Goal: Communication & Community: Answer question/provide support

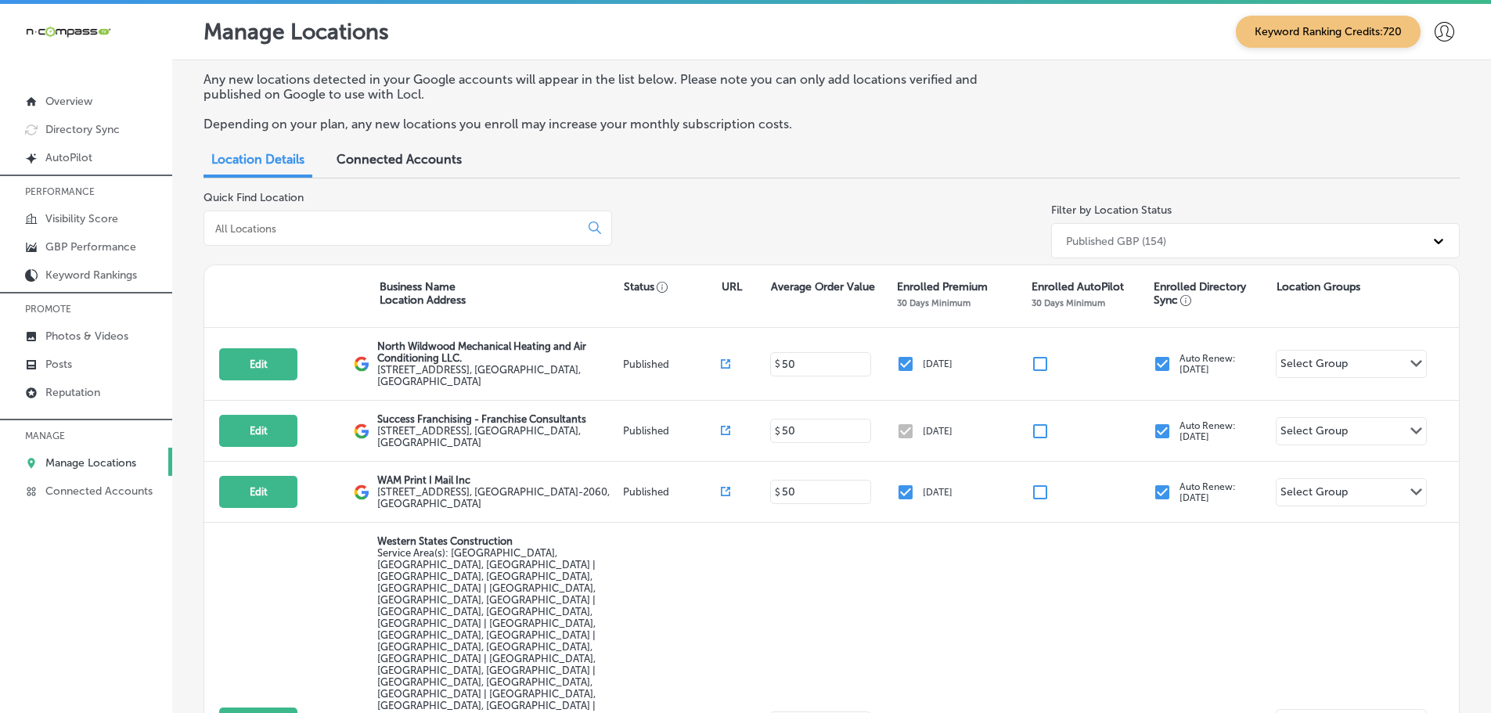
click at [360, 231] on input at bounding box center [395, 229] width 362 height 14
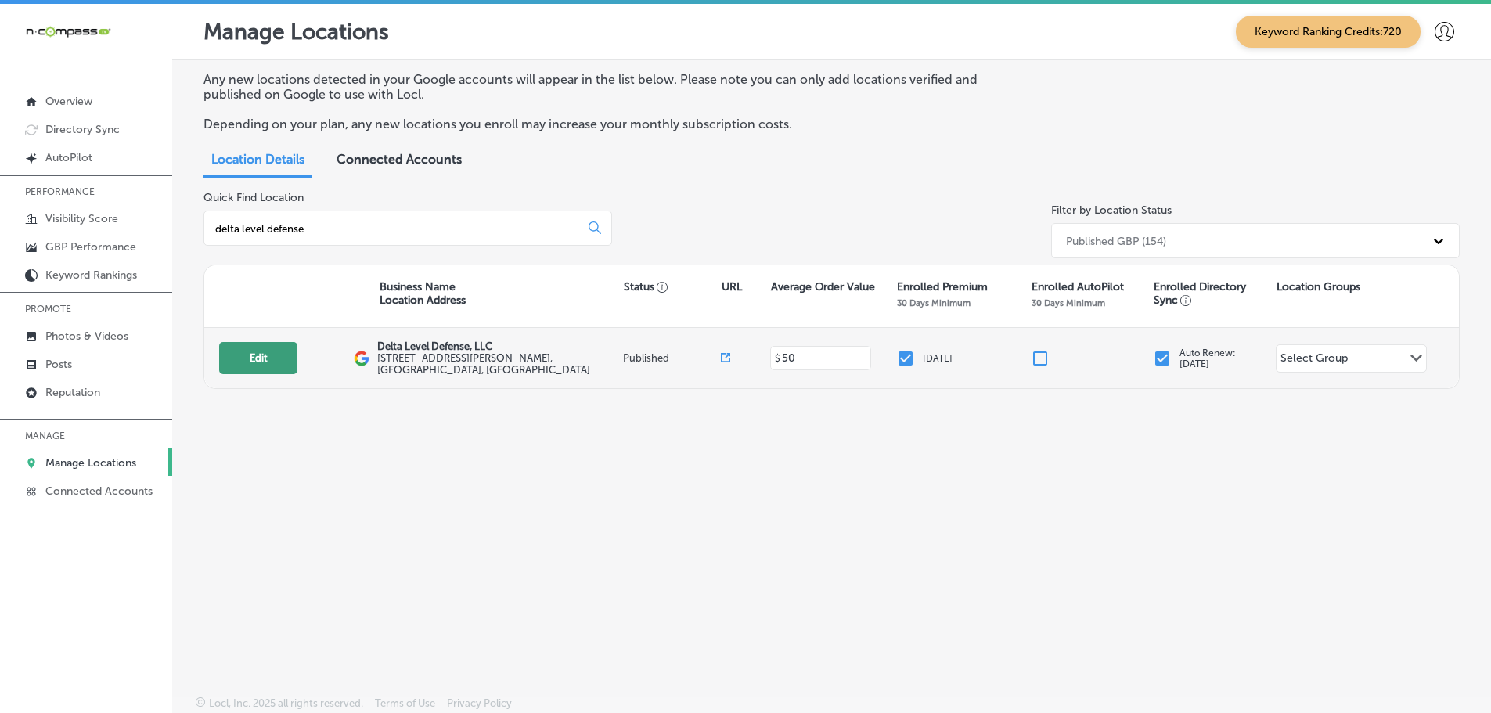
type input "delta level defense"
click at [272, 361] on button "Edit" at bounding box center [258, 358] width 78 height 32
select select "US"
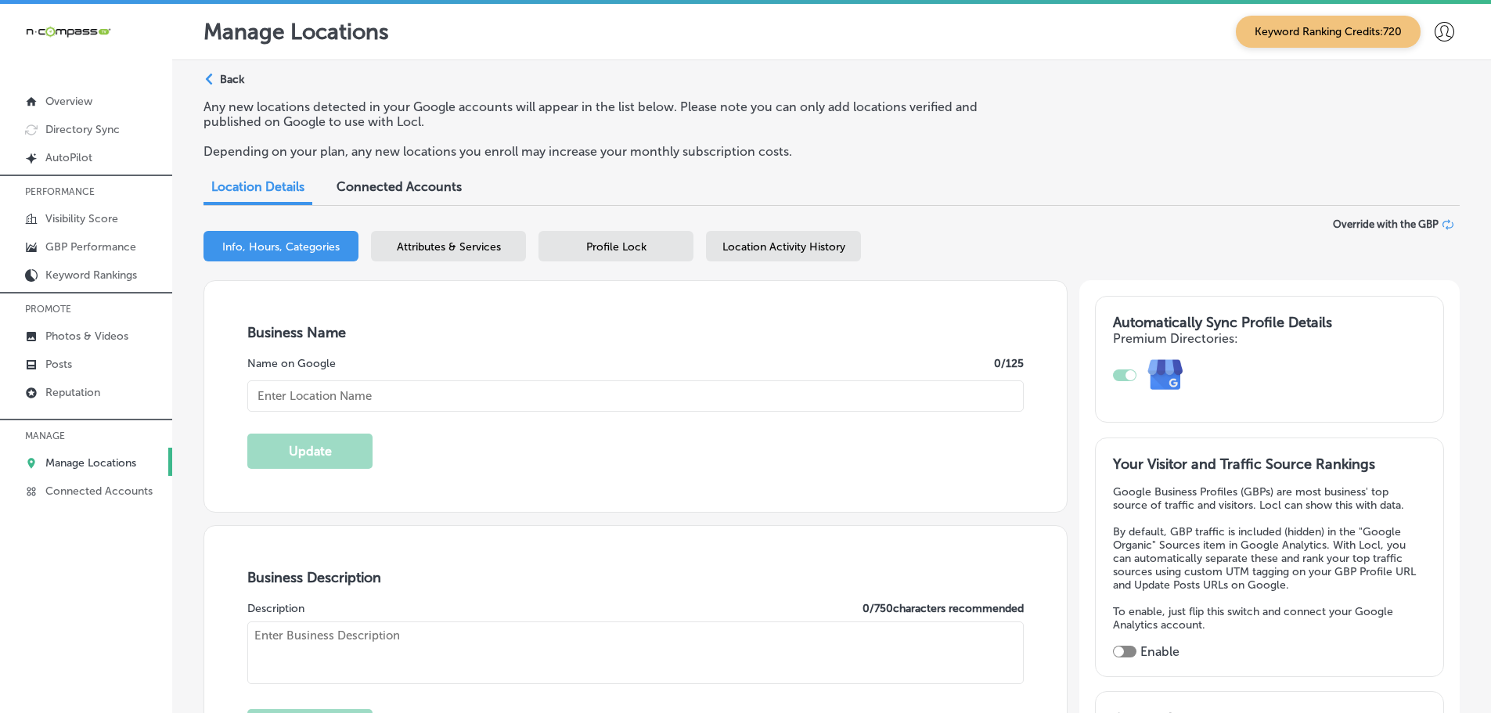
type textarea "Delta Level Defense, LLC is a premier firearm manufacturer and military contrac…"
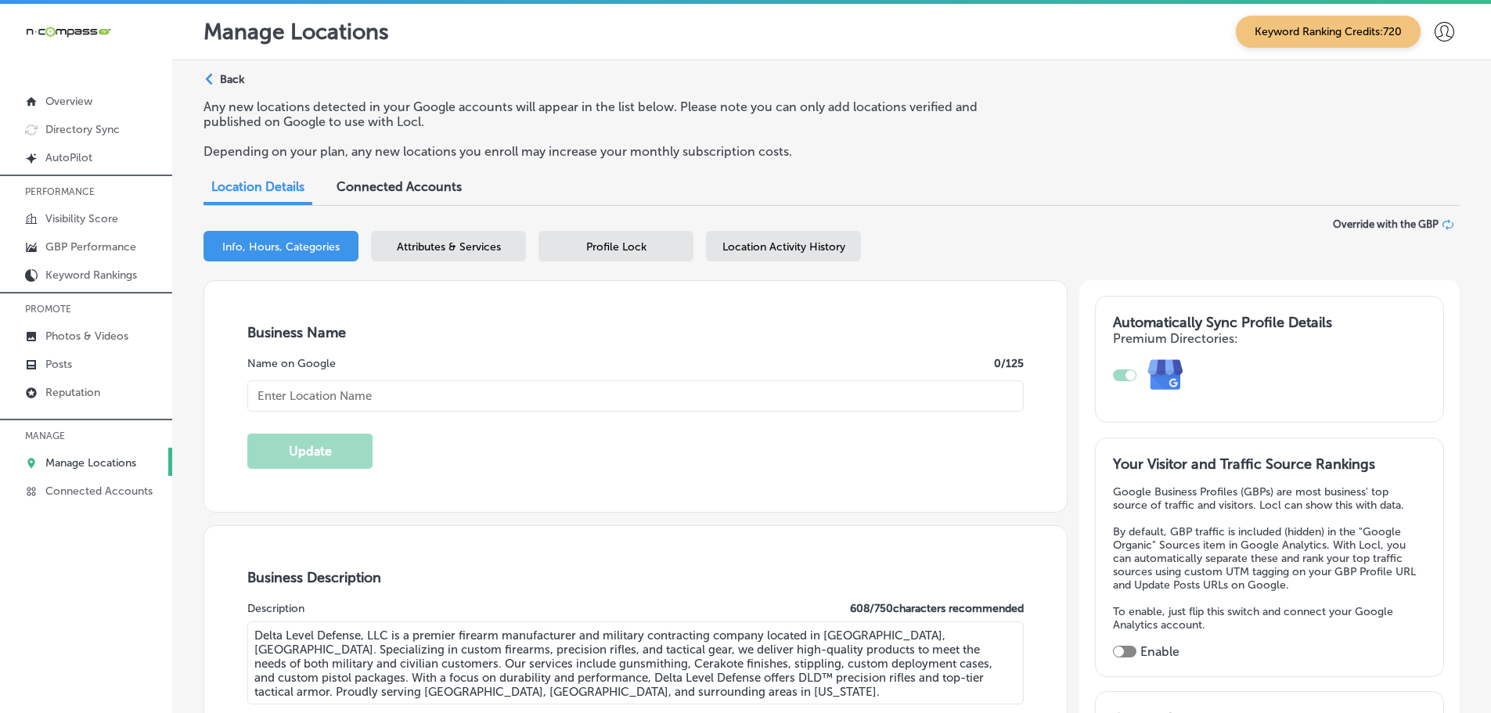
checkbox input "true"
type input "[STREET_ADDRESS][PERSON_NAME]"
type input "[GEOGRAPHIC_DATA]"
type input "06615"
type input "US"
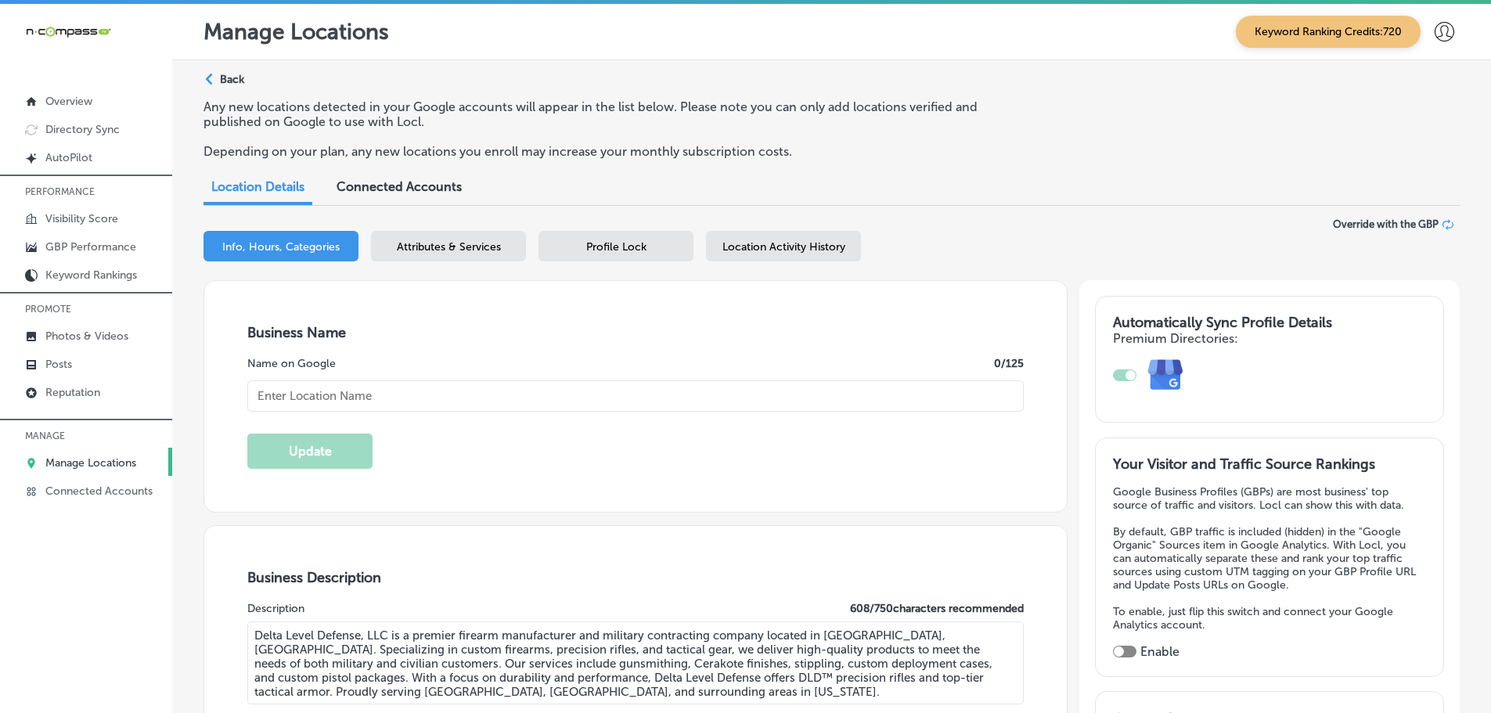
type input "[URL][DOMAIN_NAME]"
type input "Delta Level Defense, LLC"
type input "[PHONE_NUMBER]"
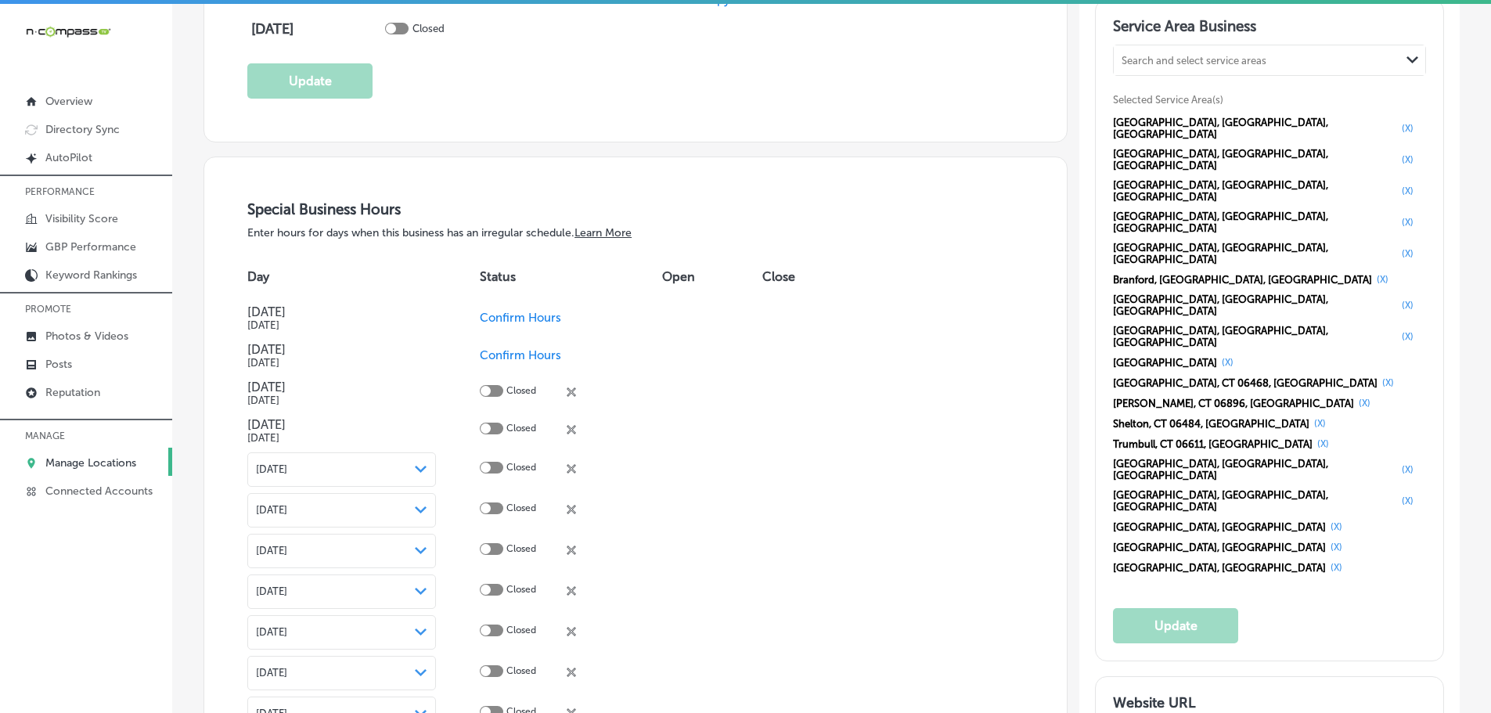
scroll to position [1566, 0]
click at [72, 337] on p "Photos & Videos" at bounding box center [86, 336] width 83 height 13
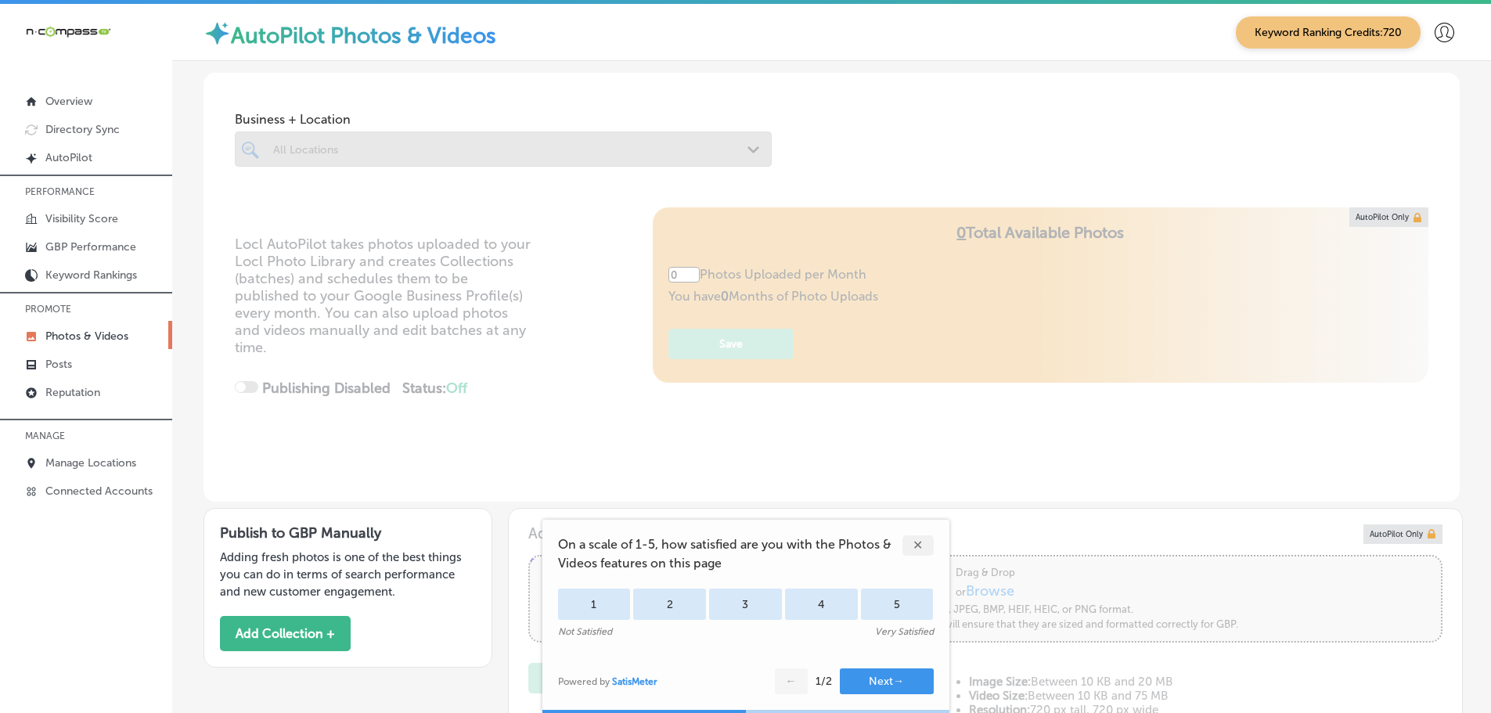
type input "5"
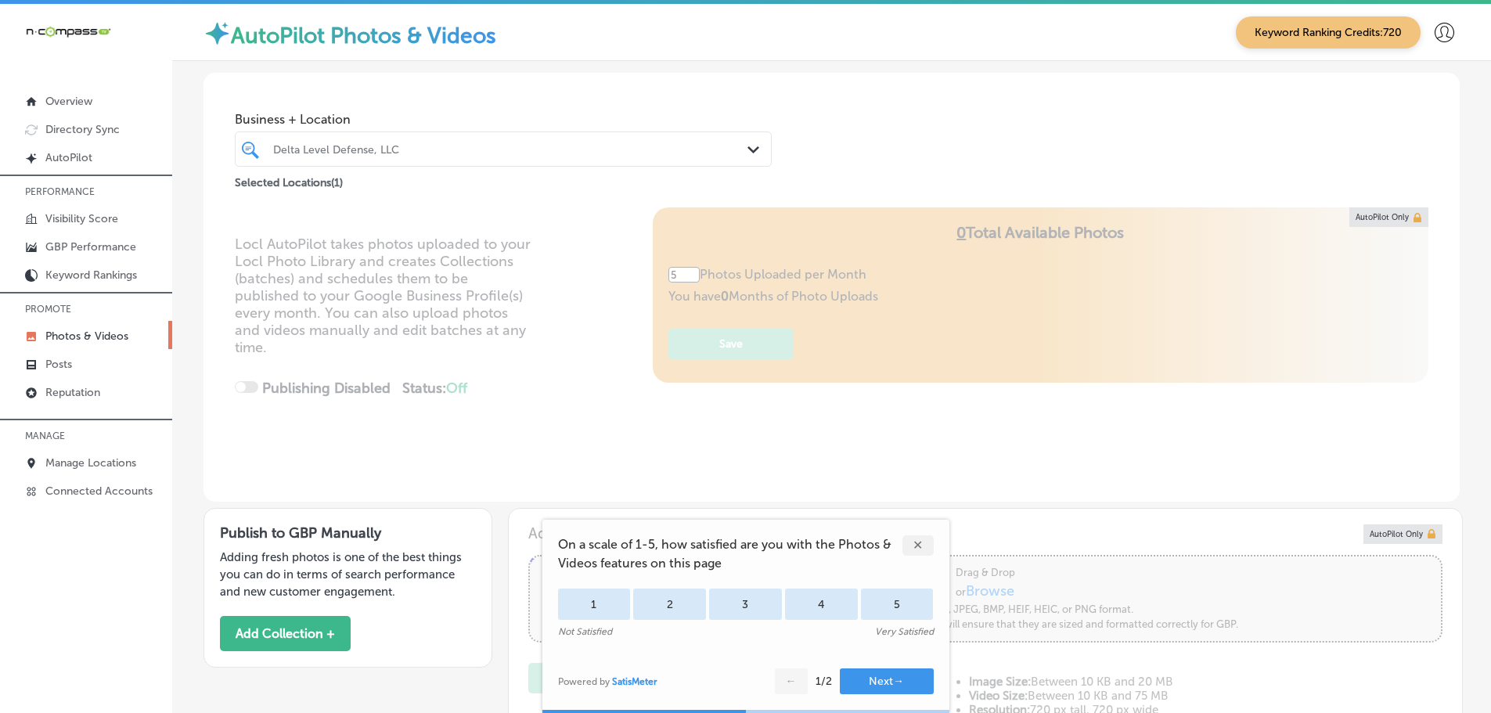
click at [930, 545] on div "✕" at bounding box center [918, 545] width 31 height 20
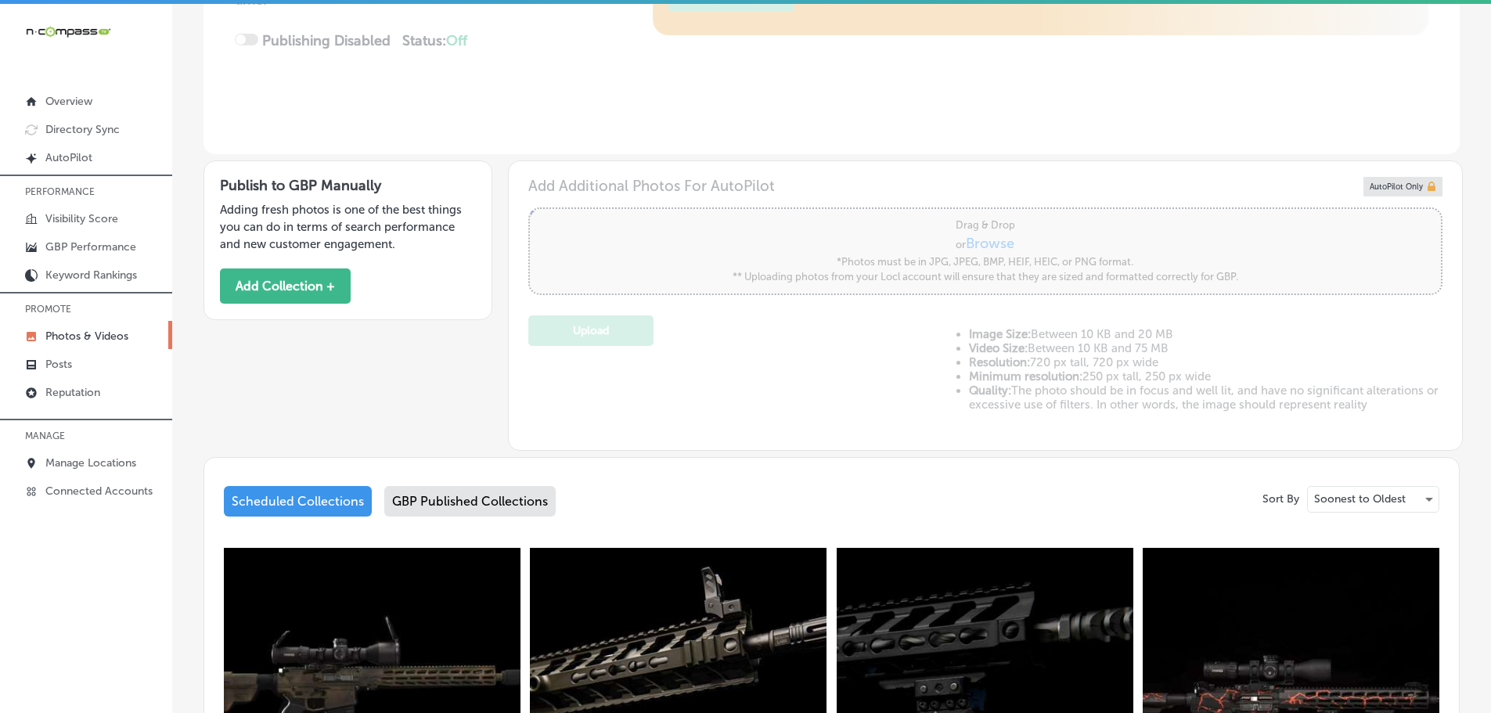
scroll to position [470, 0]
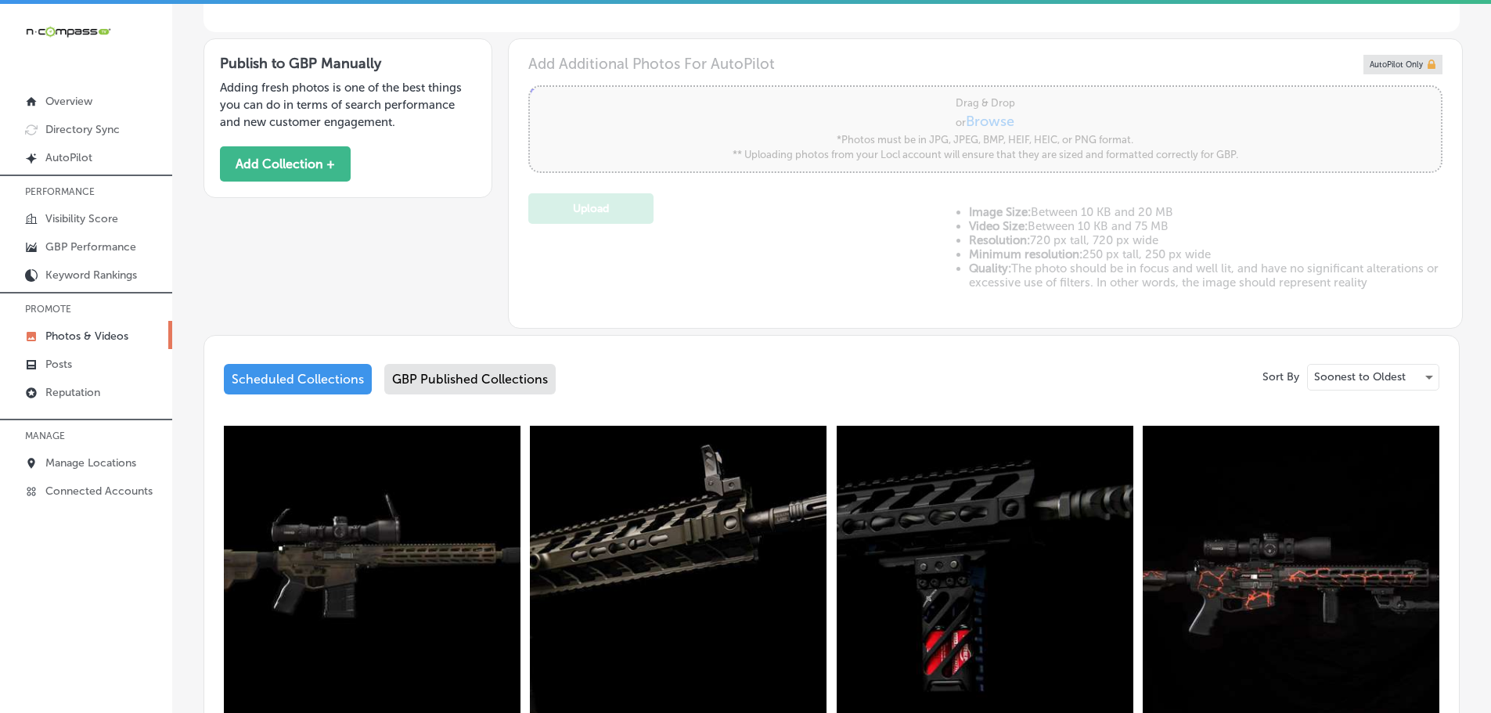
click at [450, 377] on div "GBP Published Collections" at bounding box center [469, 379] width 171 height 31
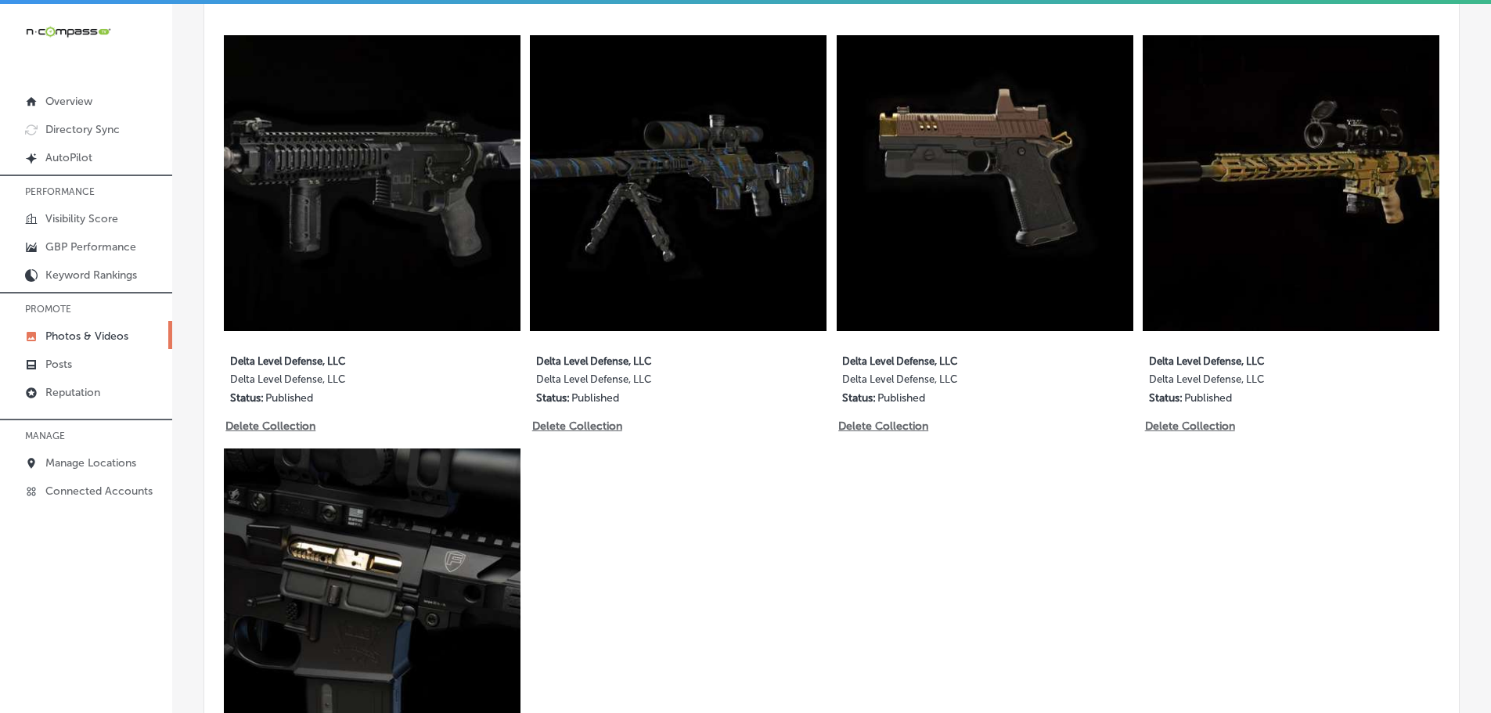
scroll to position [861, 0]
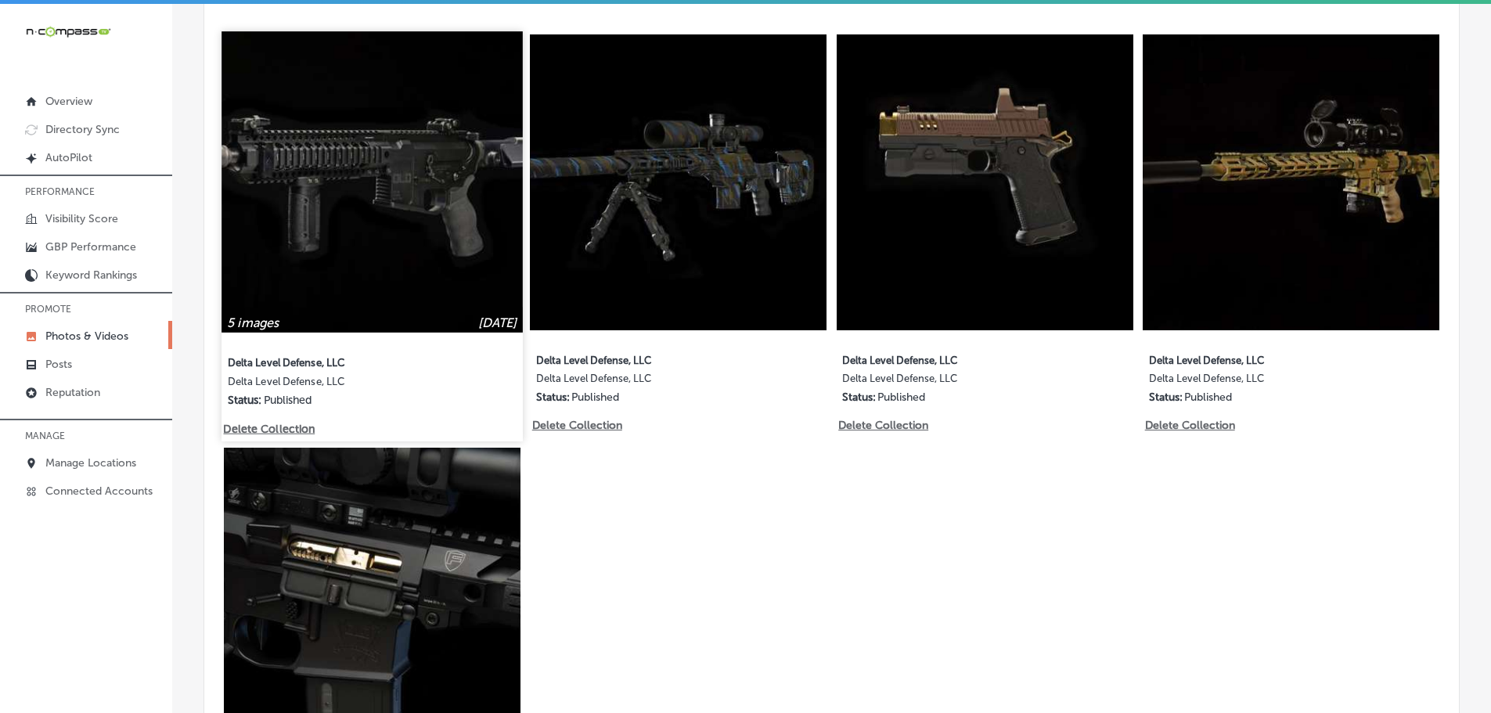
click at [428, 261] on img at bounding box center [372, 181] width 301 height 301
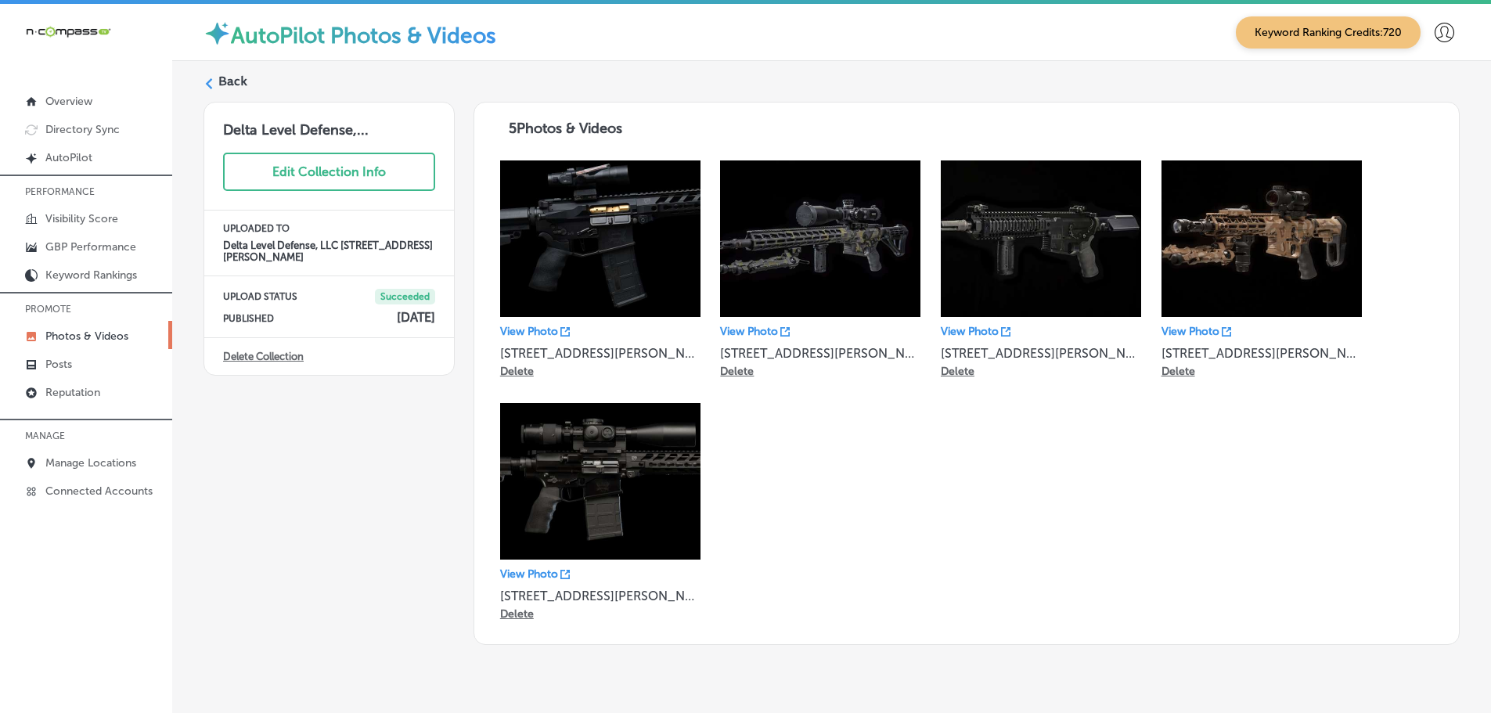
click at [220, 81] on label "Back" at bounding box center [232, 81] width 29 height 17
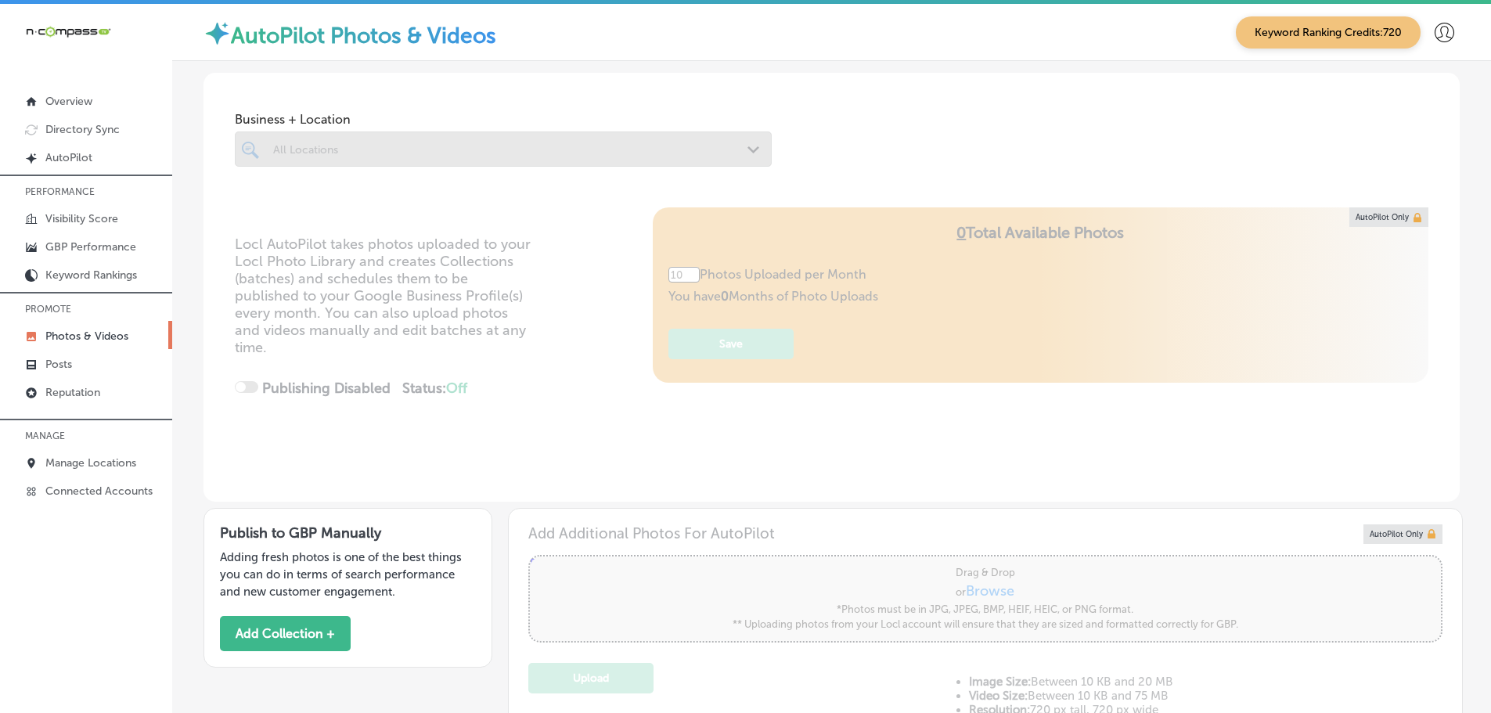
type input "5"
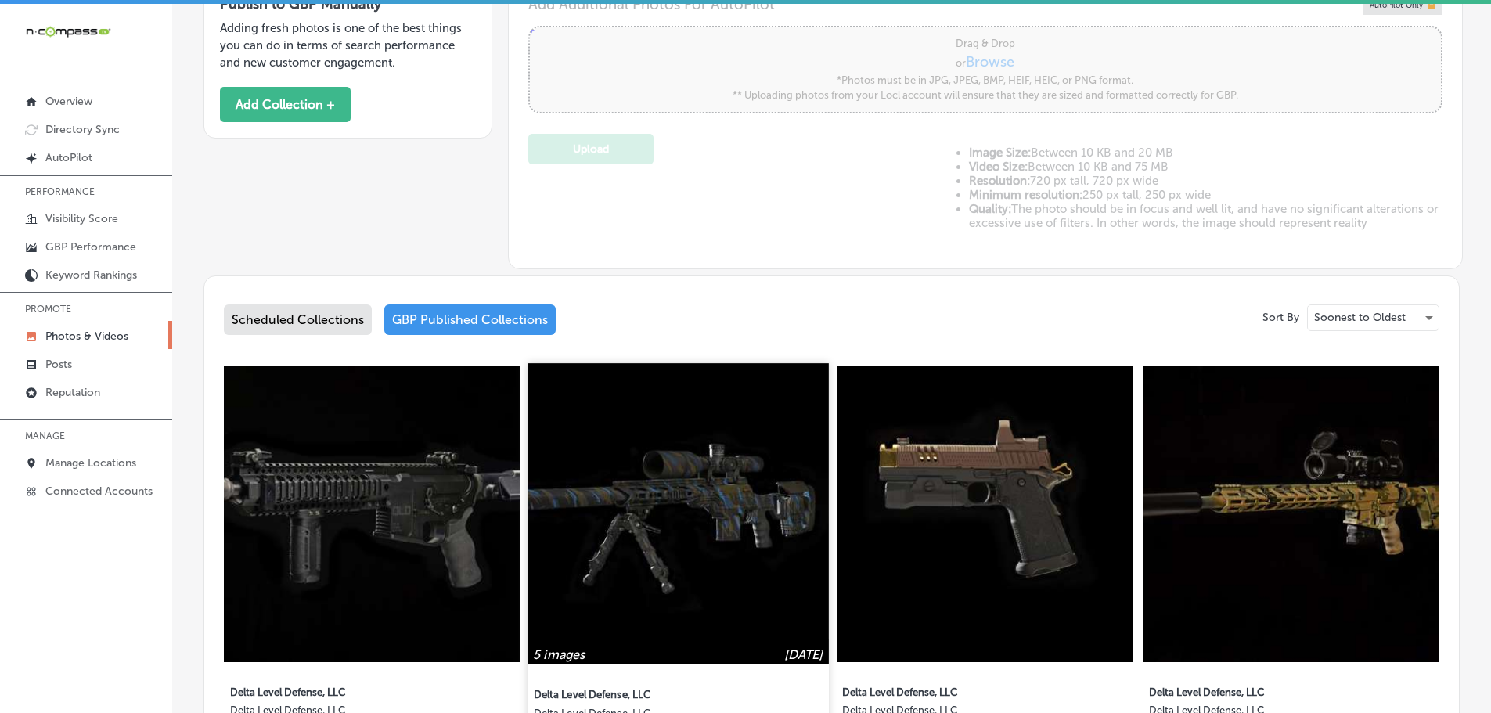
scroll to position [548, 0]
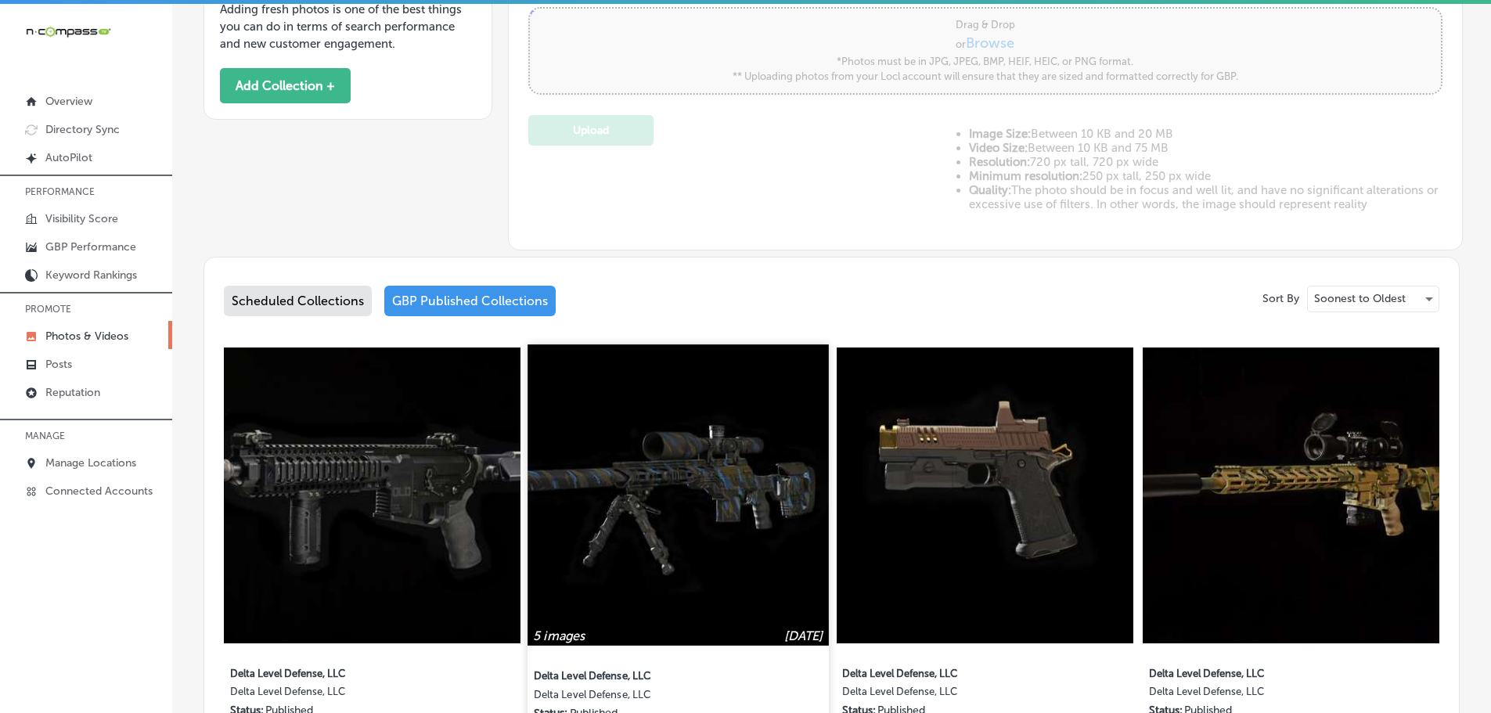
click at [654, 492] on img at bounding box center [678, 494] width 301 height 301
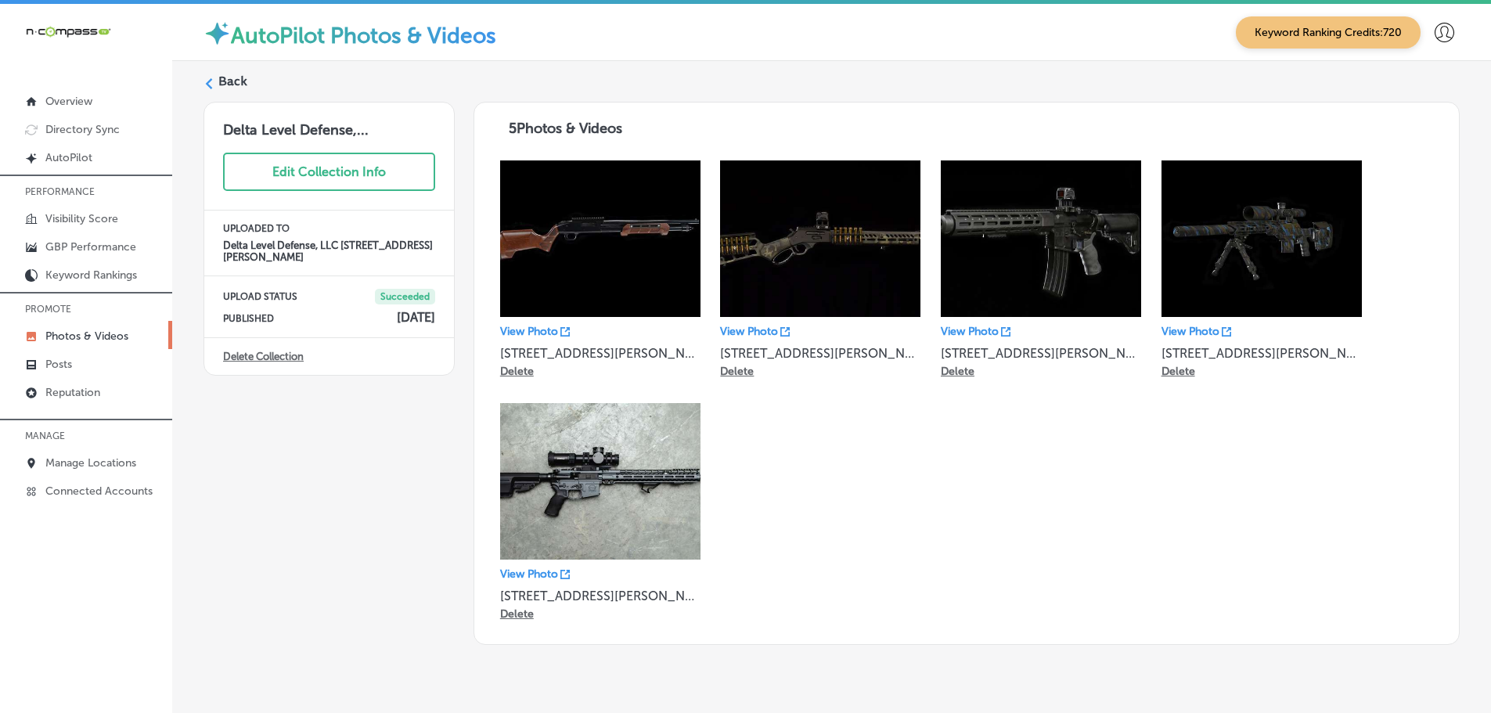
click at [235, 78] on label "Back" at bounding box center [232, 81] width 29 height 17
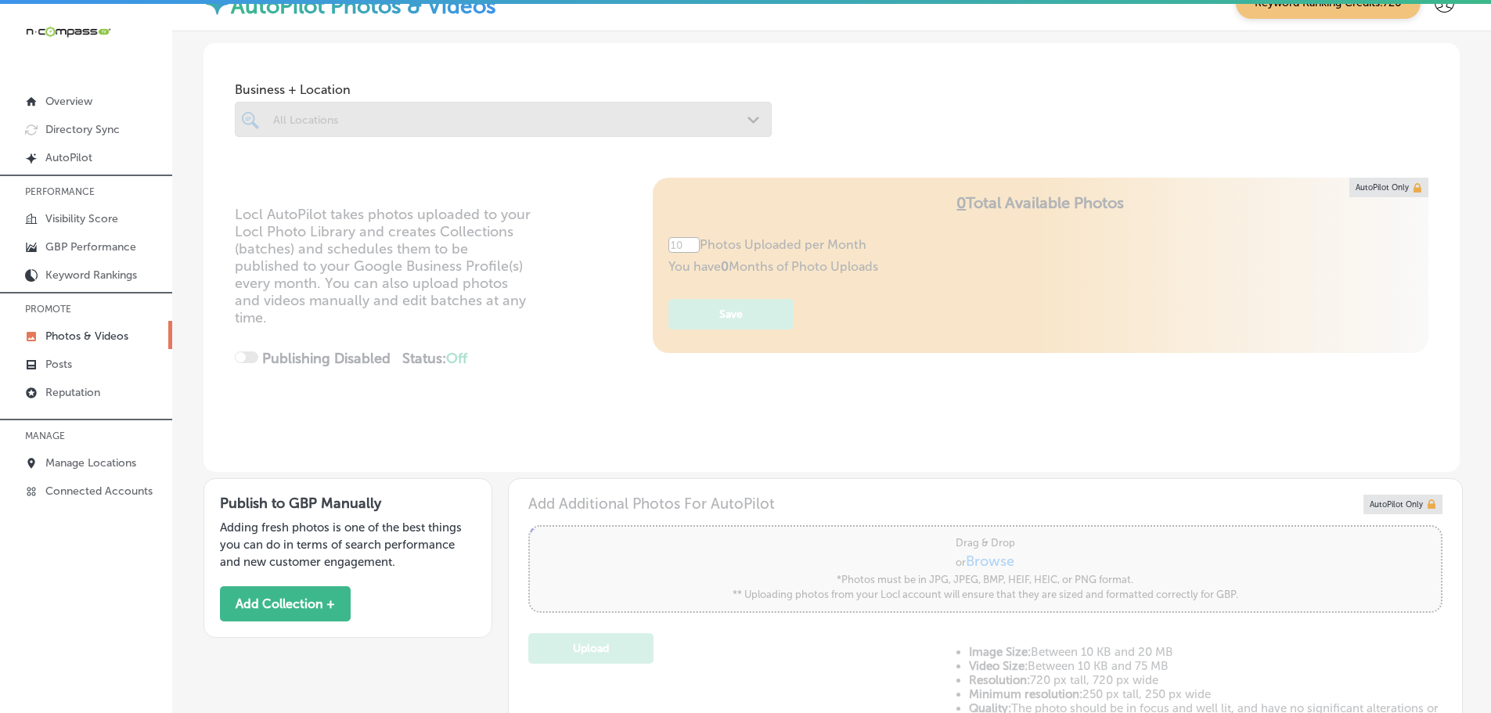
type input "5"
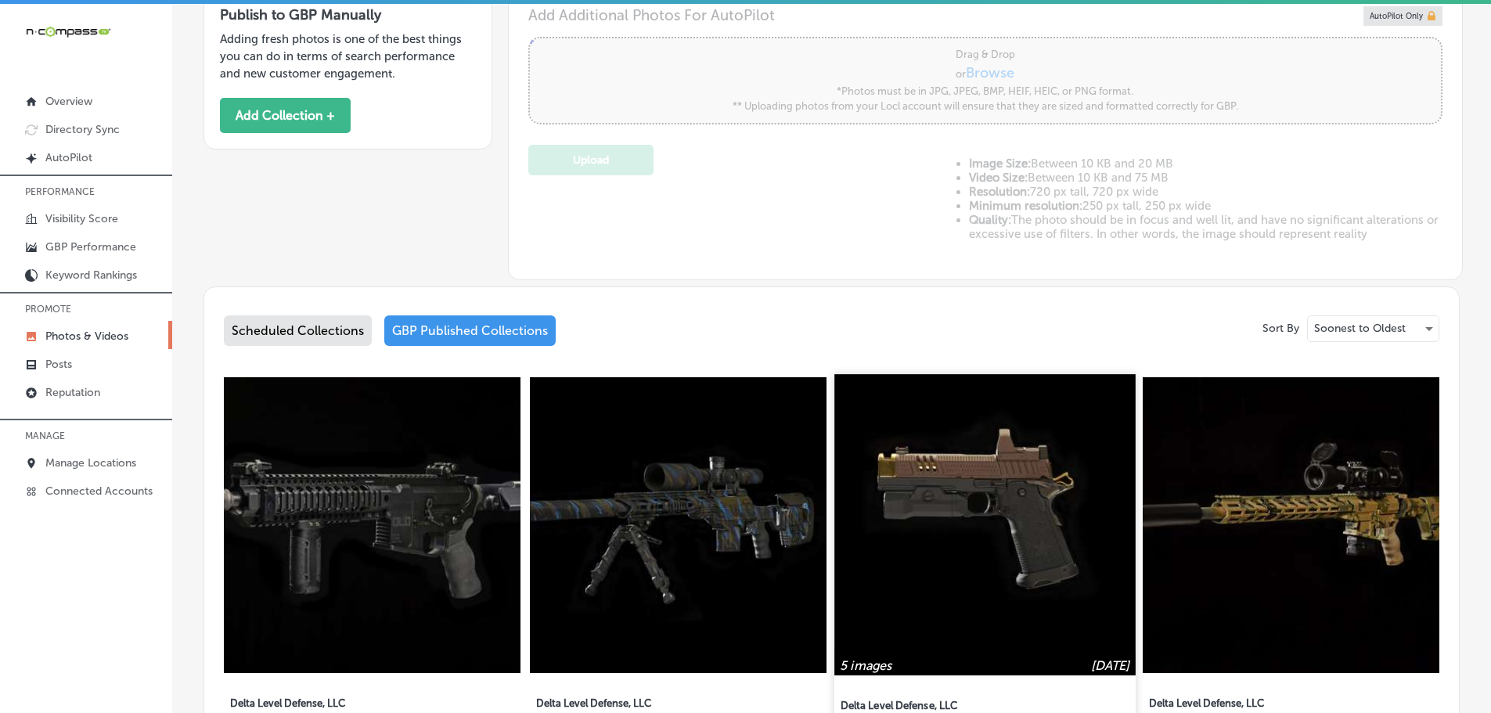
scroll to position [548, 0]
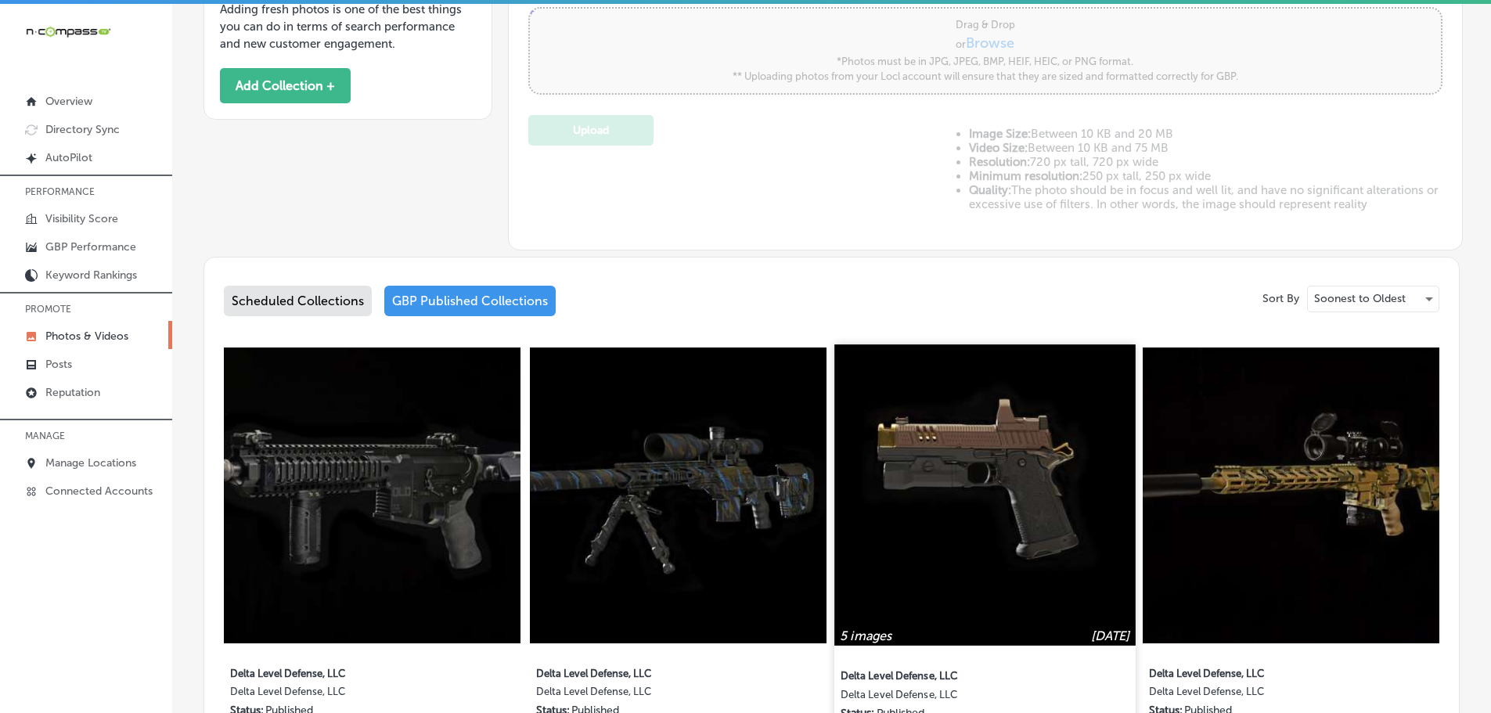
click at [978, 470] on img at bounding box center [985, 494] width 301 height 301
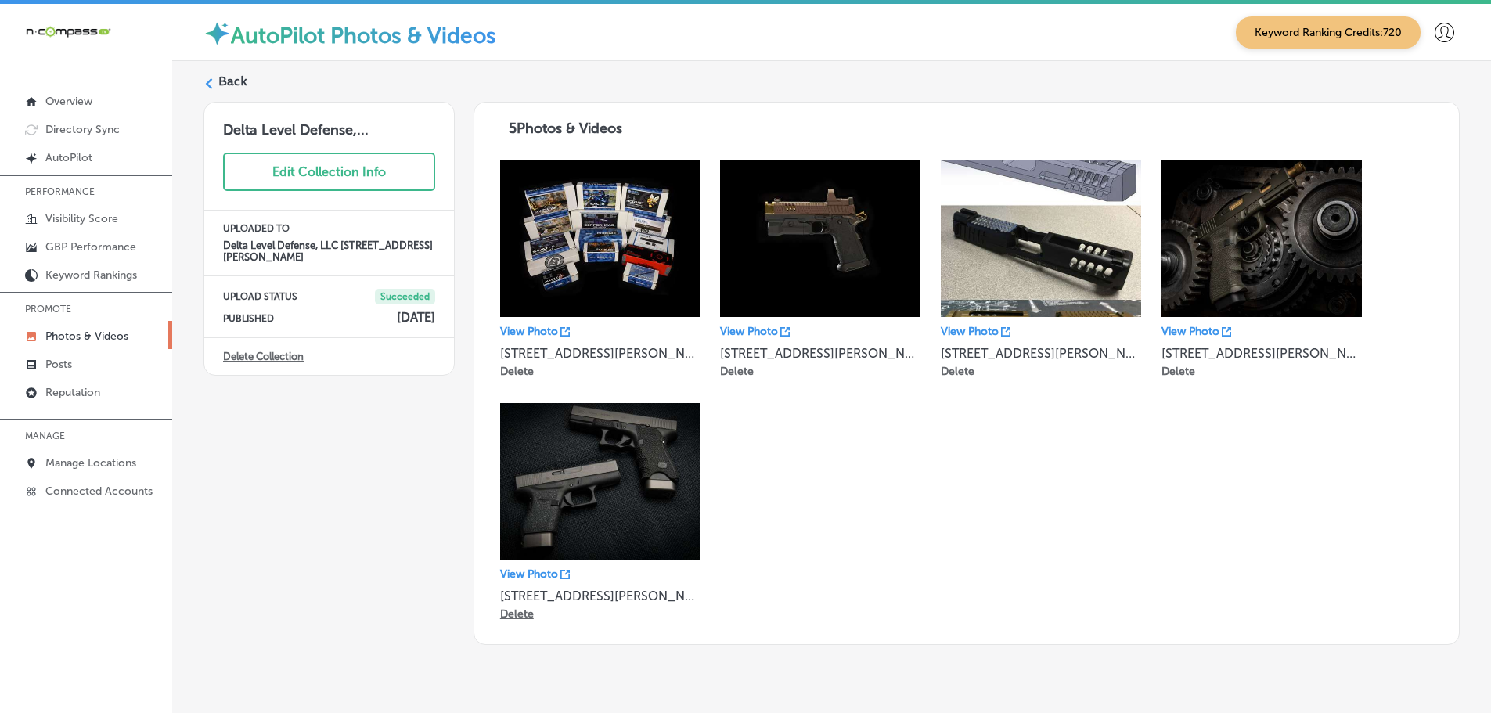
click at [290, 583] on div "Delta Level Defense,... Edit Collection Info UPLOADED TO Delta Level Defense, L…" at bounding box center [329, 373] width 251 height 543
click at [83, 466] on p "Manage Locations" at bounding box center [90, 462] width 91 height 13
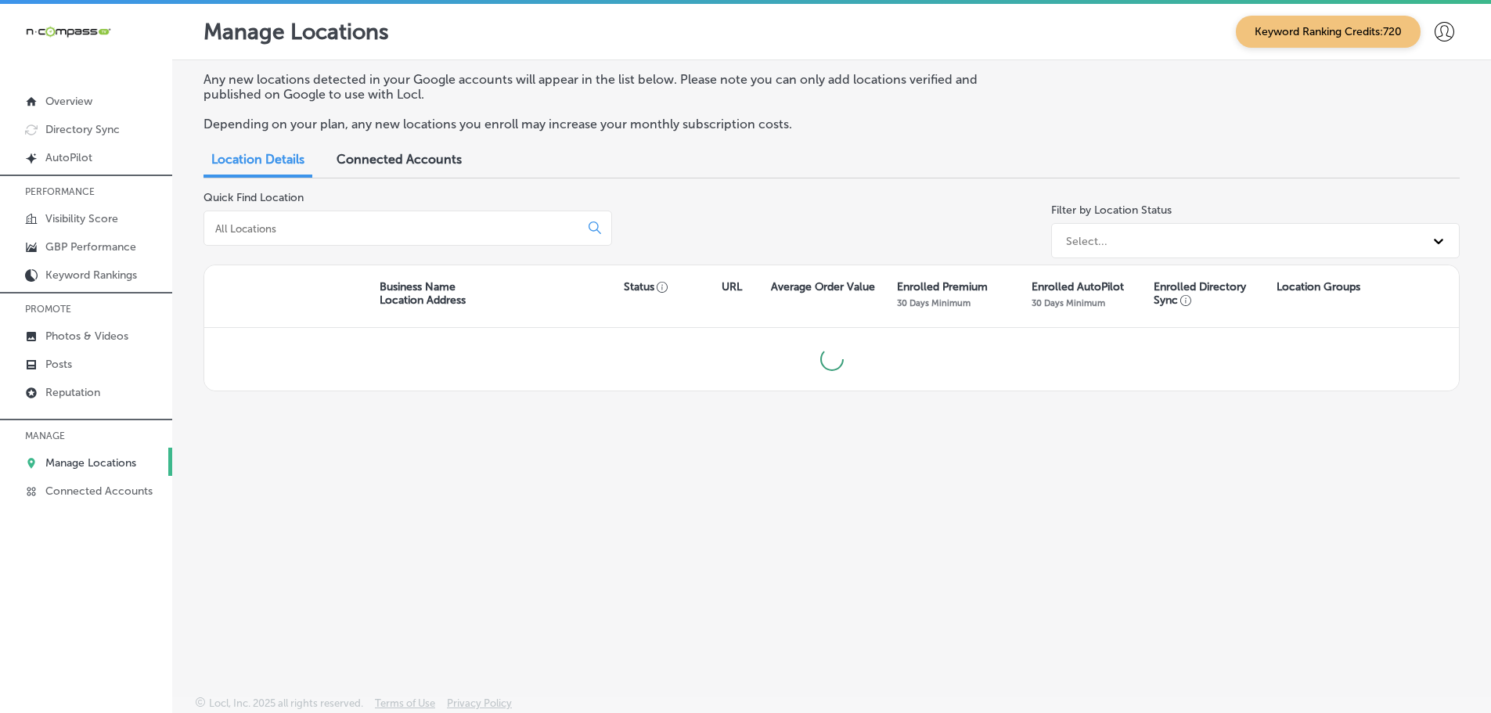
click at [299, 229] on input at bounding box center [395, 229] width 362 height 14
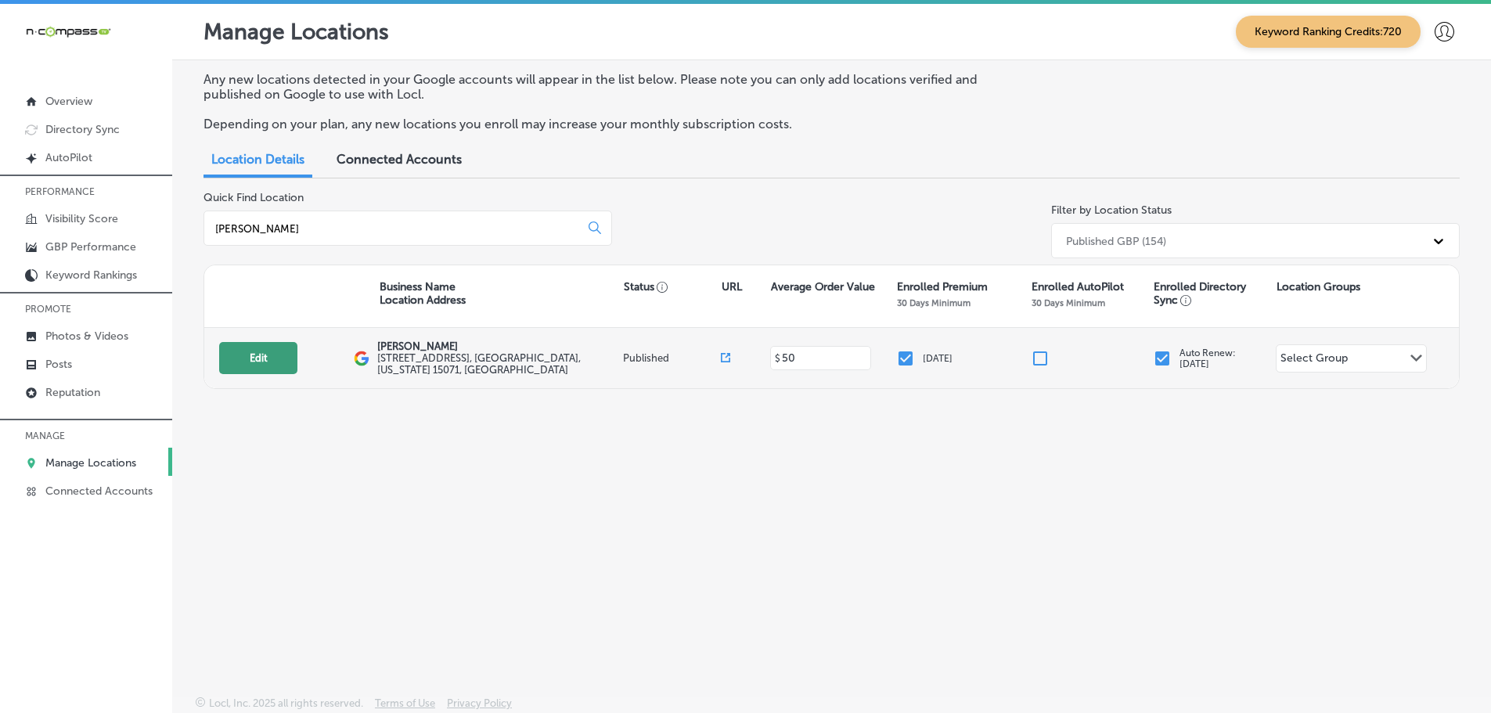
type input "[PERSON_NAME]"
click at [261, 353] on button "Edit" at bounding box center [258, 358] width 78 height 32
select select "US"
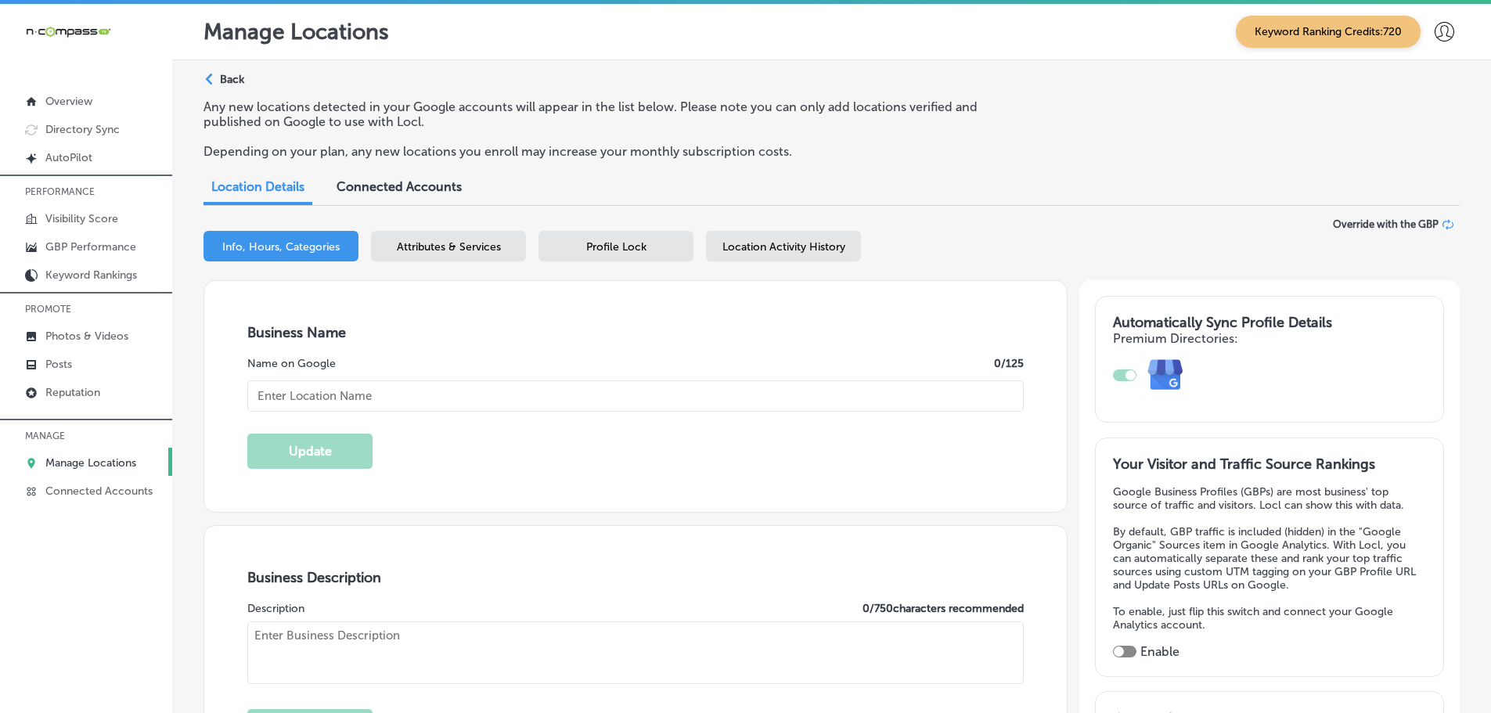
checkbox input "true"
type input "[PERSON_NAME]"
type input "[STREET_ADDRESS]"
type input "Oakdale"
type input "15071"
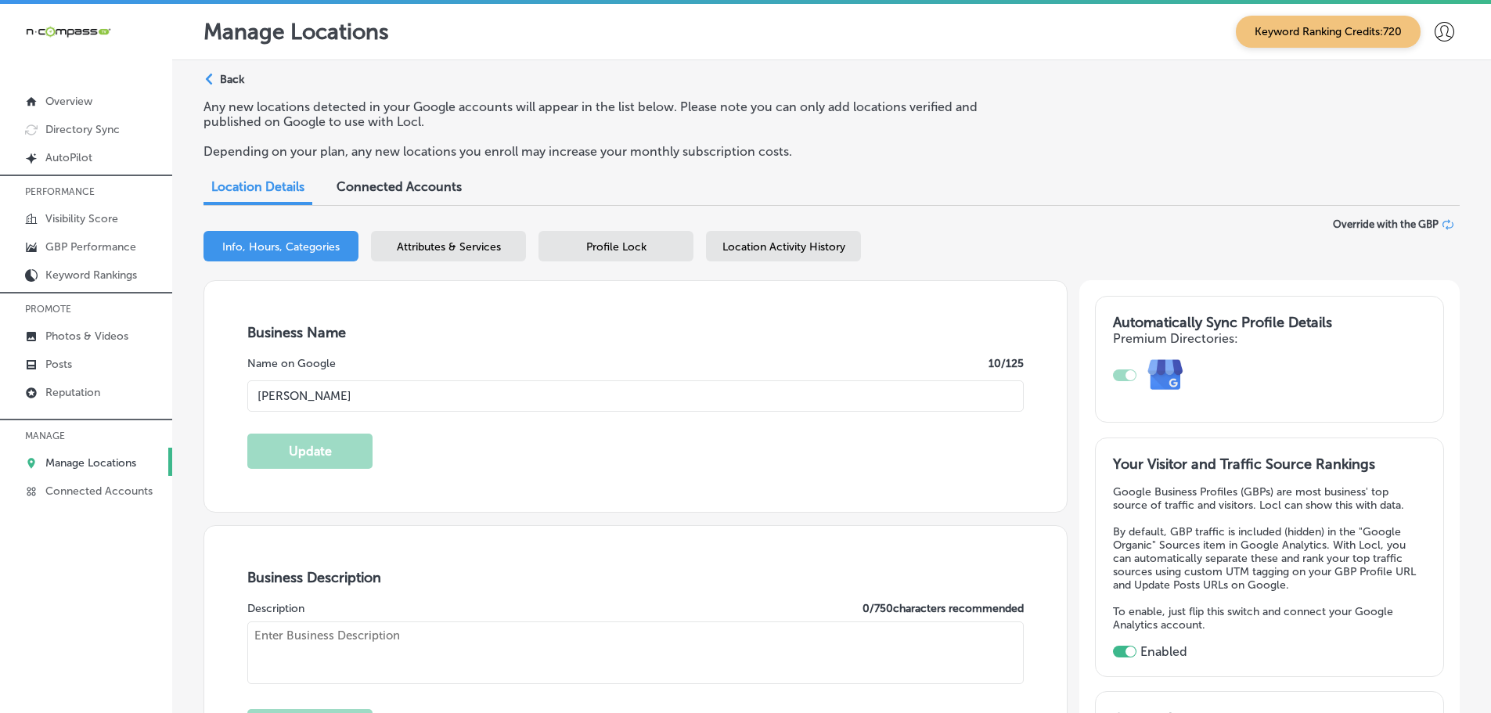
type input "US"
type input "[URL][DOMAIN_NAME]"
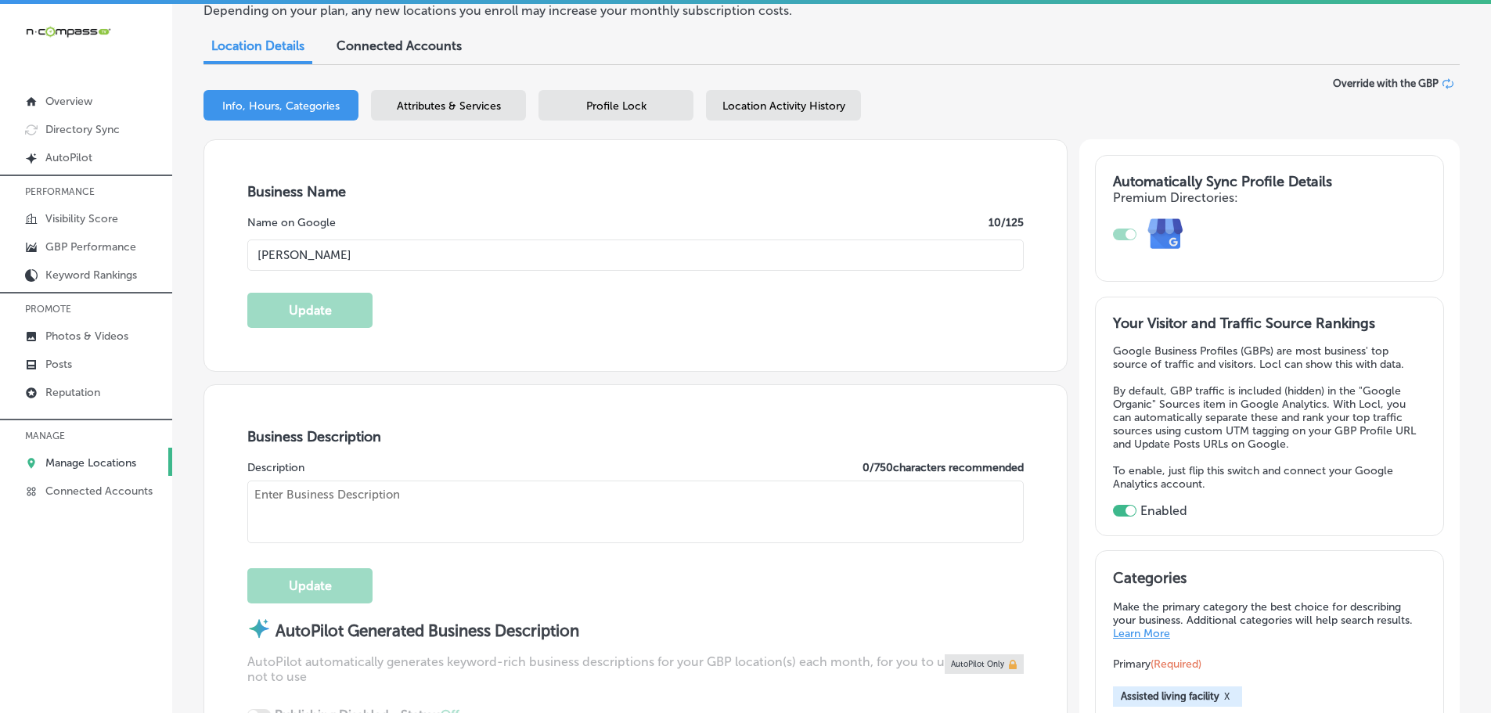
type textarea "[PERSON_NAME] is a compassionate assisted living facility in [GEOGRAPHIC_DATA],…"
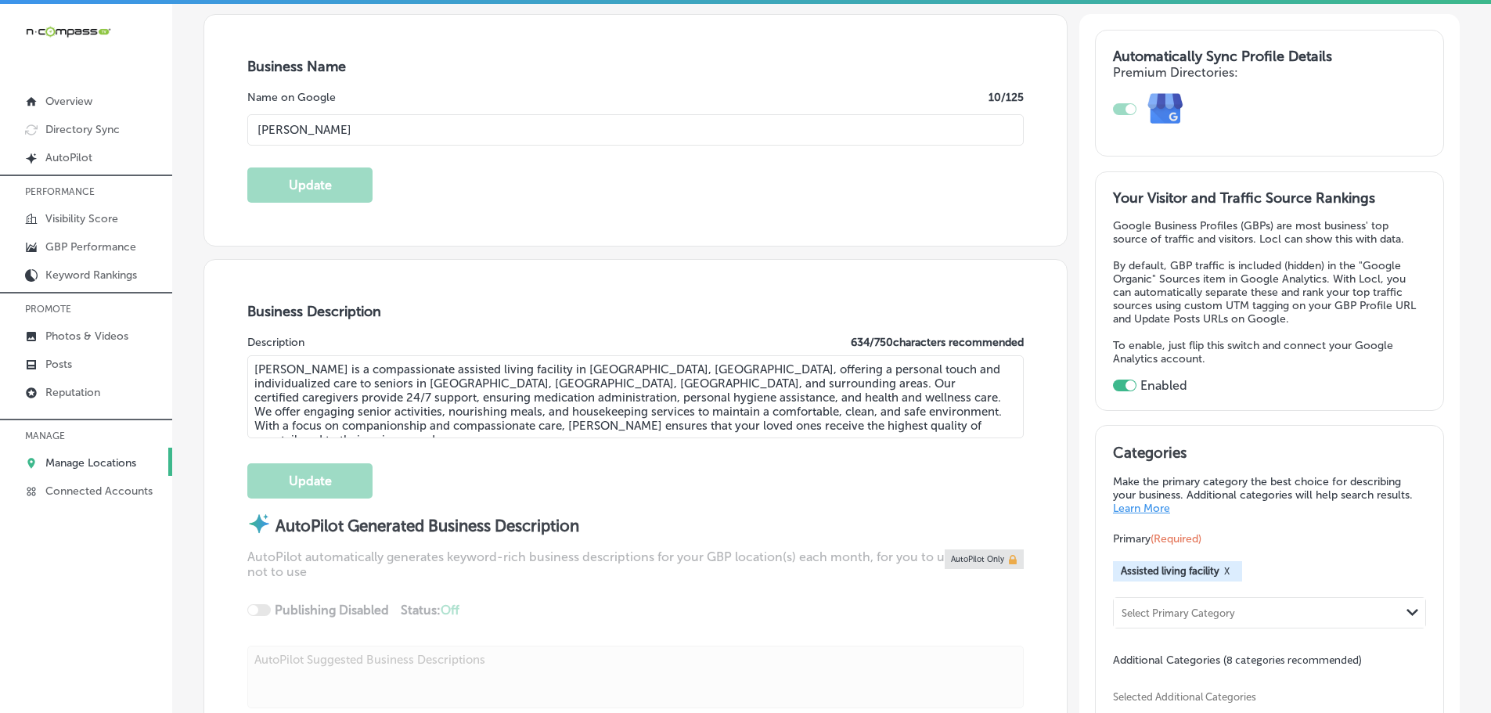
type input "[PHONE_NUMBER]"
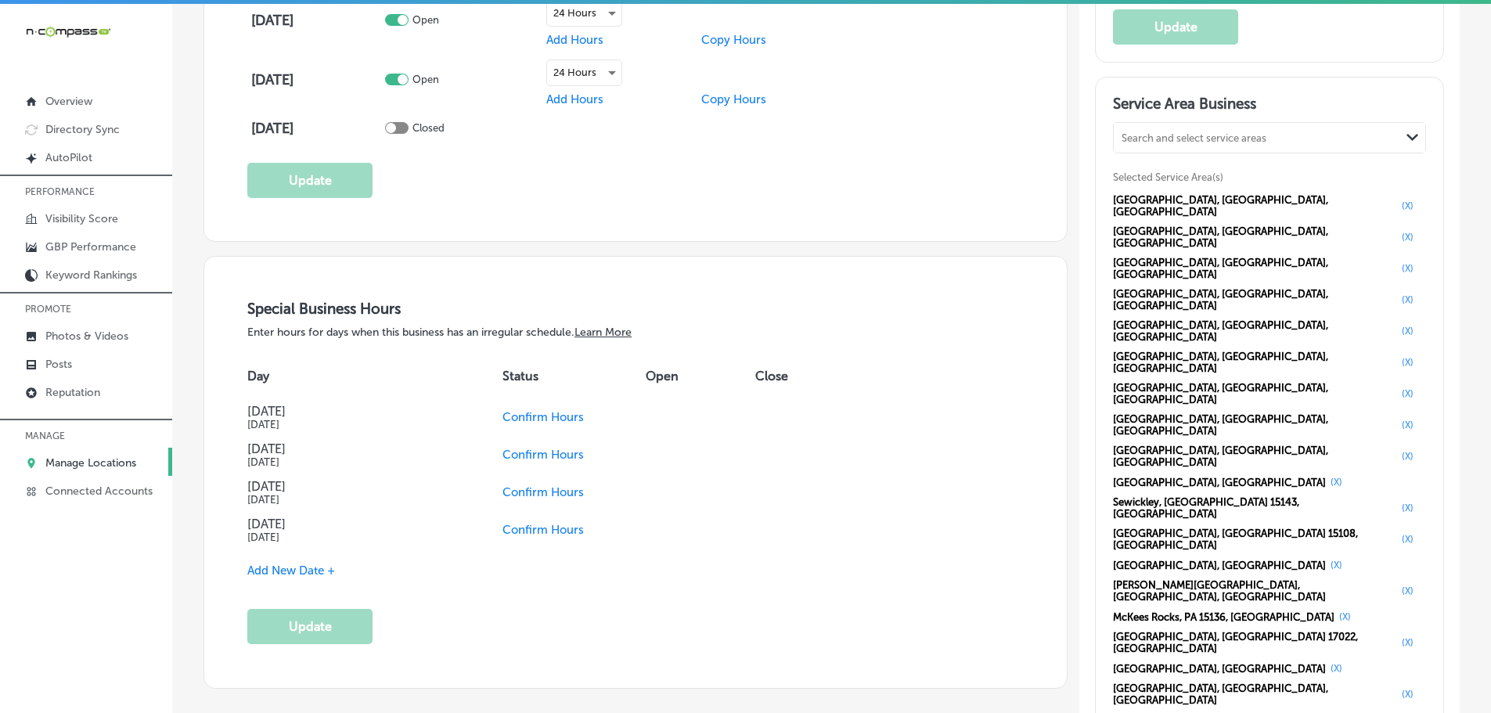
scroll to position [1566, 0]
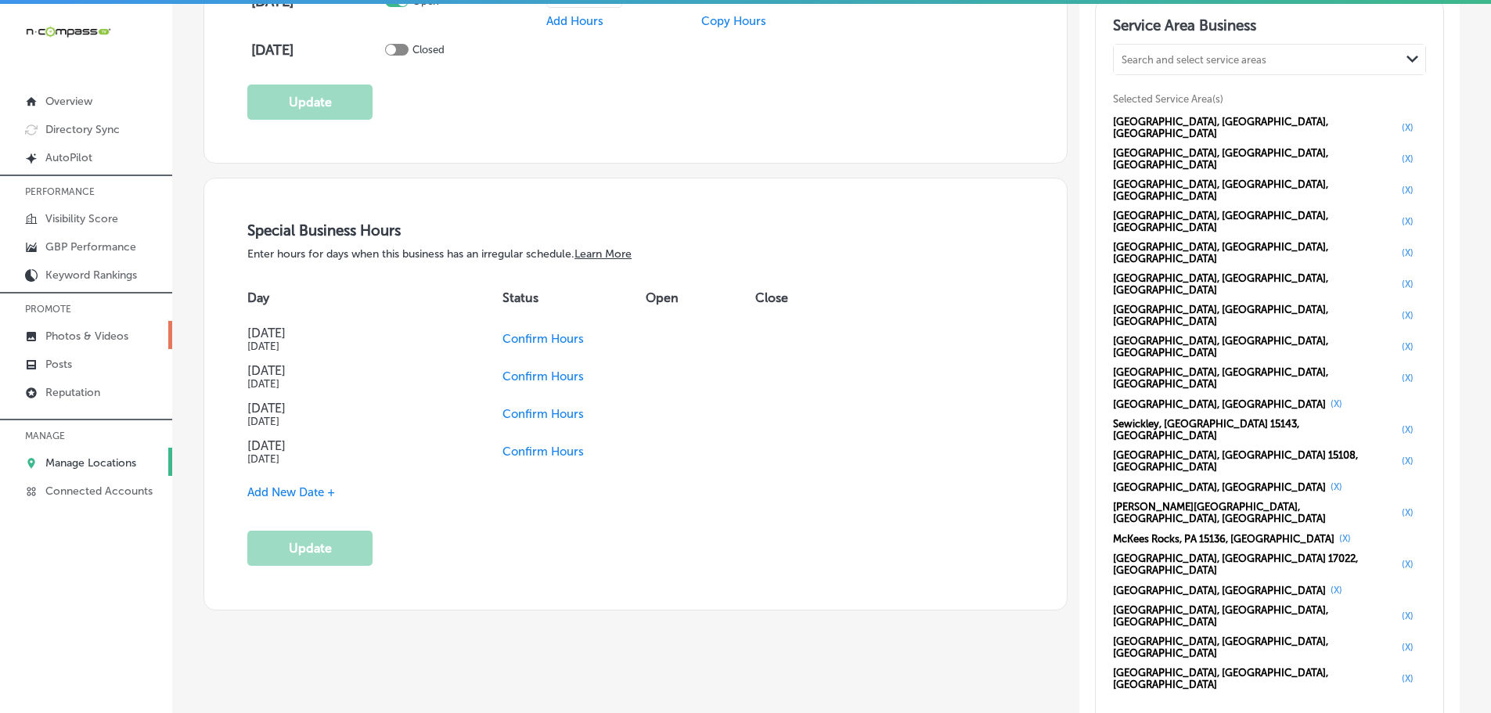
click at [77, 333] on p "Photos & Videos" at bounding box center [86, 336] width 83 height 13
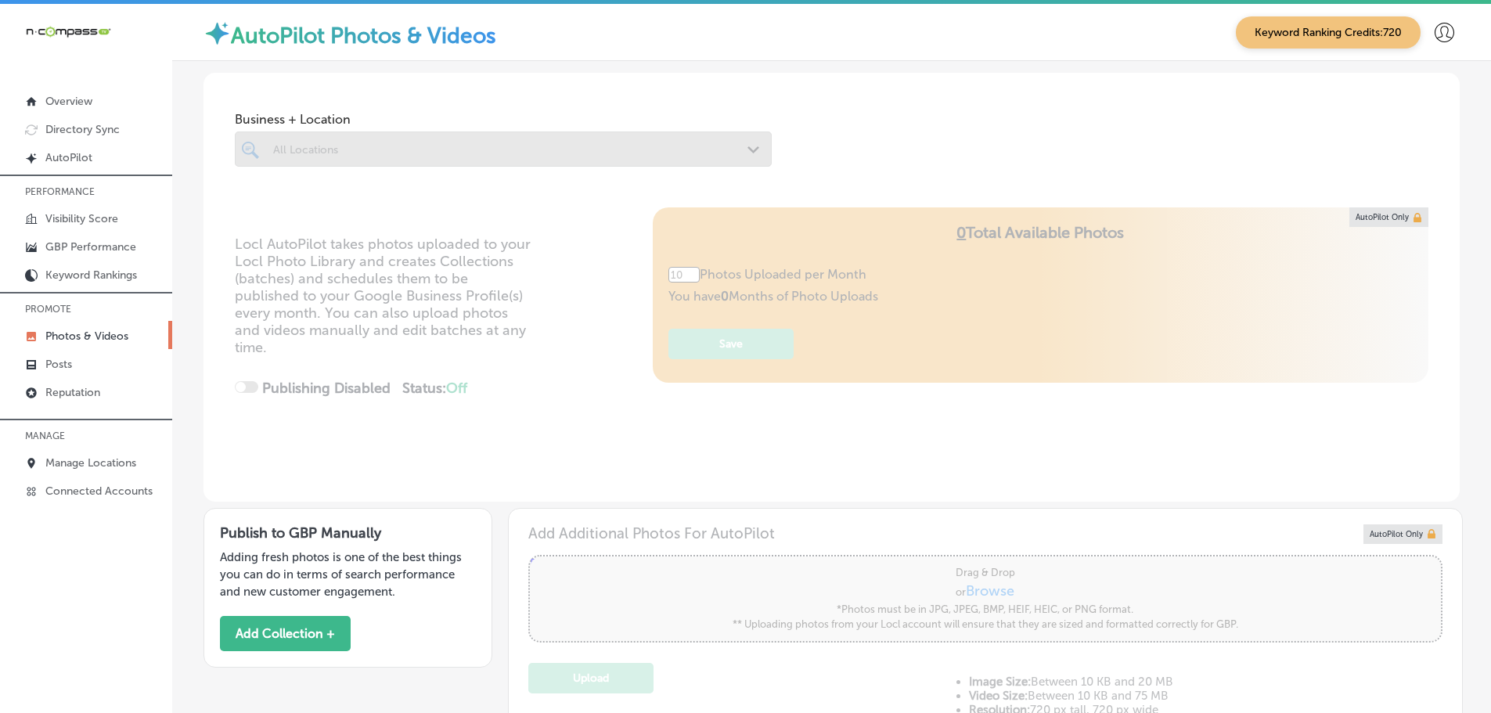
type input "5"
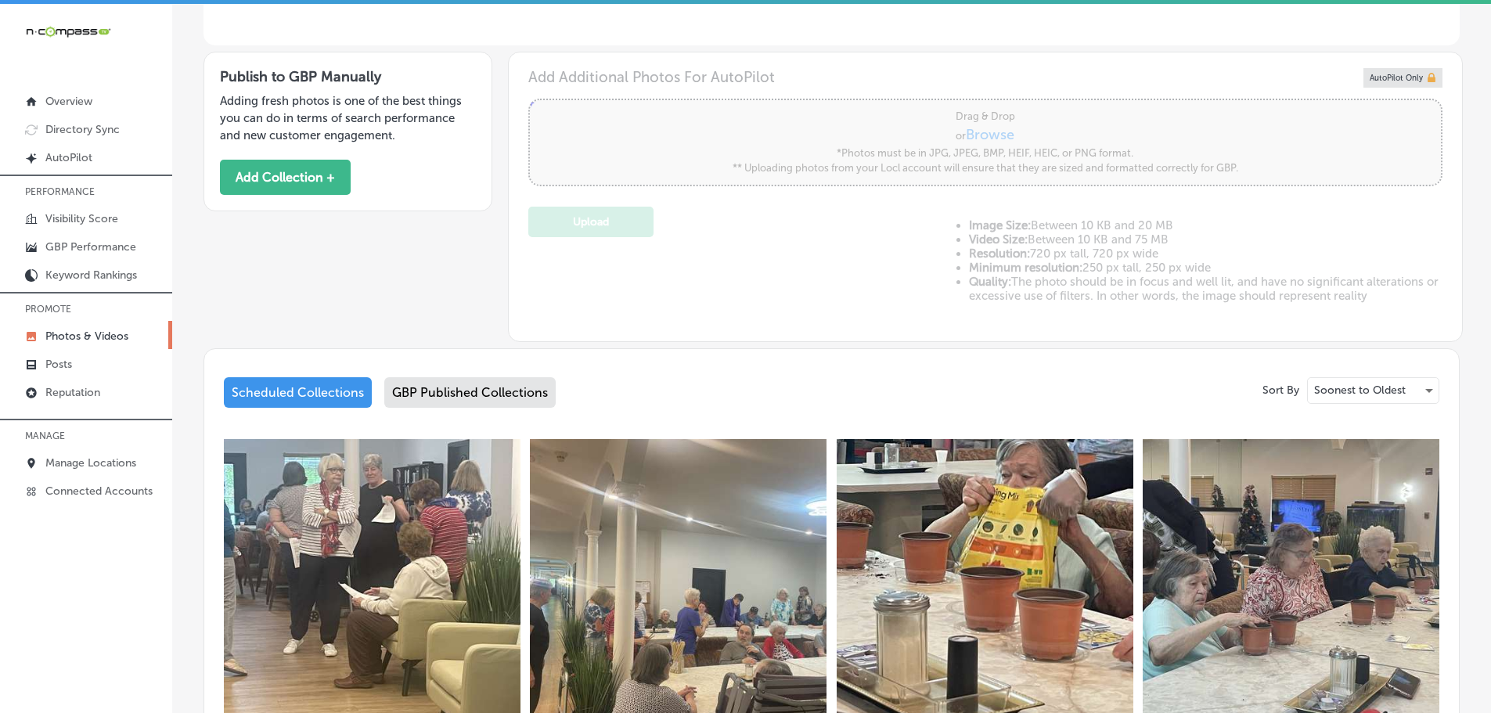
scroll to position [470, 0]
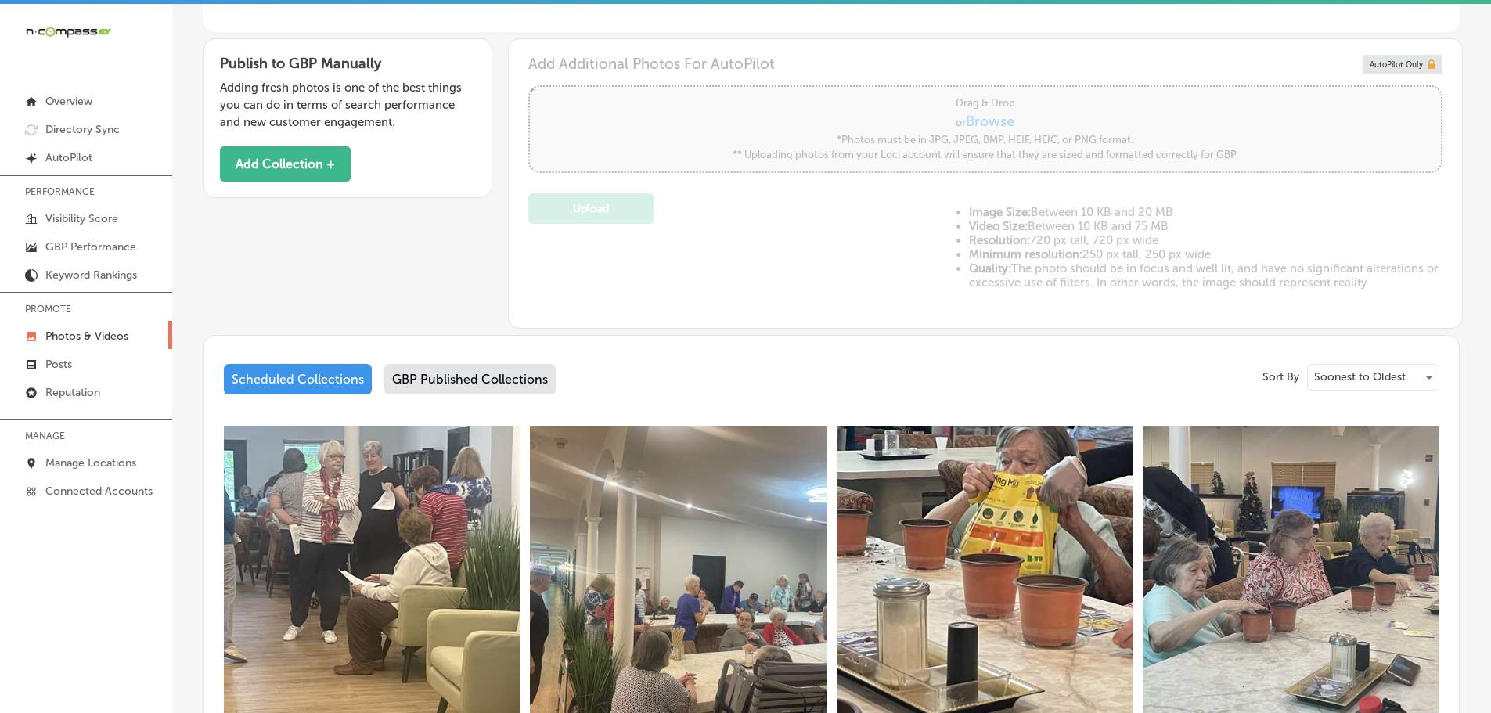
click at [499, 378] on div "GBP Published Collections" at bounding box center [469, 379] width 171 height 31
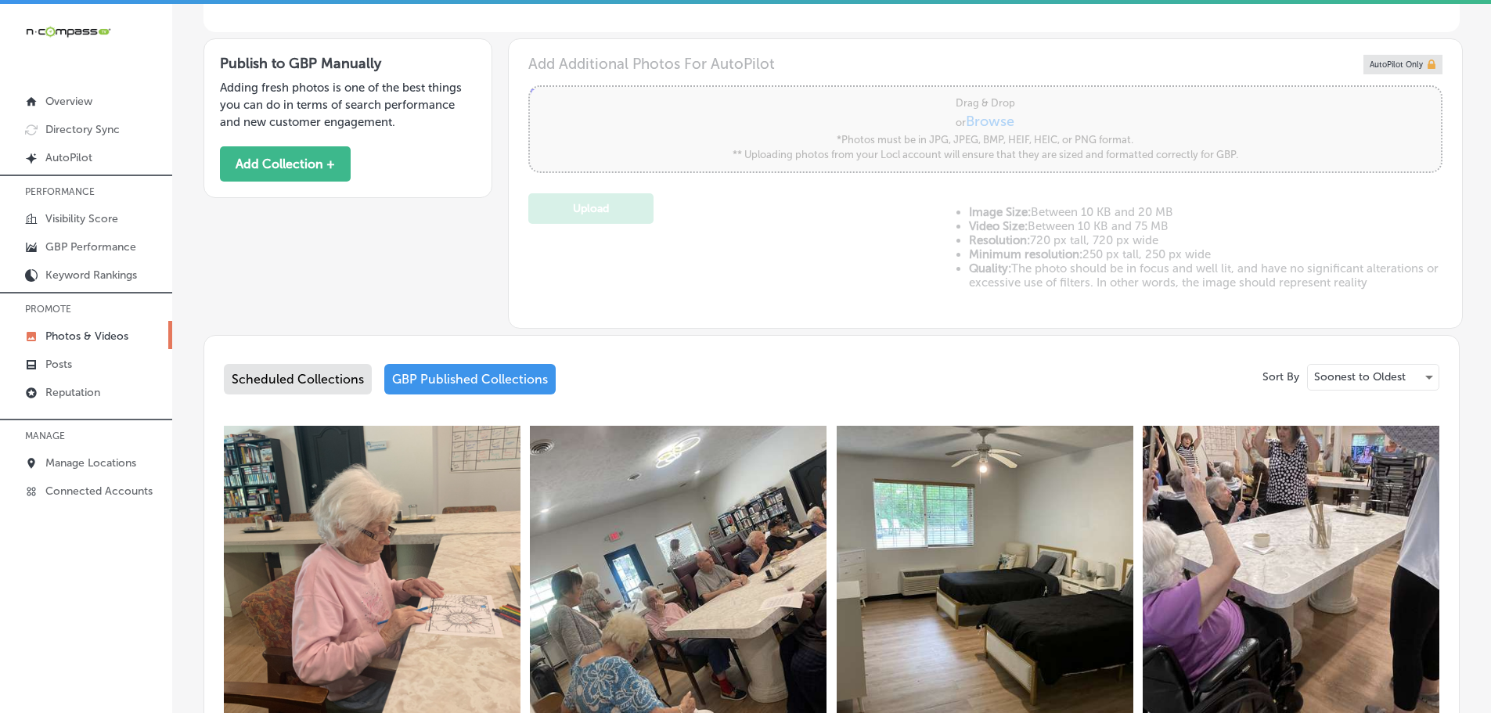
scroll to position [705, 0]
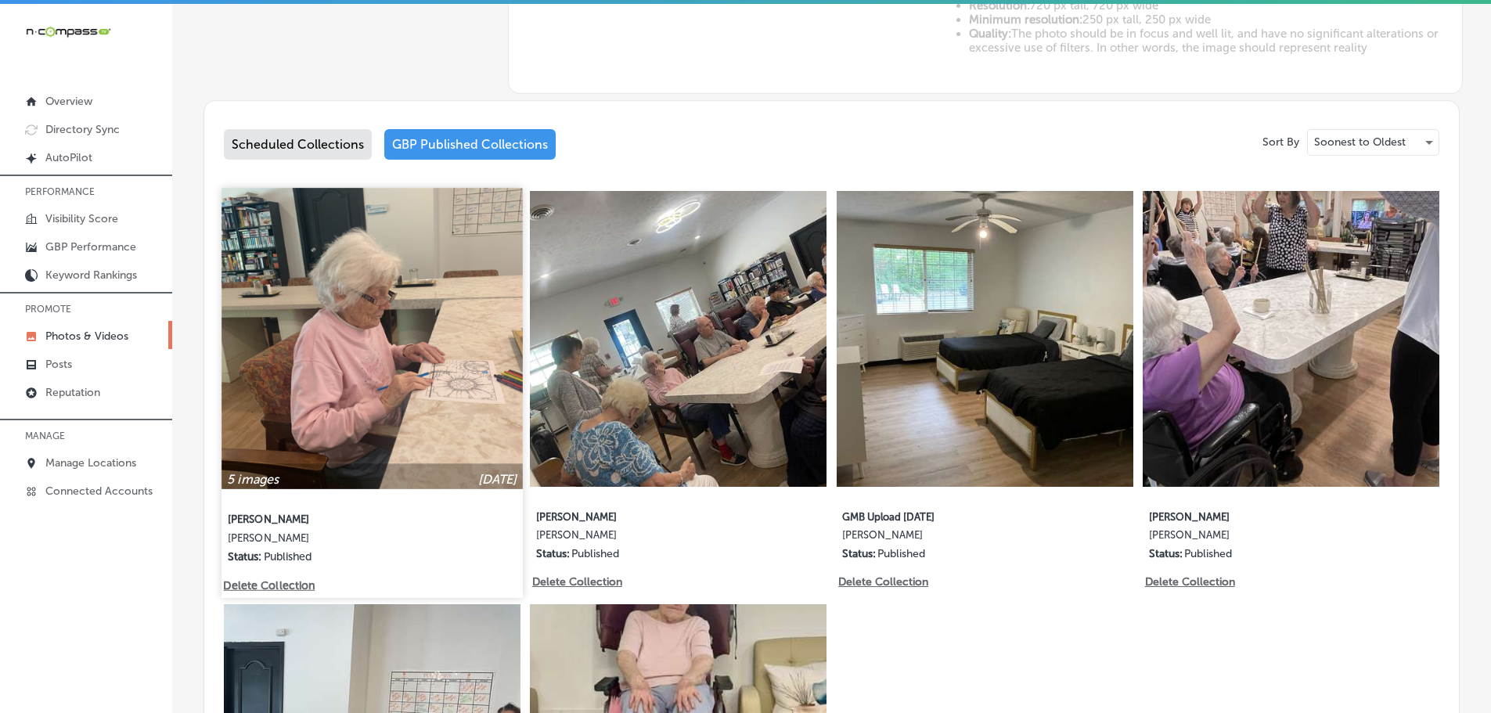
click at [446, 377] on img at bounding box center [372, 338] width 301 height 301
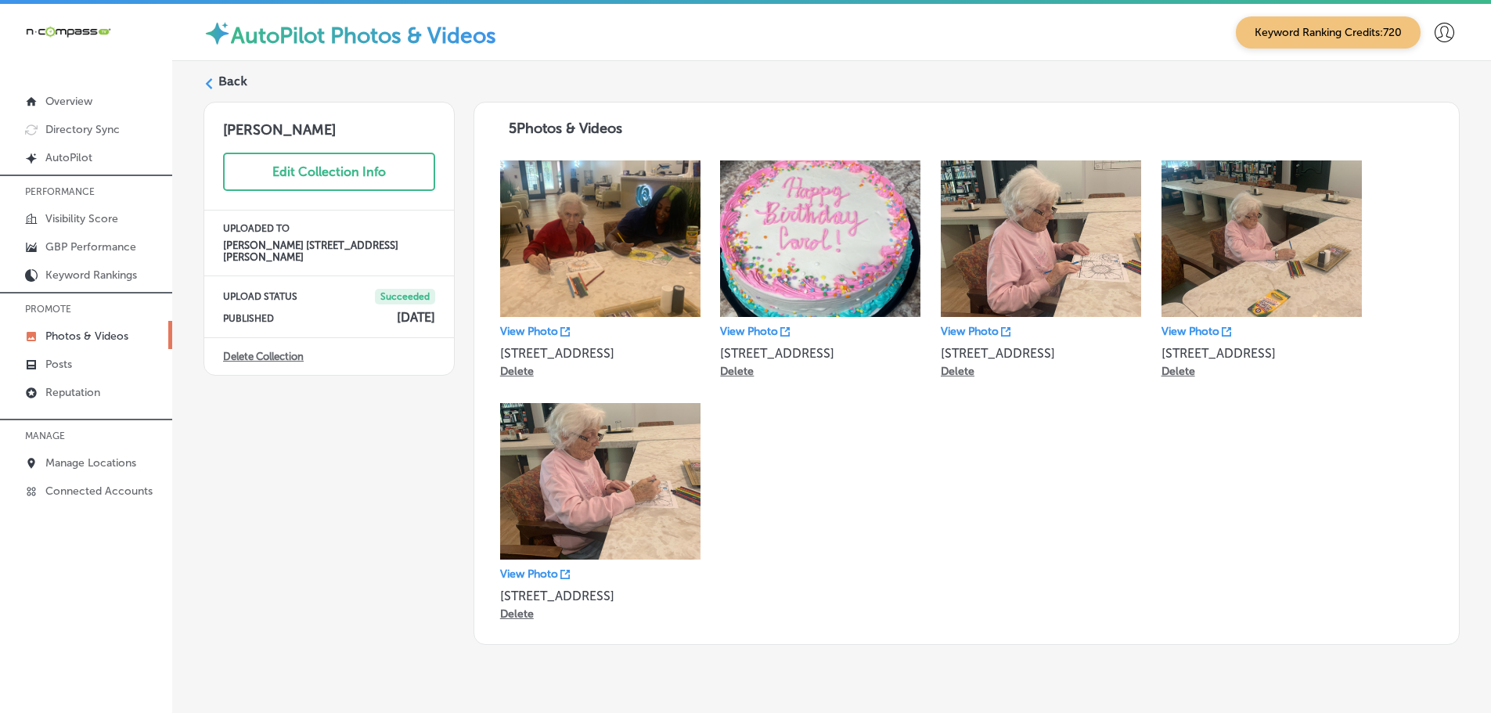
click at [212, 84] on icon at bounding box center [209, 83] width 11 height 11
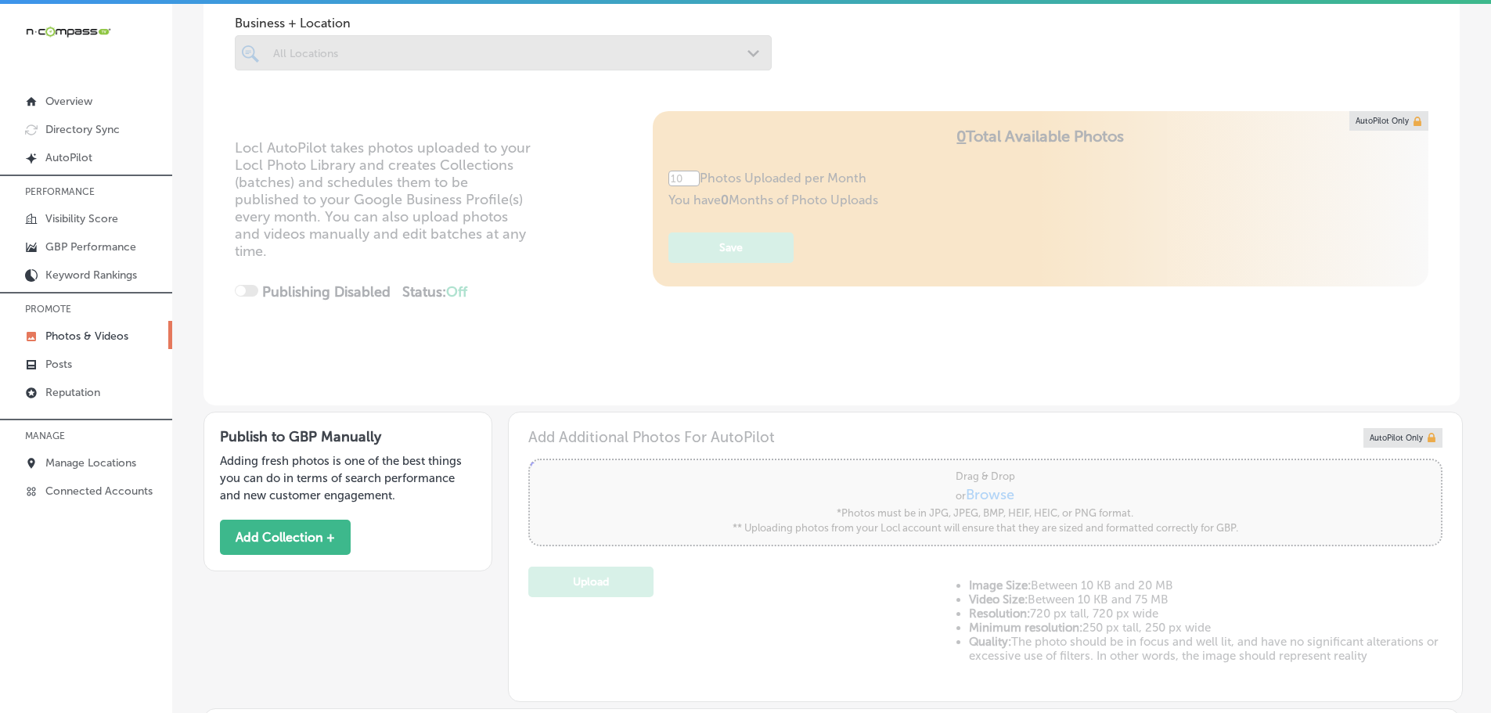
scroll to position [470, 0]
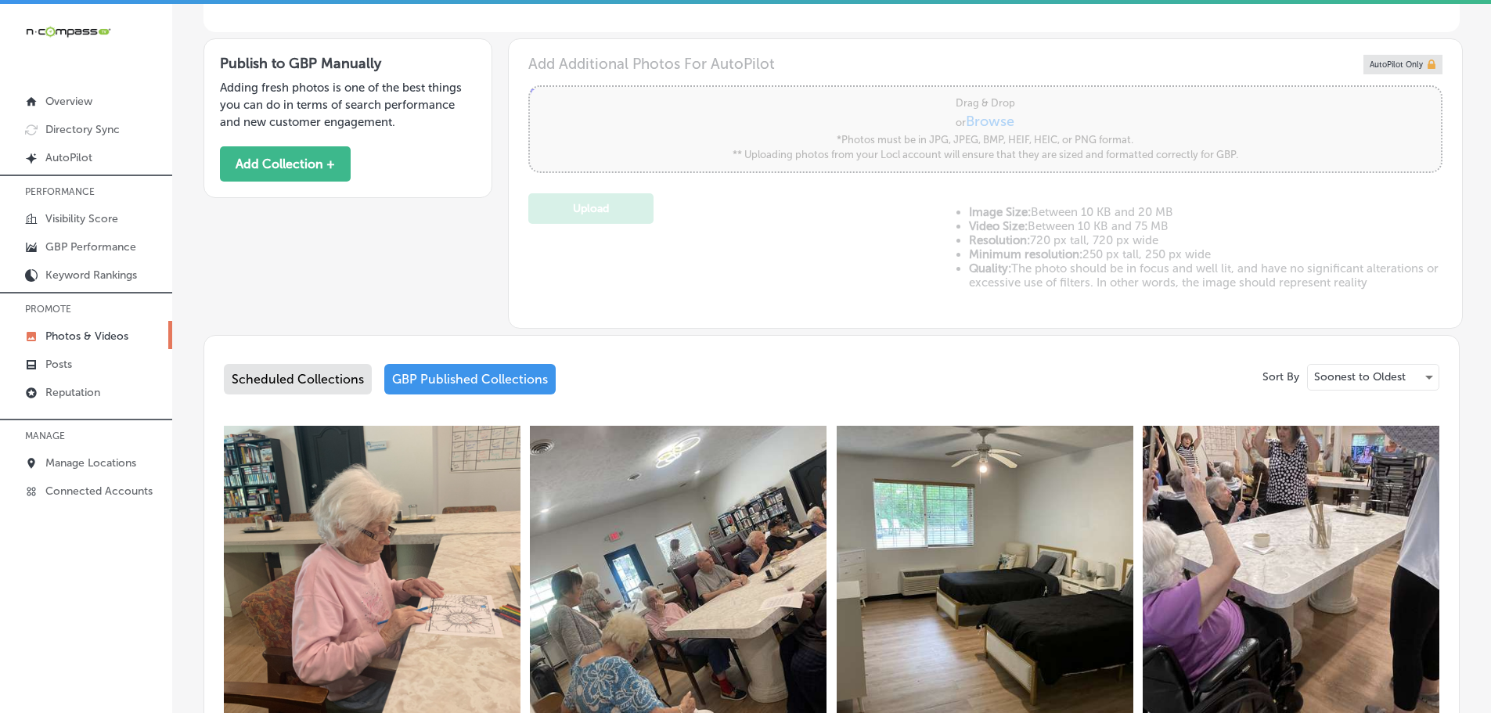
type input "5"
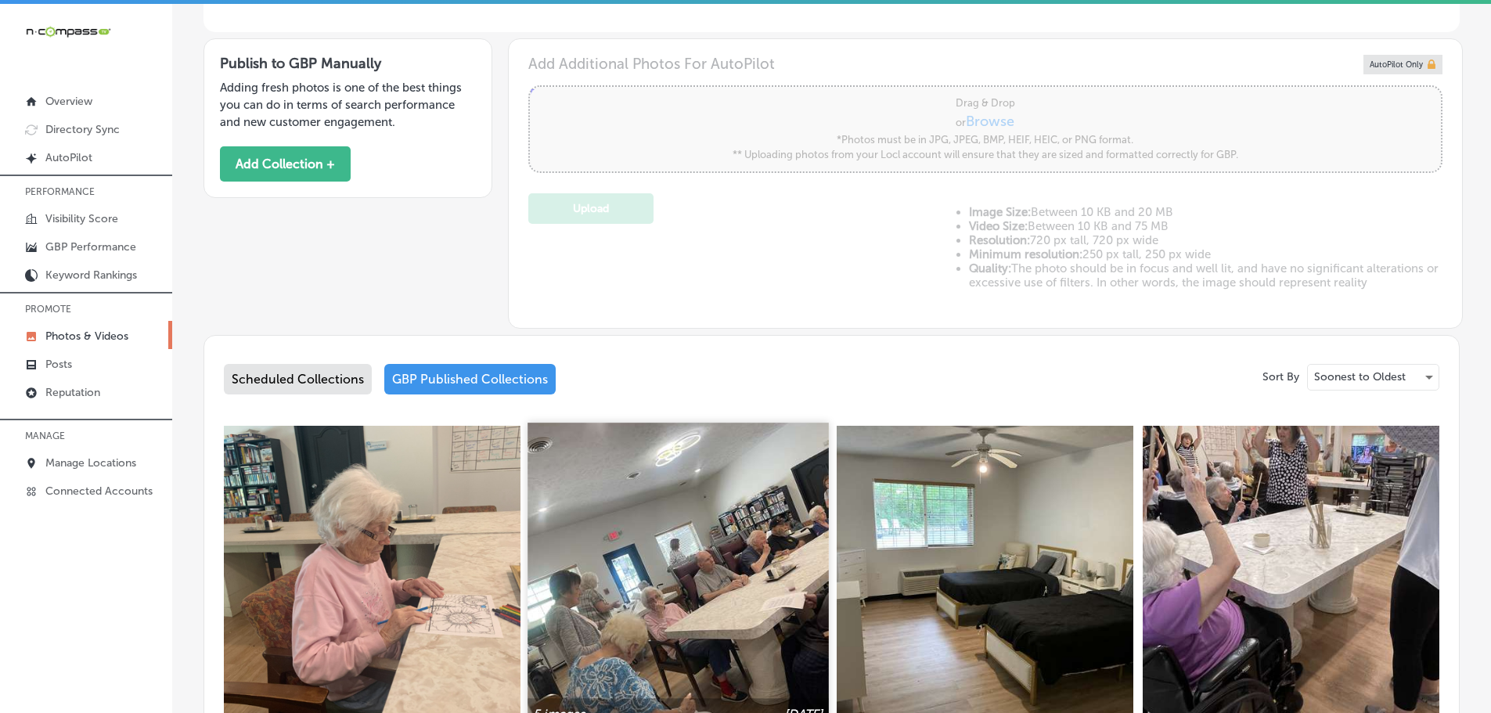
click at [688, 528] on img at bounding box center [678, 573] width 301 height 301
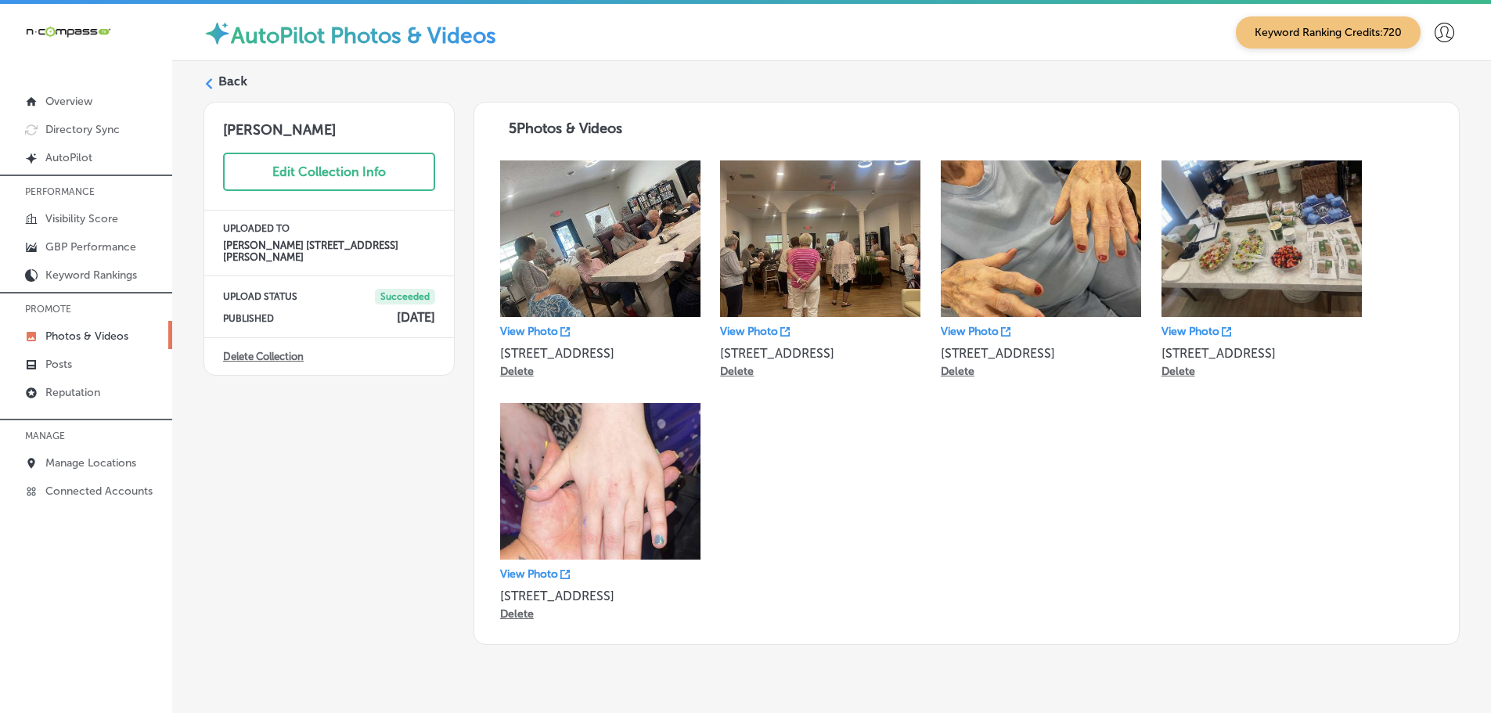
click at [1000, 520] on div "View Photo [STREET_ADDRESS] Delete View Photo [STREET_ADDRESS] Delete View Phot…" at bounding box center [966, 393] width 953 height 486
click at [222, 85] on label "Back" at bounding box center [232, 81] width 29 height 17
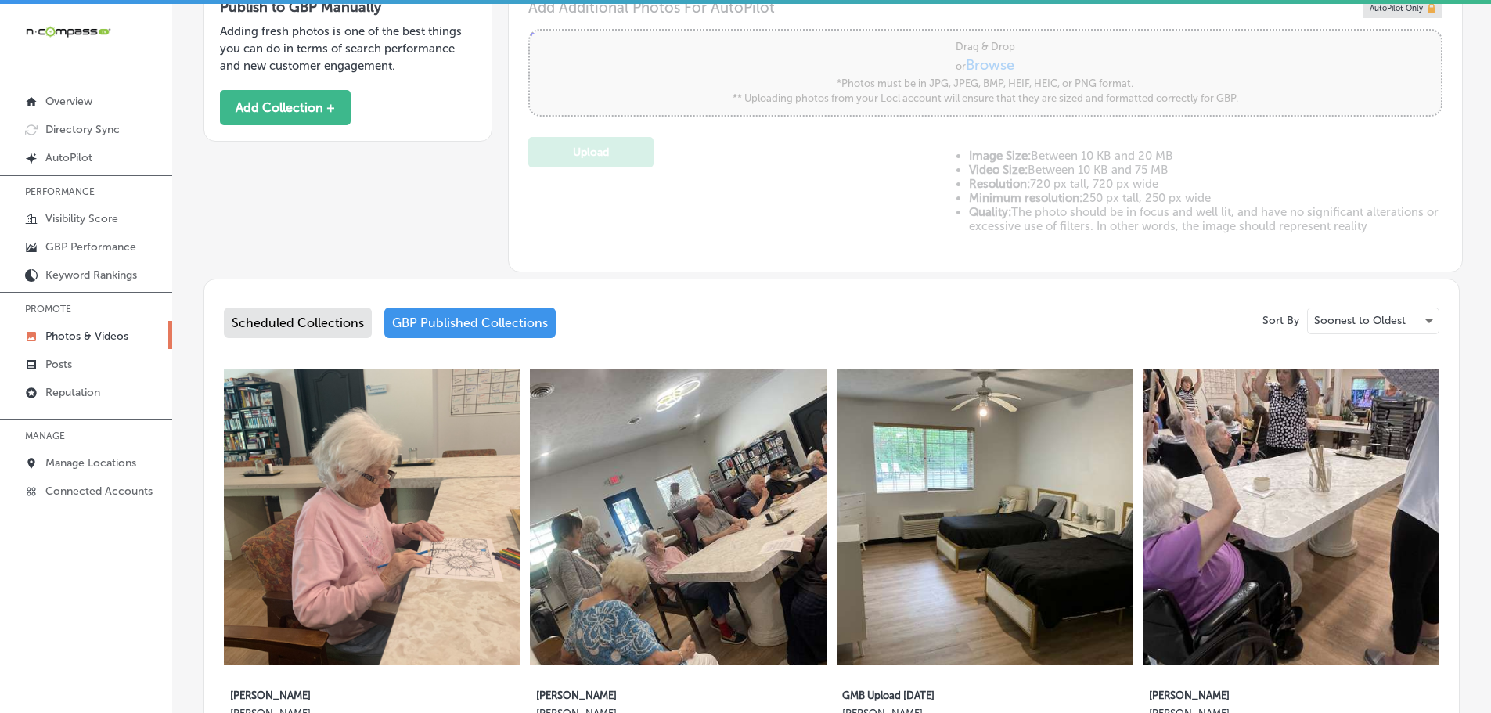
type input "5"
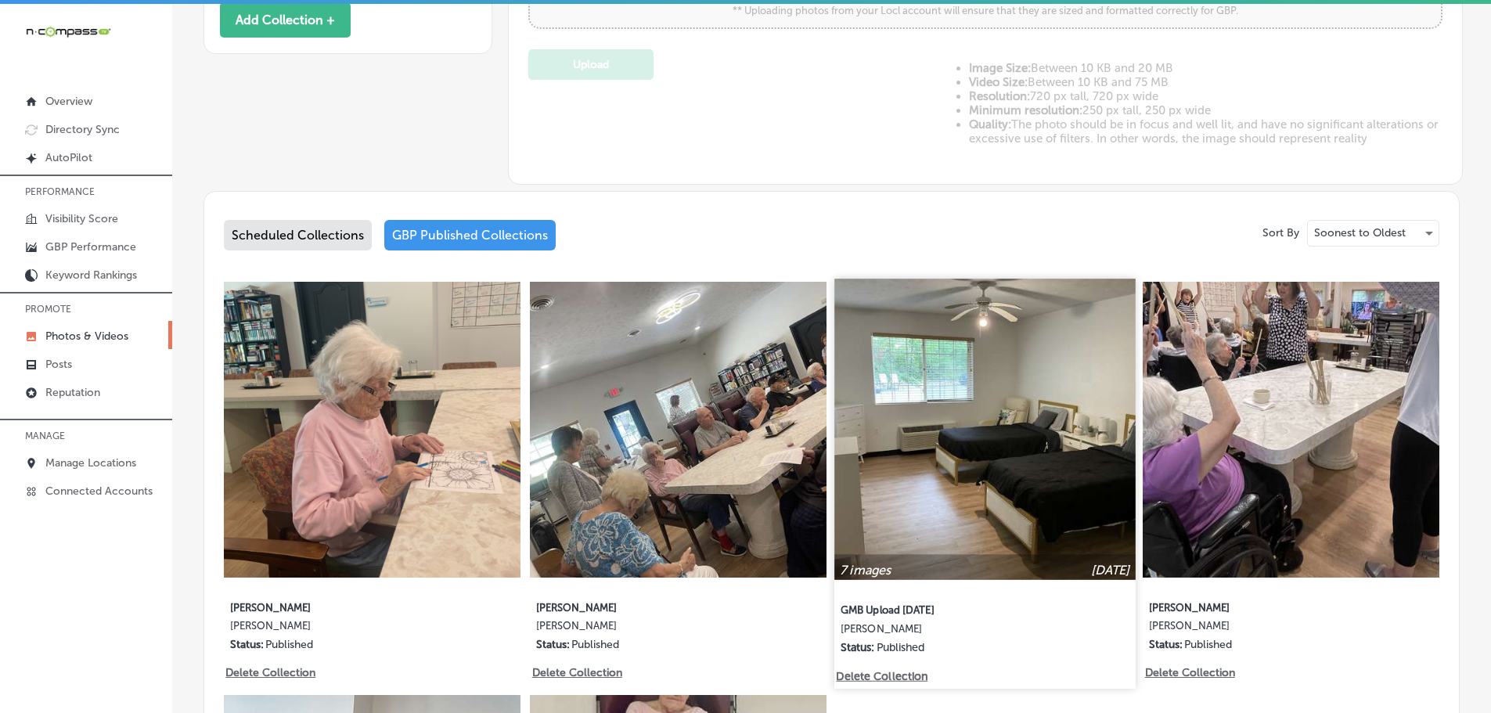
scroll to position [626, 0]
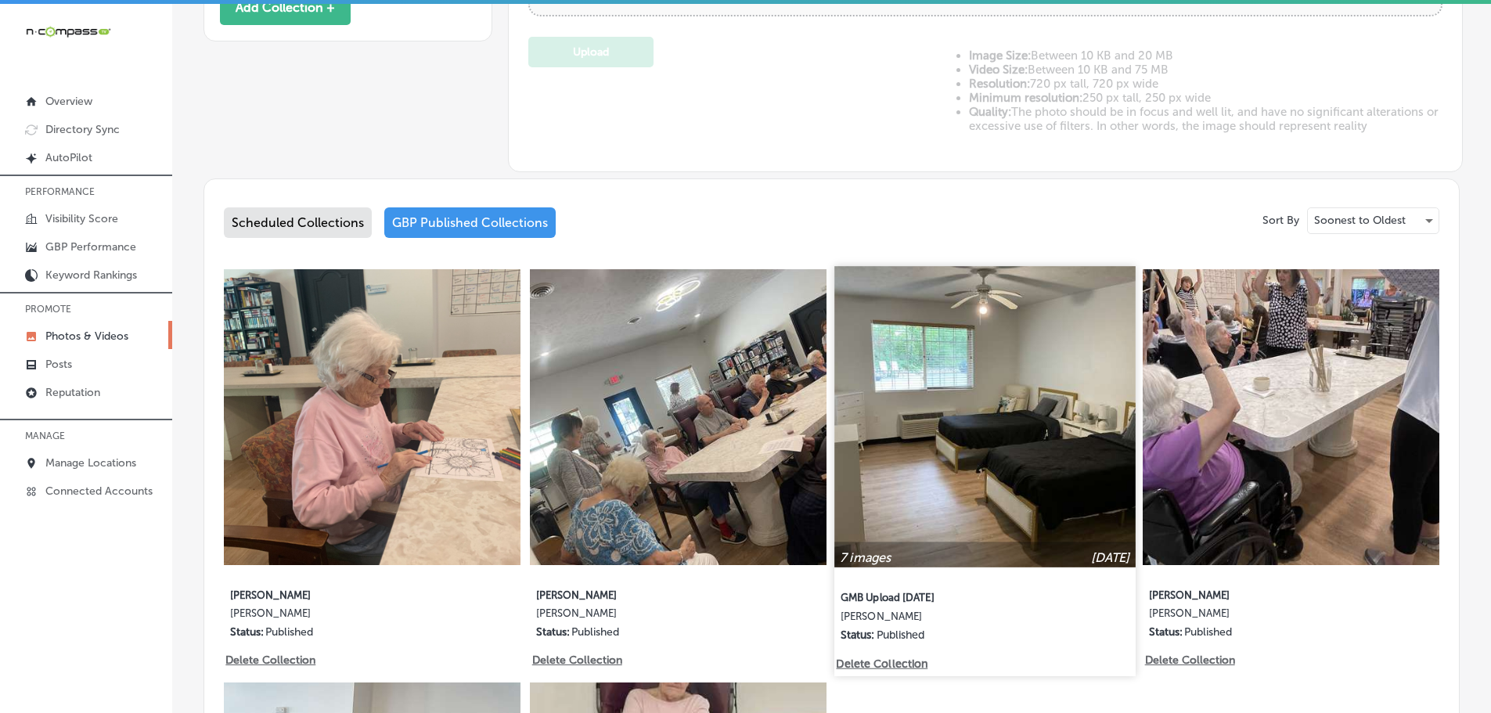
click at [949, 406] on img at bounding box center [985, 416] width 301 height 301
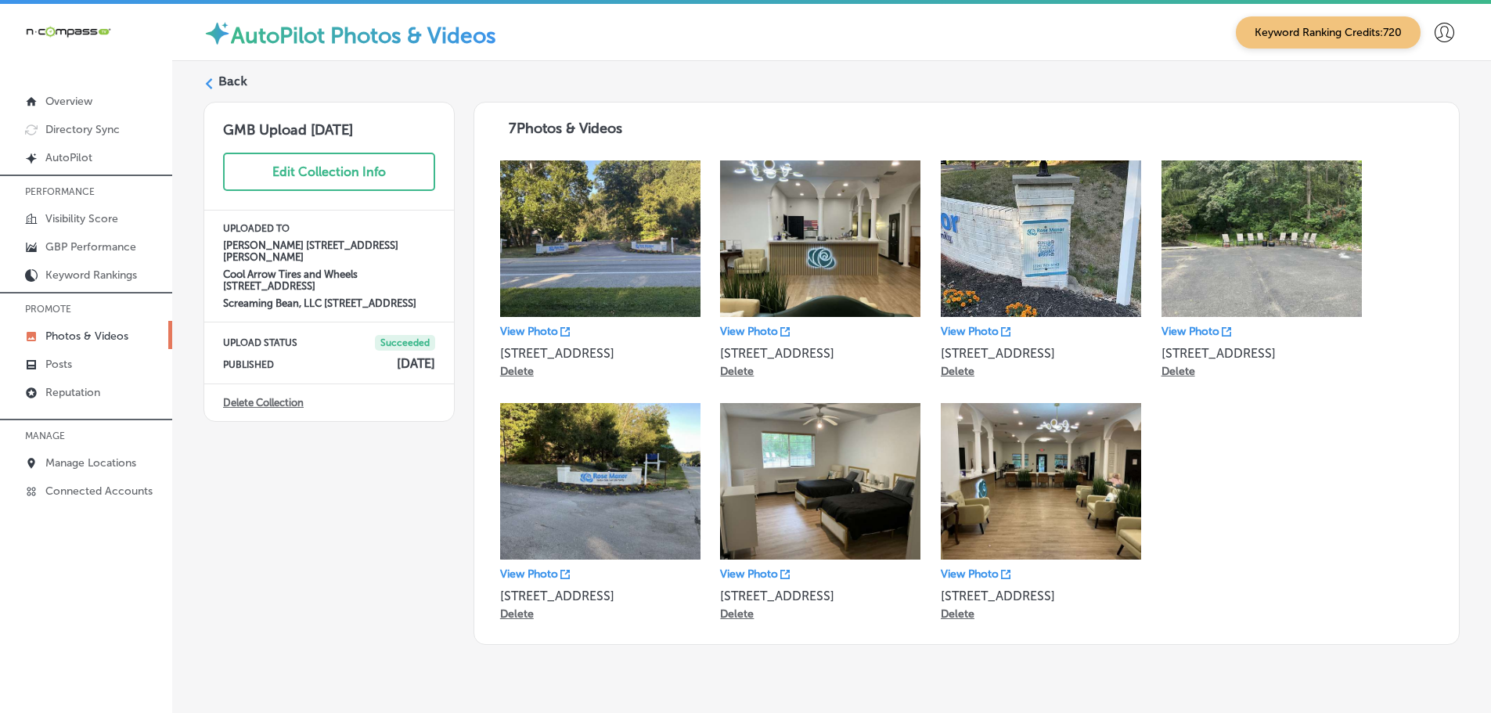
click at [1368, 393] on div "View Photo 100 Rose Court Delete View Photo [STREET_ADDRESS] Delete View Photo …" at bounding box center [966, 393] width 953 height 486
click at [233, 86] on label "Back" at bounding box center [232, 81] width 29 height 17
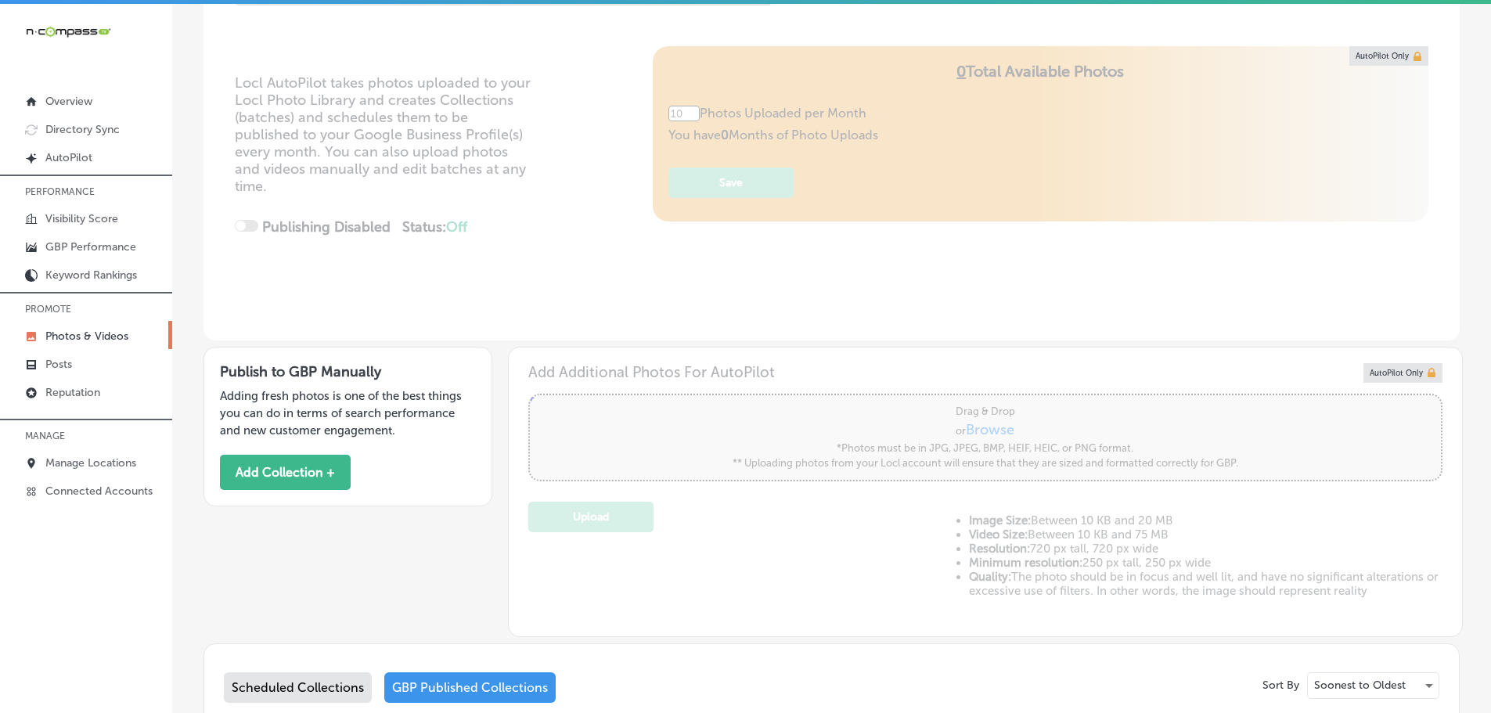
type input "5"
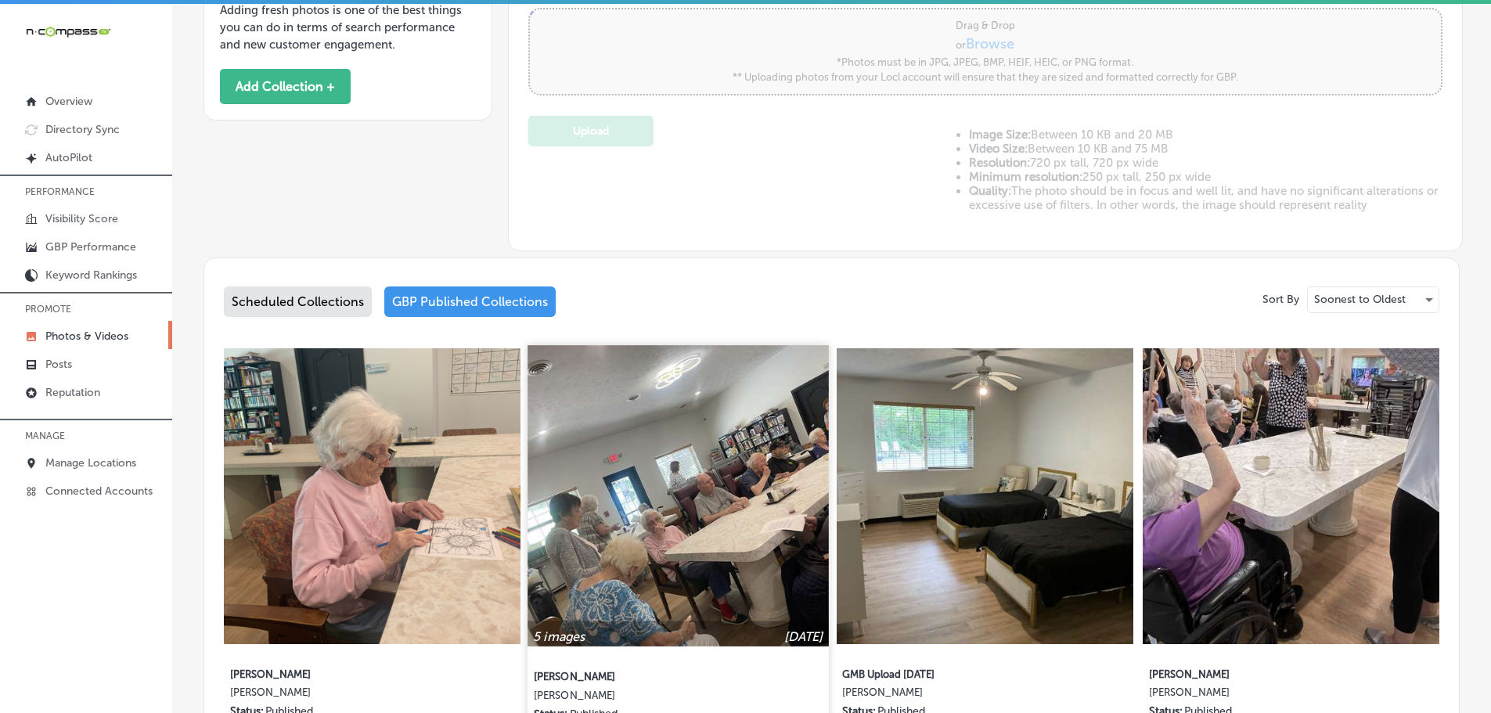
scroll to position [548, 0]
click at [715, 510] on img at bounding box center [678, 494] width 301 height 301
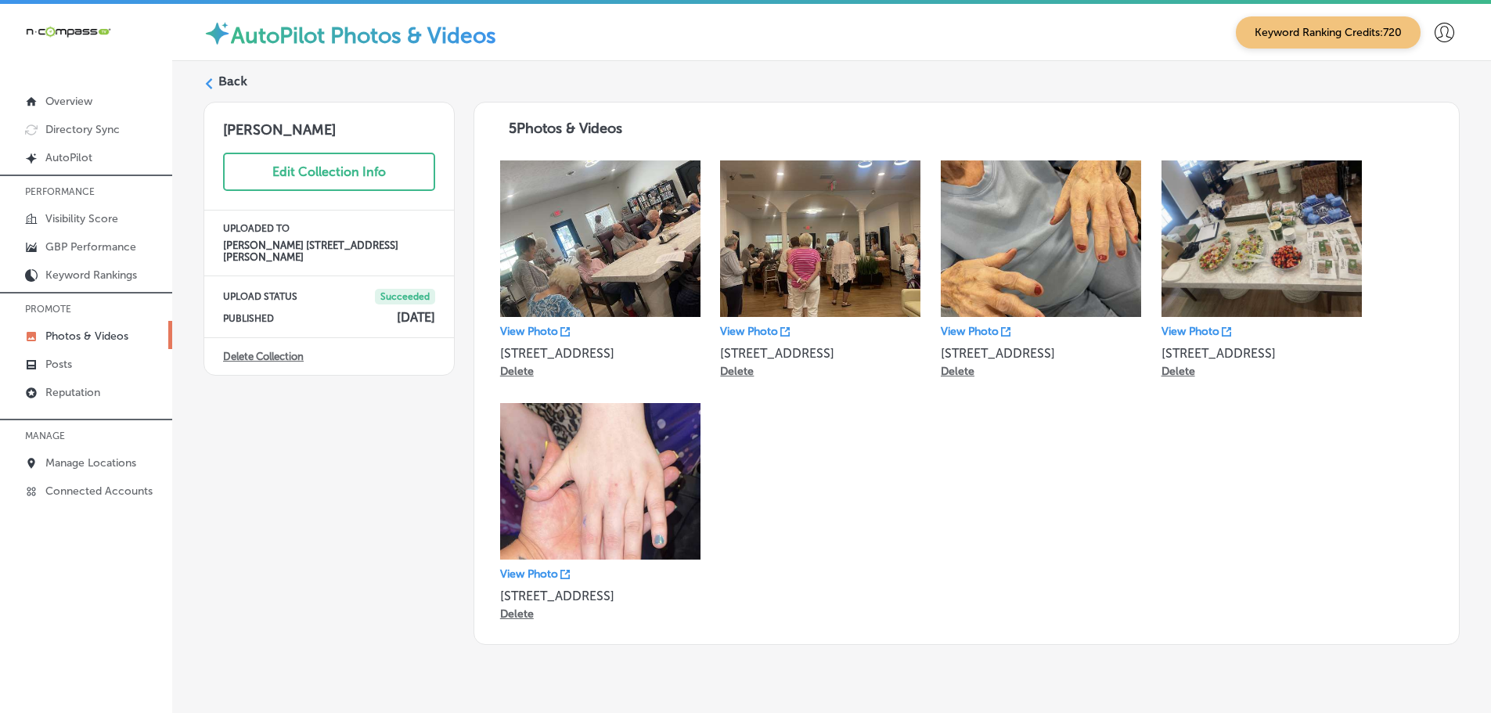
click at [237, 83] on label "Back" at bounding box center [232, 81] width 29 height 17
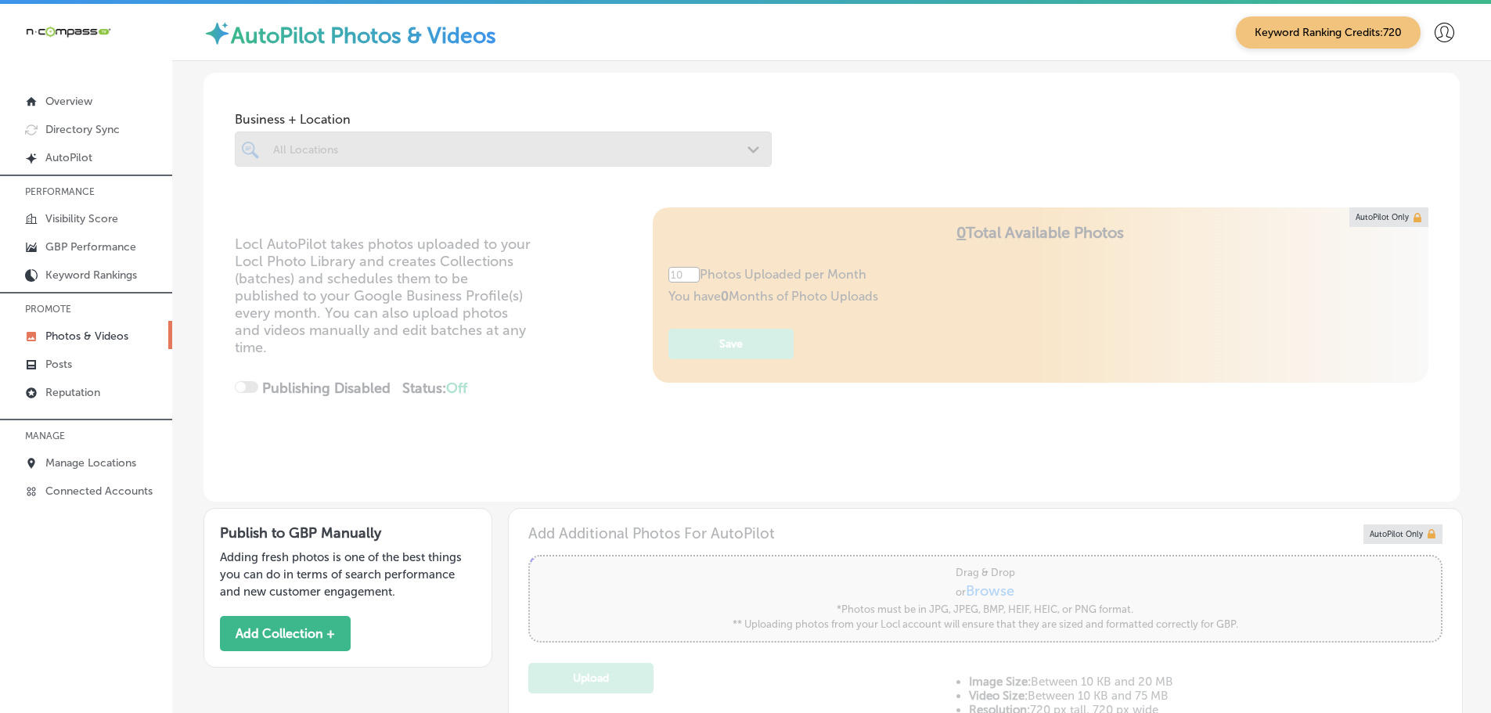
type input "5"
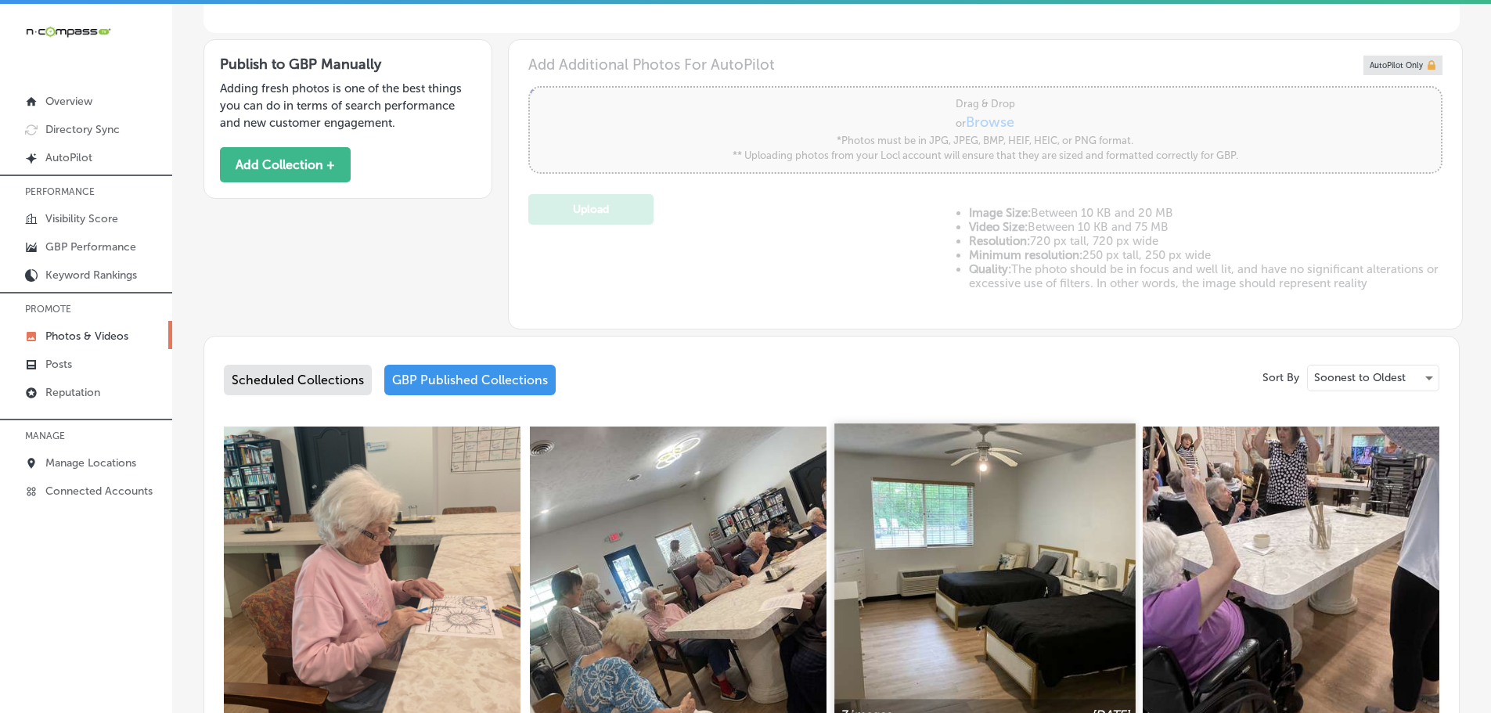
scroll to position [470, 0]
click at [943, 514] on img at bounding box center [985, 573] width 301 height 301
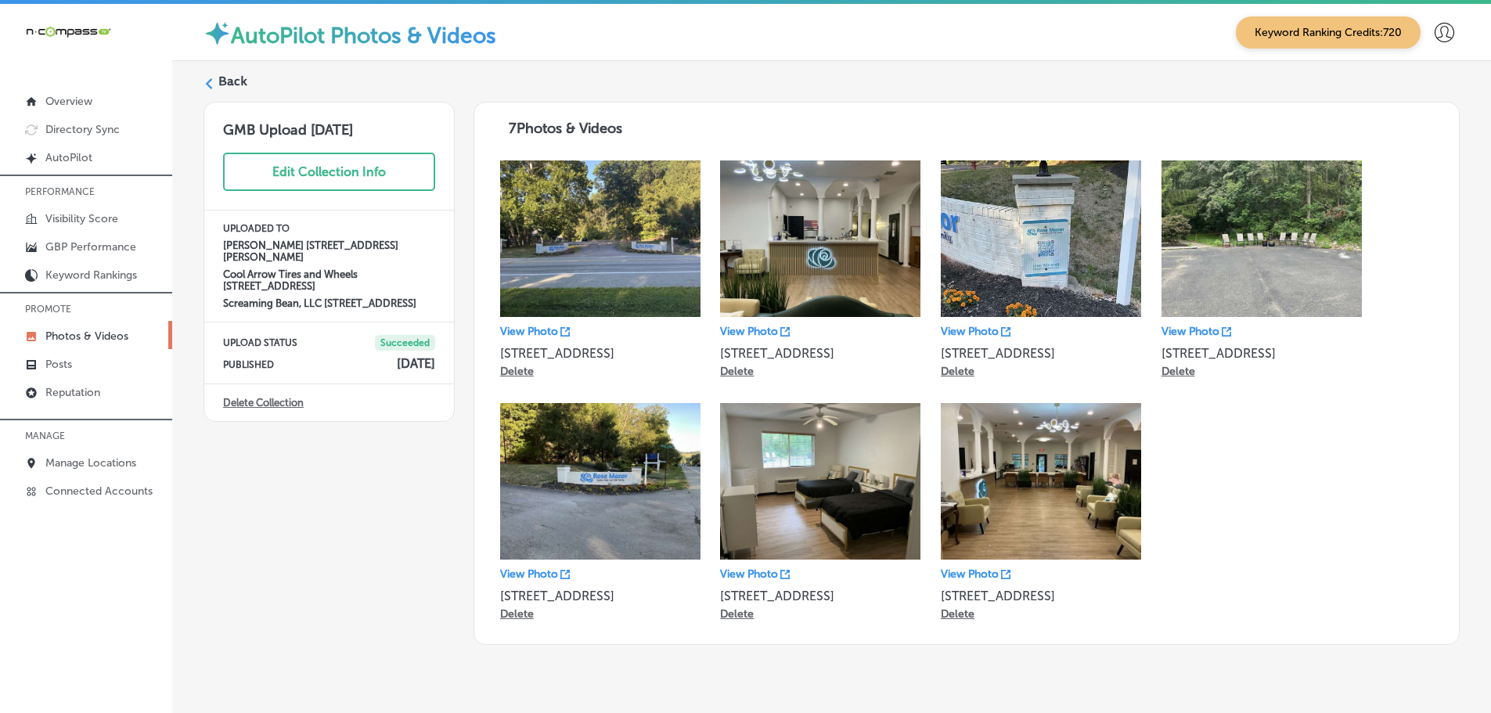
click at [228, 83] on label "Back" at bounding box center [232, 81] width 29 height 17
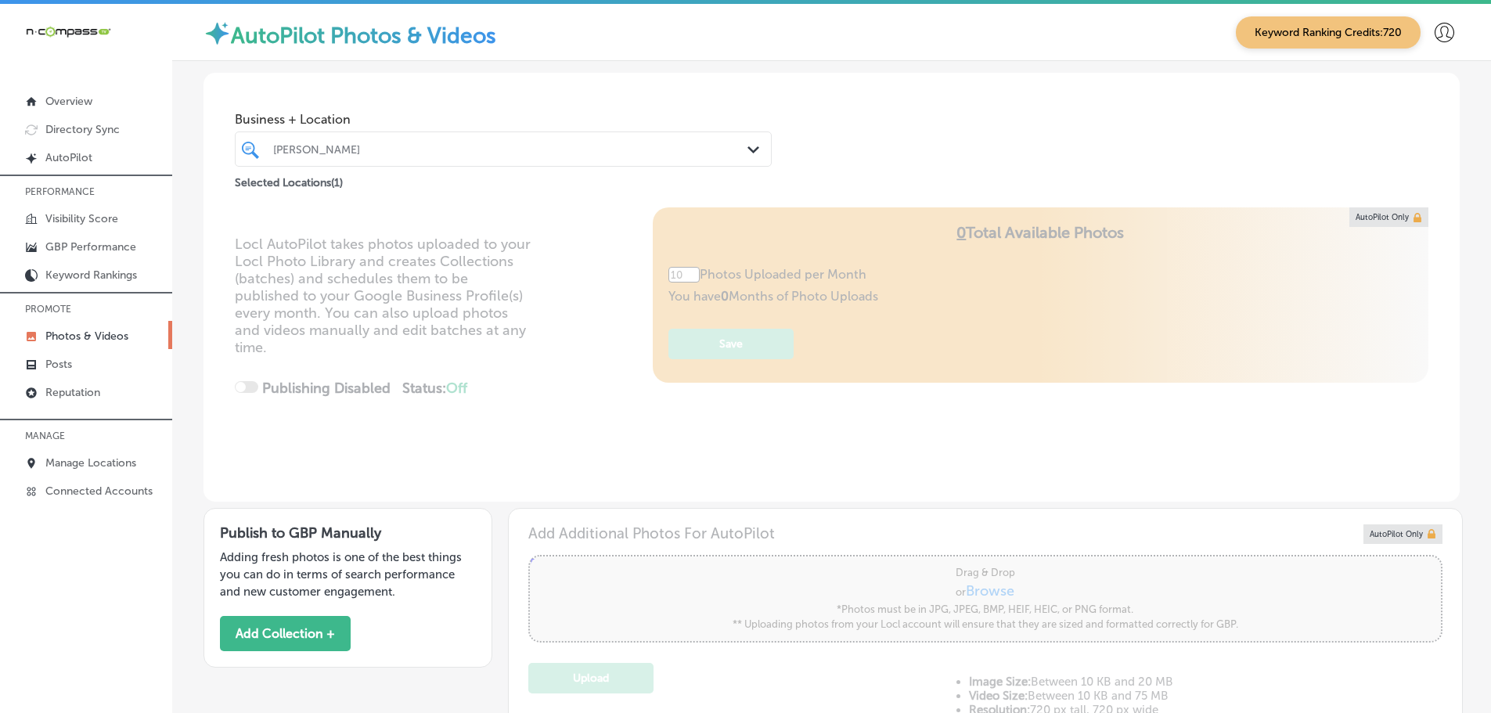
type input "5"
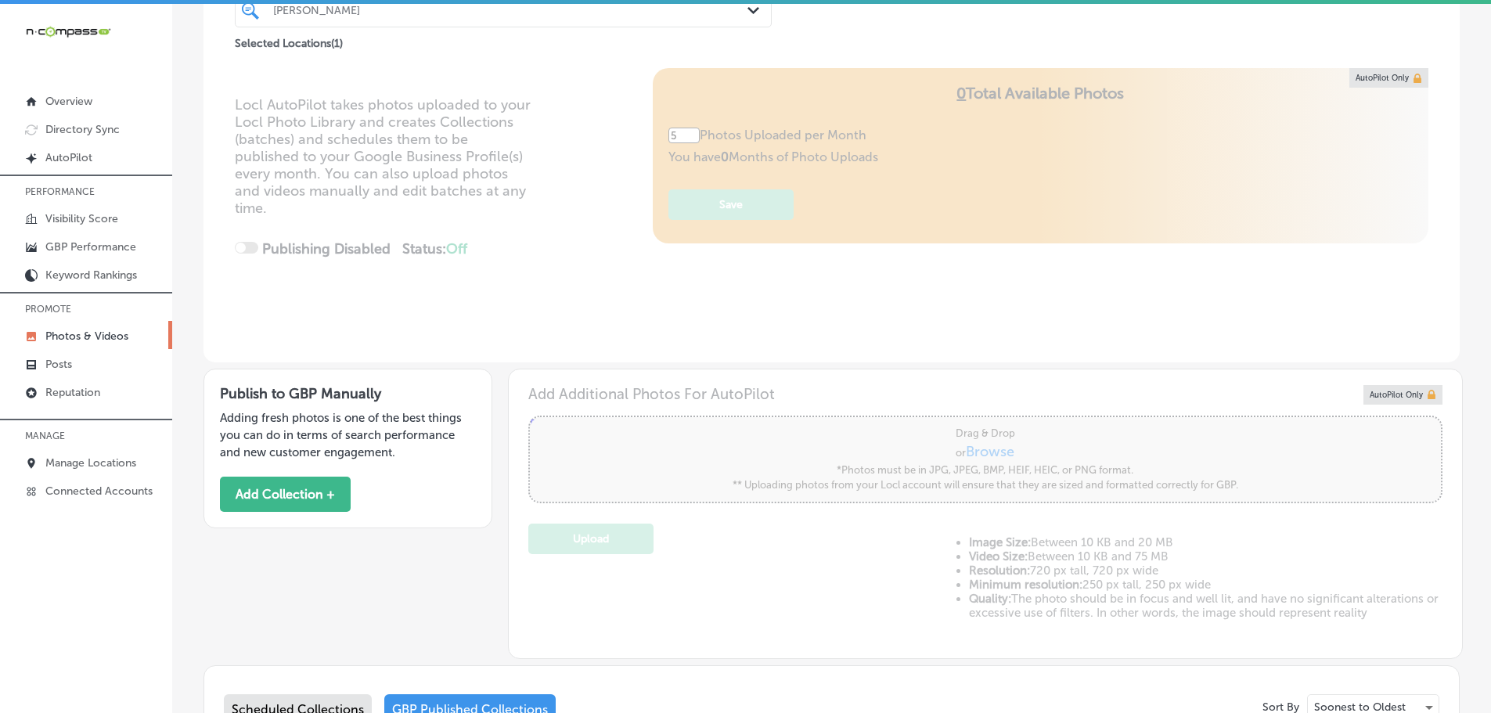
scroll to position [548, 0]
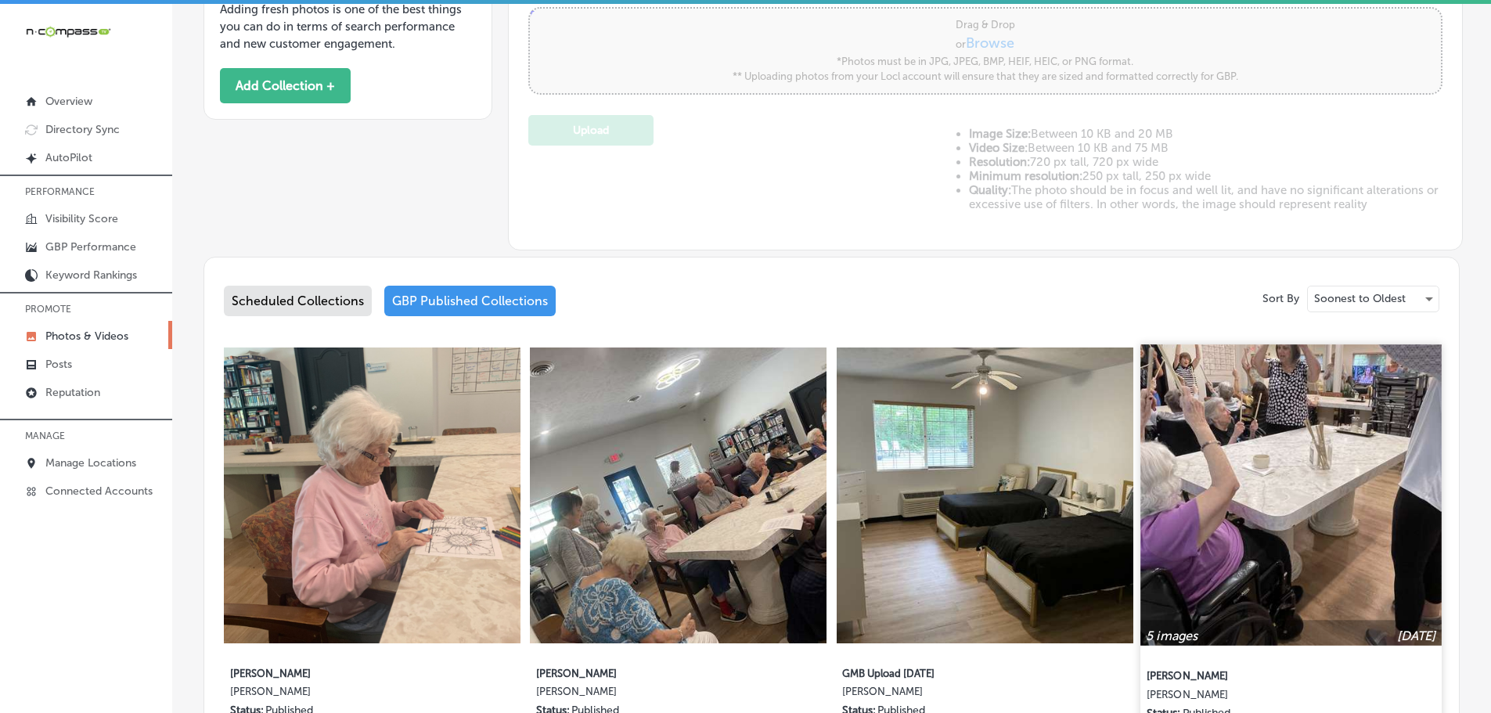
click at [1272, 512] on img at bounding box center [1291, 494] width 301 height 301
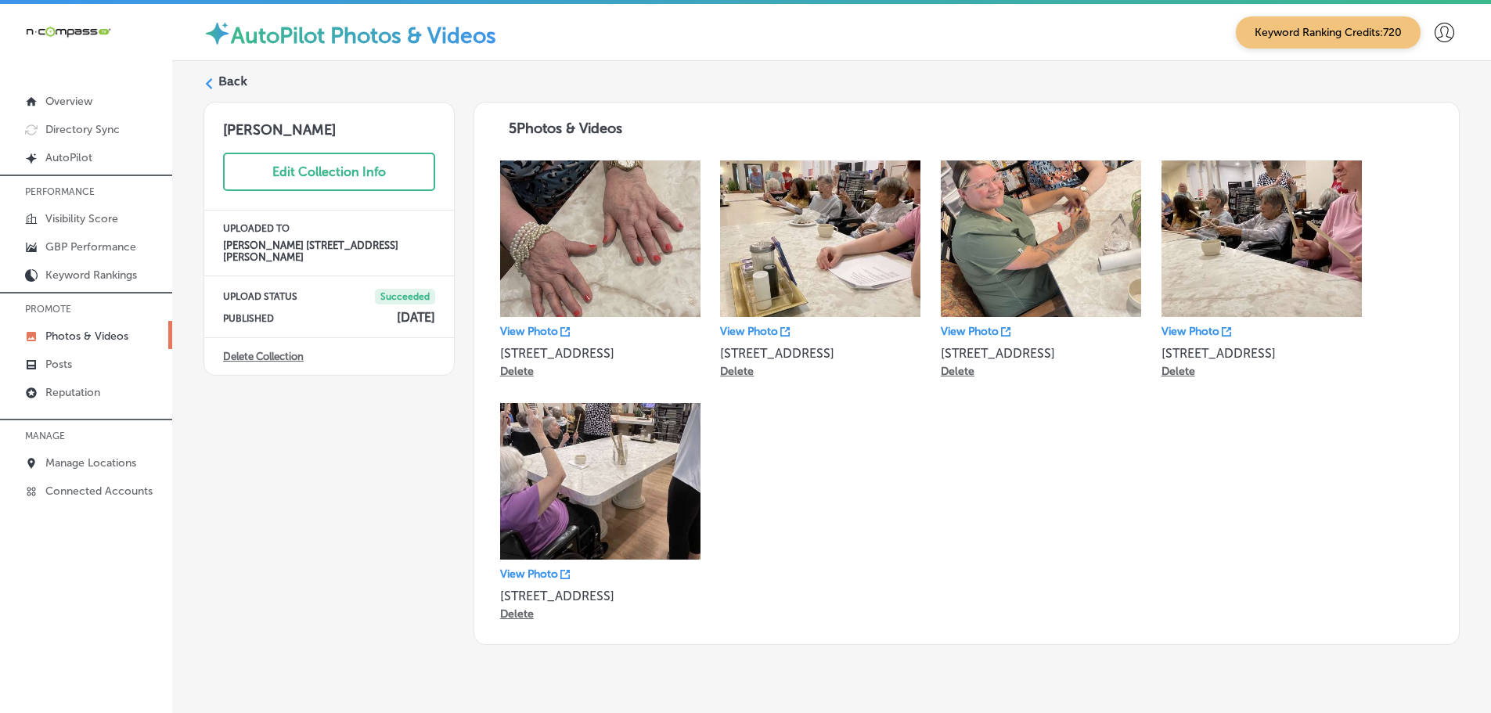
click at [225, 82] on label "Back" at bounding box center [232, 81] width 29 height 17
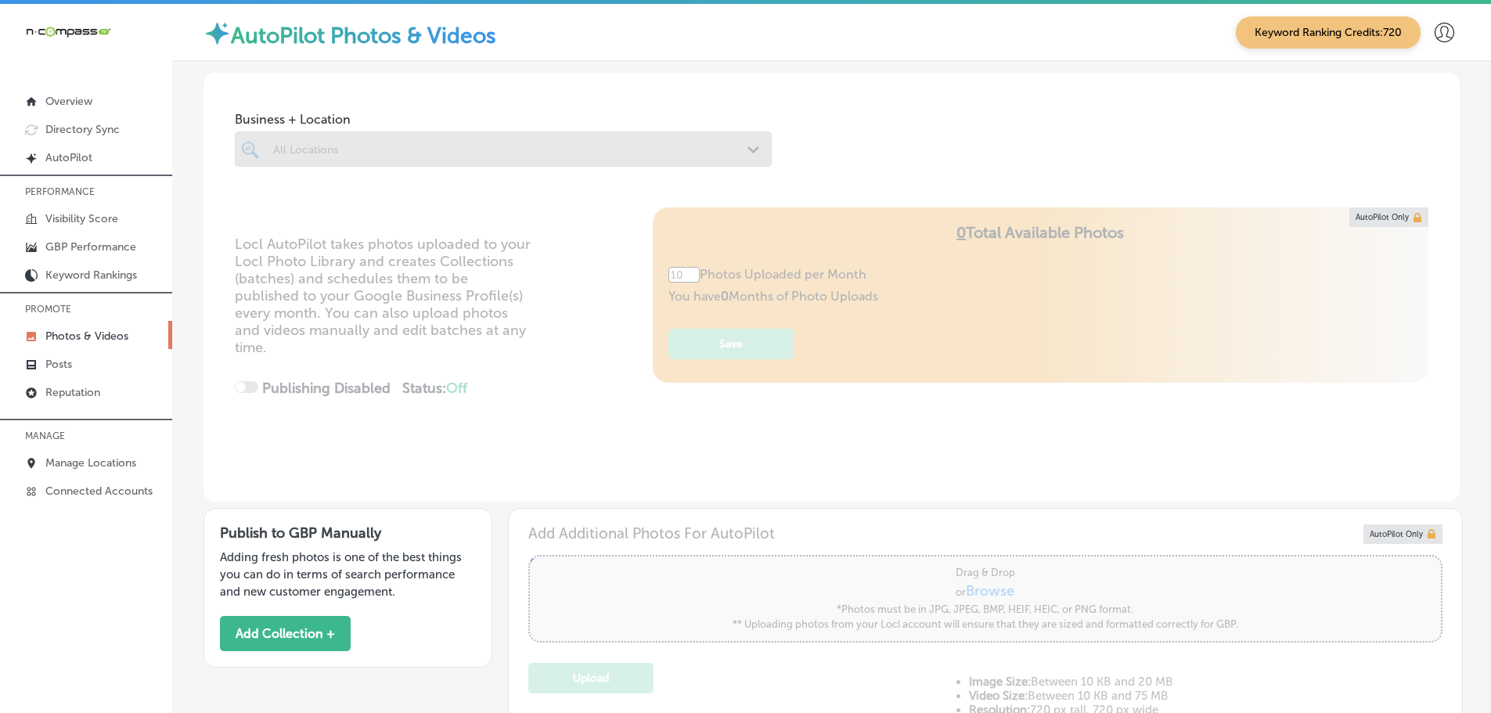
type input "5"
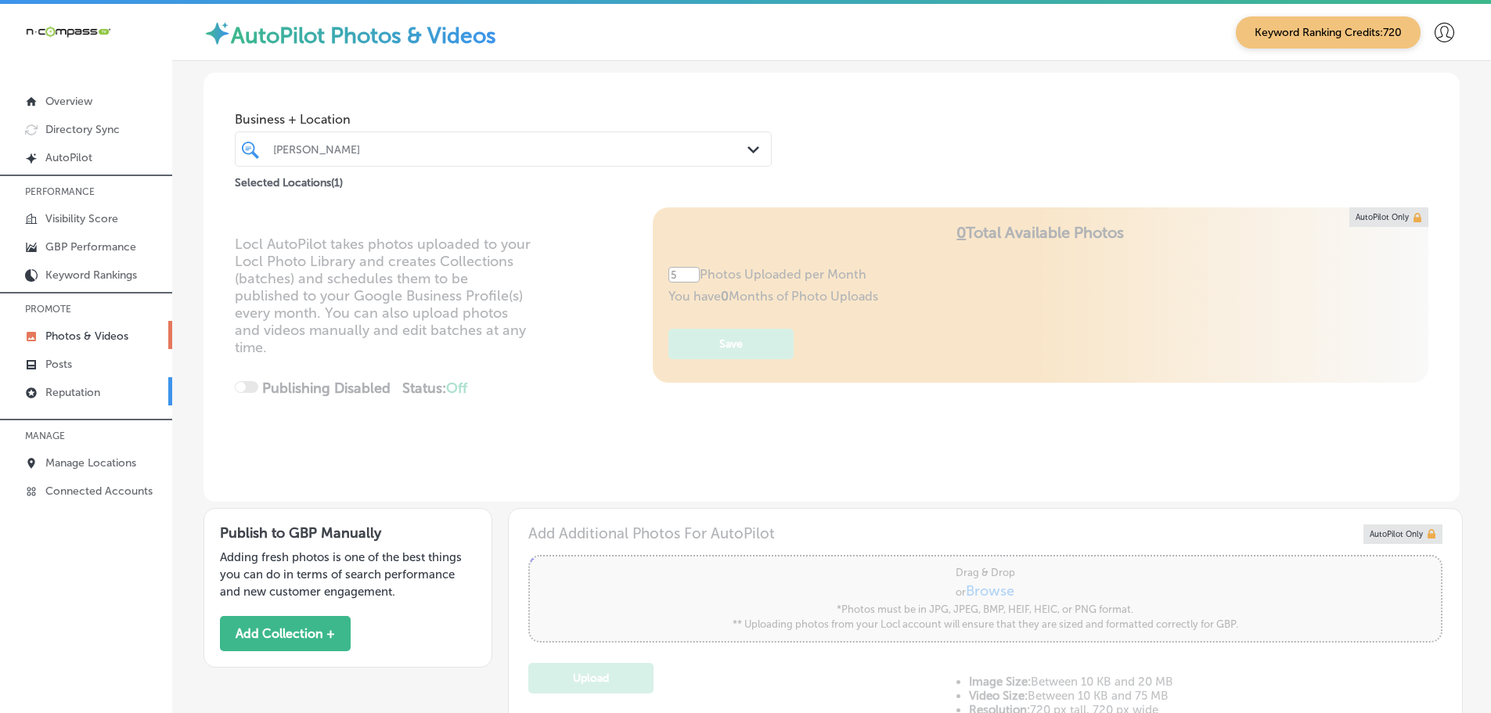
click at [60, 393] on p "Reputation" at bounding box center [72, 392] width 55 height 13
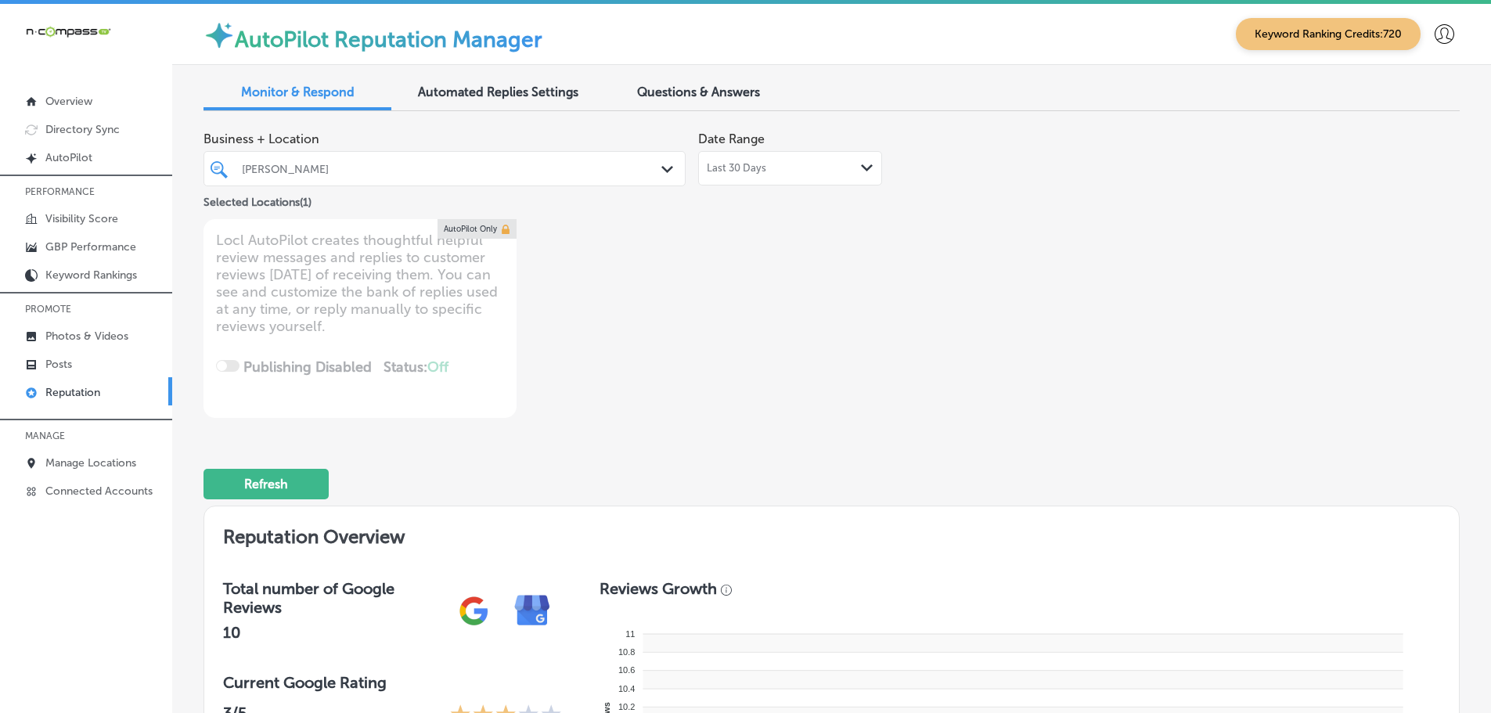
click at [848, 168] on div "Last 30 Days Path Created with Sketch." at bounding box center [790, 168] width 167 height 13
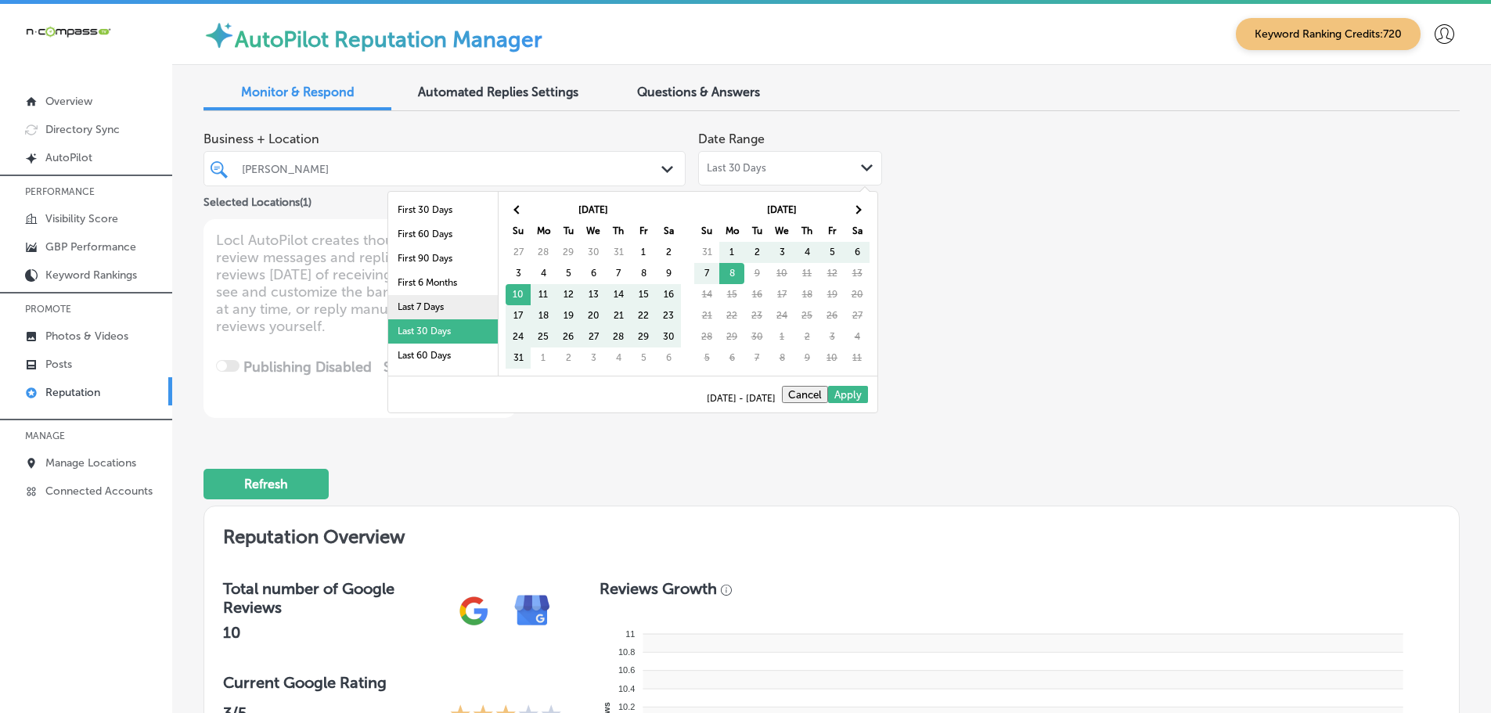
click at [442, 311] on li "Last 7 Days" at bounding box center [443, 307] width 110 height 24
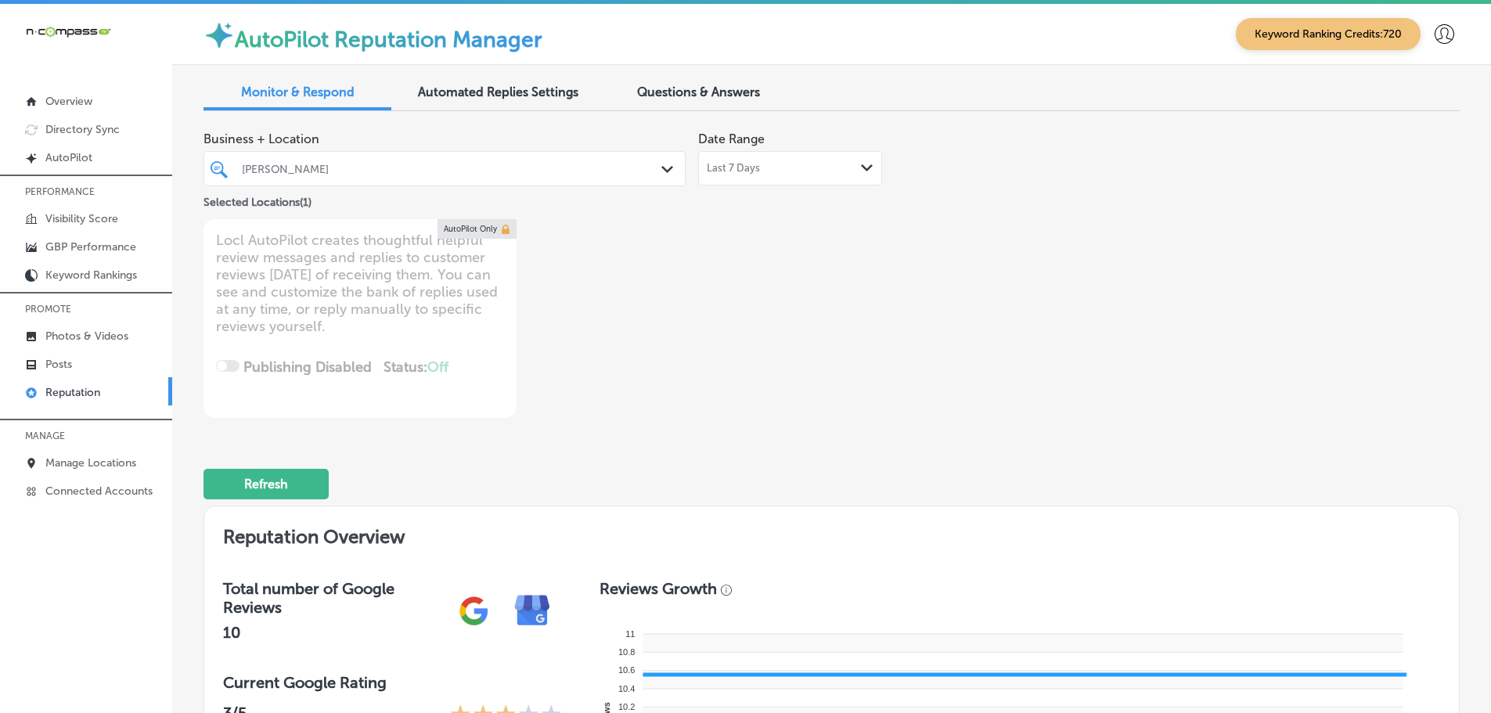
click at [661, 168] on icon "Path Created with Sketch." at bounding box center [667, 169] width 12 height 7
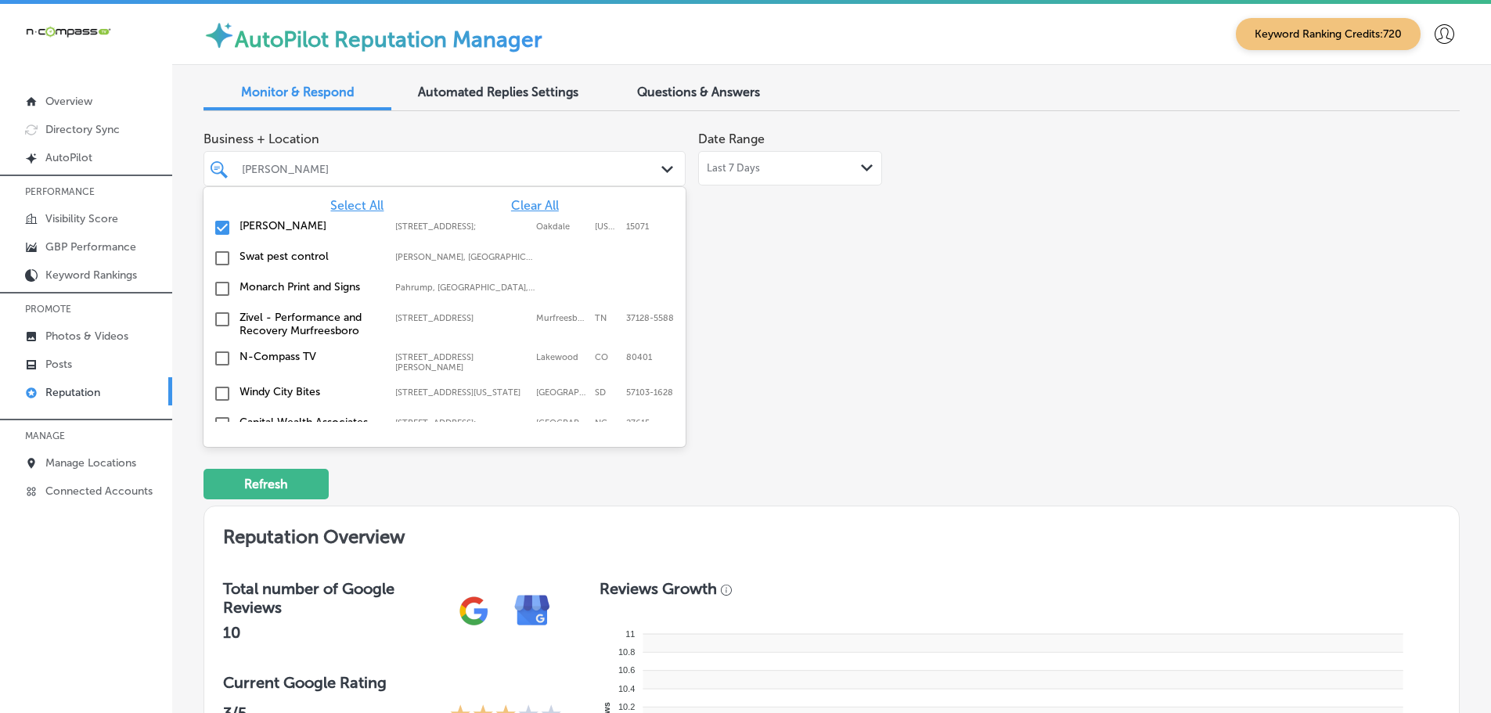
click at [532, 204] on span "Clear All" at bounding box center [535, 205] width 48 height 15
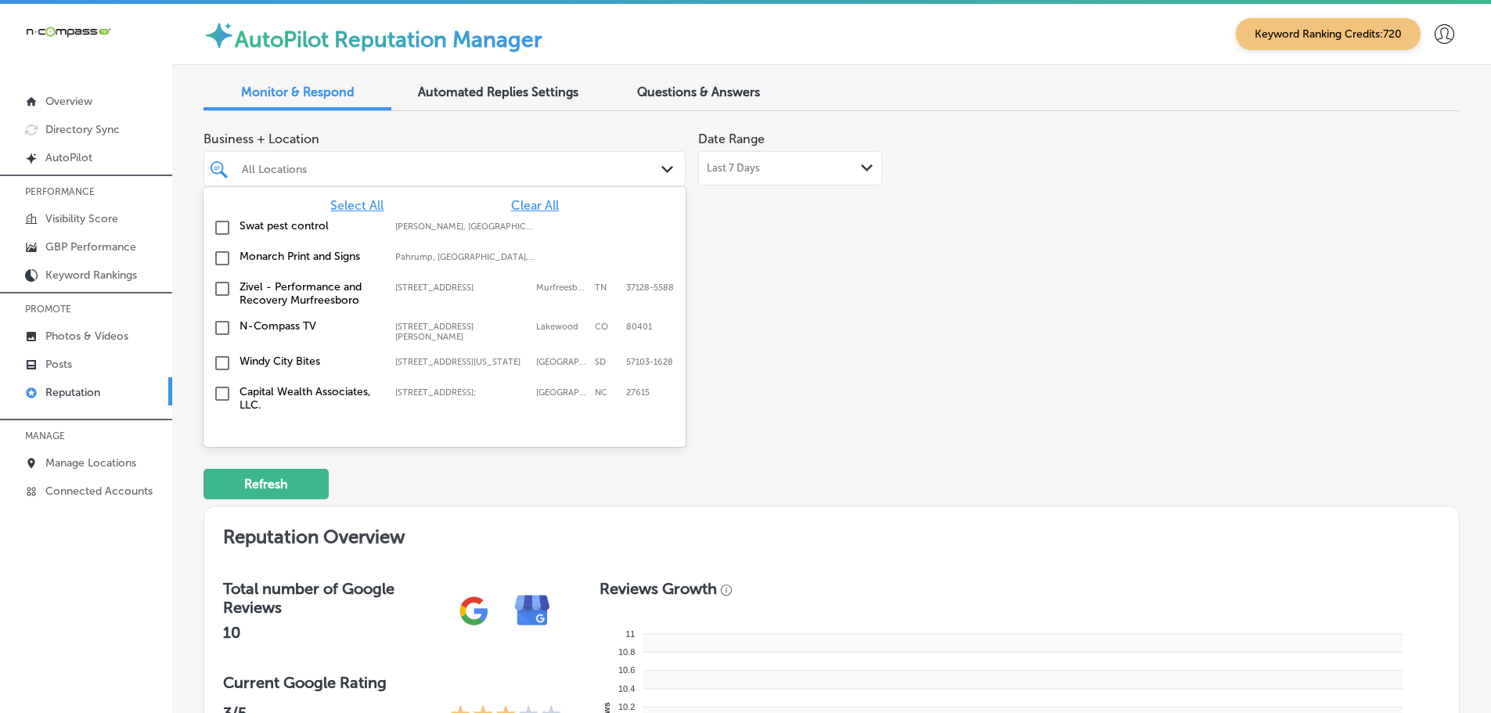
click at [340, 203] on span "Select All" at bounding box center [356, 205] width 53 height 15
click at [303, 222] on label "Swat pest control" at bounding box center [310, 225] width 140 height 13
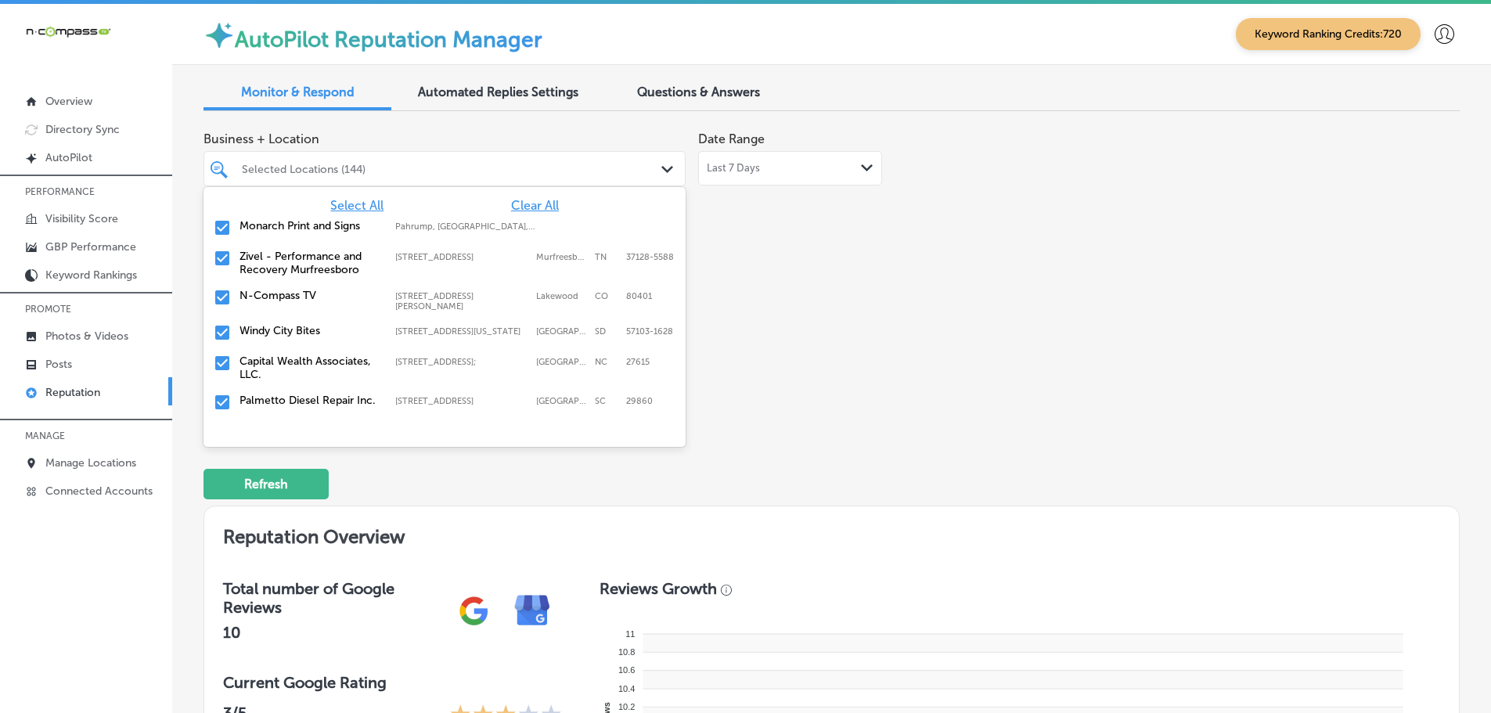
click at [308, 265] on label "Zivel - Performance and Recovery Murfreesboro" at bounding box center [310, 263] width 140 height 27
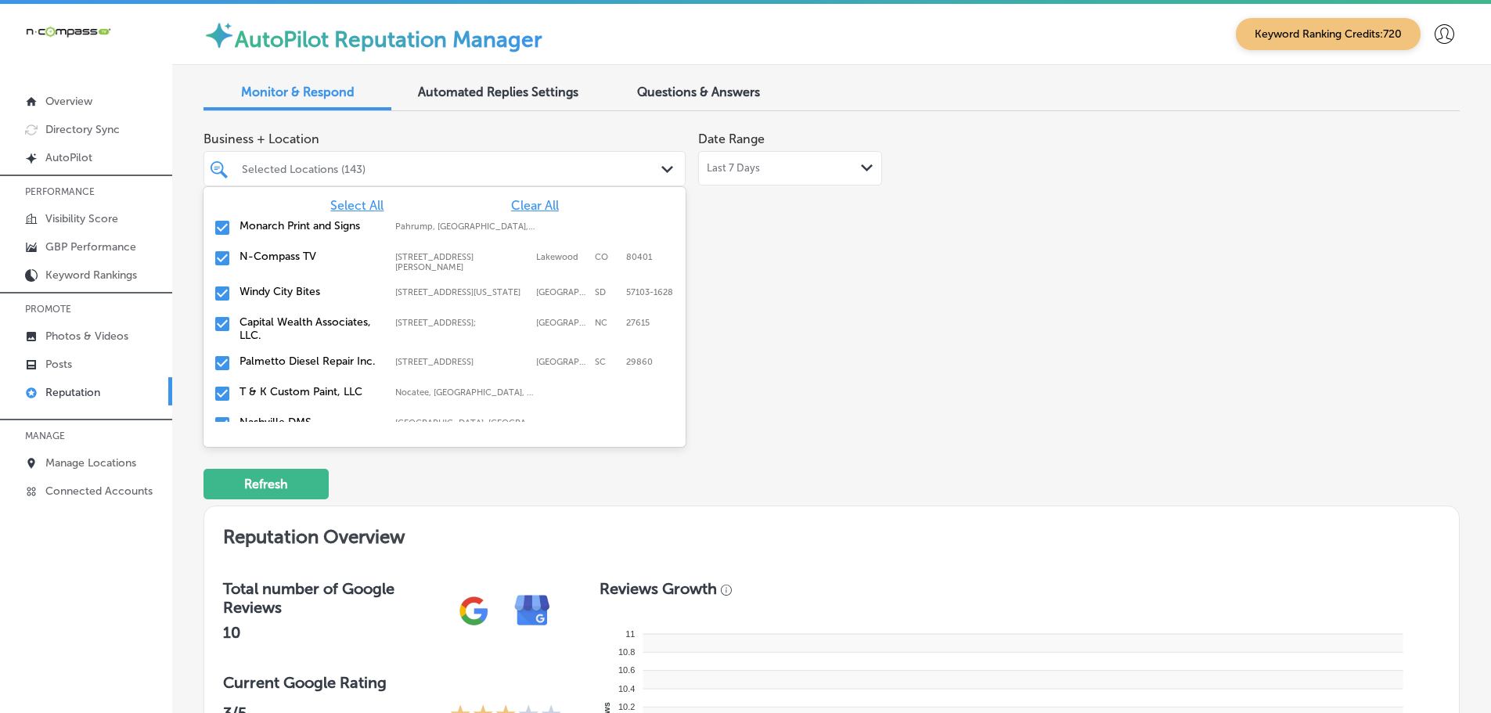
click at [303, 289] on label "Windy City Bites" at bounding box center [310, 291] width 140 height 13
click at [294, 329] on label "Palmetto Diesel Repair Inc." at bounding box center [310, 330] width 140 height 13
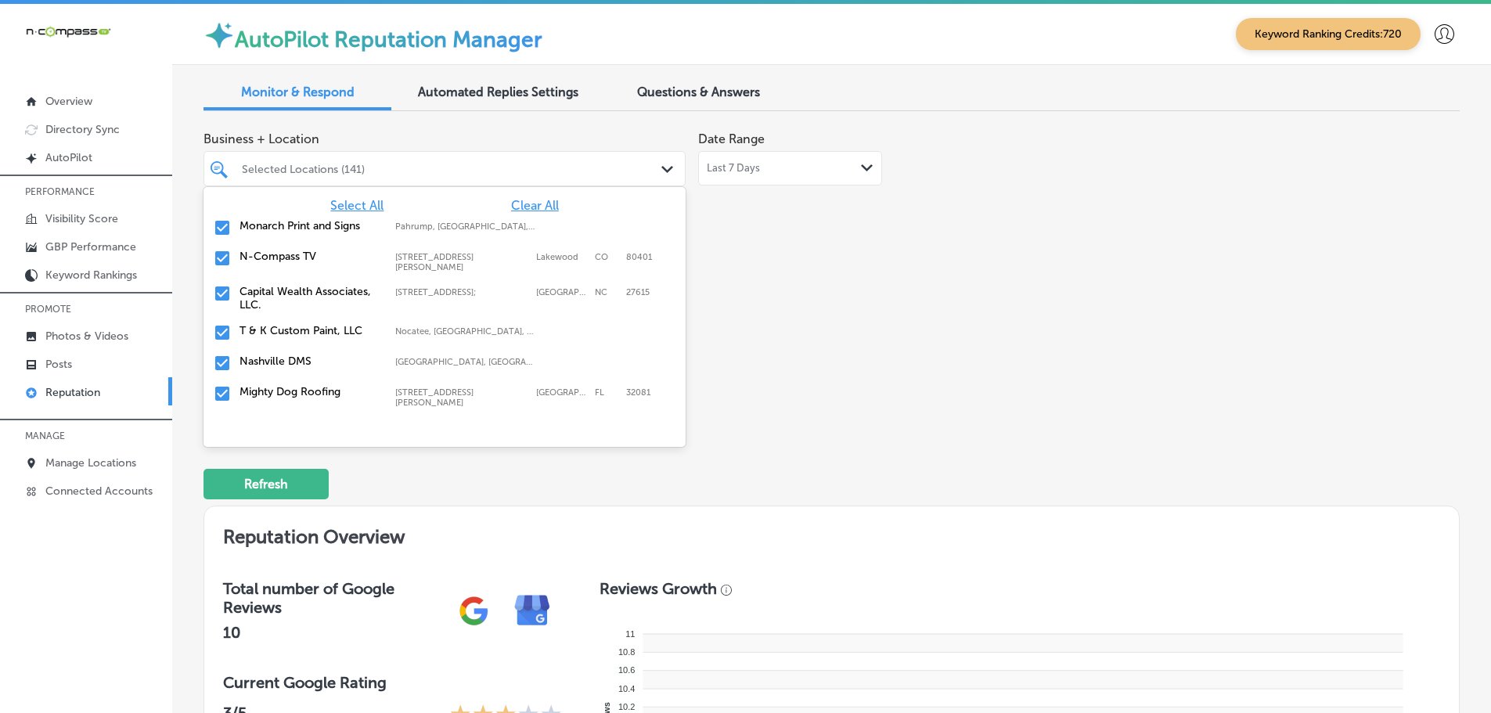
click at [302, 332] on label "T & K Custom Paint, LLC" at bounding box center [310, 330] width 140 height 13
click at [301, 362] on label "Mighty Dog Roofing" at bounding box center [310, 361] width 140 height 13
click at [301, 362] on label "Seascape Aquarium & Pet Center" at bounding box center [310, 368] width 140 height 27
click at [301, 362] on label "New View Windows" at bounding box center [310, 361] width 140 height 13
click at [301, 362] on label "The Floor Club of [GEOGRAPHIC_DATA]" at bounding box center [310, 368] width 140 height 27
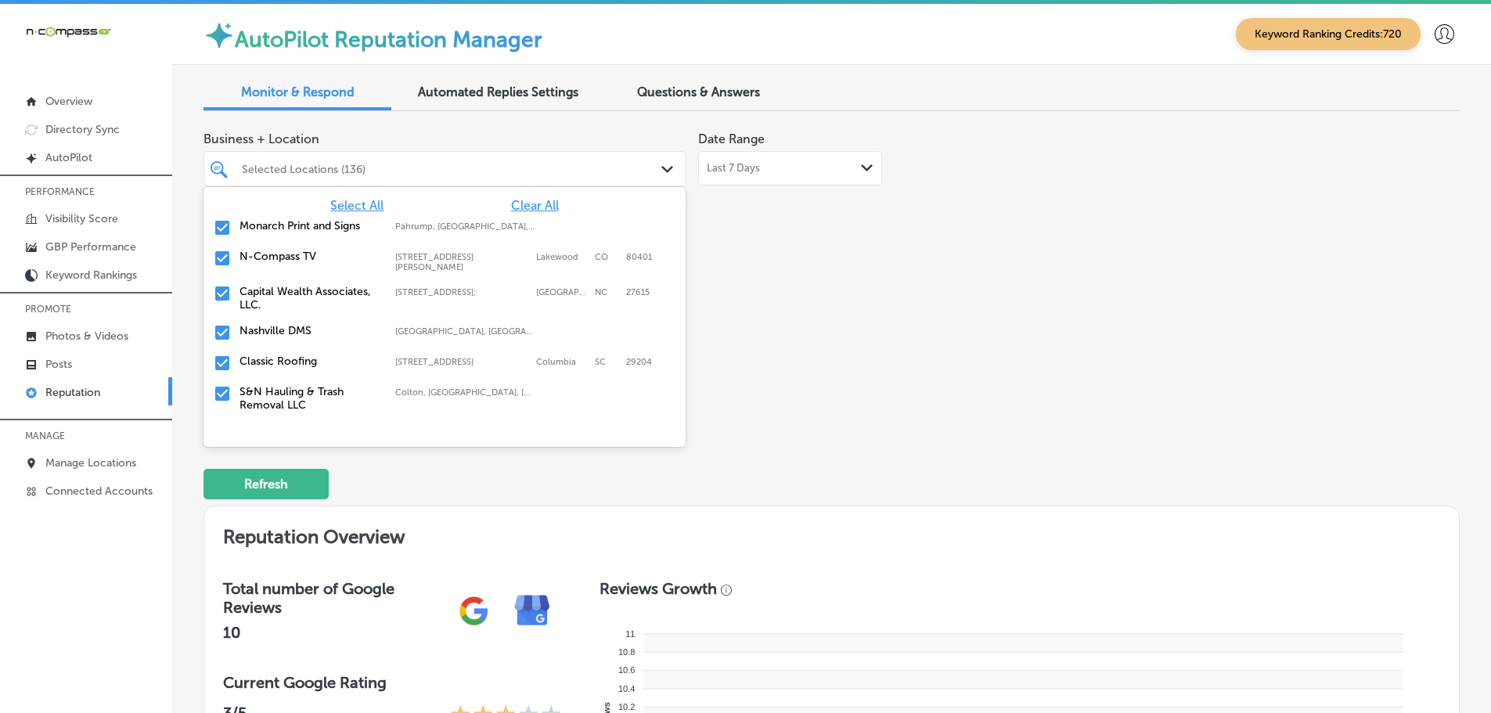
click at [301, 362] on label "Classic Roofing" at bounding box center [310, 361] width 140 height 13
click at [301, 362] on label "S&N Hauling & Trash Removal LLC" at bounding box center [310, 368] width 140 height 27
click at [298, 395] on label "Kodiak Lawn & Landscape" at bounding box center [310, 400] width 140 height 13
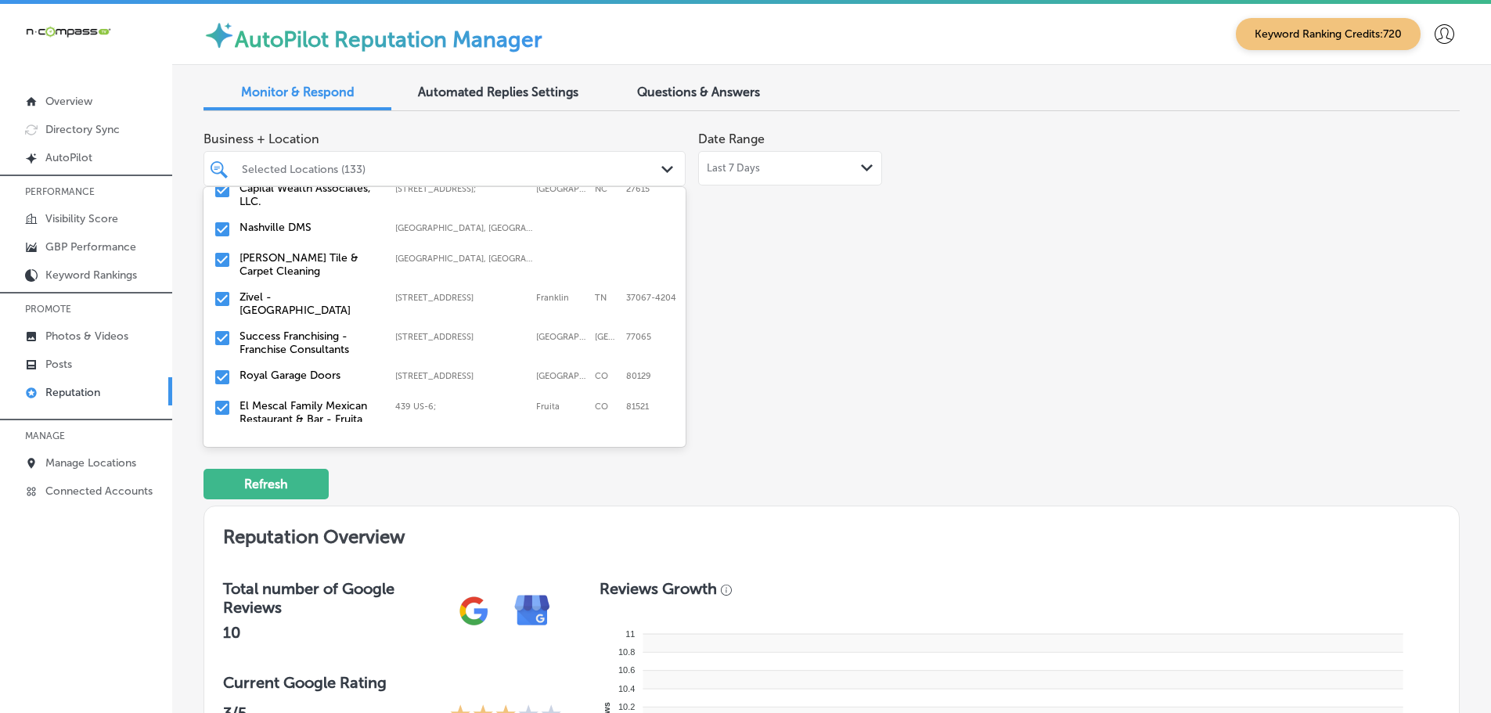
scroll to position [157, 0]
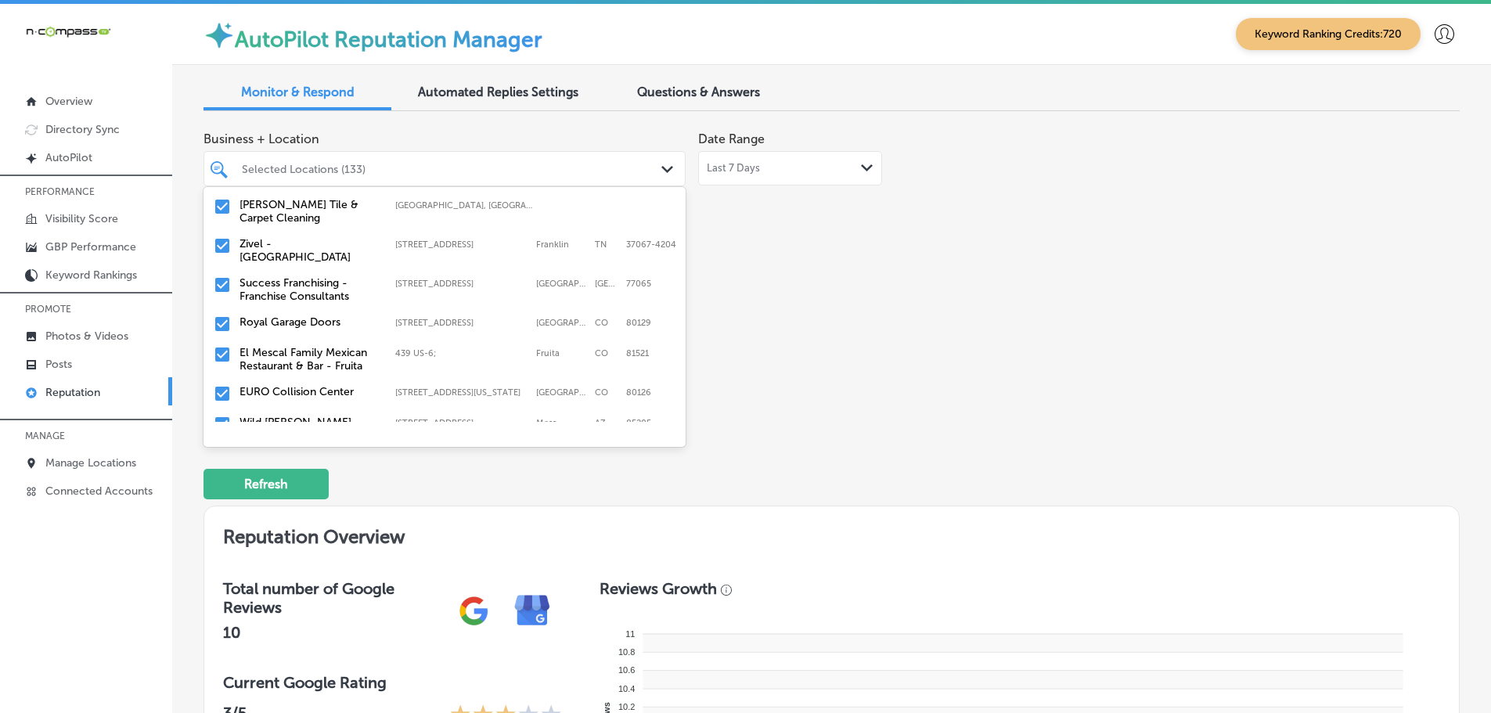
click at [303, 290] on label "Success Franchising - Franchise Consultants" at bounding box center [310, 289] width 140 height 27
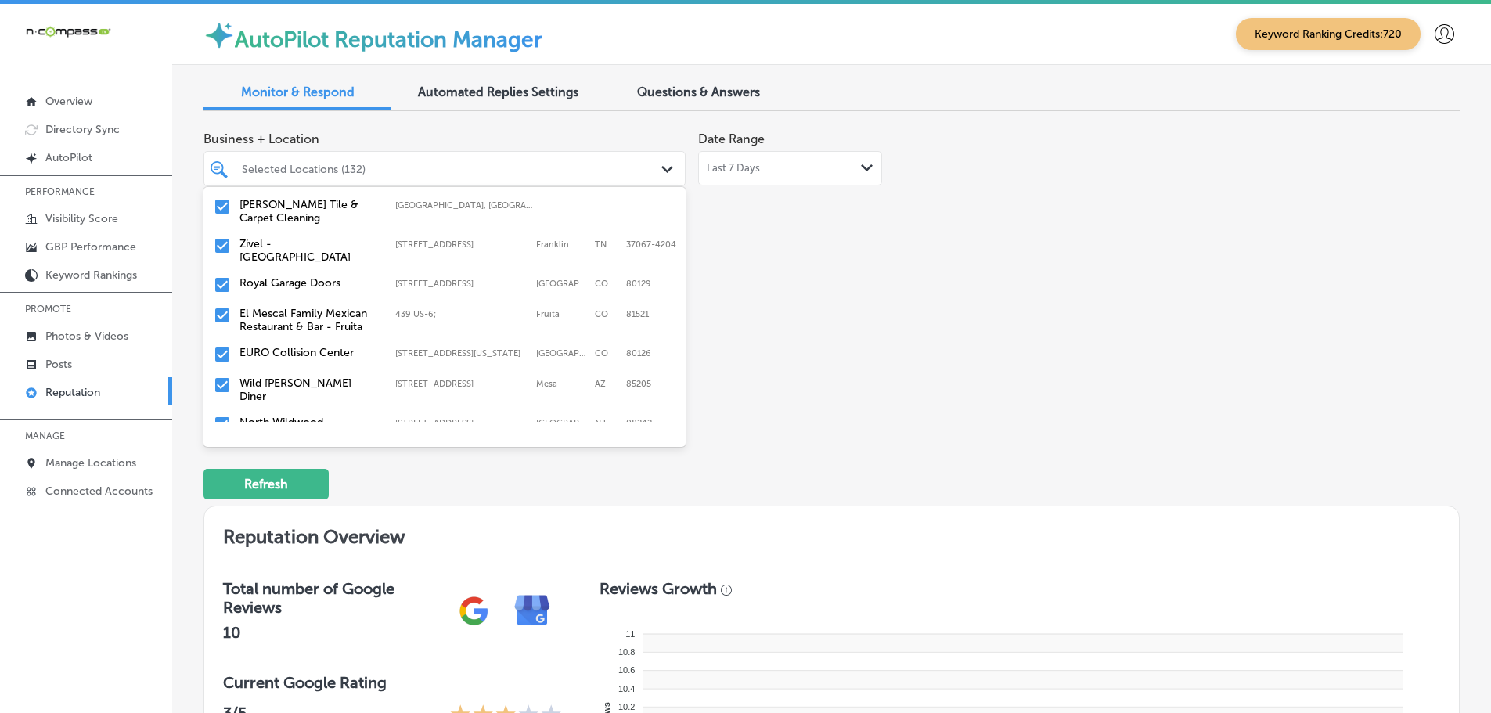
click at [308, 278] on label "Royal Garage Doors" at bounding box center [310, 282] width 140 height 13
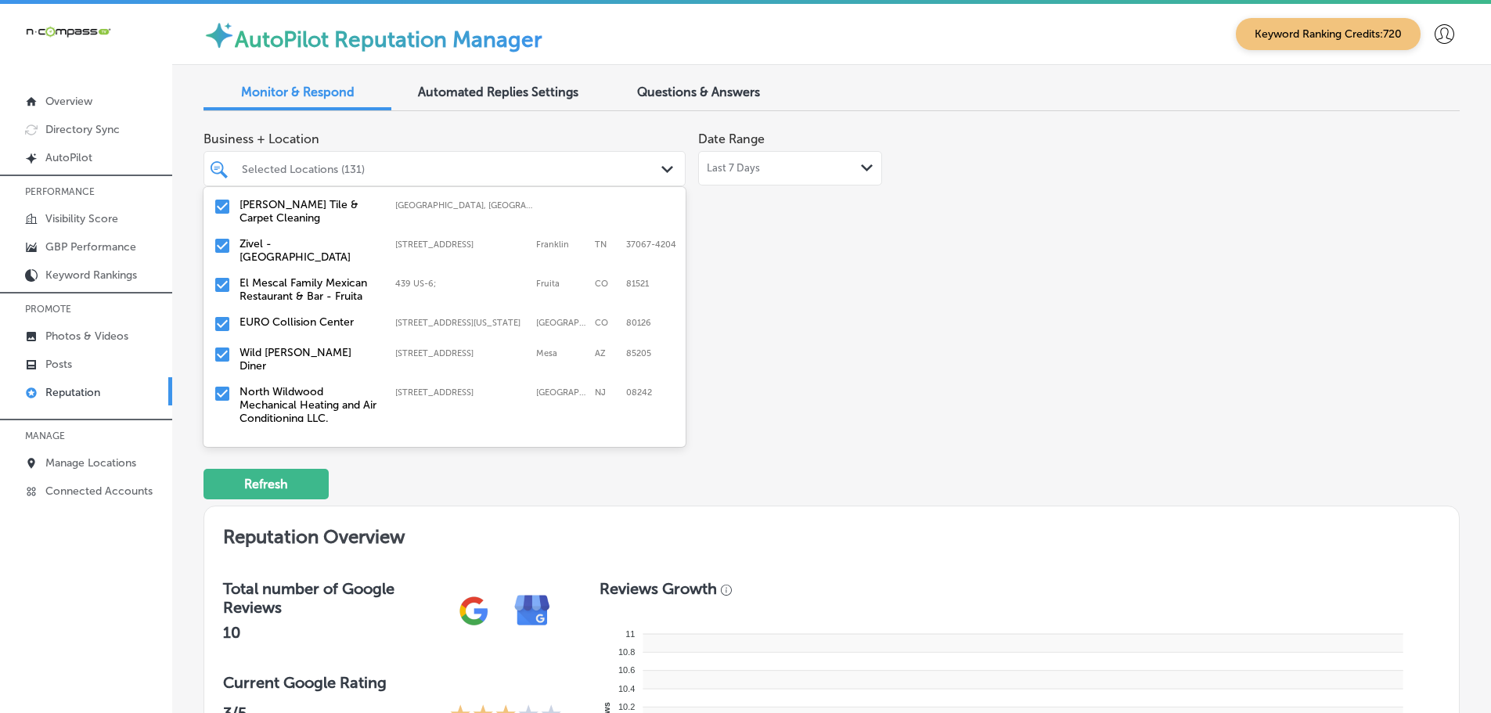
click at [310, 325] on label "EURO Collision Center" at bounding box center [310, 321] width 140 height 13
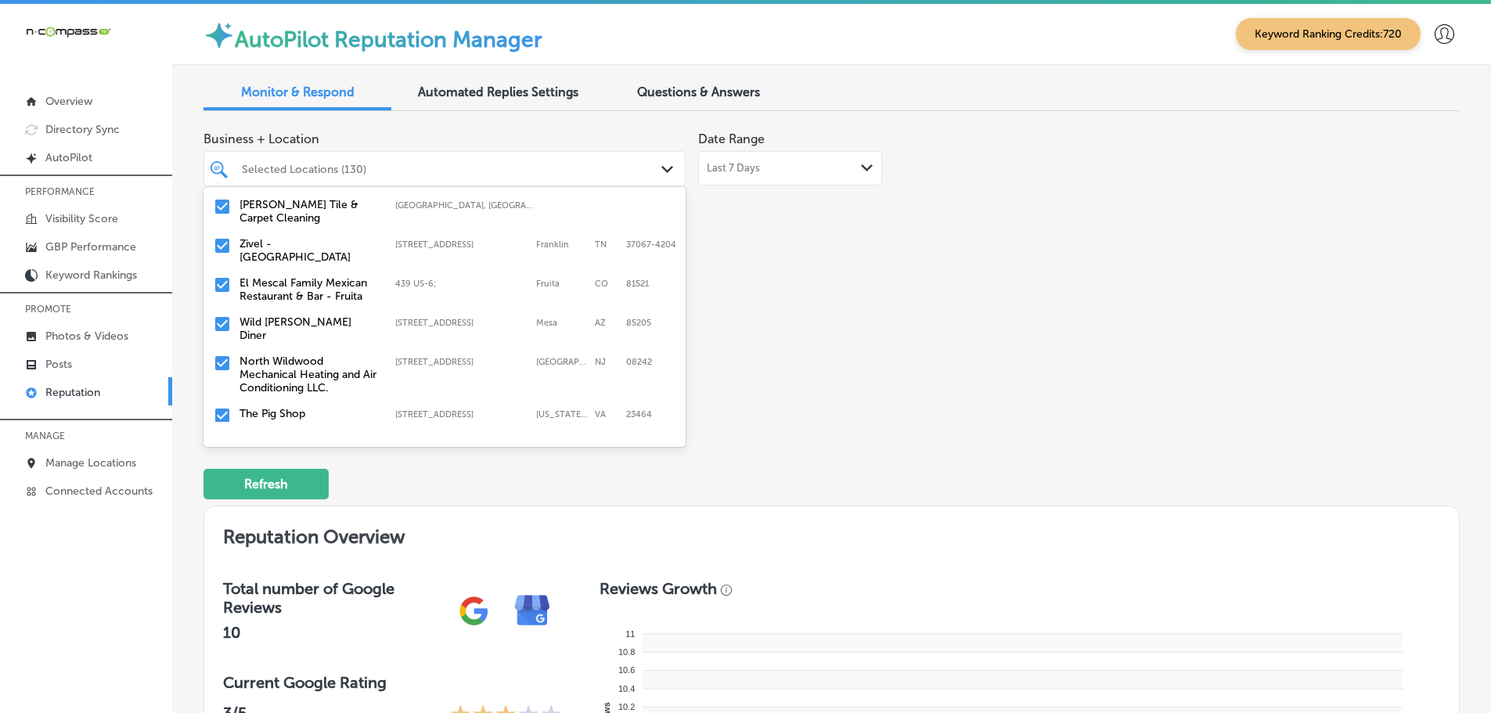
click at [305, 364] on label "North Wildwood Mechanical Heating and Air Conditioning LLC." at bounding box center [310, 375] width 140 height 40
click at [288, 355] on label "The Pig Shop" at bounding box center [310, 361] width 140 height 13
click at [299, 355] on label "Overhead Door Company of Reading" at bounding box center [310, 368] width 140 height 27
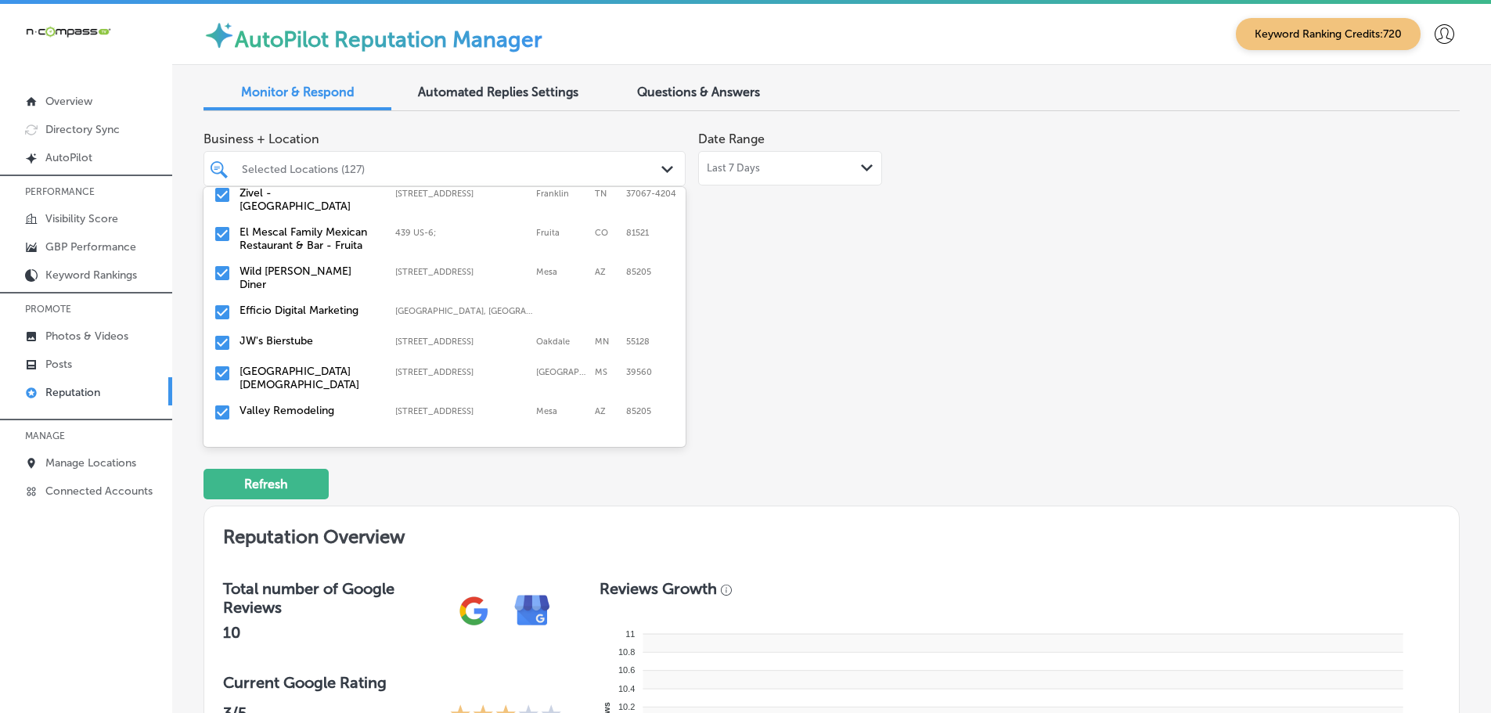
scroll to position [235, 0]
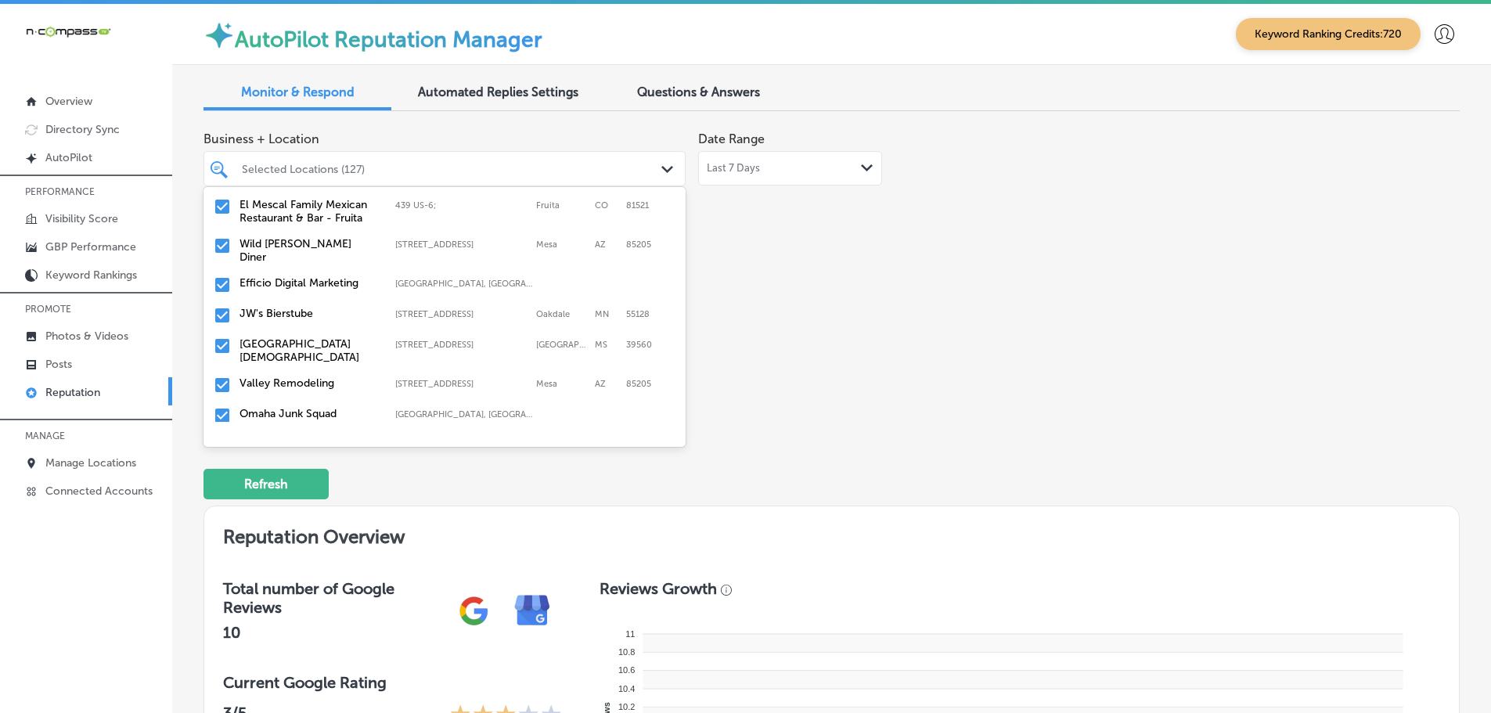
click at [287, 307] on label "JW's Bierstube" at bounding box center [310, 313] width 140 height 13
click at [326, 308] on label "[GEOGRAPHIC_DATA][DEMOGRAPHIC_DATA]" at bounding box center [310, 320] width 140 height 27
click at [308, 307] on label "Valley Remodeling" at bounding box center [310, 313] width 140 height 13
click at [330, 315] on div "Omaha Junk Squad Omaha, [GEOGRAPHIC_DATA], [GEOGRAPHIC_DATA] | [GEOGRAPHIC_DATA…" at bounding box center [445, 316] width 470 height 24
click at [302, 311] on label "[PERSON_NAME]" at bounding box center [310, 313] width 140 height 13
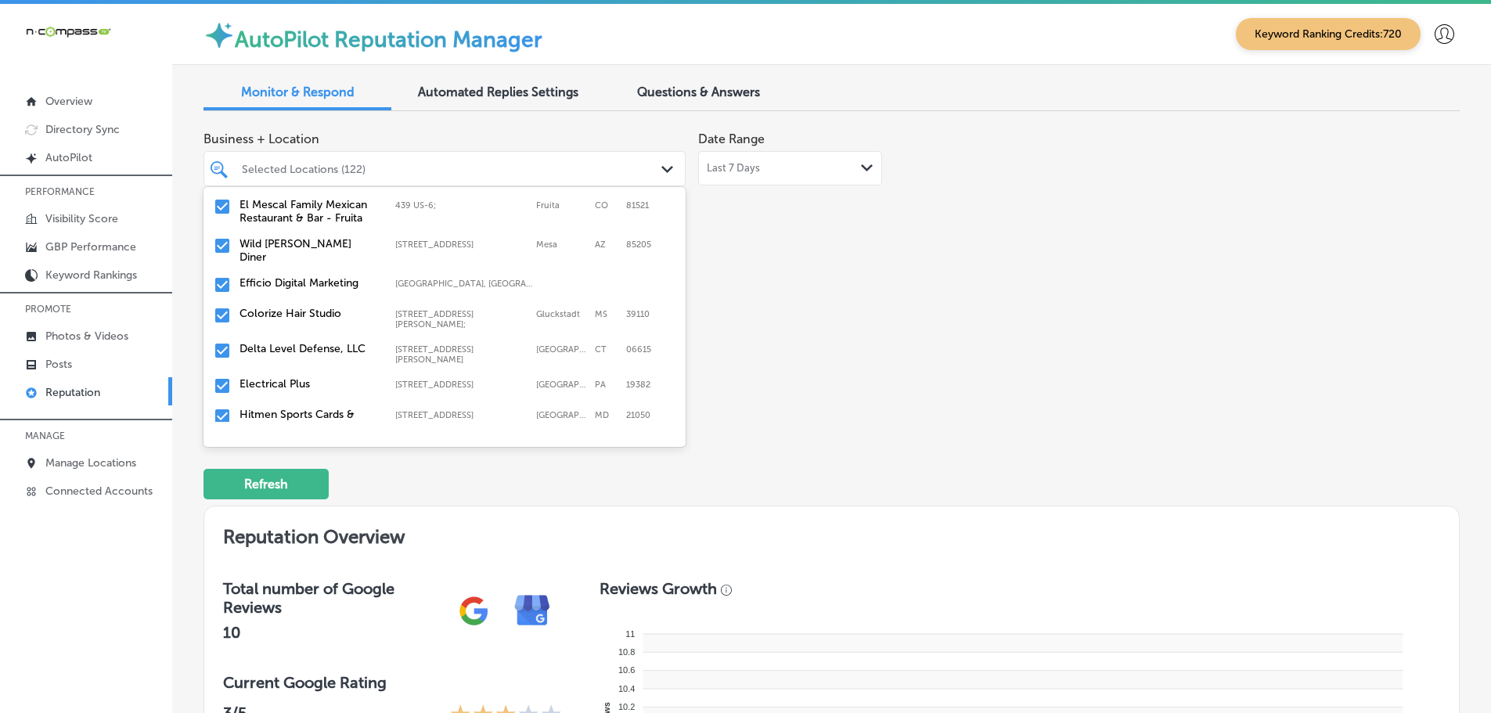
click at [323, 312] on div "Colorize Hair Studio [STREET_ADDRESS][PERSON_NAME][PERSON_NAME] [STREET_ADDRESS…" at bounding box center [445, 318] width 470 height 29
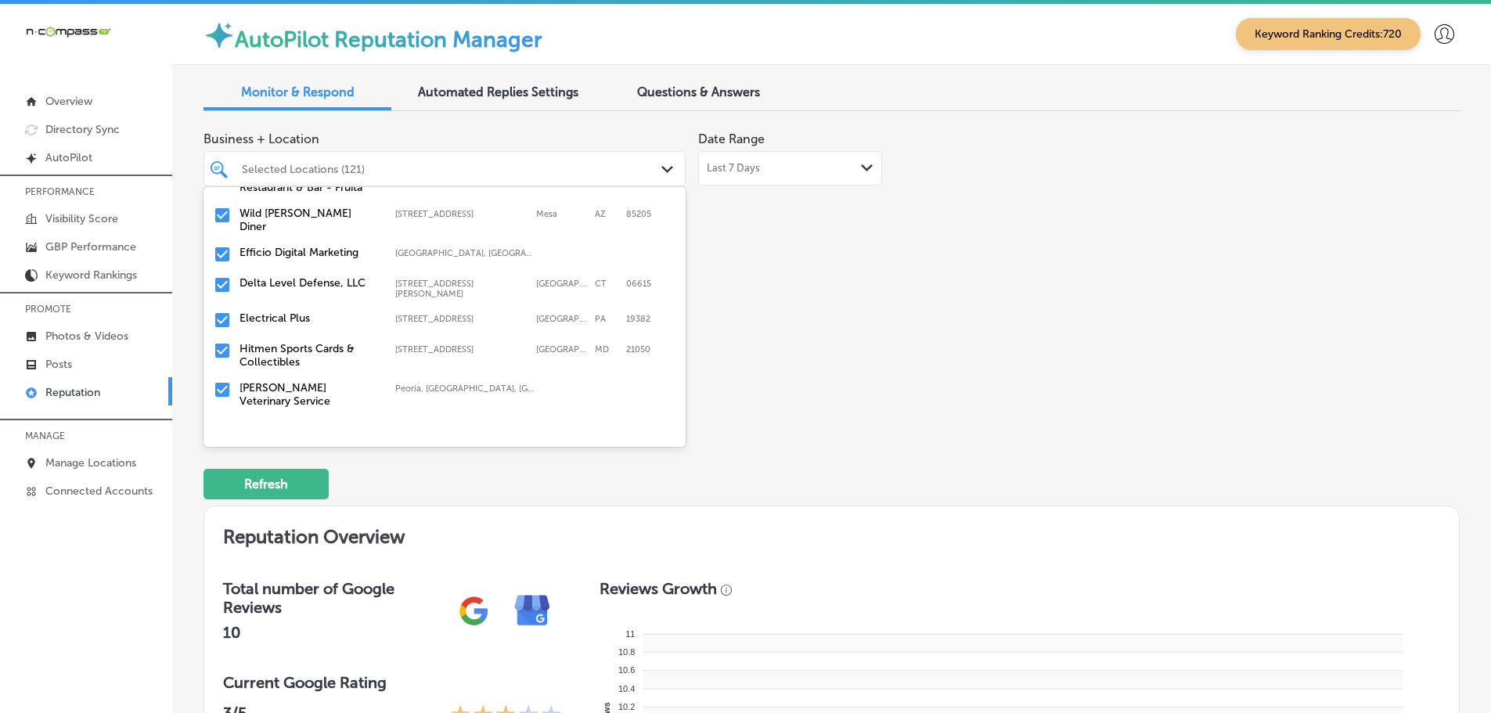
scroll to position [313, 0]
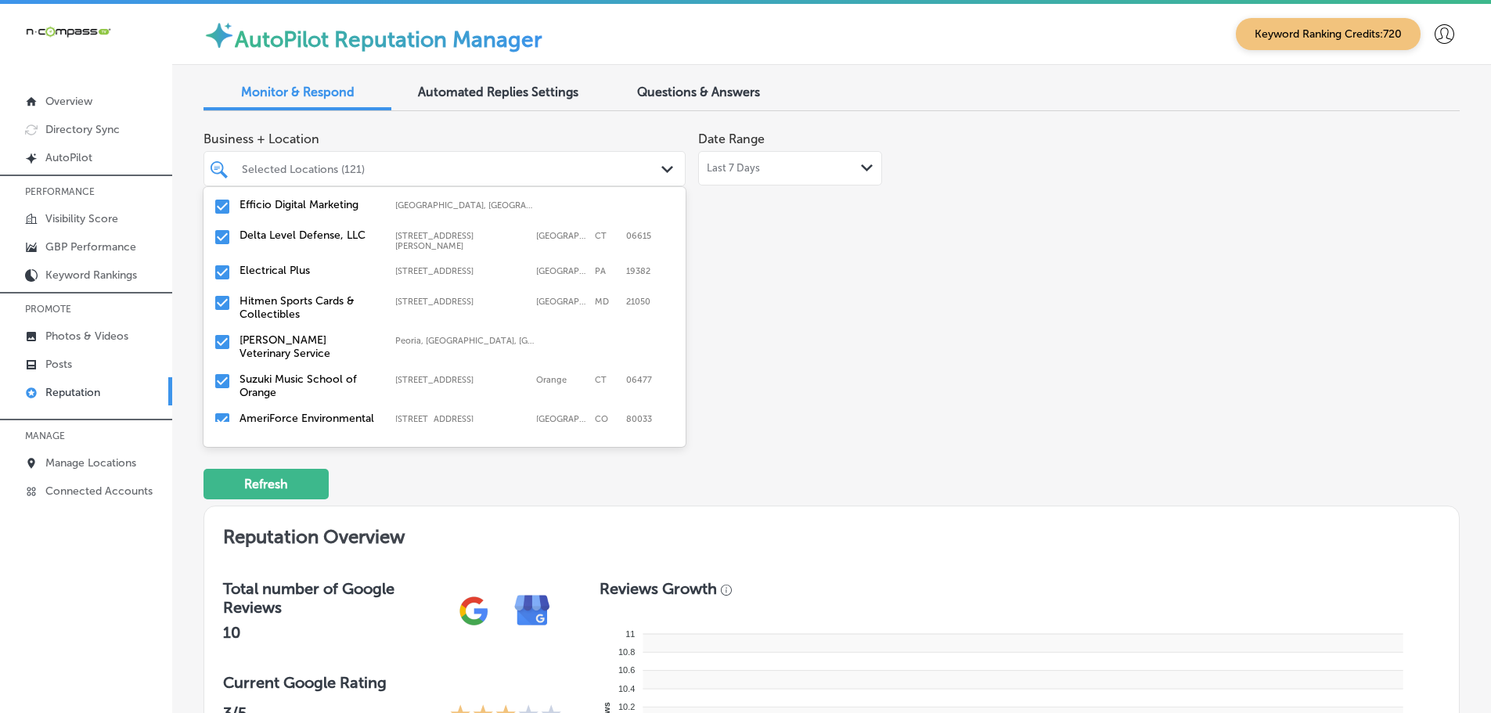
click at [308, 333] on label "[PERSON_NAME] Veterinary Service" at bounding box center [310, 346] width 140 height 27
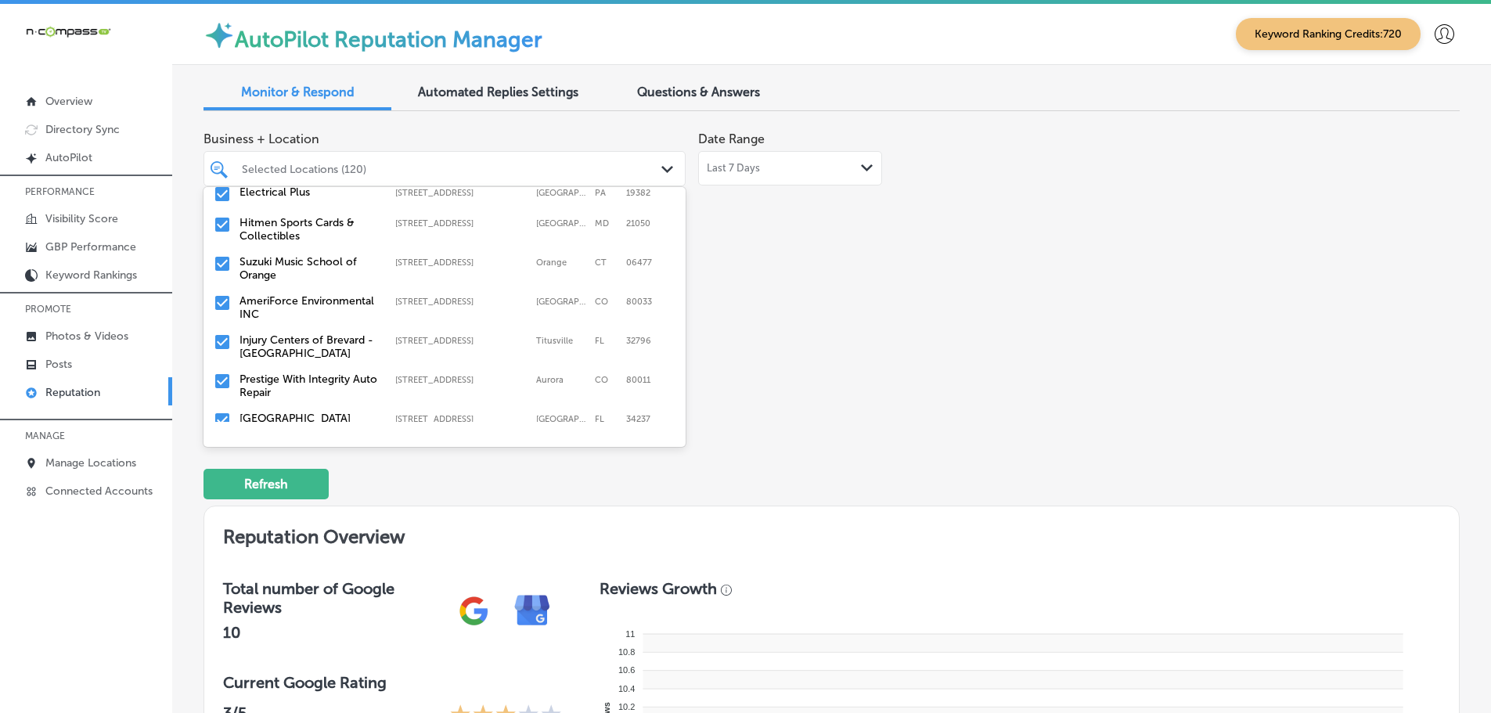
scroll to position [470, 0]
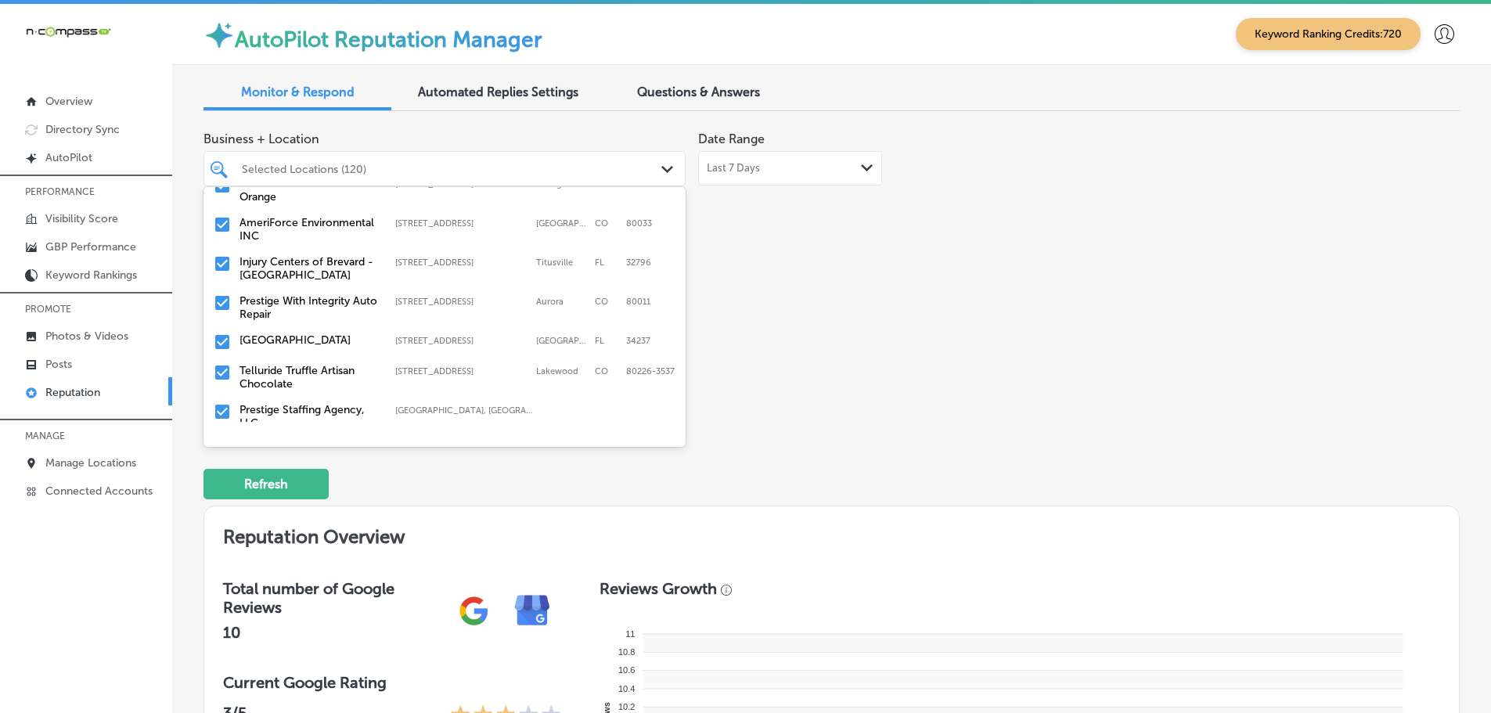
click at [297, 301] on label "Prestige With Integrity Auto Repair" at bounding box center [310, 307] width 140 height 27
click at [294, 325] on label "Telluride Truffle Artisan Chocolate" at bounding box center [310, 338] width 140 height 27
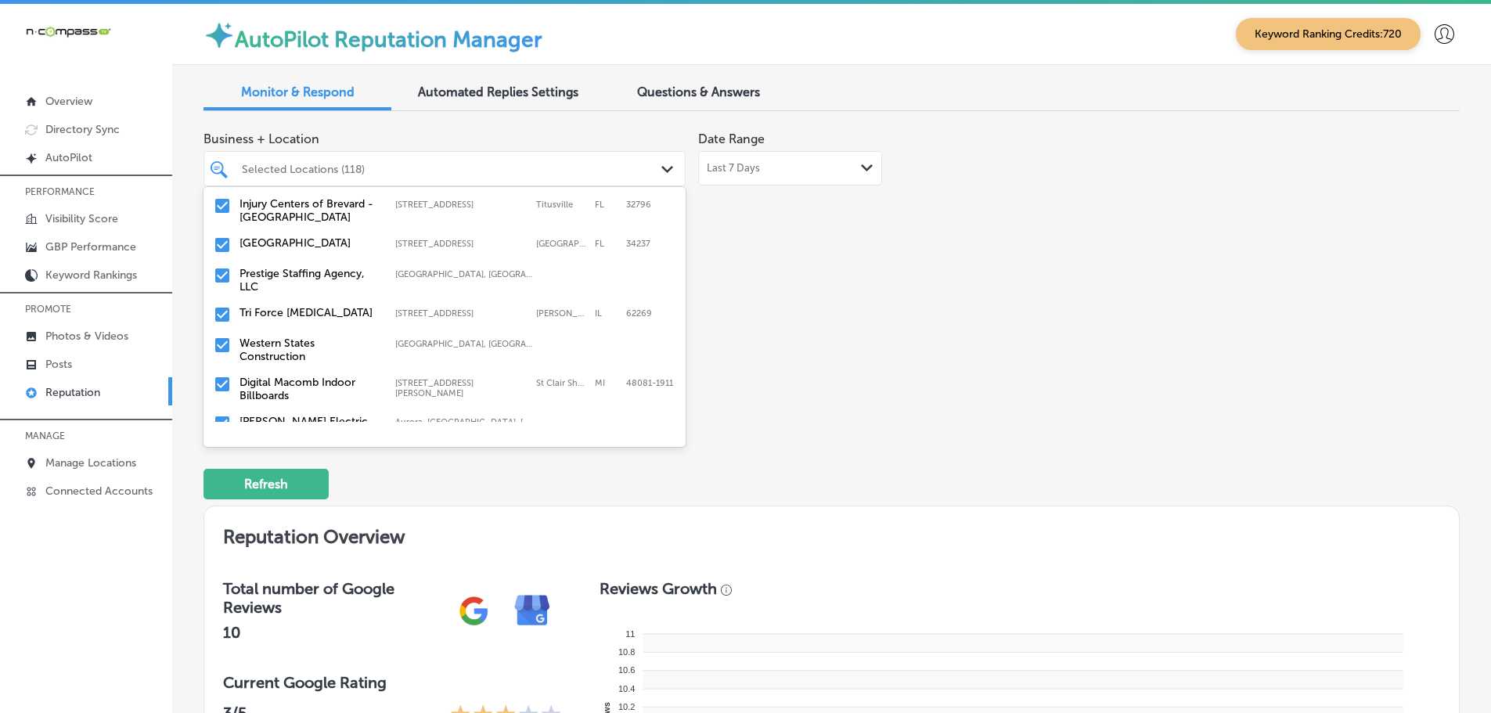
scroll to position [548, 0]
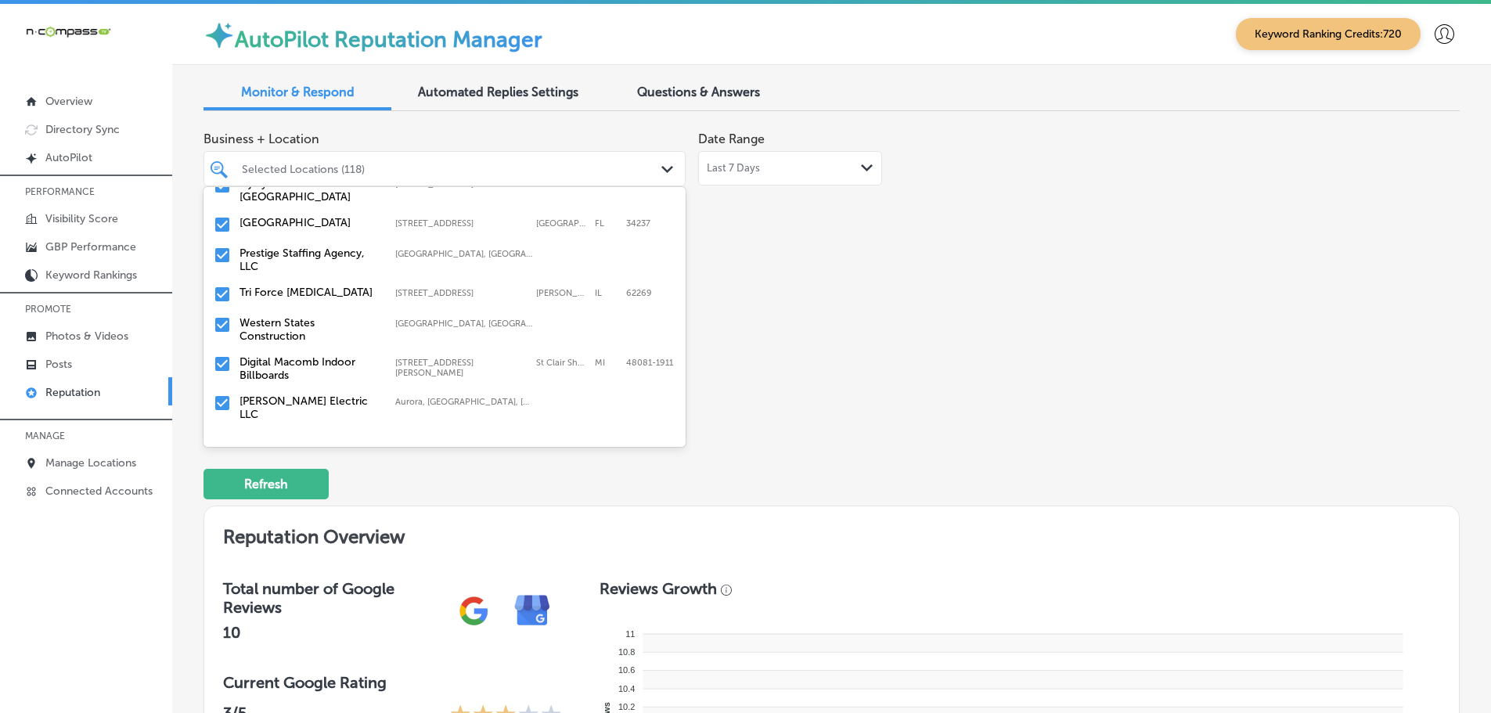
click at [300, 248] on label "Prestige Staffing Agency, LLC" at bounding box center [310, 260] width 140 height 27
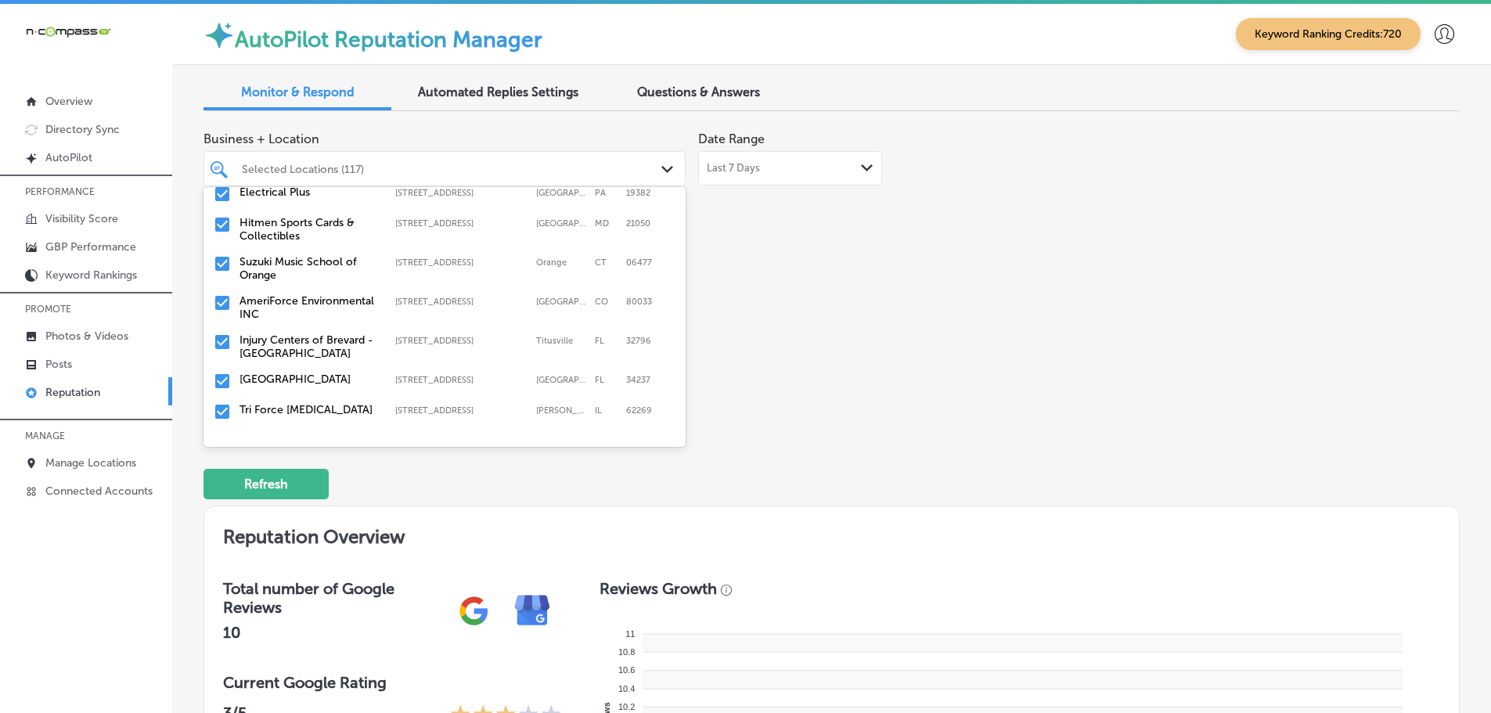
scroll to position [470, 0]
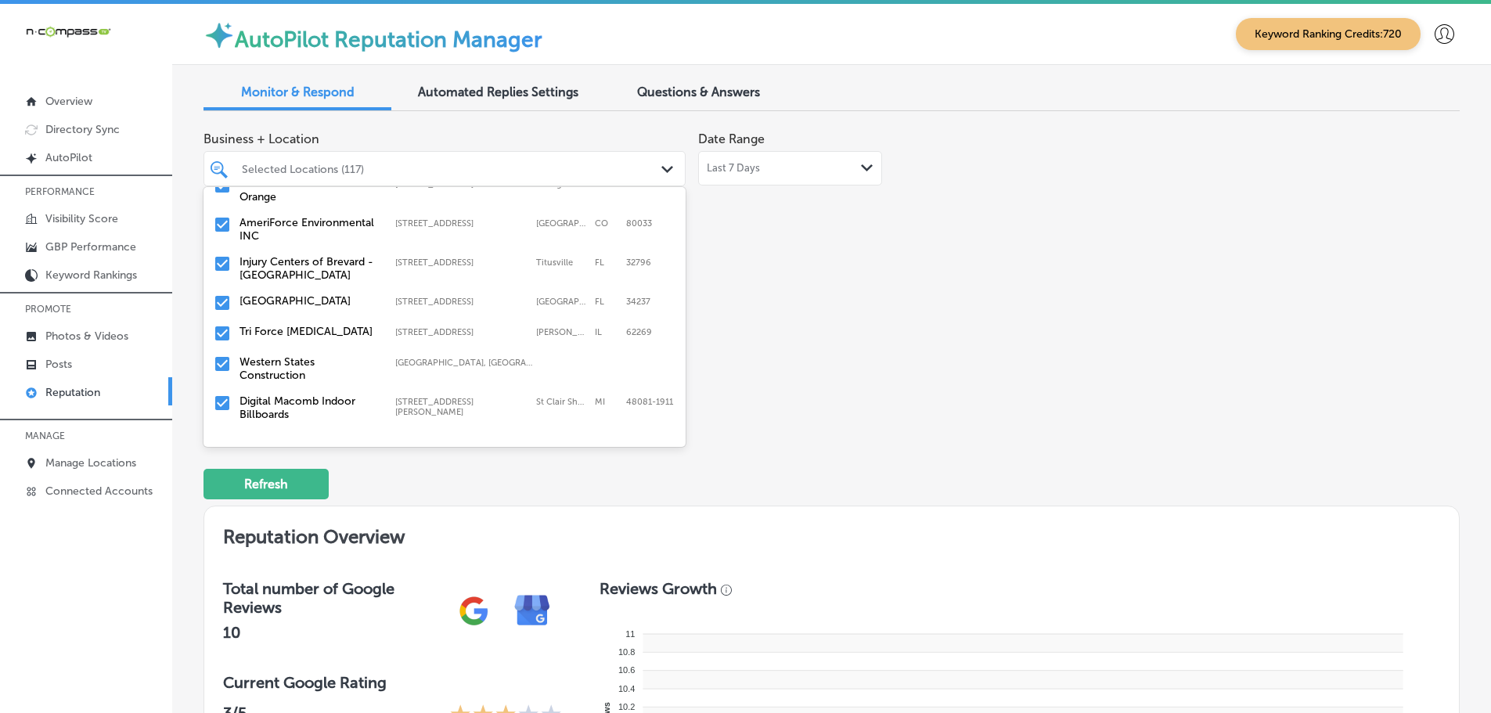
click at [301, 325] on label "Tri Force [MEDICAL_DATA]" at bounding box center [310, 331] width 140 height 13
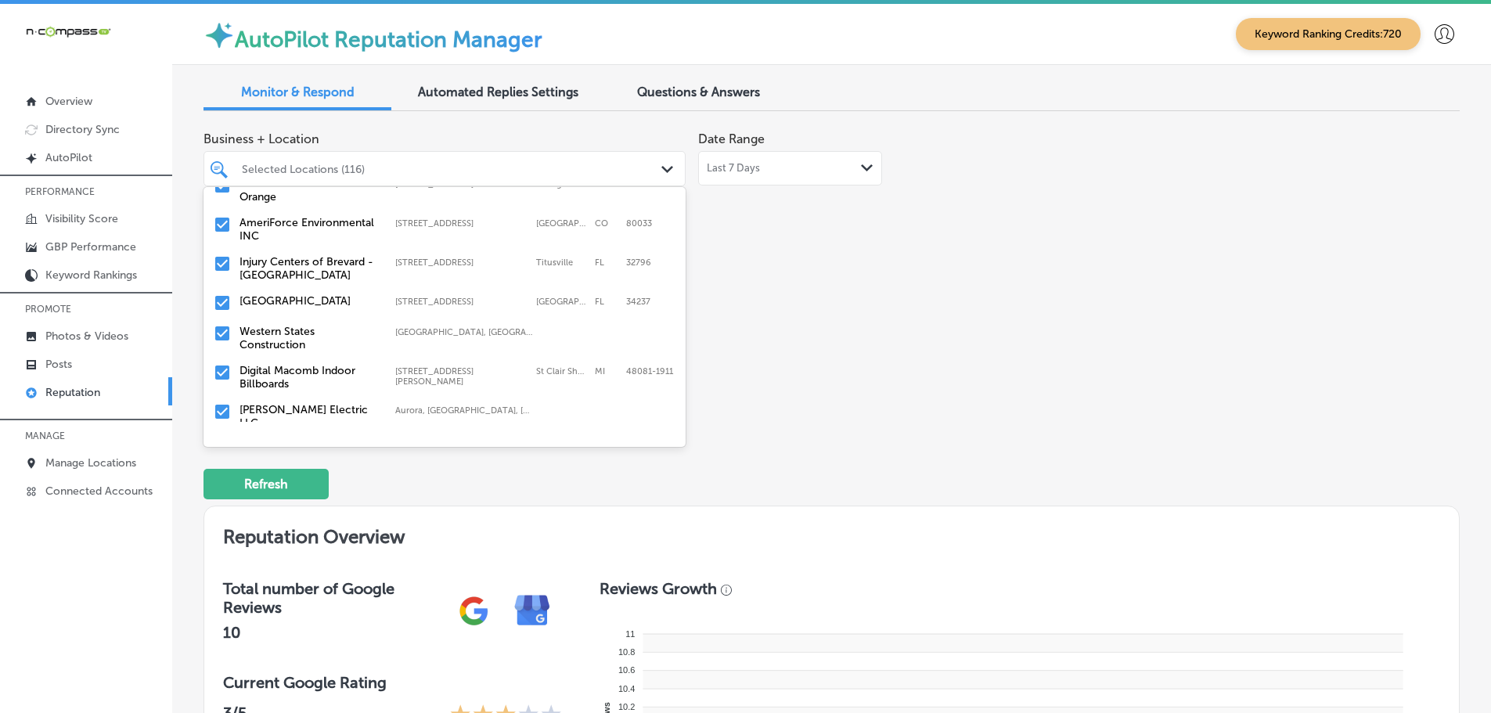
click at [299, 325] on label "Western States Construction" at bounding box center [310, 338] width 140 height 27
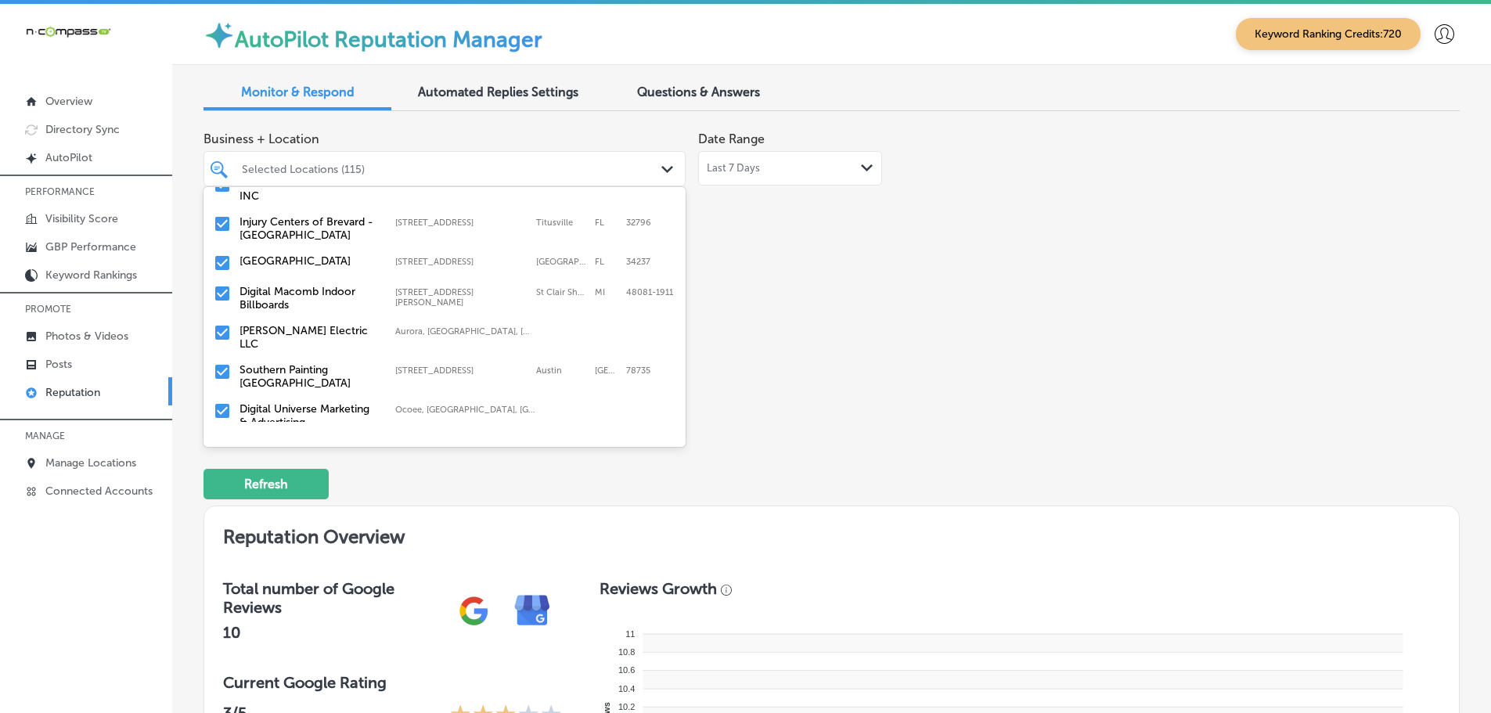
scroll to position [548, 0]
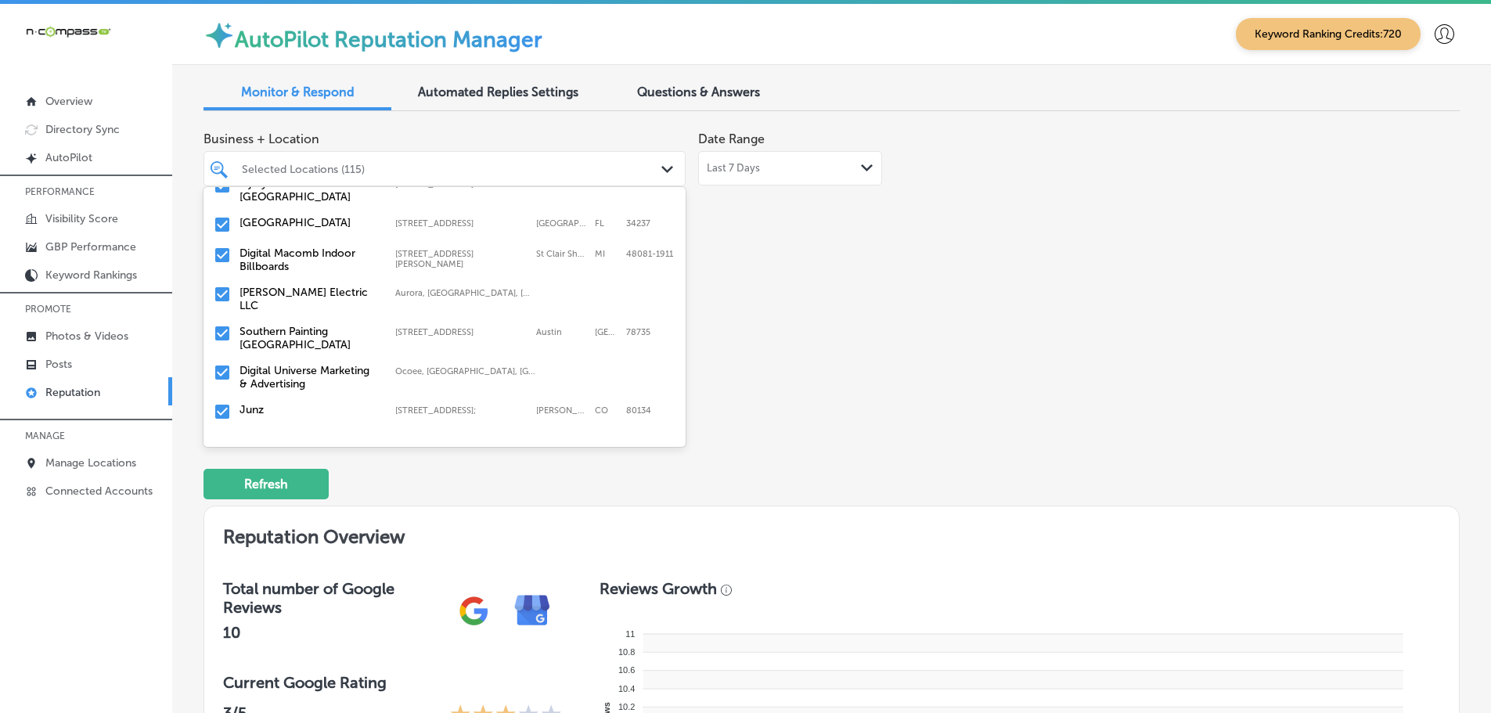
click at [301, 286] on label "[PERSON_NAME] Electric LLC" at bounding box center [310, 299] width 140 height 27
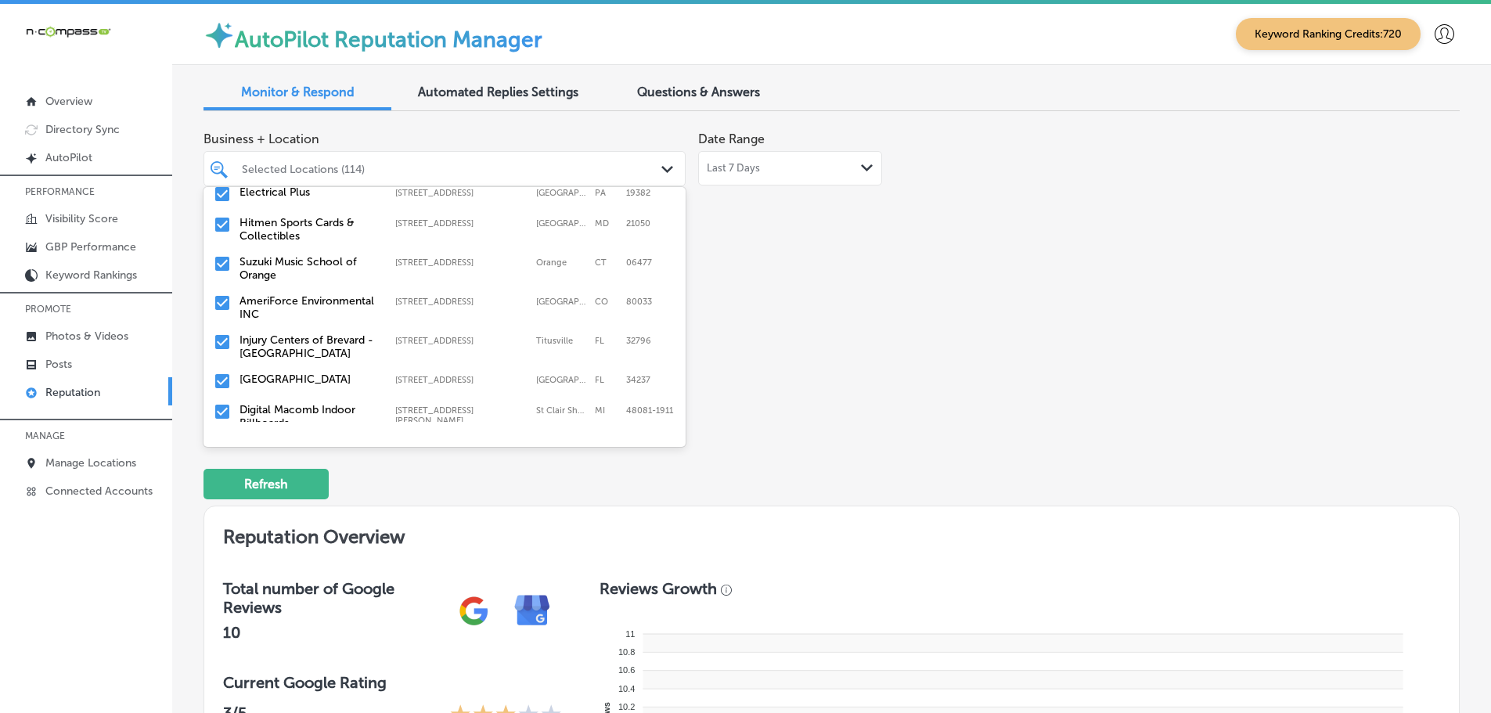
scroll to position [470, 0]
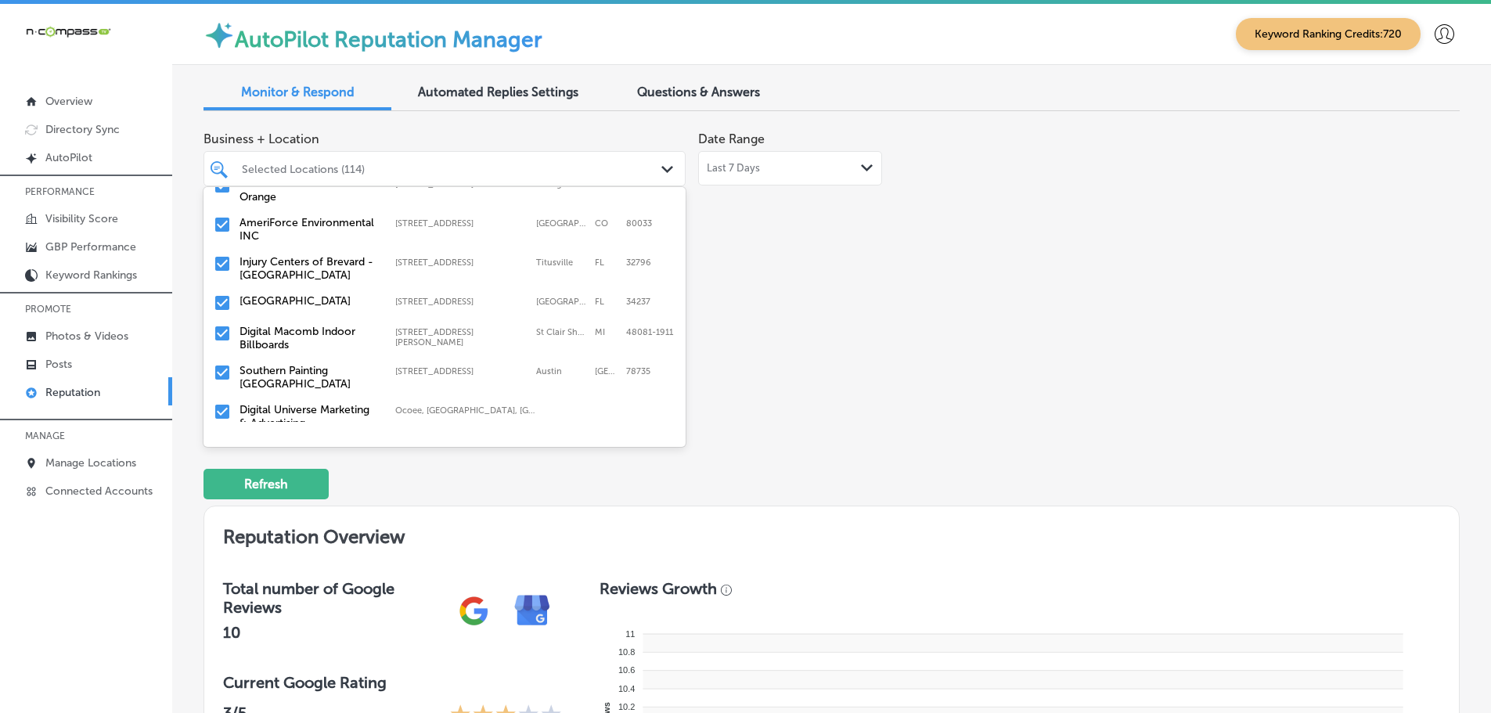
click at [308, 364] on label "Southern Painting [GEOGRAPHIC_DATA]" at bounding box center [310, 377] width 140 height 27
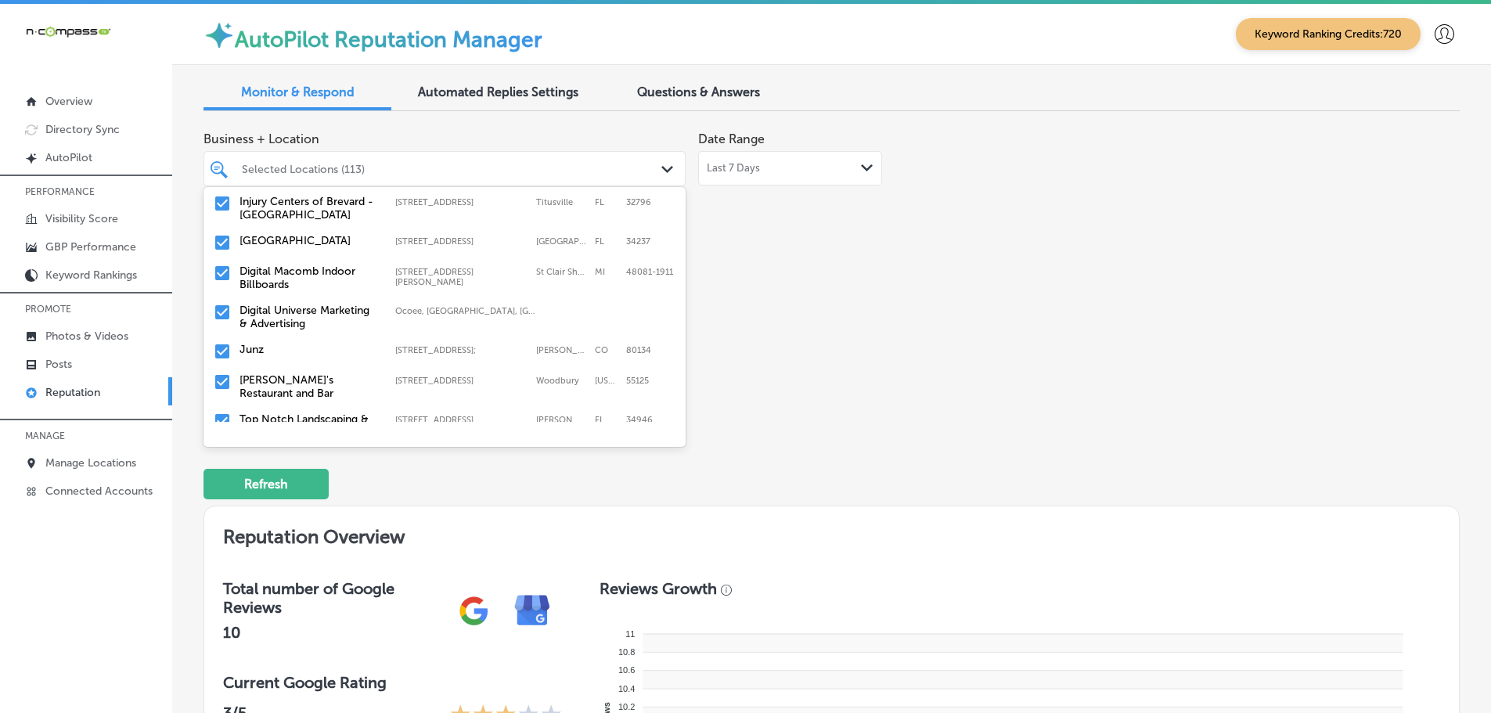
scroll to position [548, 0]
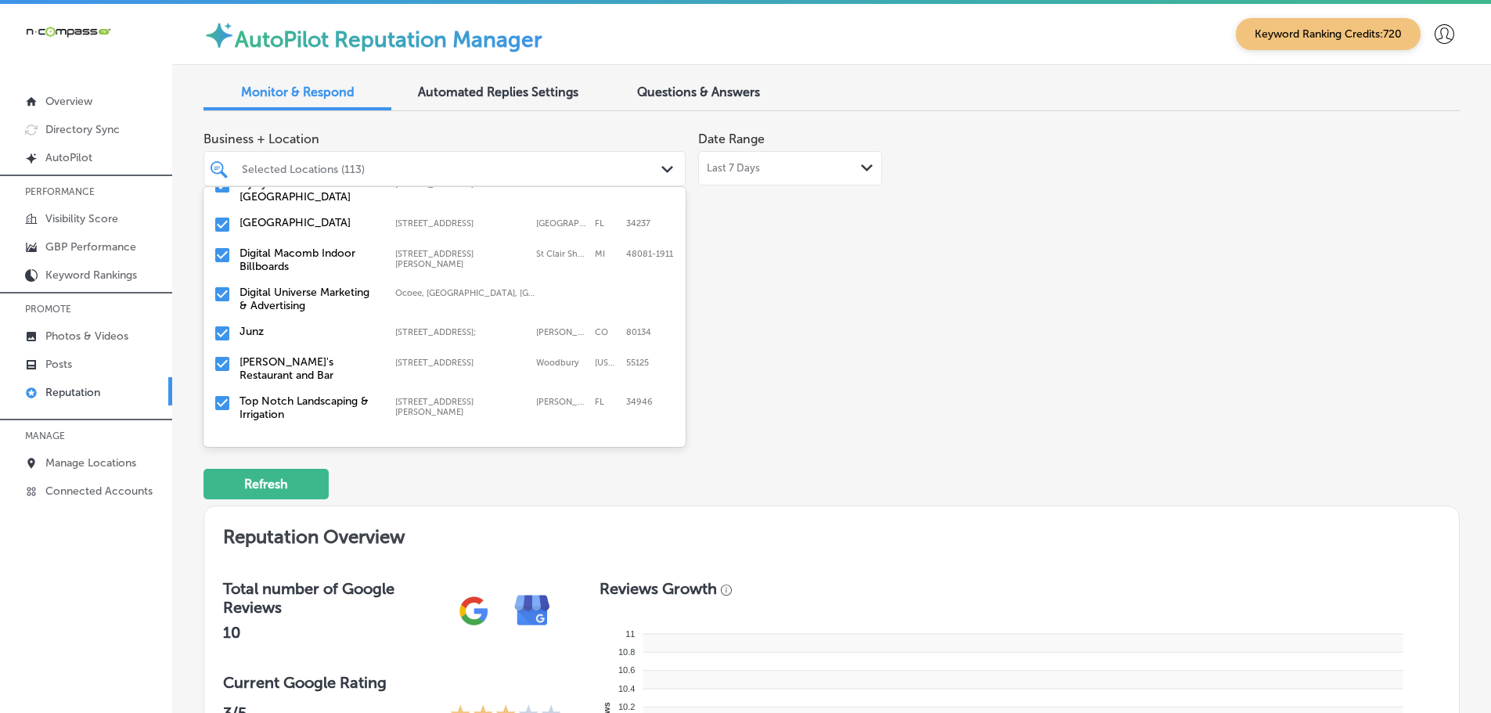
click at [313, 289] on label "Digital Universe Marketing & Advertising" at bounding box center [310, 299] width 140 height 27
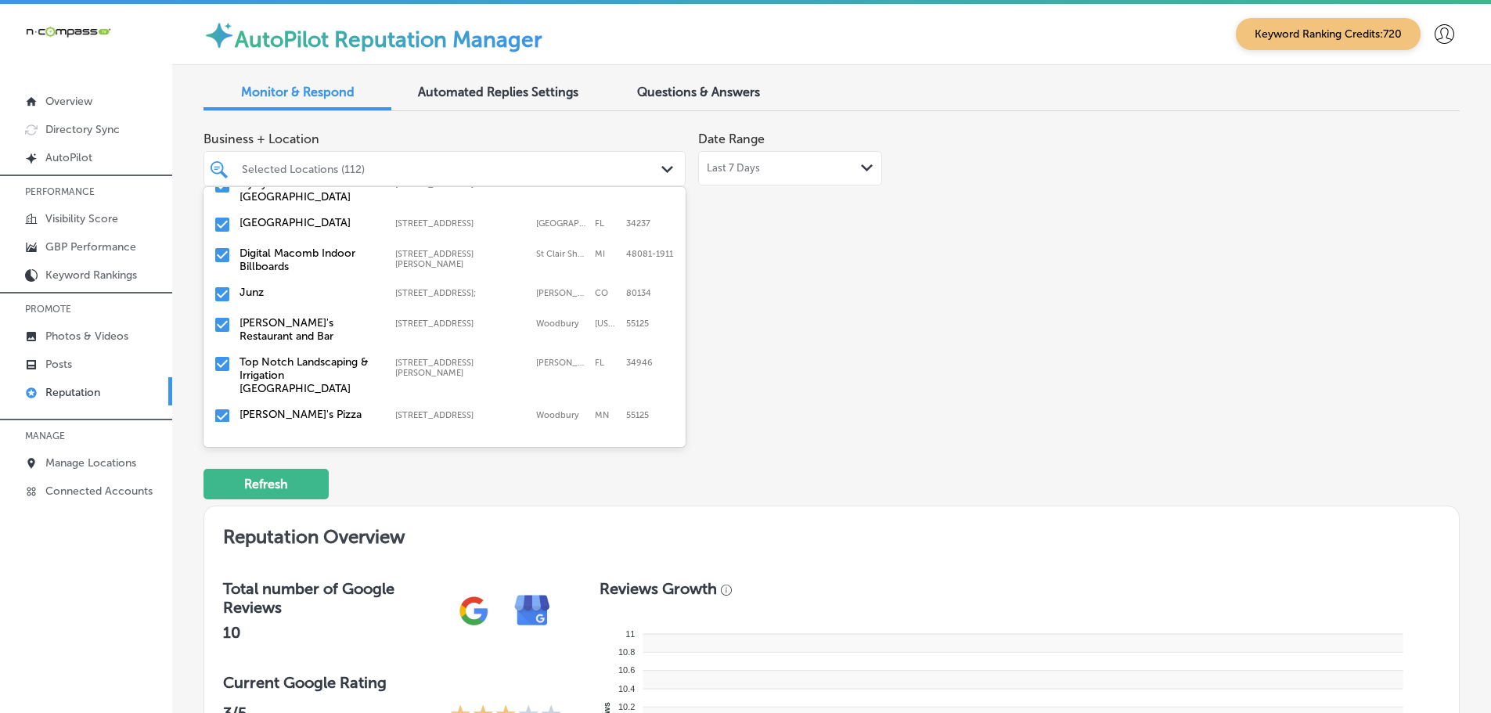
click at [316, 316] on label "[PERSON_NAME]'s Restaurant and Bar" at bounding box center [310, 329] width 140 height 27
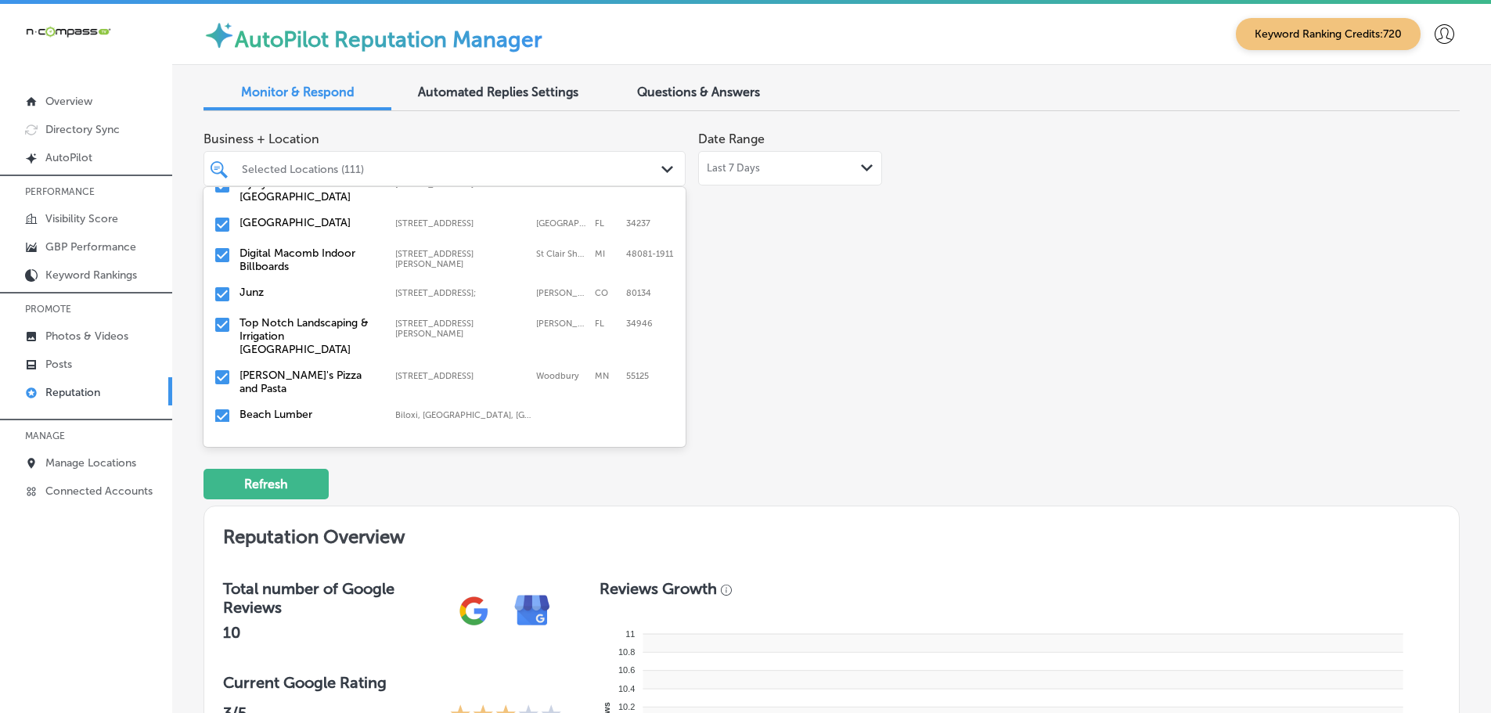
click at [316, 316] on label "Top Notch Landscaping & Irrigation [GEOGRAPHIC_DATA]" at bounding box center [310, 336] width 140 height 40
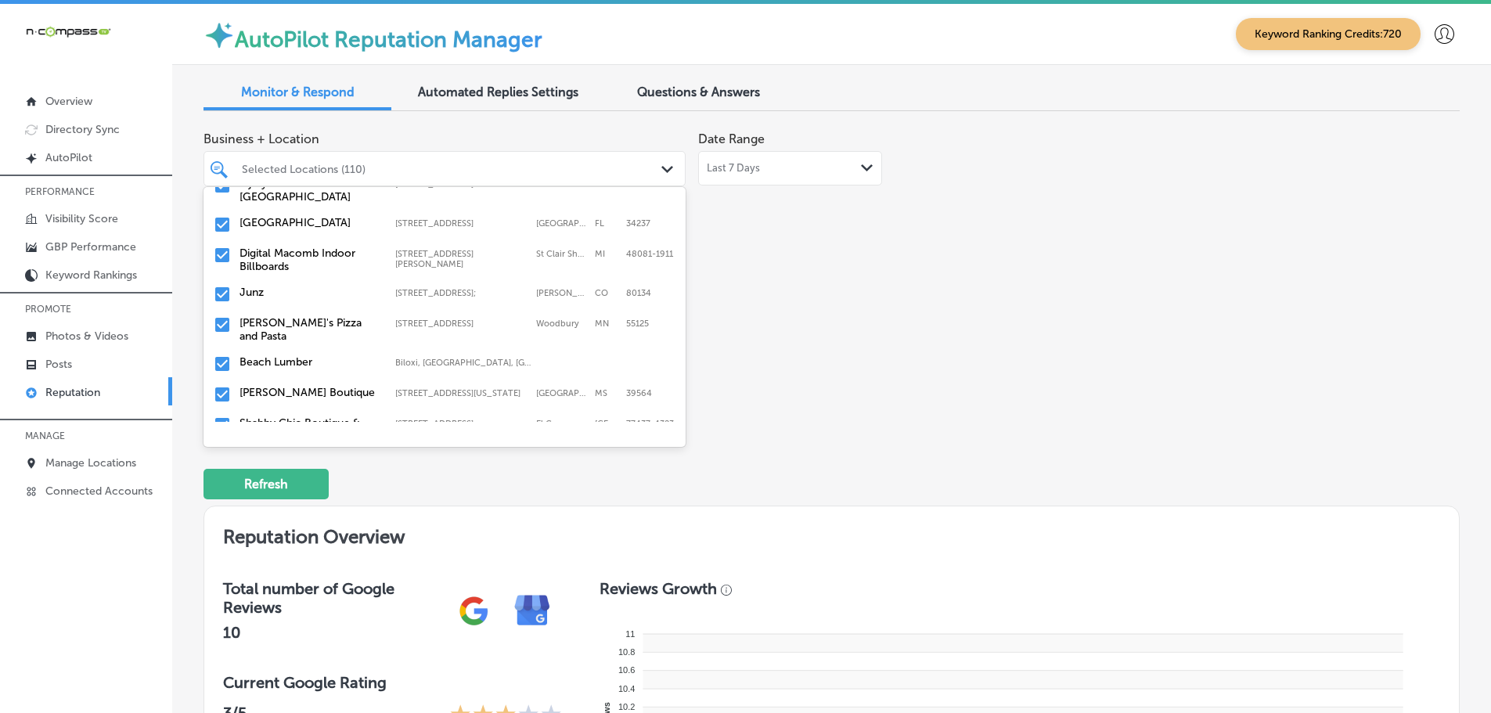
click at [316, 316] on label "[PERSON_NAME]'s Pizza and Pasta" at bounding box center [310, 329] width 140 height 27
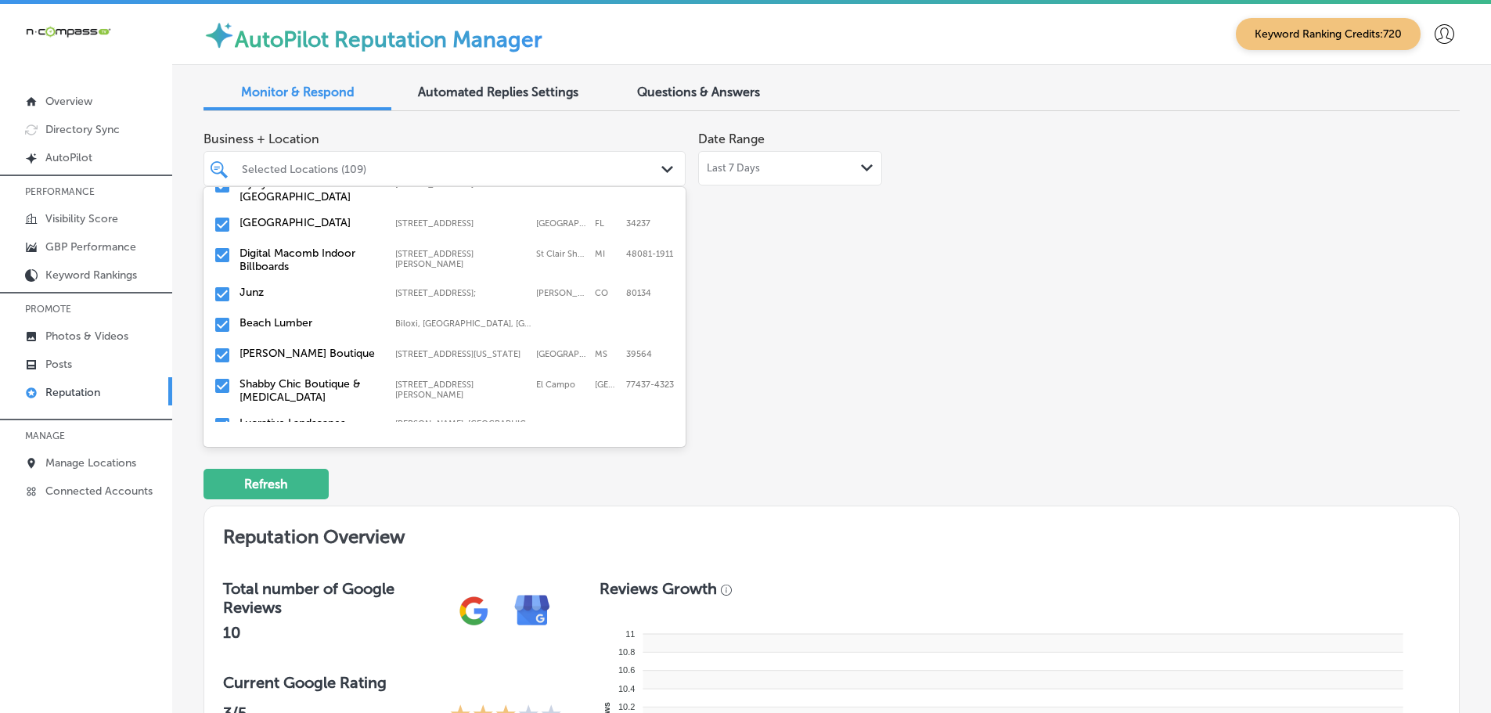
click at [316, 316] on label "Beach Lumber" at bounding box center [310, 322] width 140 height 13
click at [312, 347] on label "Shabby Chic Boutique & [MEDICAL_DATA]" at bounding box center [310, 360] width 140 height 27
click at [312, 347] on label "Lucrative Landscapes" at bounding box center [310, 353] width 140 height 13
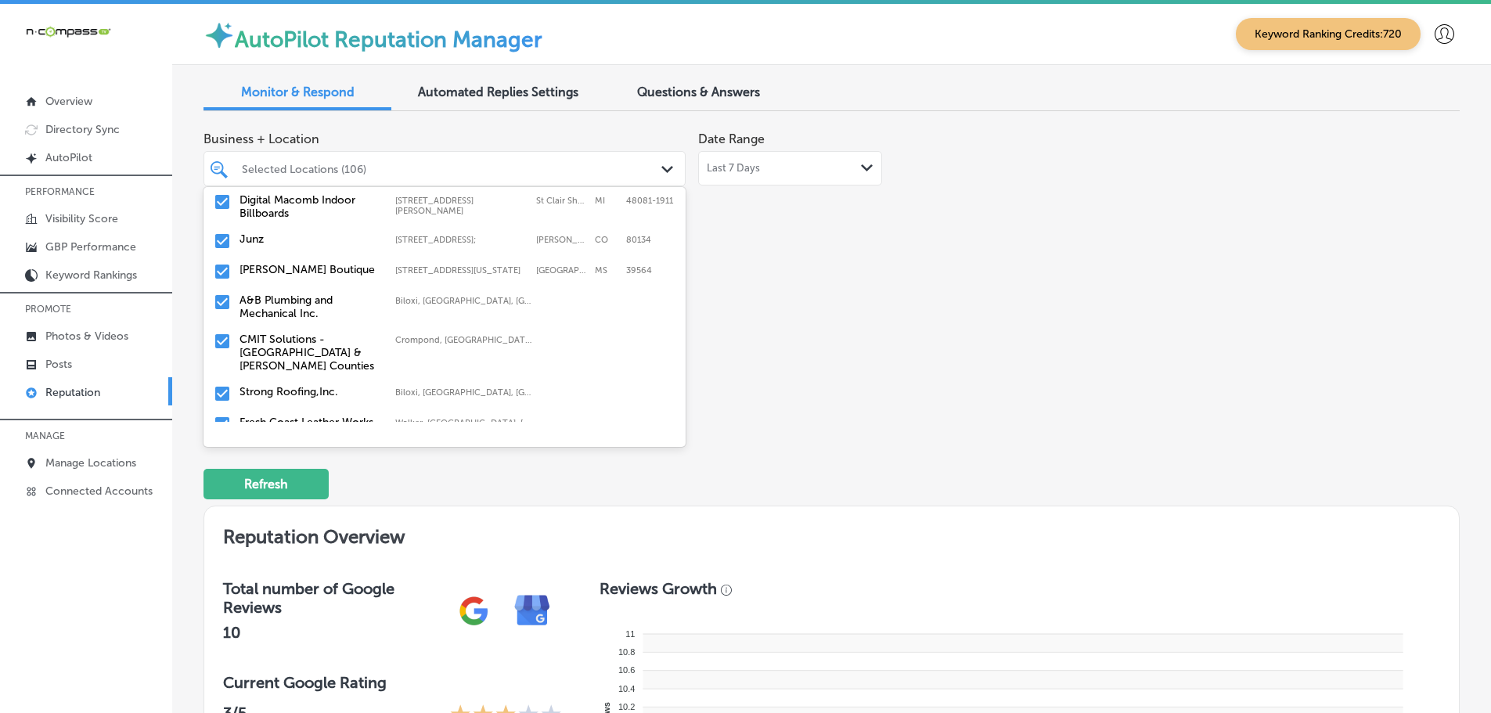
scroll to position [626, 0]
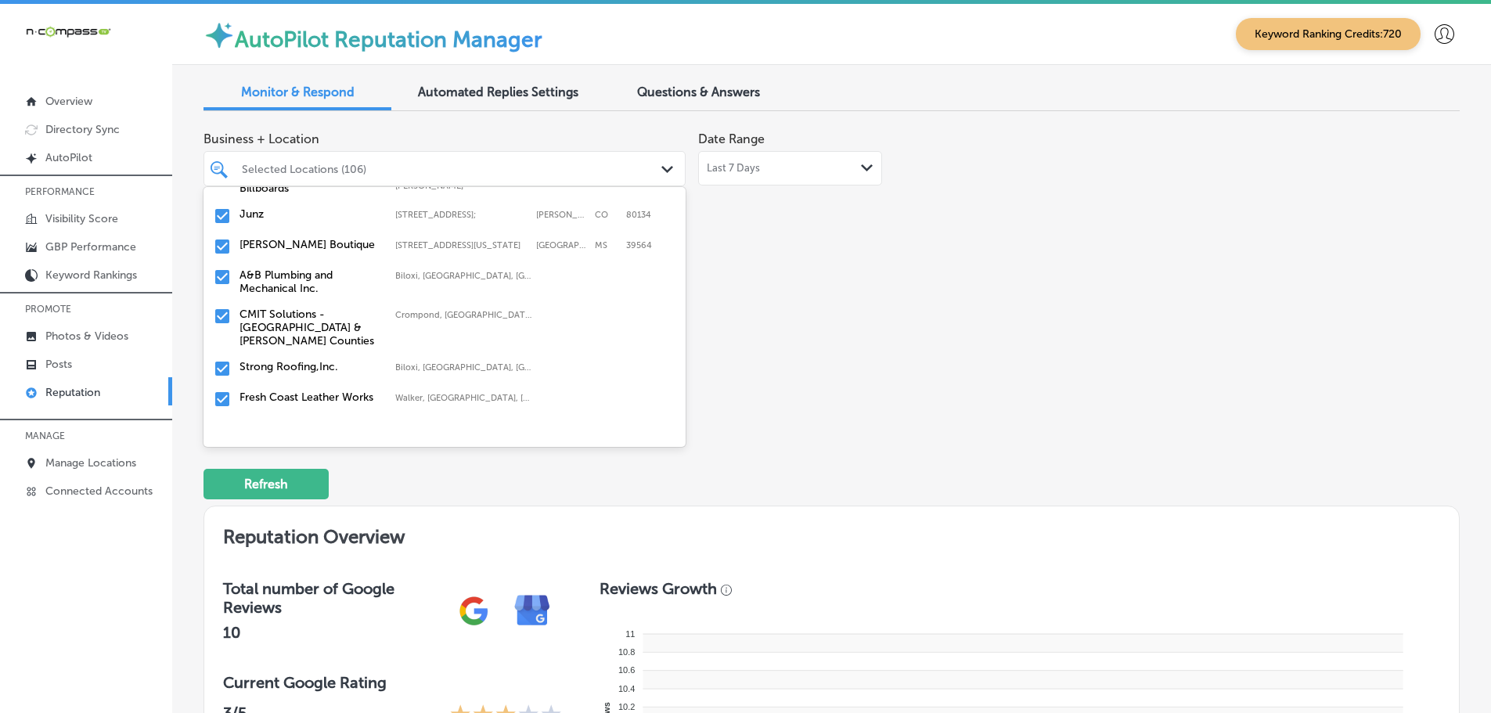
click at [295, 271] on label "A&B Plumbing and Mechanical Inc." at bounding box center [310, 282] width 140 height 27
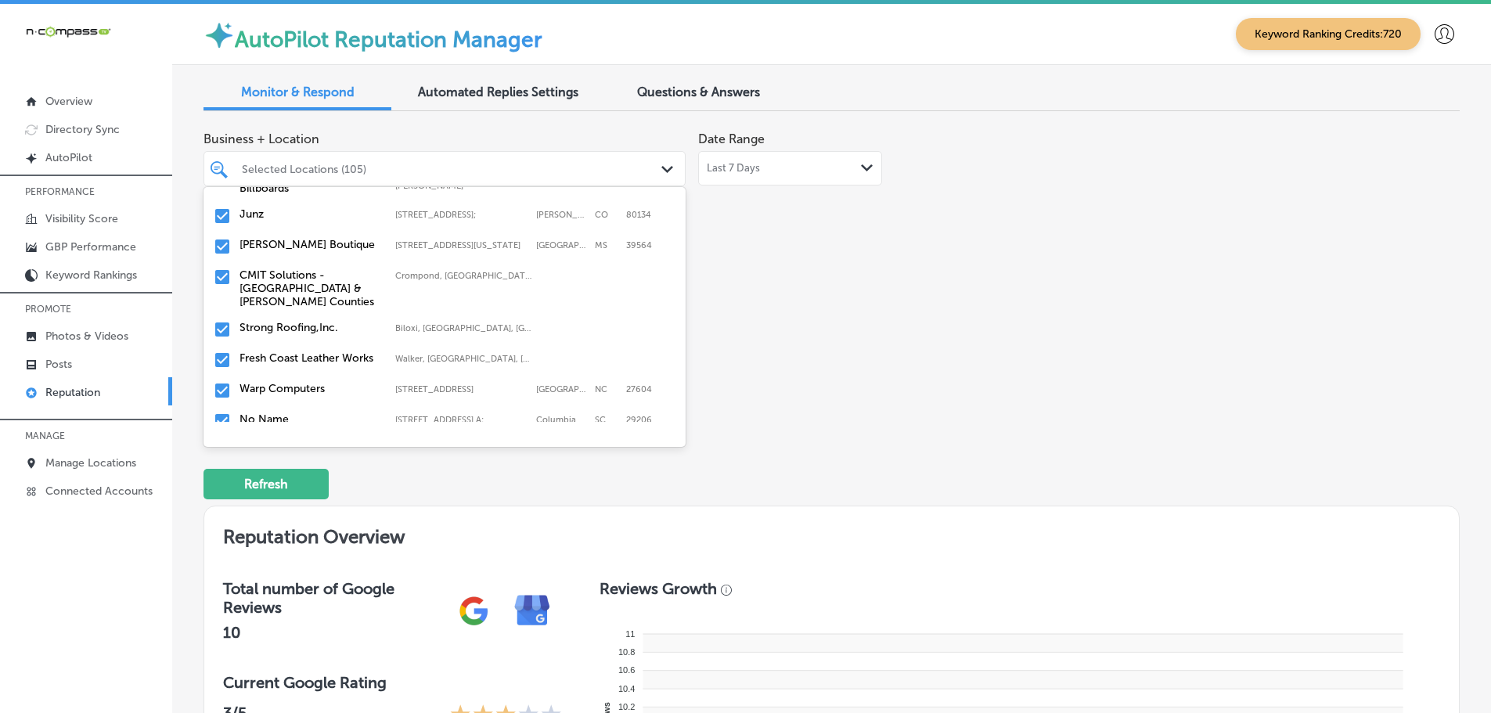
click at [315, 283] on label "CMIT Solutions - [GEOGRAPHIC_DATA] & [PERSON_NAME] Counties" at bounding box center [310, 289] width 140 height 40
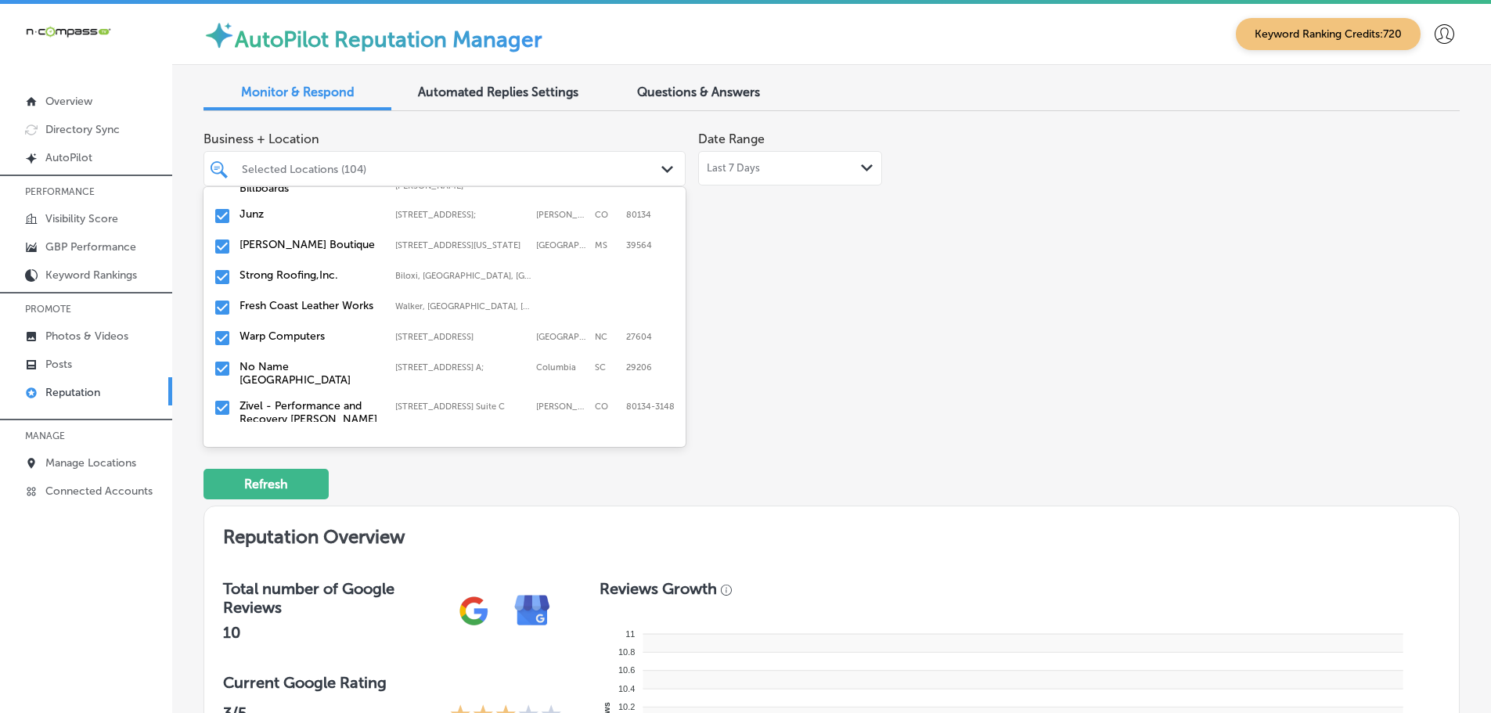
click at [307, 299] on label "Fresh Coast Leather Works" at bounding box center [310, 305] width 140 height 13
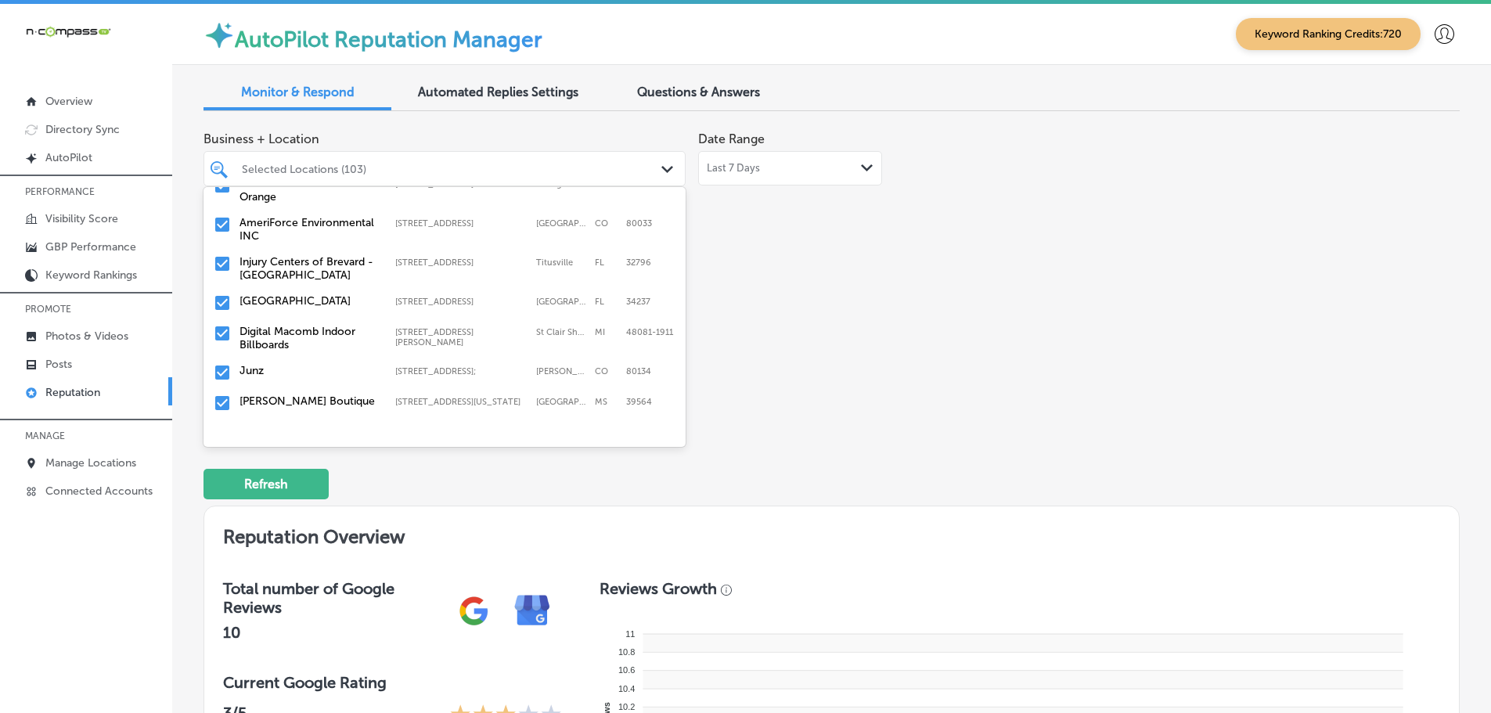
scroll to position [548, 0]
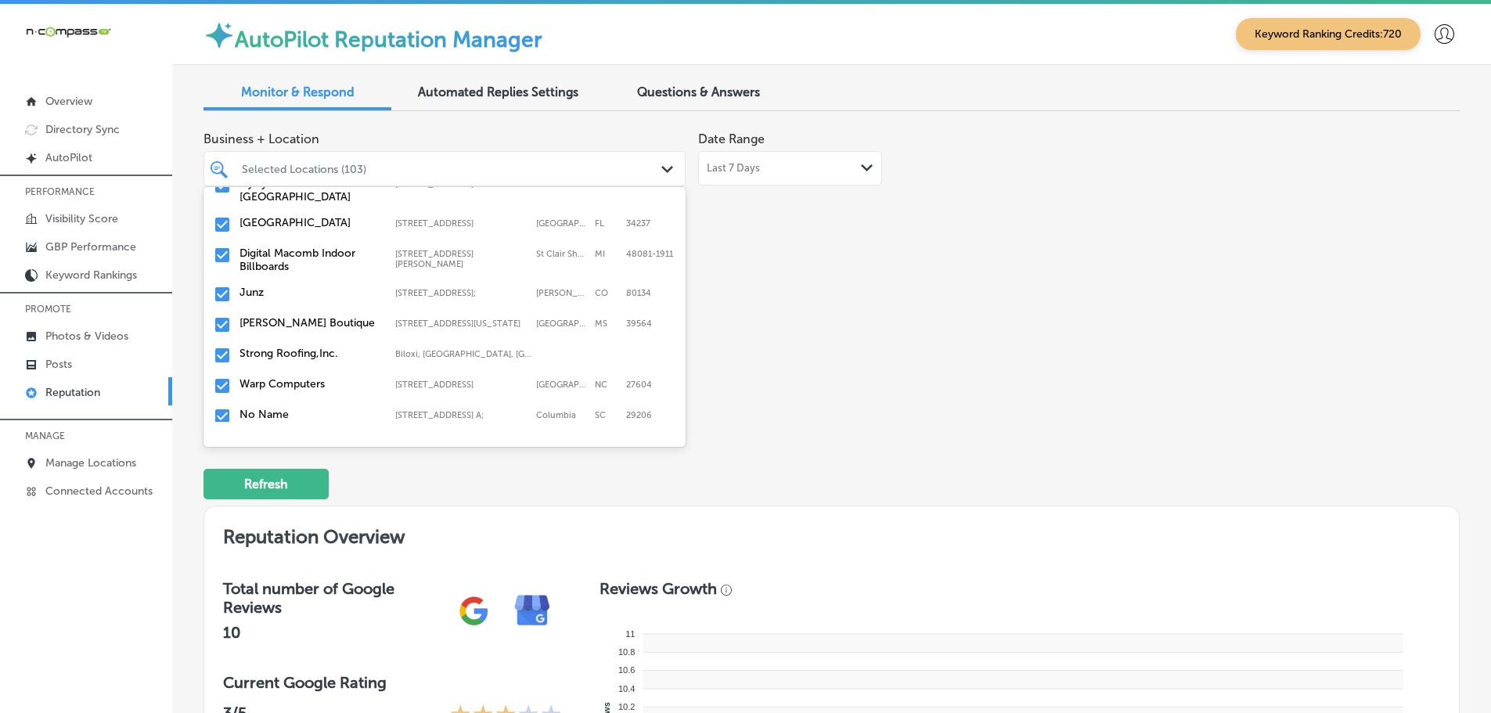
click at [311, 347] on label "Strong Roofing,Inc." at bounding box center [310, 353] width 140 height 13
click at [306, 347] on label "Warp Computers" at bounding box center [310, 353] width 140 height 13
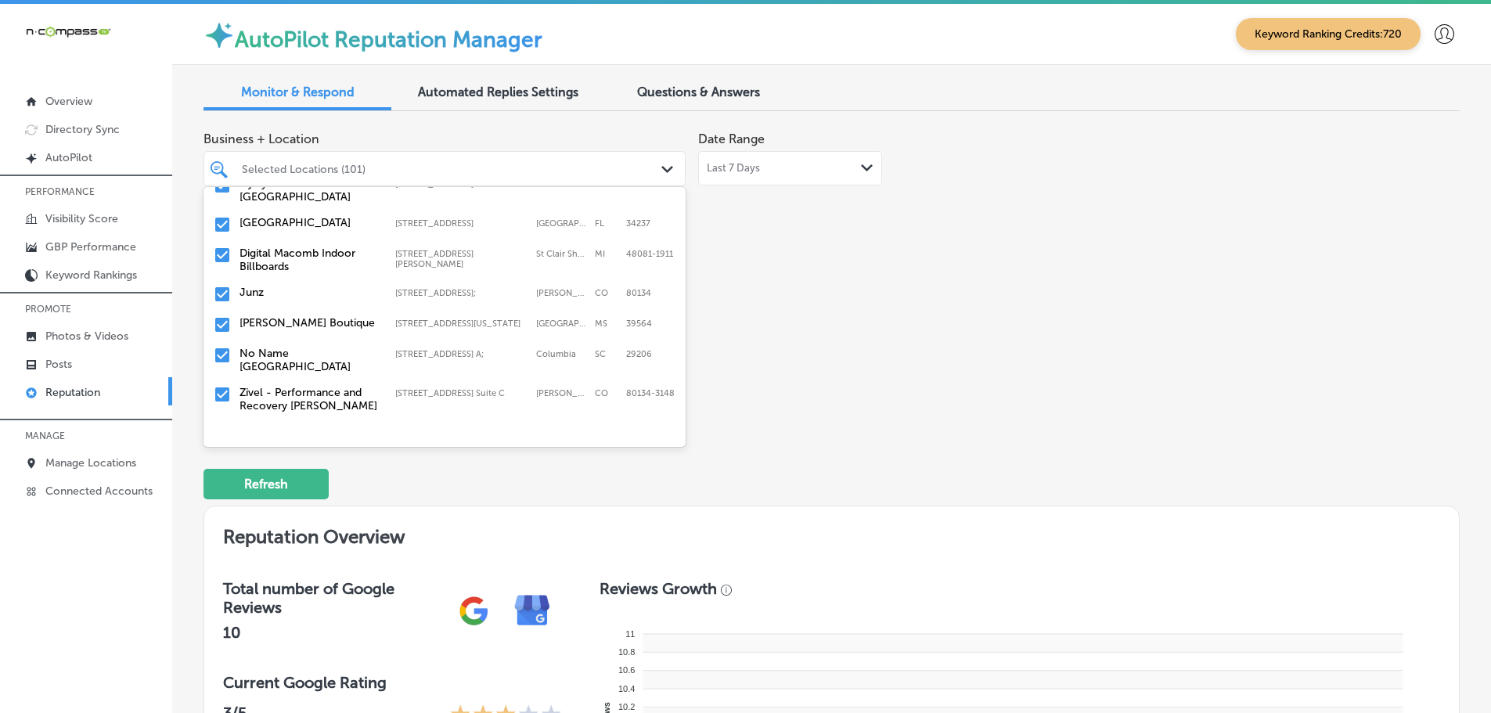
click at [322, 347] on label "No Name [GEOGRAPHIC_DATA]" at bounding box center [310, 360] width 140 height 27
click at [344, 347] on label "Zivel - Performance and Recovery [PERSON_NAME]" at bounding box center [310, 360] width 140 height 27
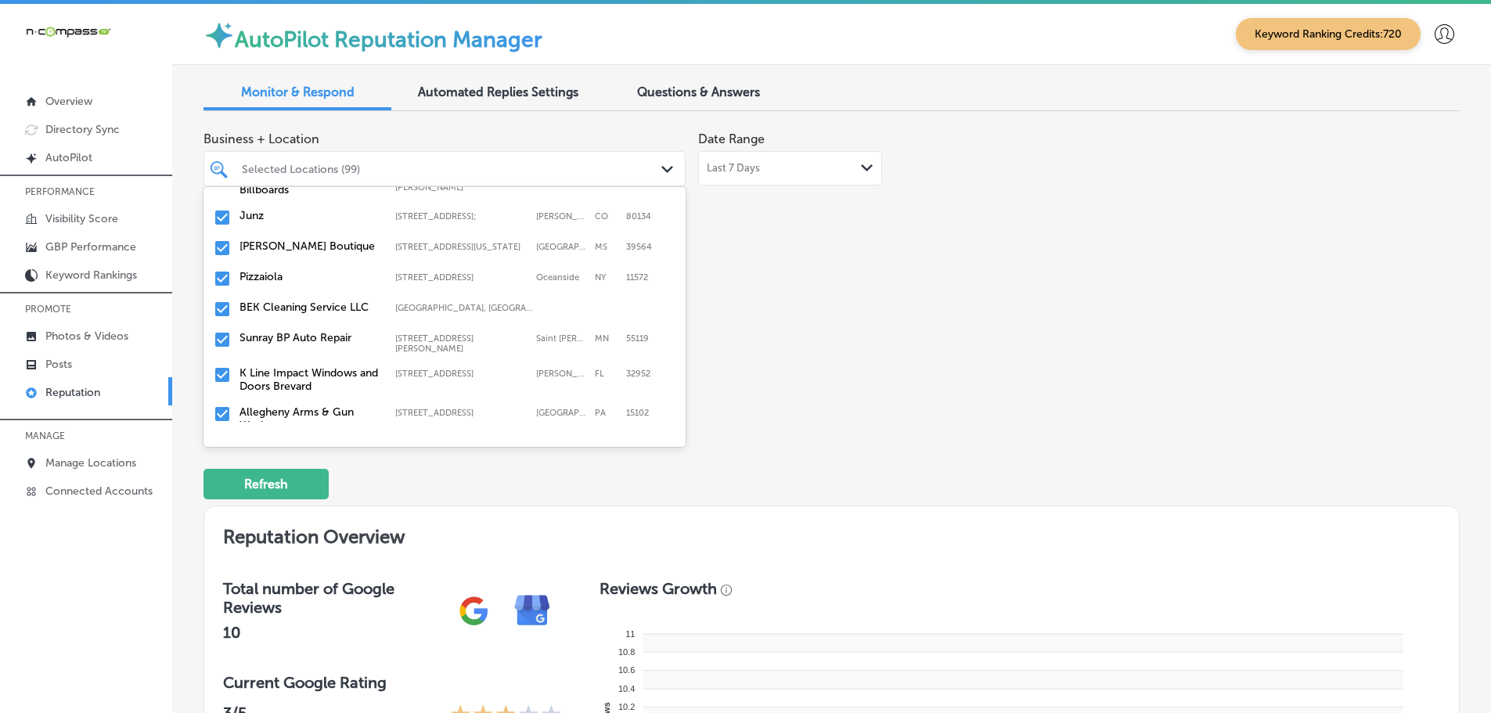
scroll to position [626, 0]
click at [336, 299] on label "BEK Cleaning Service LLC" at bounding box center [310, 305] width 140 height 13
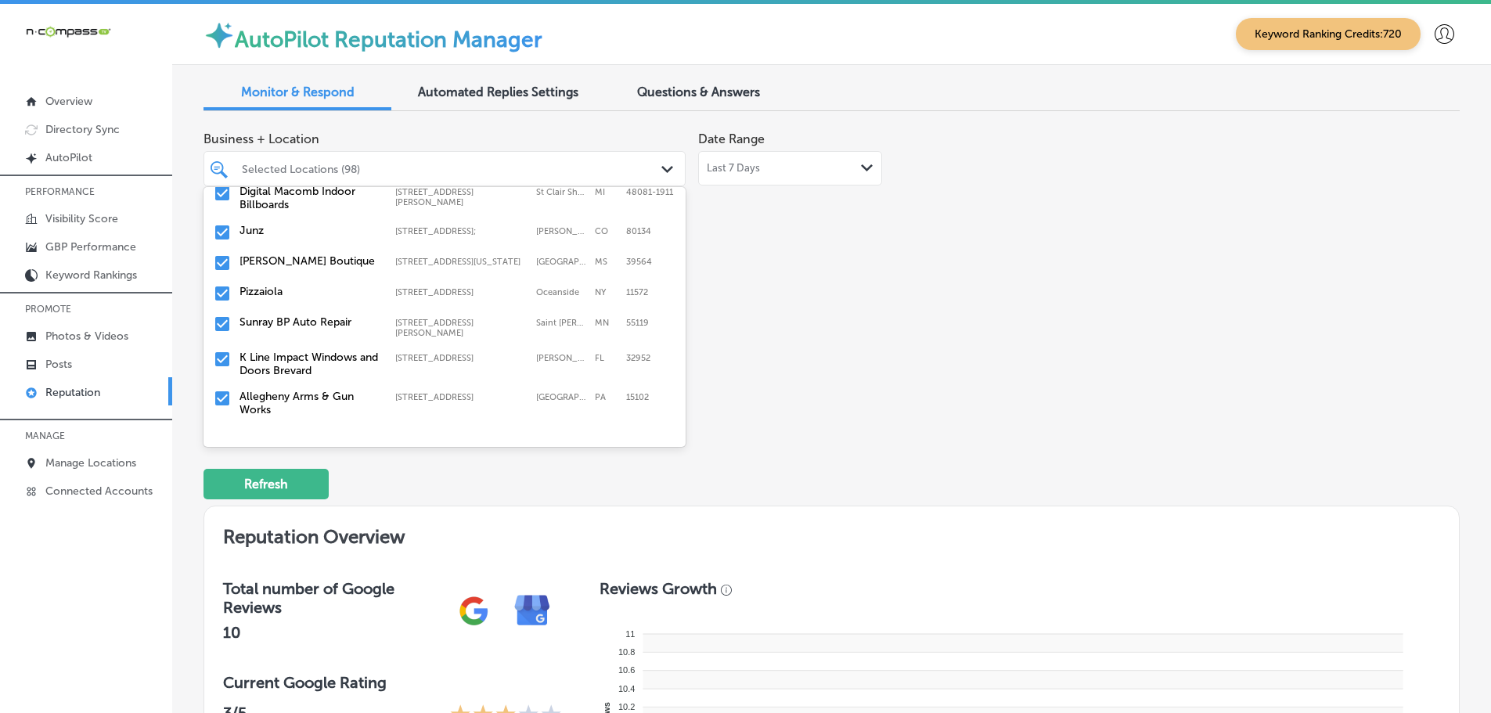
scroll to position [705, 0]
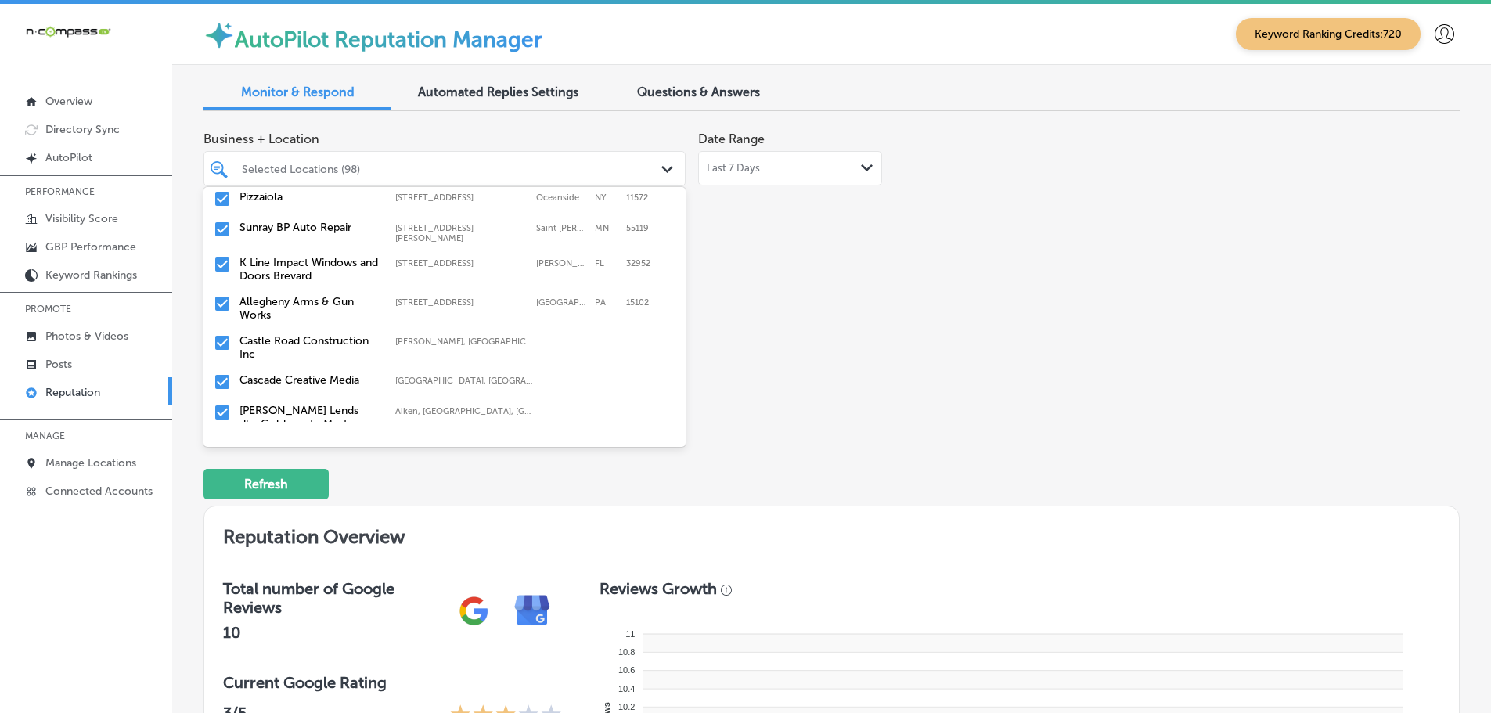
click at [320, 260] on label "K Line Impact Windows and Doors Brevard" at bounding box center [310, 269] width 140 height 27
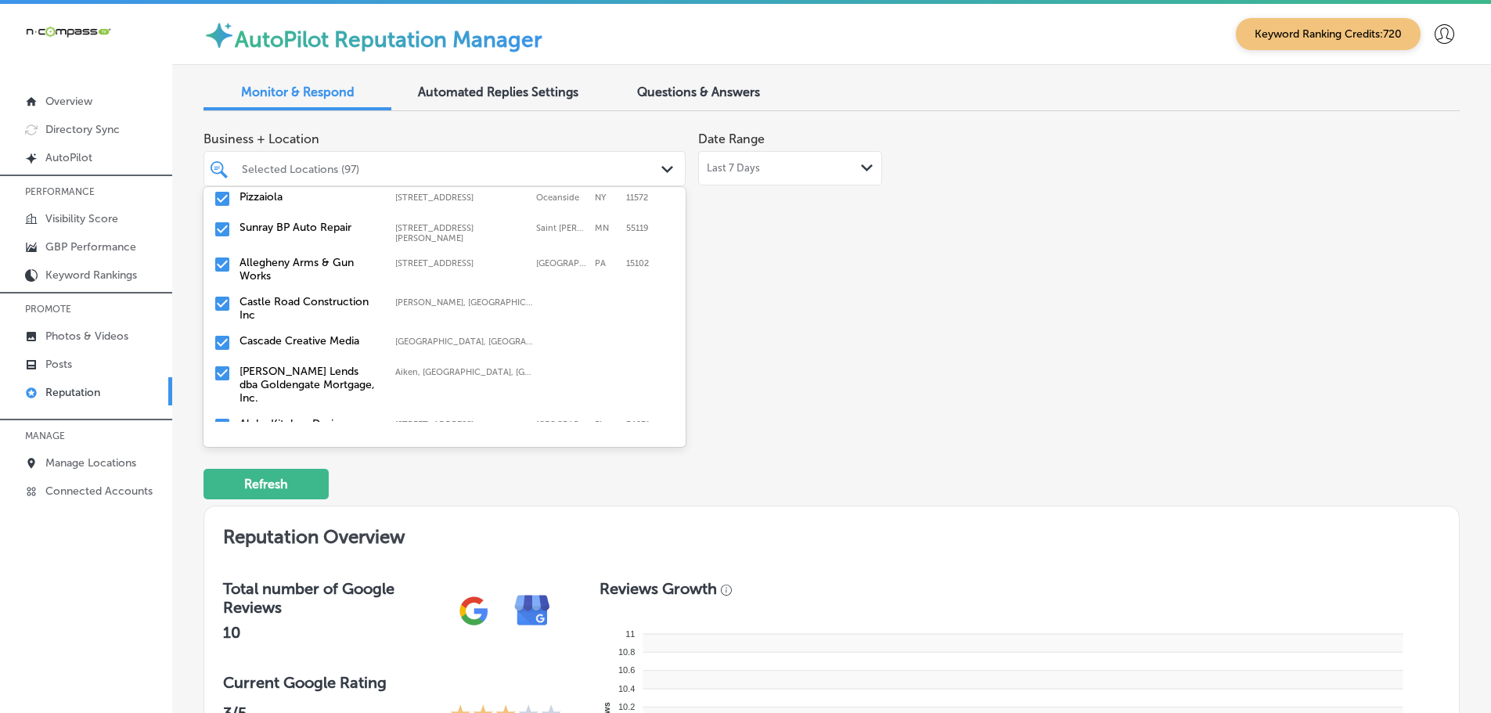
scroll to position [626, 0]
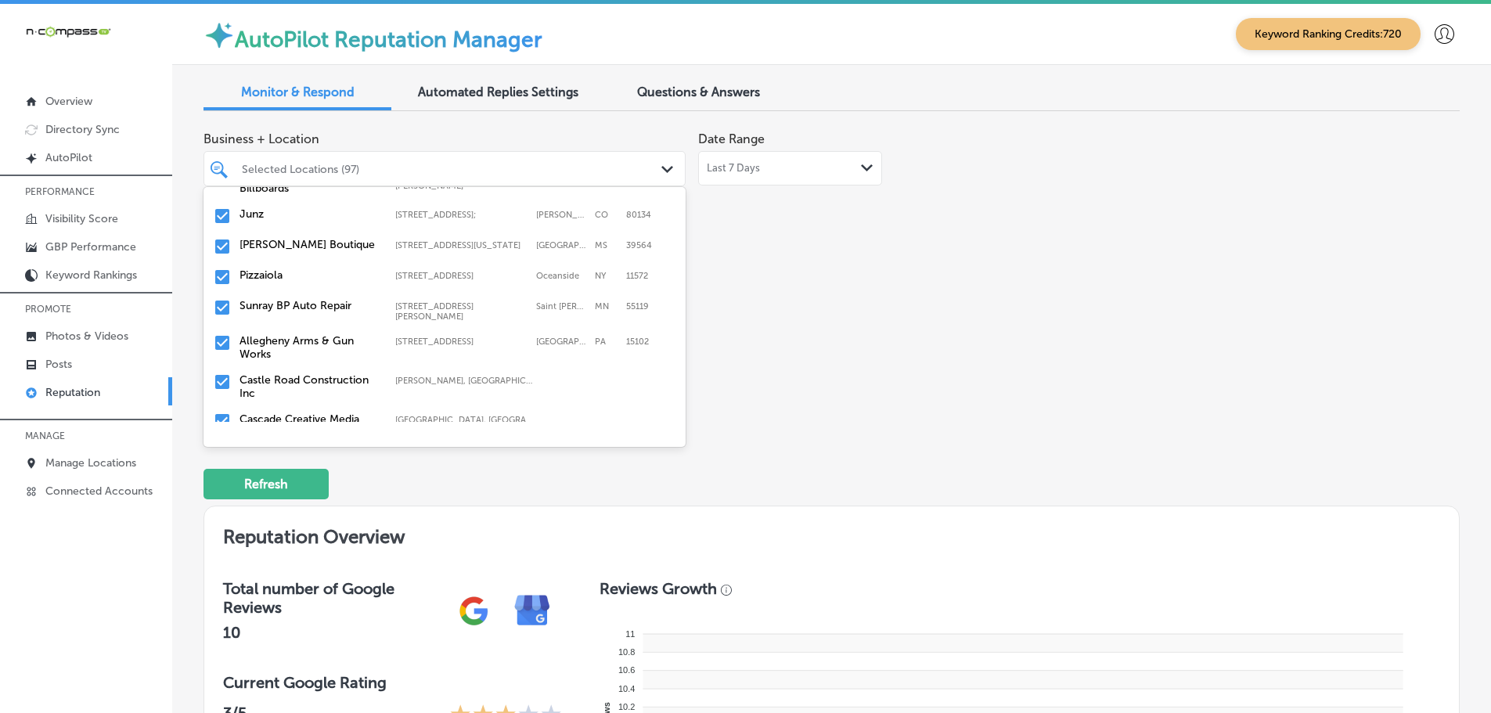
click at [337, 373] on label "Castle Road Construction Inc" at bounding box center [310, 386] width 140 height 27
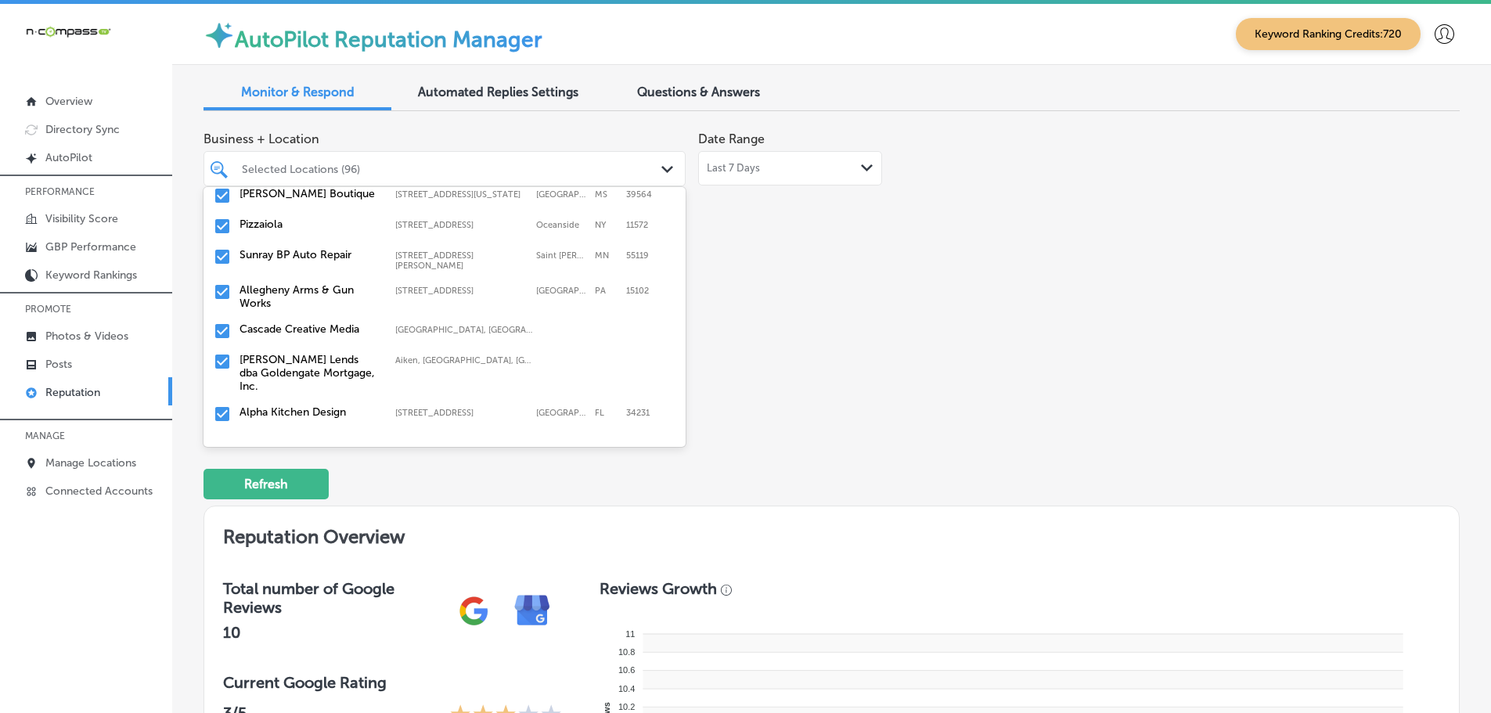
scroll to position [705, 0]
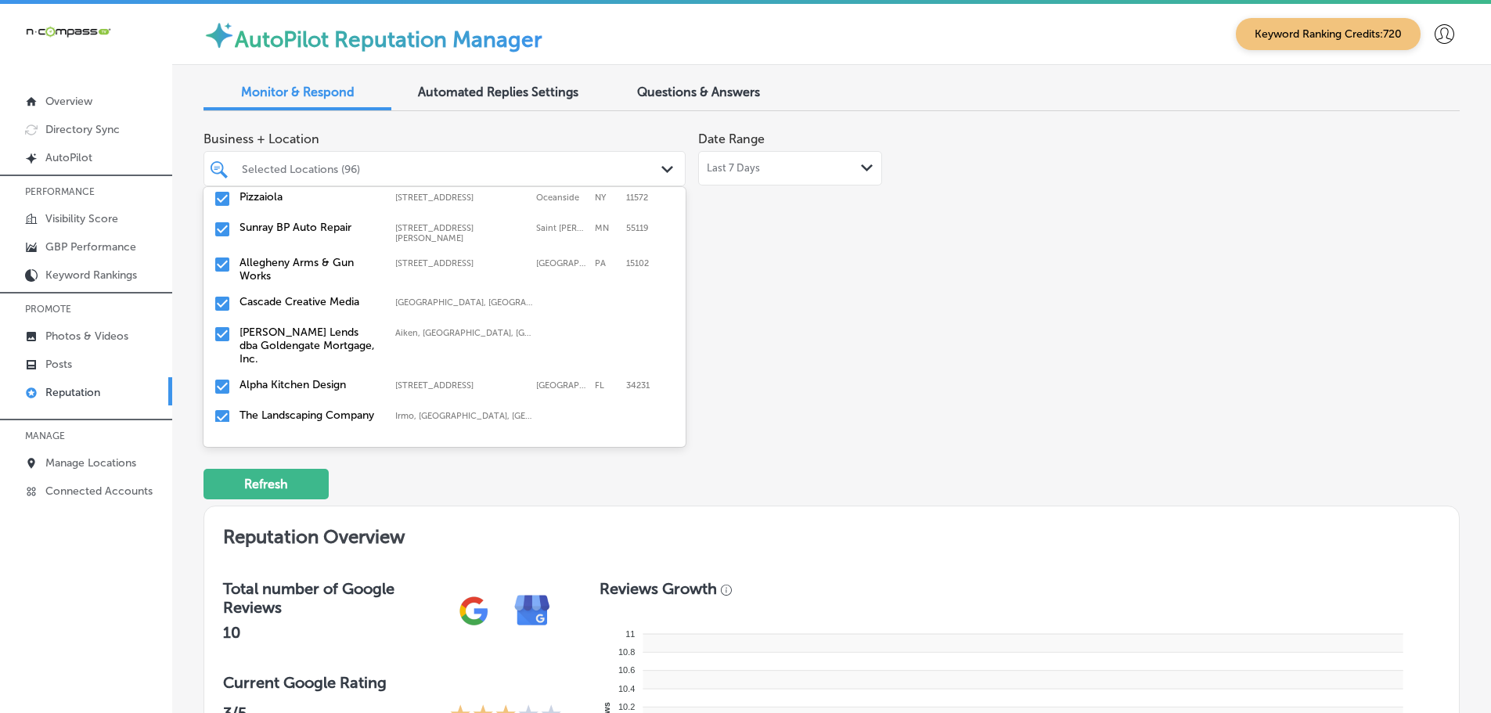
click at [341, 331] on label "[PERSON_NAME] Lends dba Goldengate Mortgage, Inc." at bounding box center [310, 346] width 140 height 40
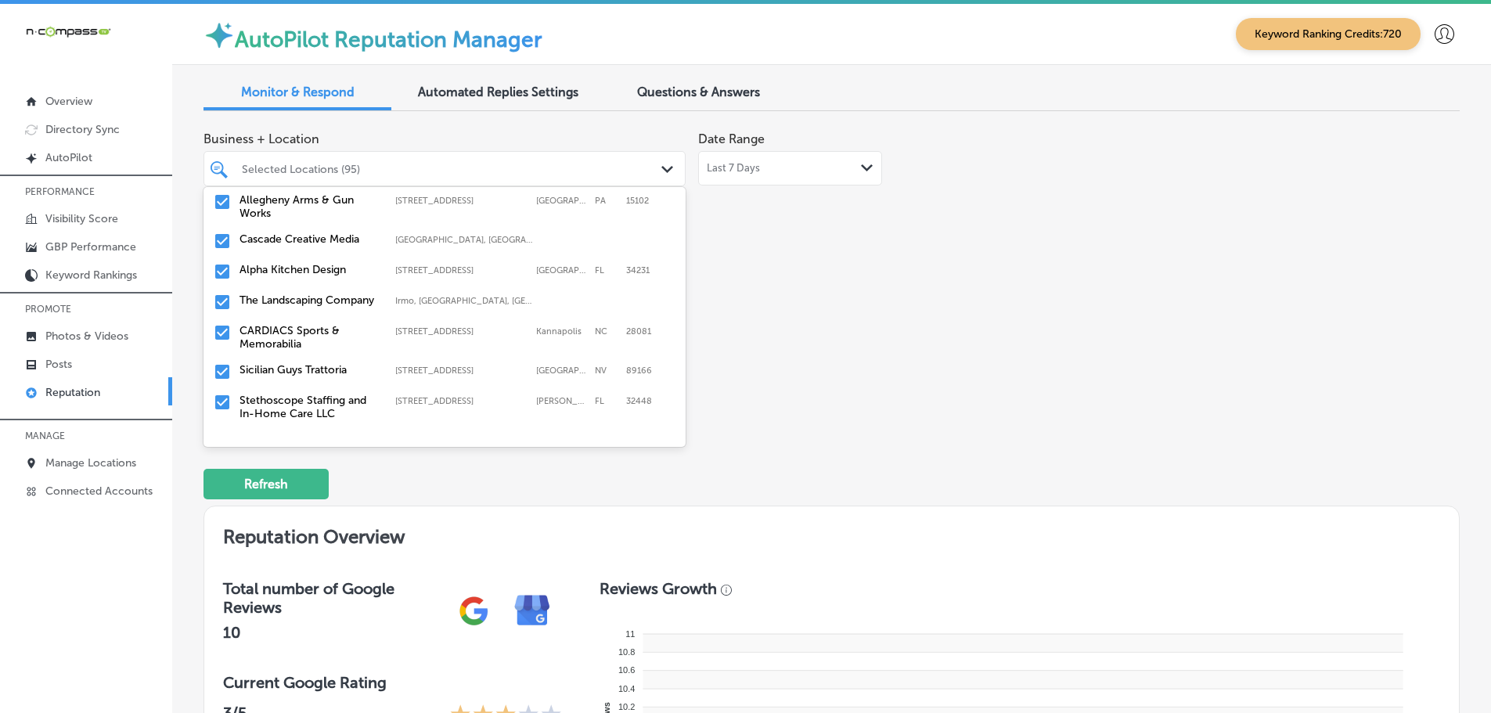
scroll to position [783, 0]
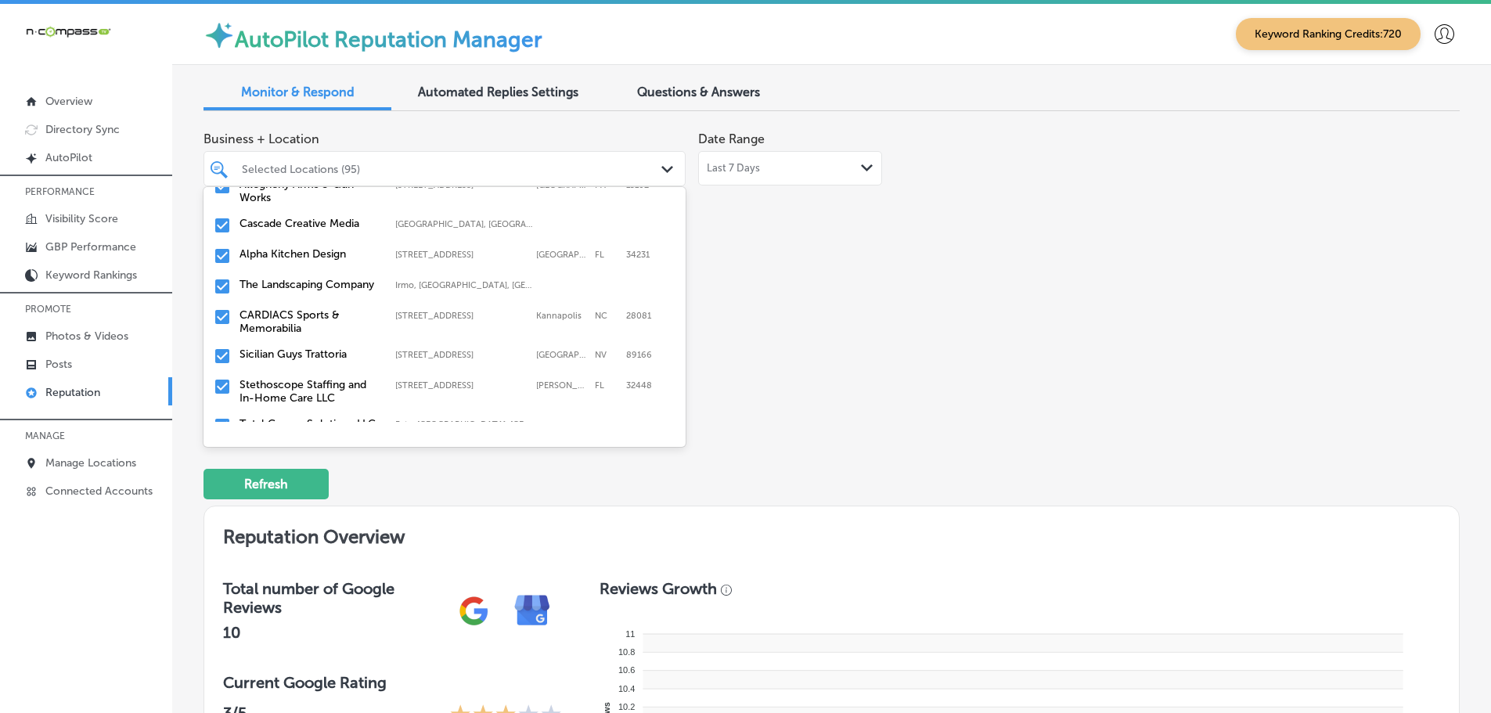
click at [336, 322] on label "CARDIACS Sports & Memorabilia" at bounding box center [310, 321] width 140 height 27
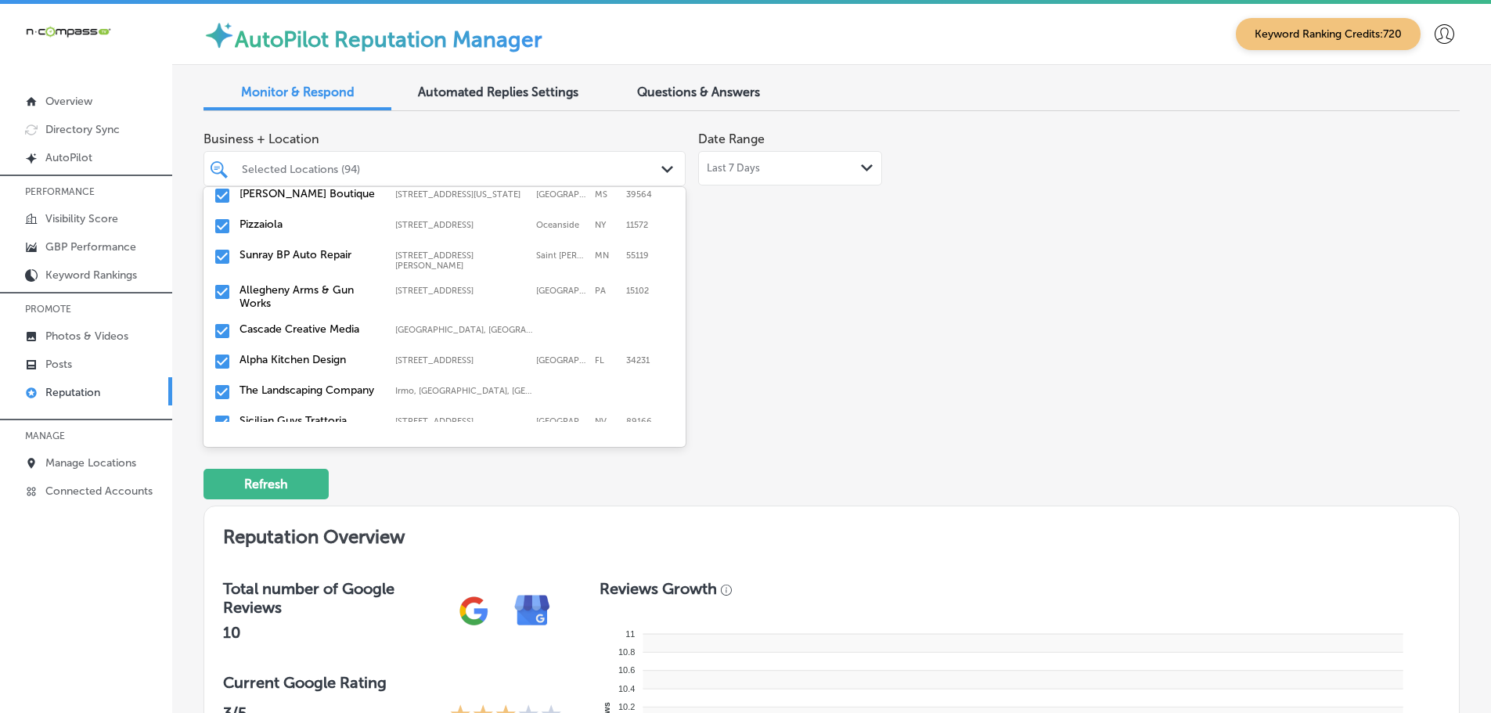
scroll to position [705, 0]
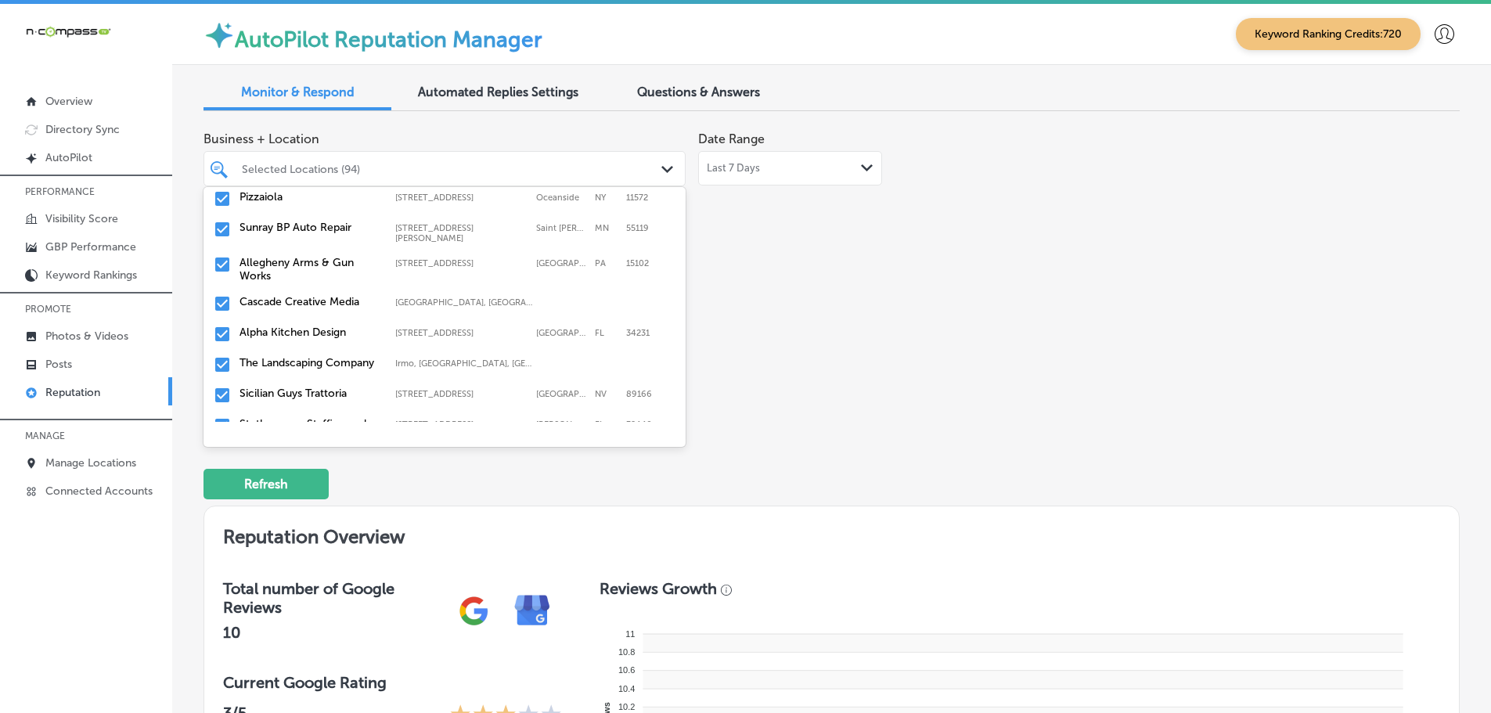
click at [326, 356] on label "The Landscaping Company" at bounding box center [310, 362] width 140 height 13
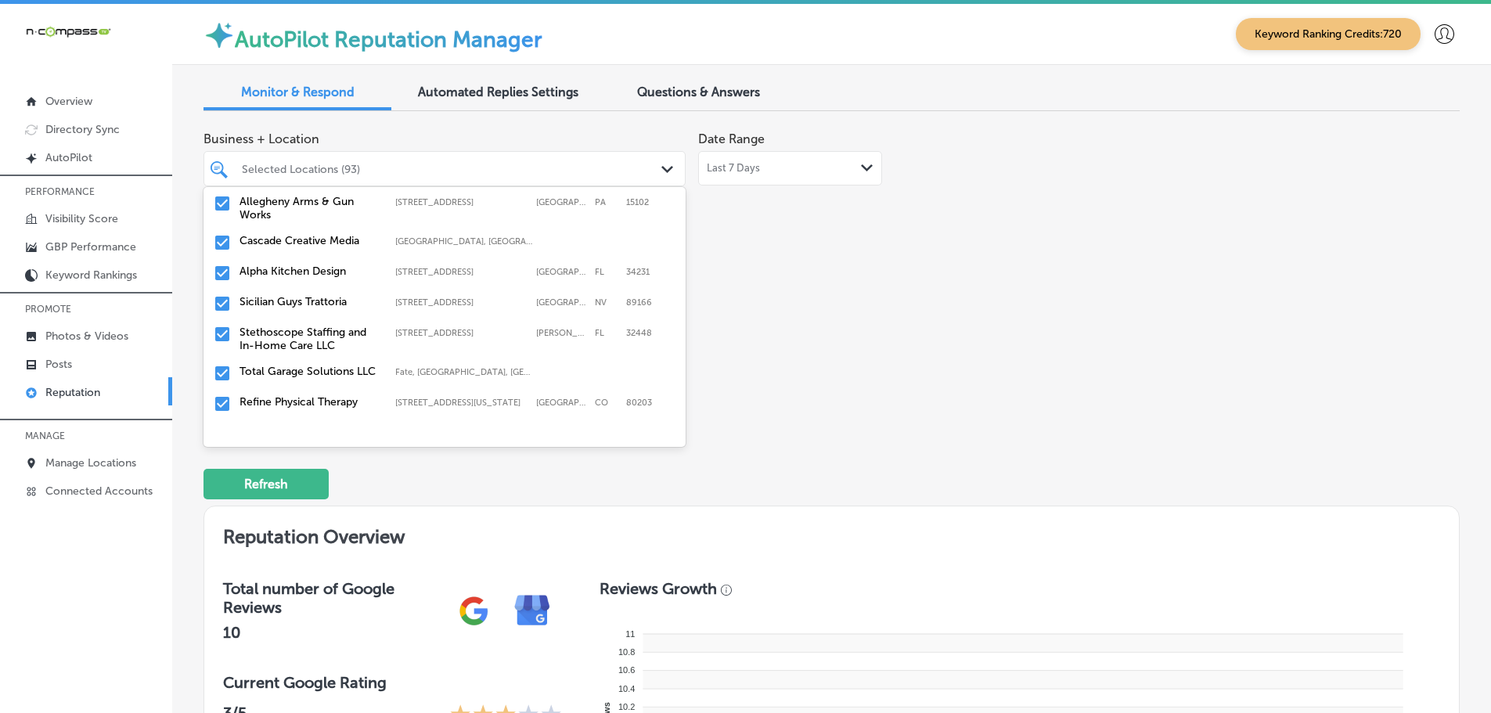
scroll to position [783, 0]
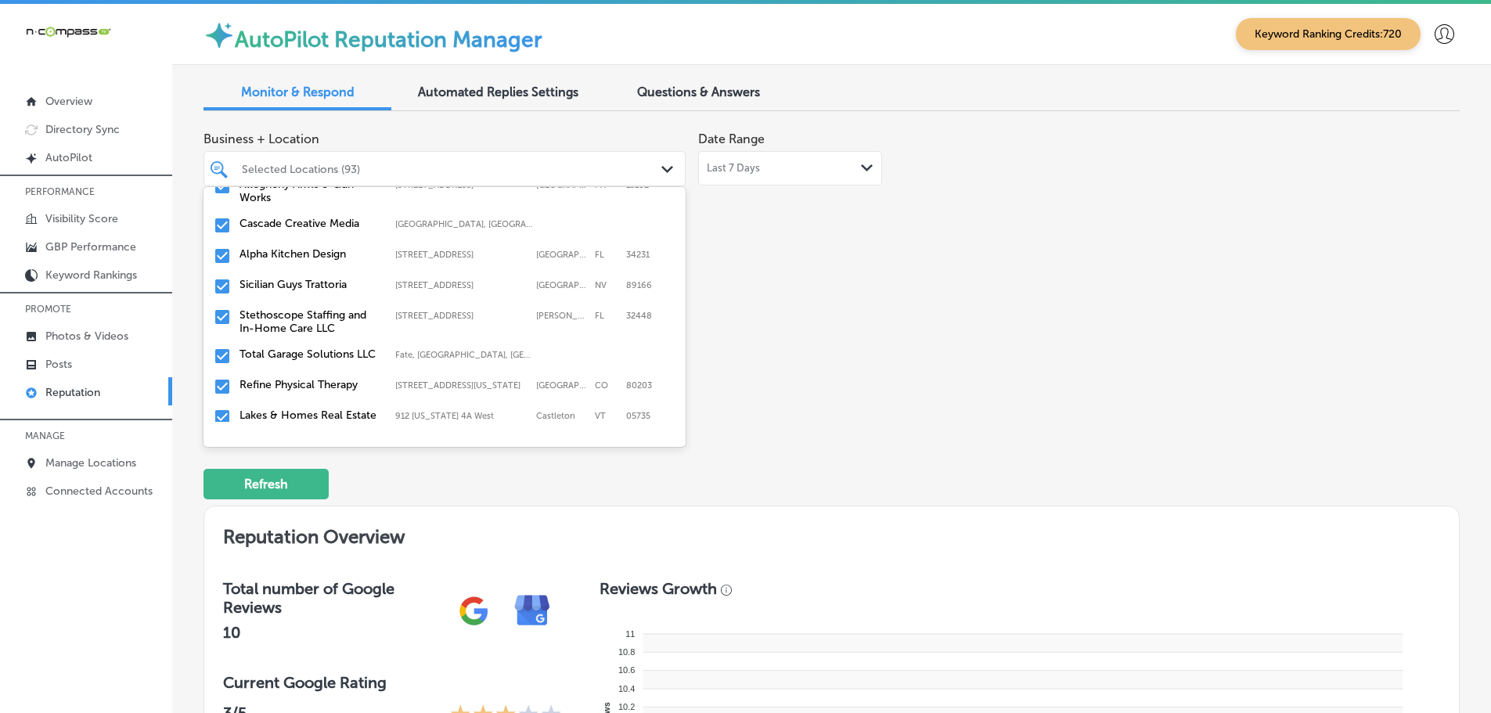
click at [338, 278] on label "Sicilian Guys Trattoria" at bounding box center [310, 284] width 140 height 13
click at [330, 279] on label "Stethoscope Staffing and In-Home Care LLC" at bounding box center [310, 291] width 140 height 27
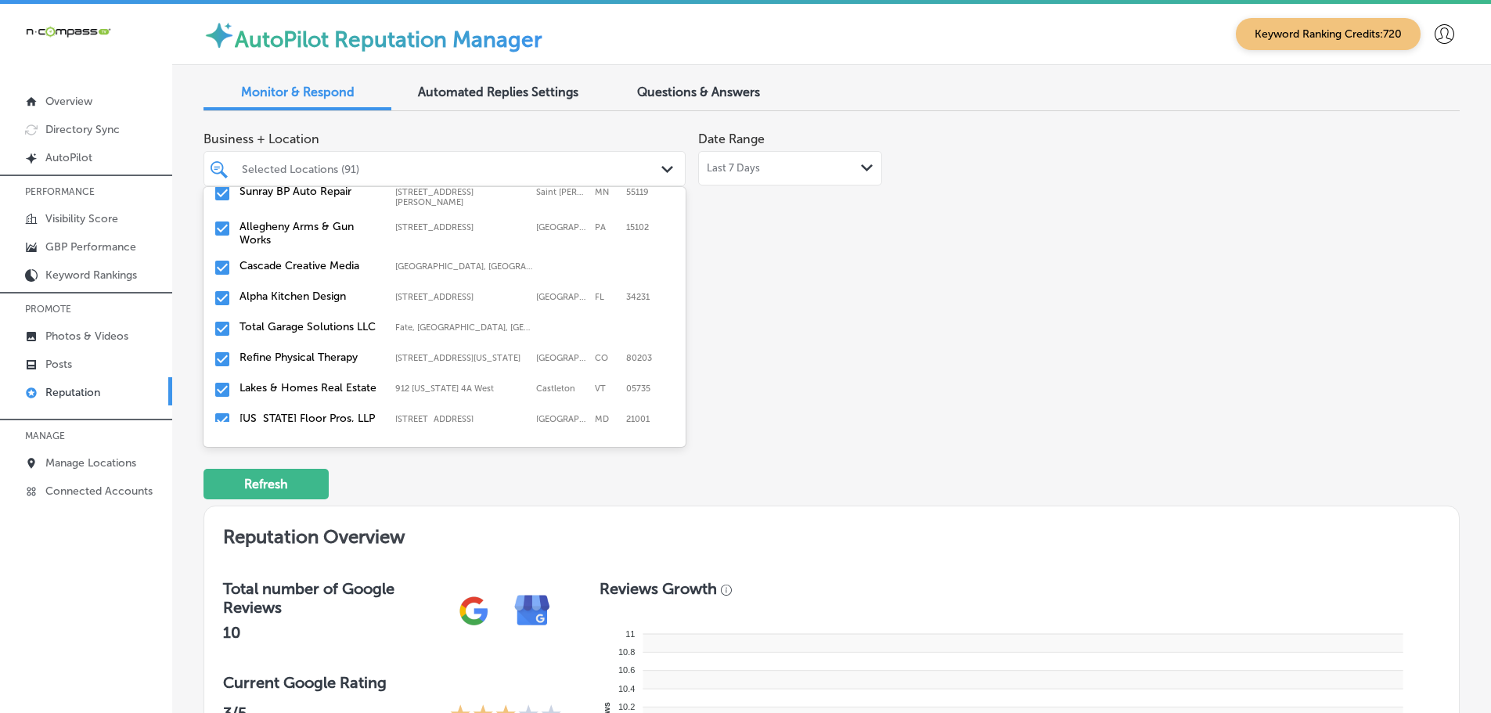
scroll to position [705, 0]
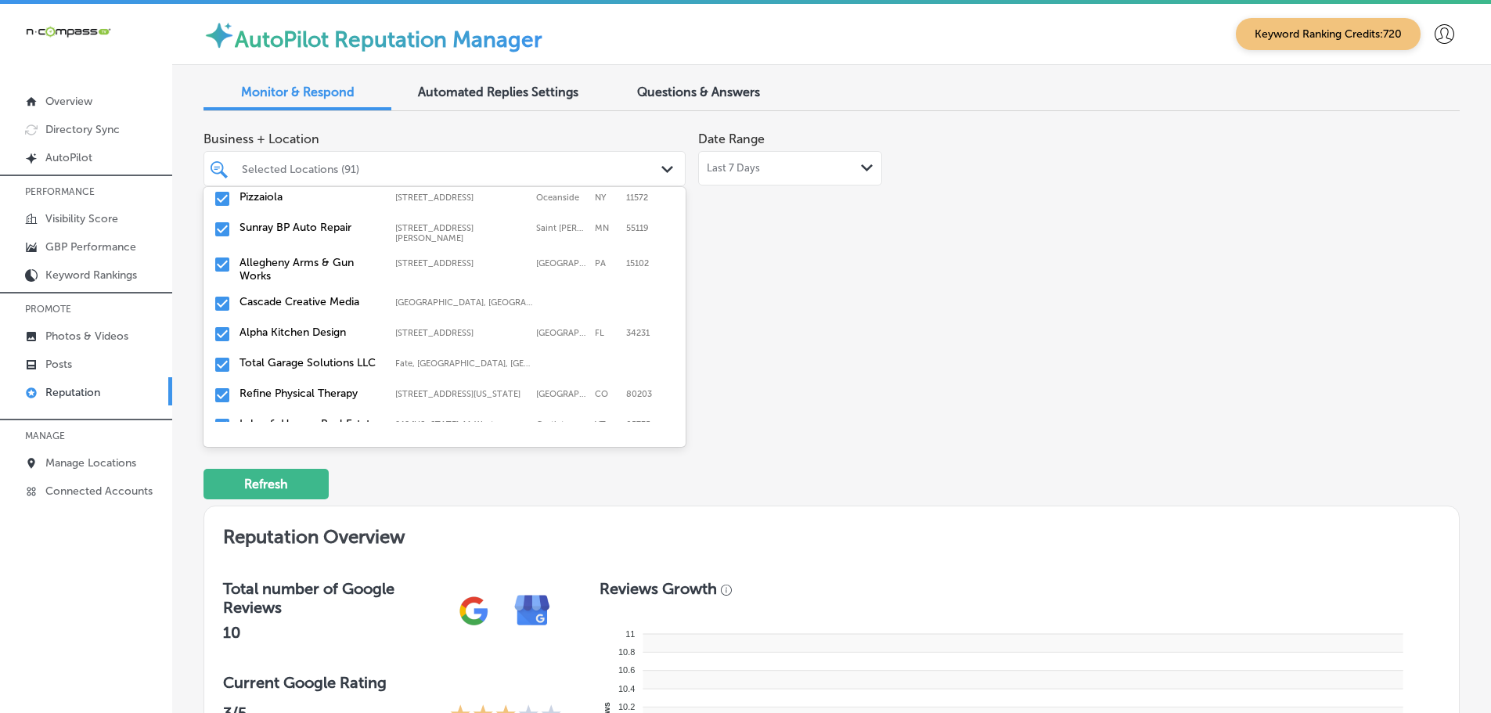
click at [326, 356] on label "Total Garage Solutions LLC" at bounding box center [310, 362] width 140 height 13
click at [333, 356] on label "Refine Physical Therapy" at bounding box center [310, 362] width 140 height 13
click at [327, 365] on div "Lakes & Homes Real Estate [STREET_ADDRESS][US_STATE] [STREET_ADDRESS][US_STATE]" at bounding box center [445, 365] width 470 height 24
click at [326, 356] on label "[US_STATE] Floor Pros, LLP" at bounding box center [310, 362] width 140 height 13
click at [301, 356] on label "[PERSON_NAME] Pizzeria Restaurant" at bounding box center [310, 369] width 140 height 27
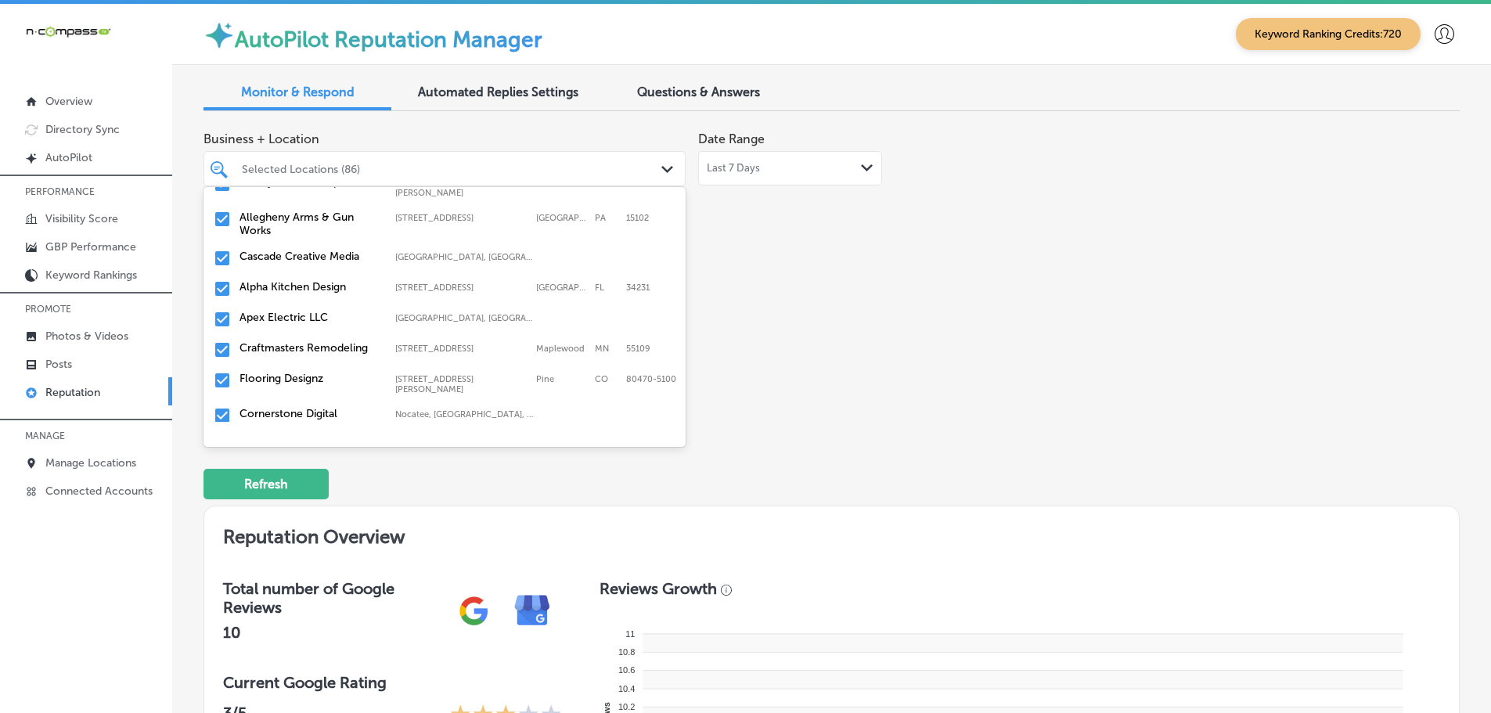
scroll to position [783, 0]
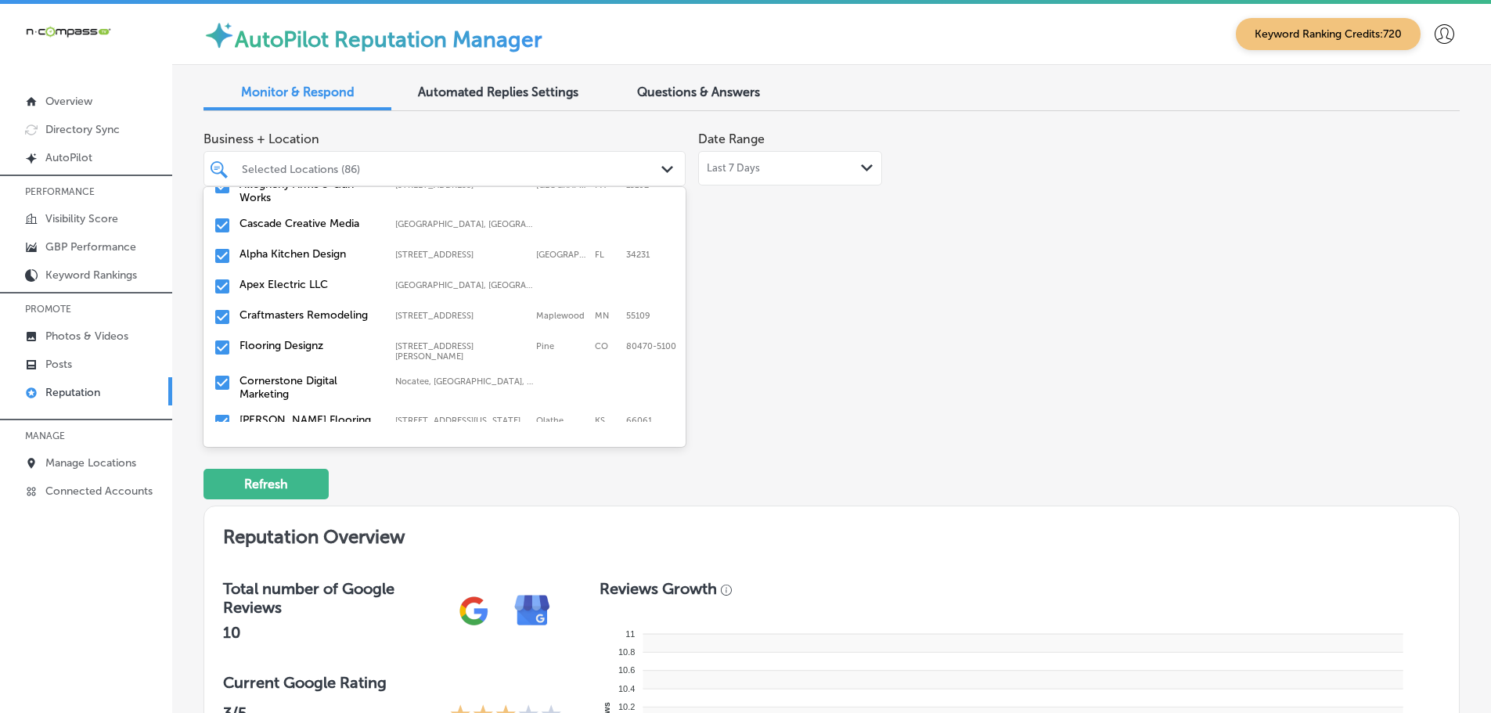
click at [300, 278] on label "Apex Electric LLC" at bounding box center [310, 284] width 140 height 13
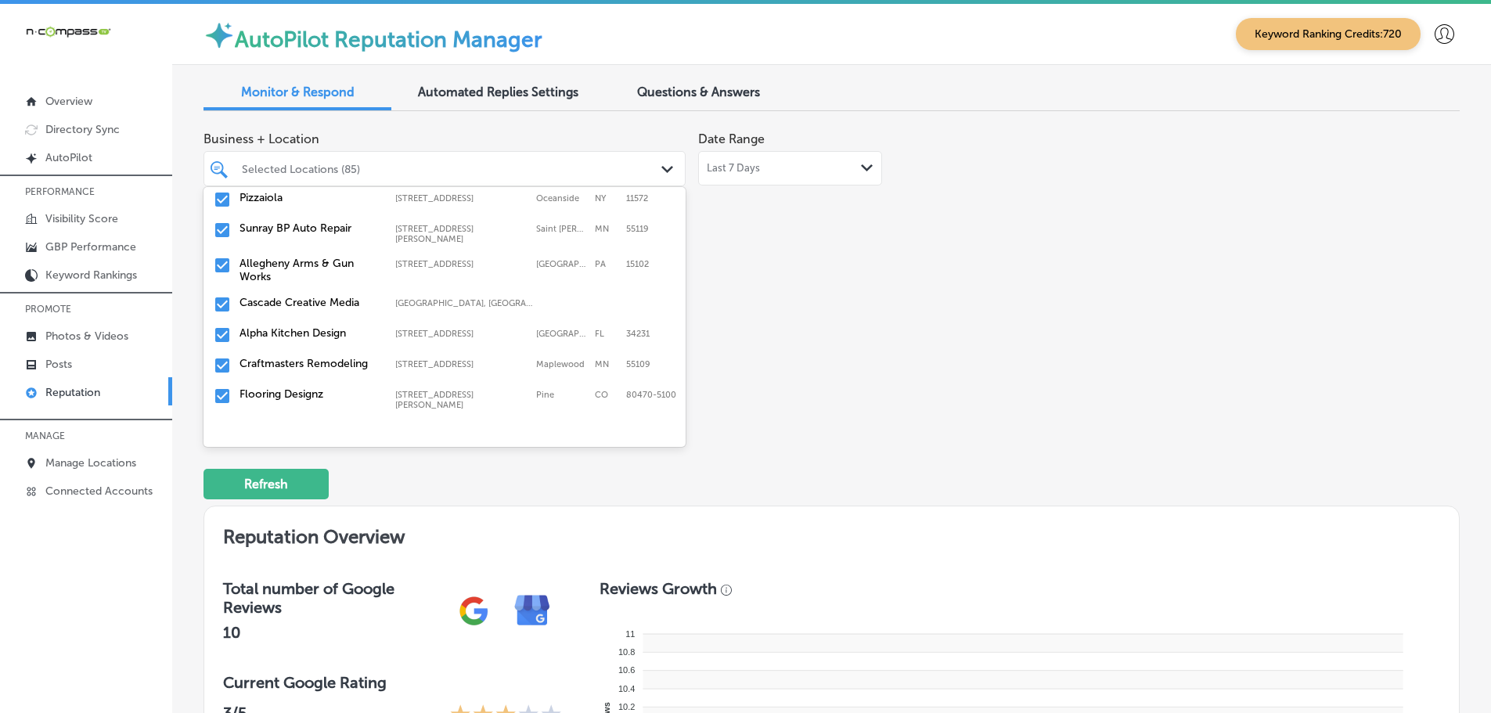
scroll to position [705, 0]
click at [332, 356] on label "Craftmasters Remodeling" at bounding box center [310, 362] width 140 height 13
click at [308, 356] on label "Flooring Designz" at bounding box center [310, 362] width 140 height 13
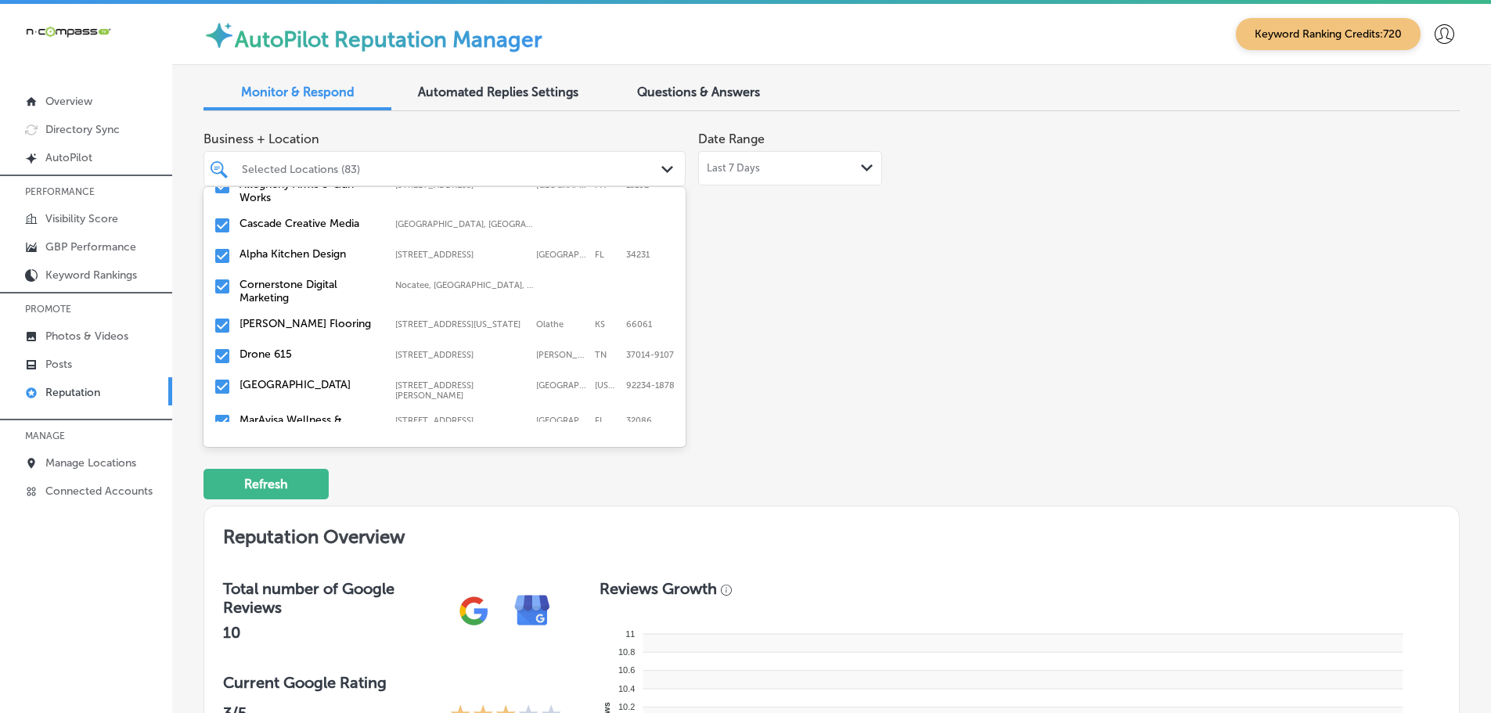
click at [305, 317] on label "[PERSON_NAME] Flooring" at bounding box center [310, 323] width 140 height 13
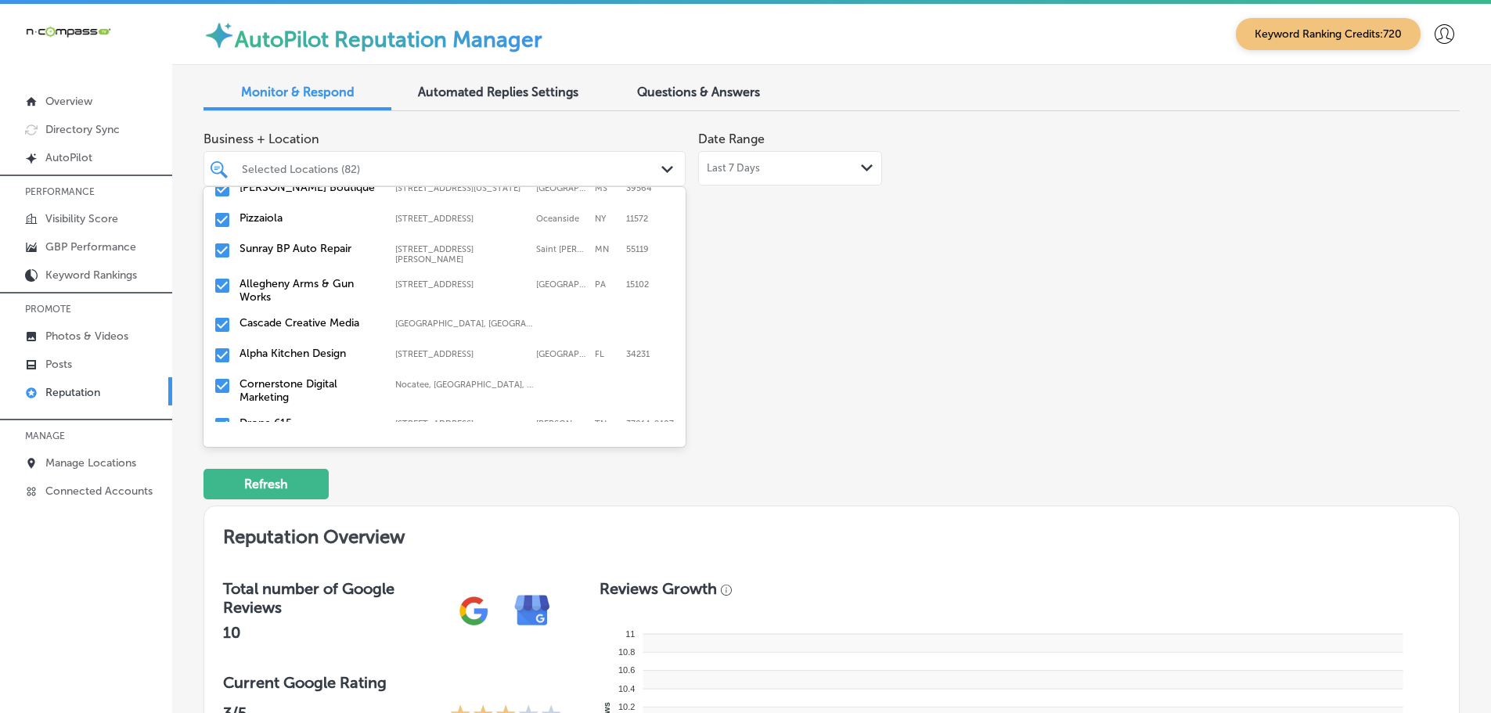
scroll to position [705, 0]
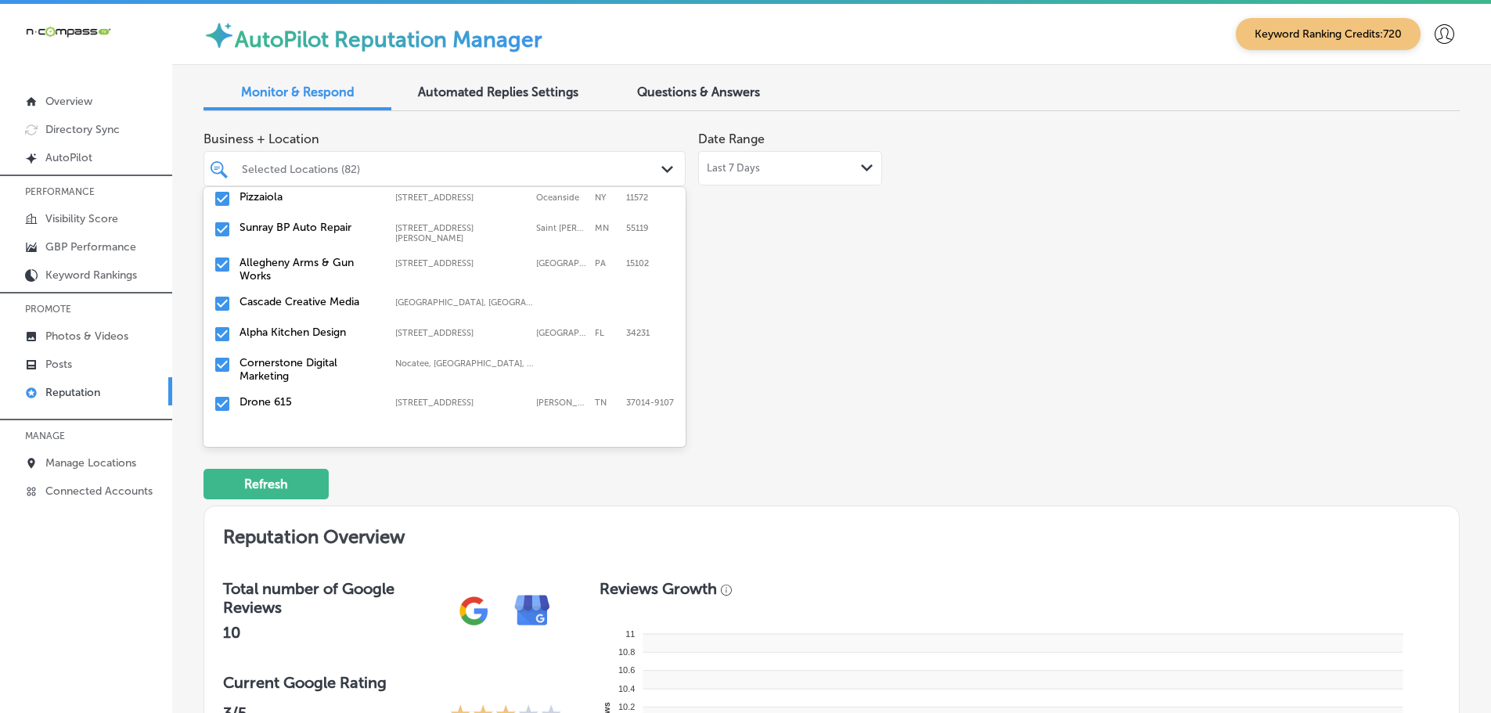
click at [274, 395] on label "Drone 615" at bounding box center [310, 401] width 140 height 13
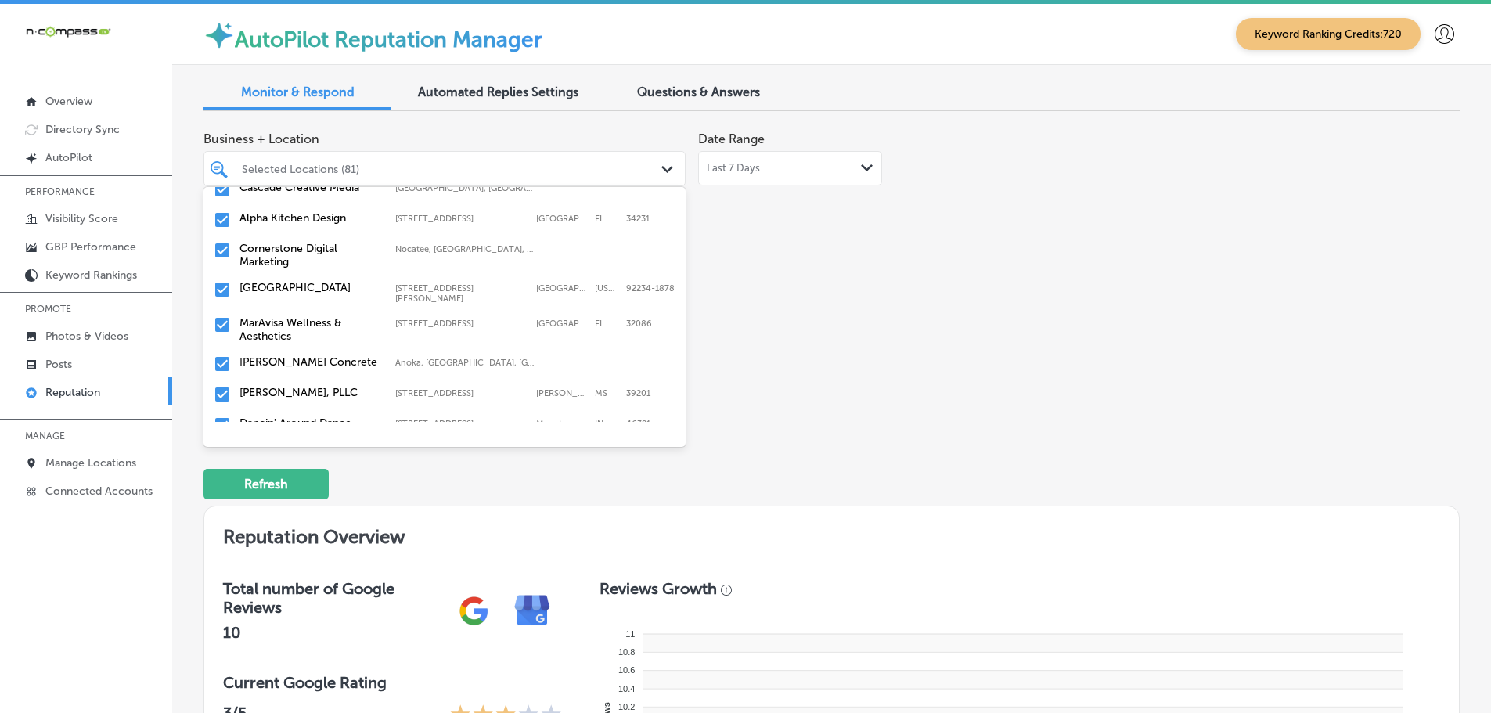
scroll to position [783, 0]
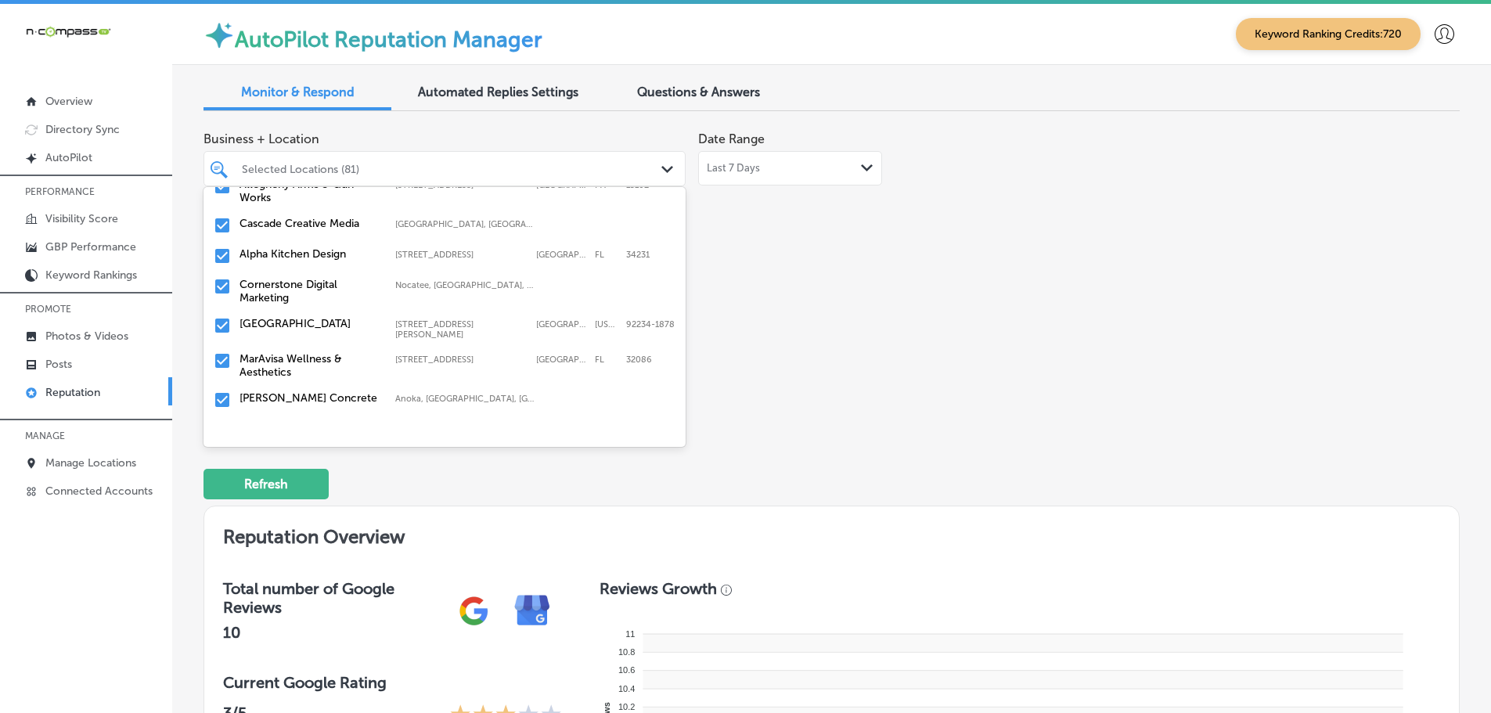
click at [310, 317] on label "[GEOGRAPHIC_DATA]" at bounding box center [310, 323] width 140 height 13
click at [330, 321] on label "MarAvisa Wellness & Aesthetics" at bounding box center [310, 330] width 140 height 27
click at [330, 315] on div "[PERSON_NAME] Concrete Anoka, [GEOGRAPHIC_DATA], [GEOGRAPHIC_DATA] | [GEOGRAPHI…" at bounding box center [445, 326] width 470 height 24
click at [333, 317] on label "[PERSON_NAME], PLLC" at bounding box center [310, 323] width 140 height 13
click at [333, 317] on label "Dancin' Around Dance Studio" at bounding box center [310, 330] width 140 height 27
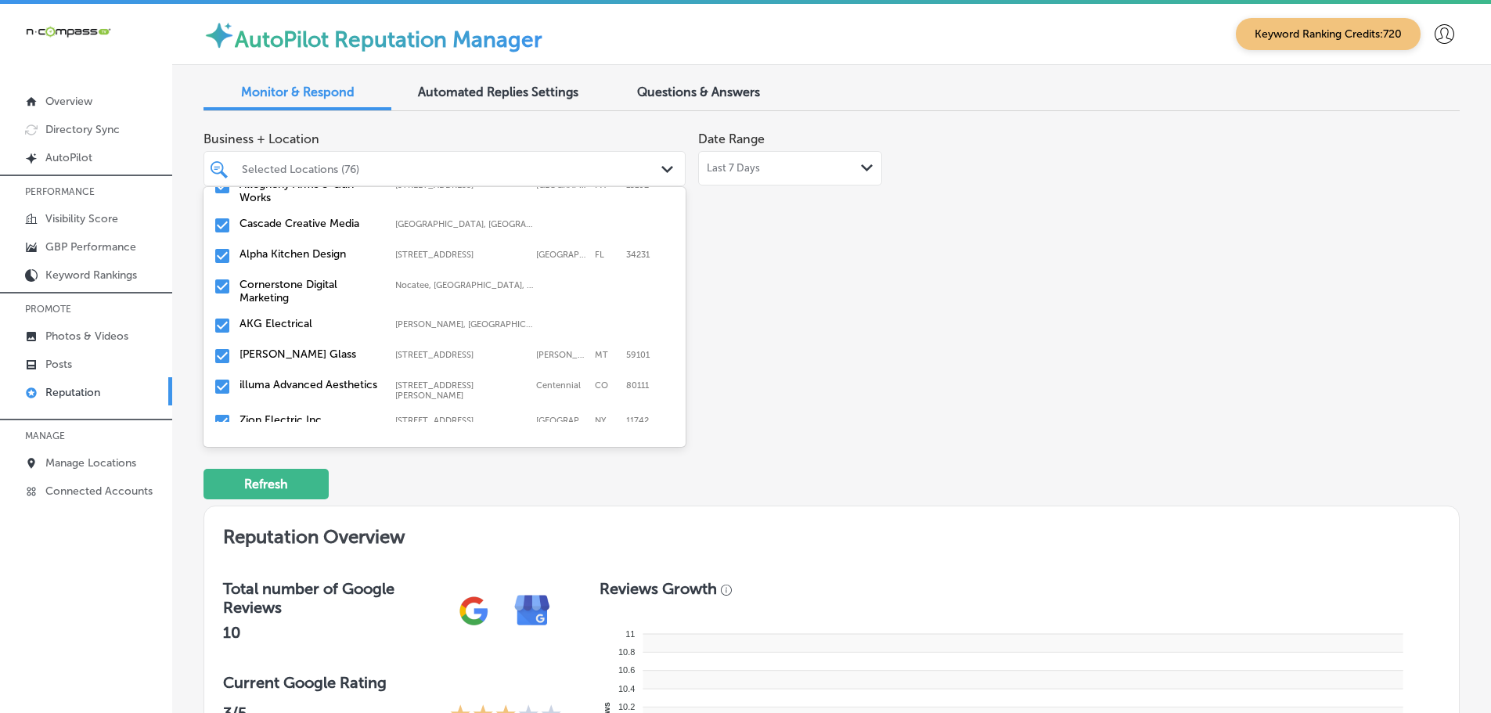
click at [332, 315] on div "AKG Electrical [PERSON_NAME], [GEOGRAPHIC_DATA], [GEOGRAPHIC_DATA] | [GEOGRAPHI…" at bounding box center [445, 326] width 470 height 24
click at [317, 348] on label "illuma Advanced Aesthetics" at bounding box center [310, 354] width 140 height 13
click at [305, 378] on label "CARDIACS Sports & Memorabilia" at bounding box center [310, 391] width 140 height 27
click at [318, 378] on label "[PERSON_NAME] Farm Garden DBA Cobleskill Agway" at bounding box center [310, 398] width 140 height 40
type textarea "x"
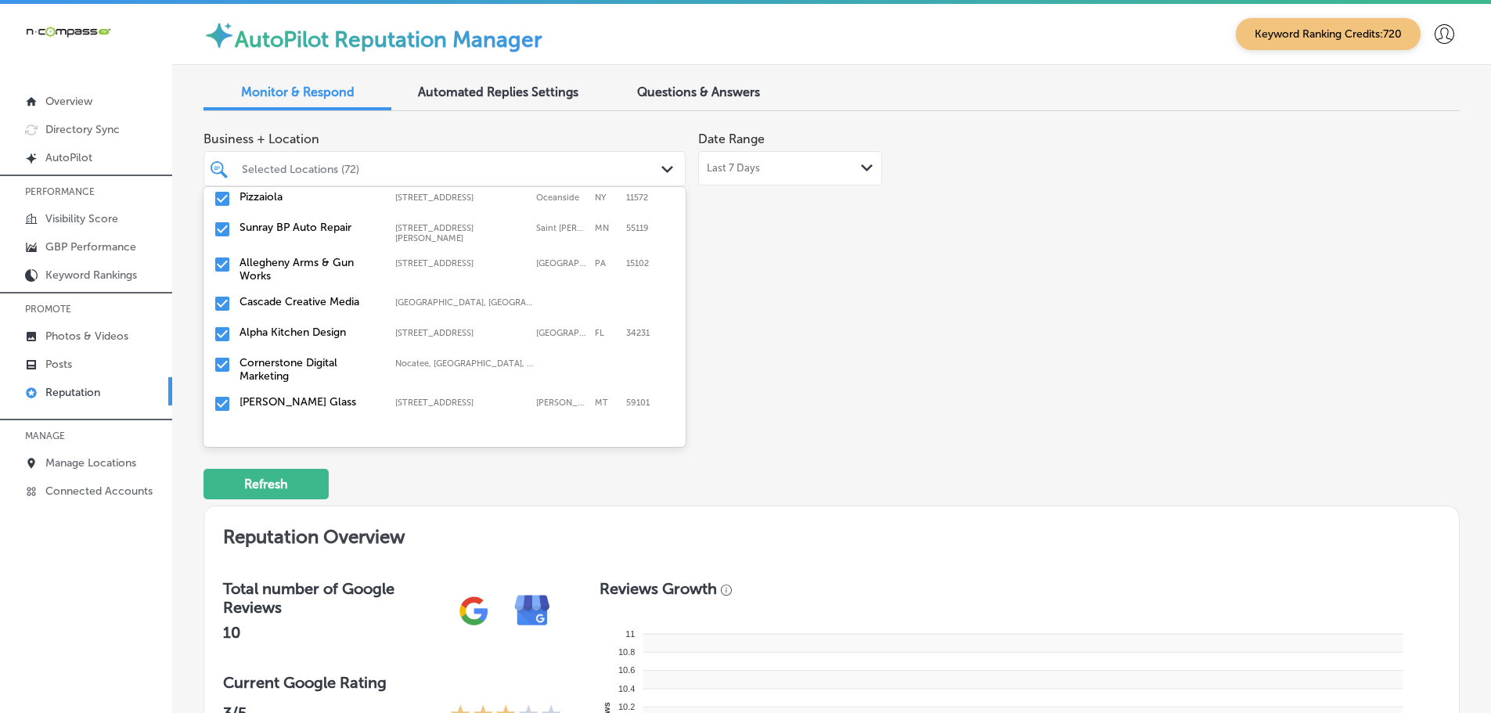
scroll to position [736, 0]
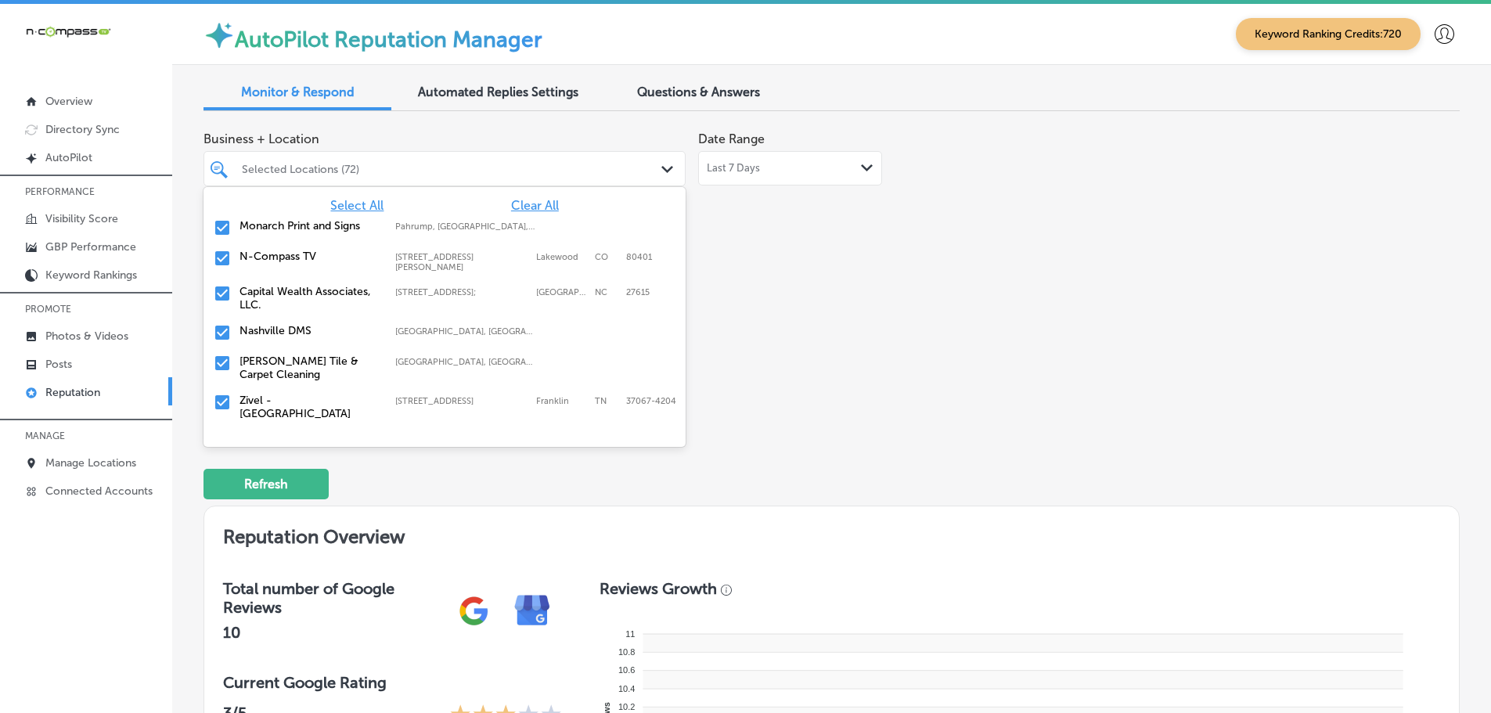
scroll to position [861, 0]
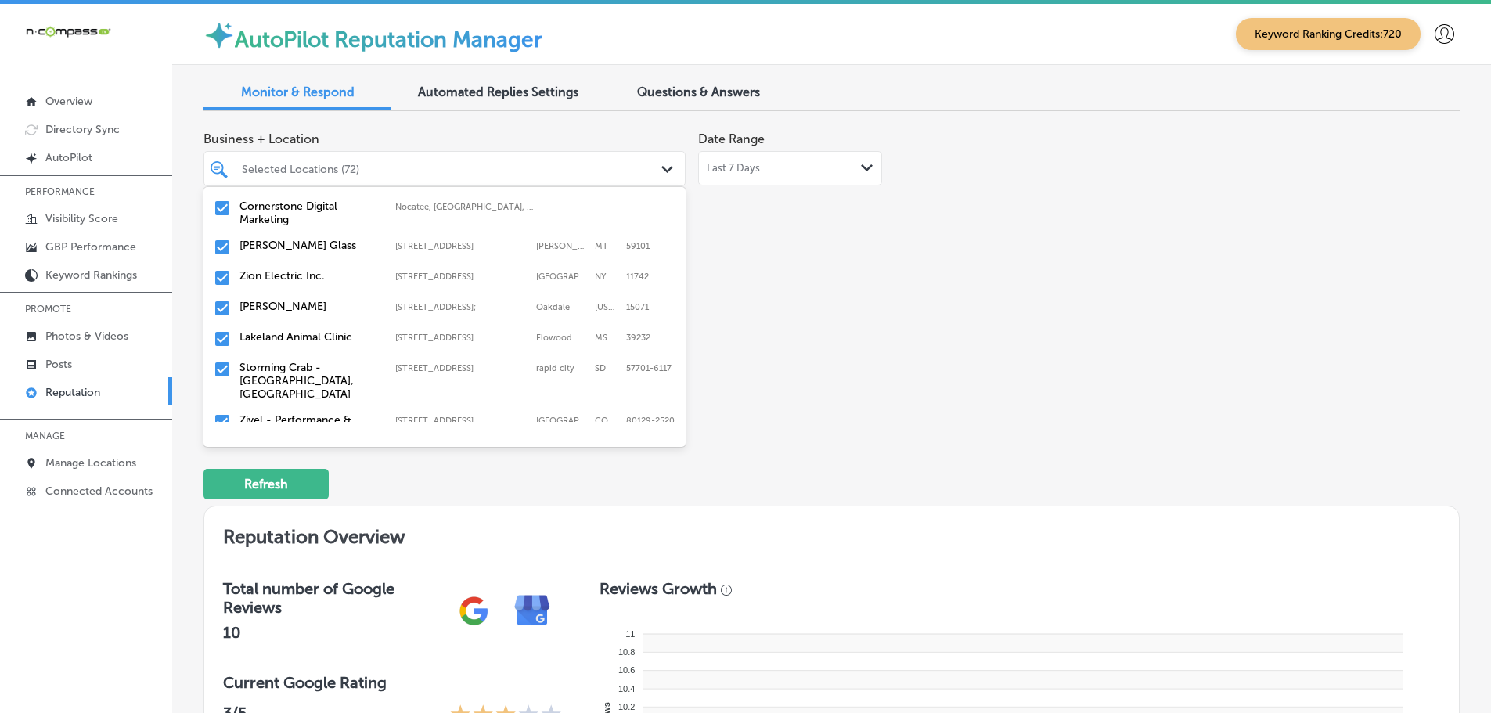
click at [330, 330] on label "Lakeland Animal Clinic" at bounding box center [310, 336] width 140 height 13
click at [330, 330] on label "Storming Crab - [GEOGRAPHIC_DATA], [GEOGRAPHIC_DATA]" at bounding box center [310, 350] width 140 height 40
click at [327, 330] on label "Zivel - Performance & Recovery [GEOGRAPHIC_DATA]" at bounding box center [310, 350] width 140 height 40
click at [308, 358] on div "Simply Solar Illinois Troy, IL, USA | Alton, IL, USA | Hamel, ..." at bounding box center [445, 370] width 470 height 24
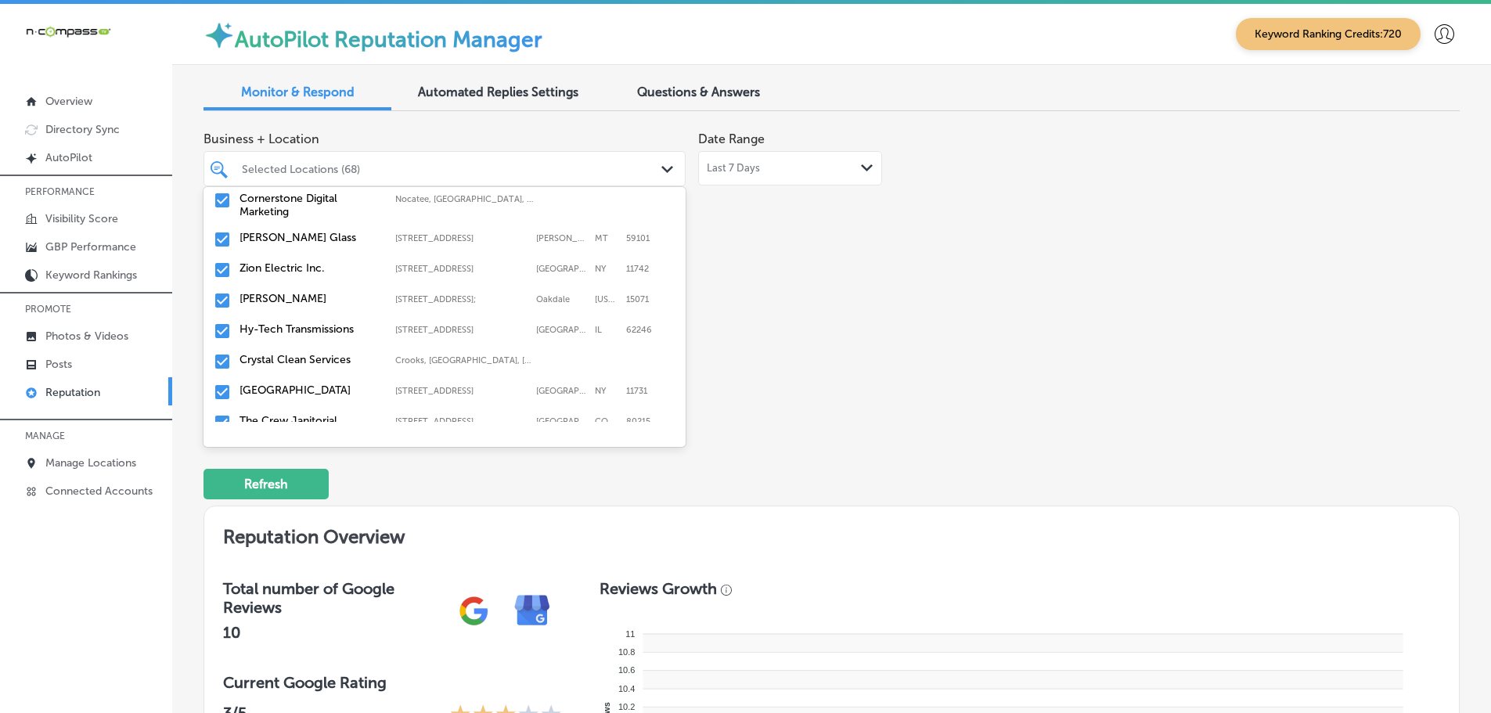
scroll to position [939, 0]
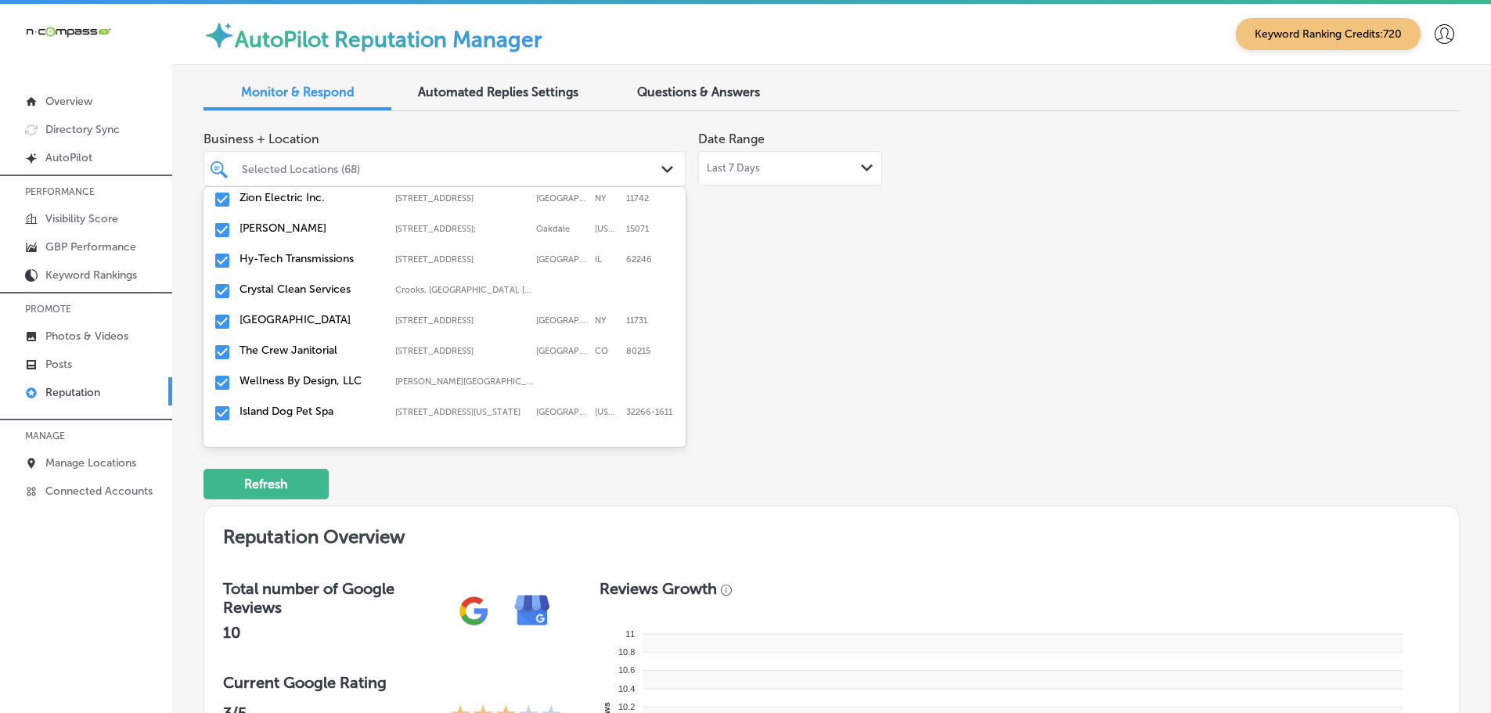
click at [315, 283] on label "Crystal Clean Services" at bounding box center [310, 289] width 140 height 13
click at [344, 313] on label "The Crew Janitorial" at bounding box center [310, 319] width 140 height 13
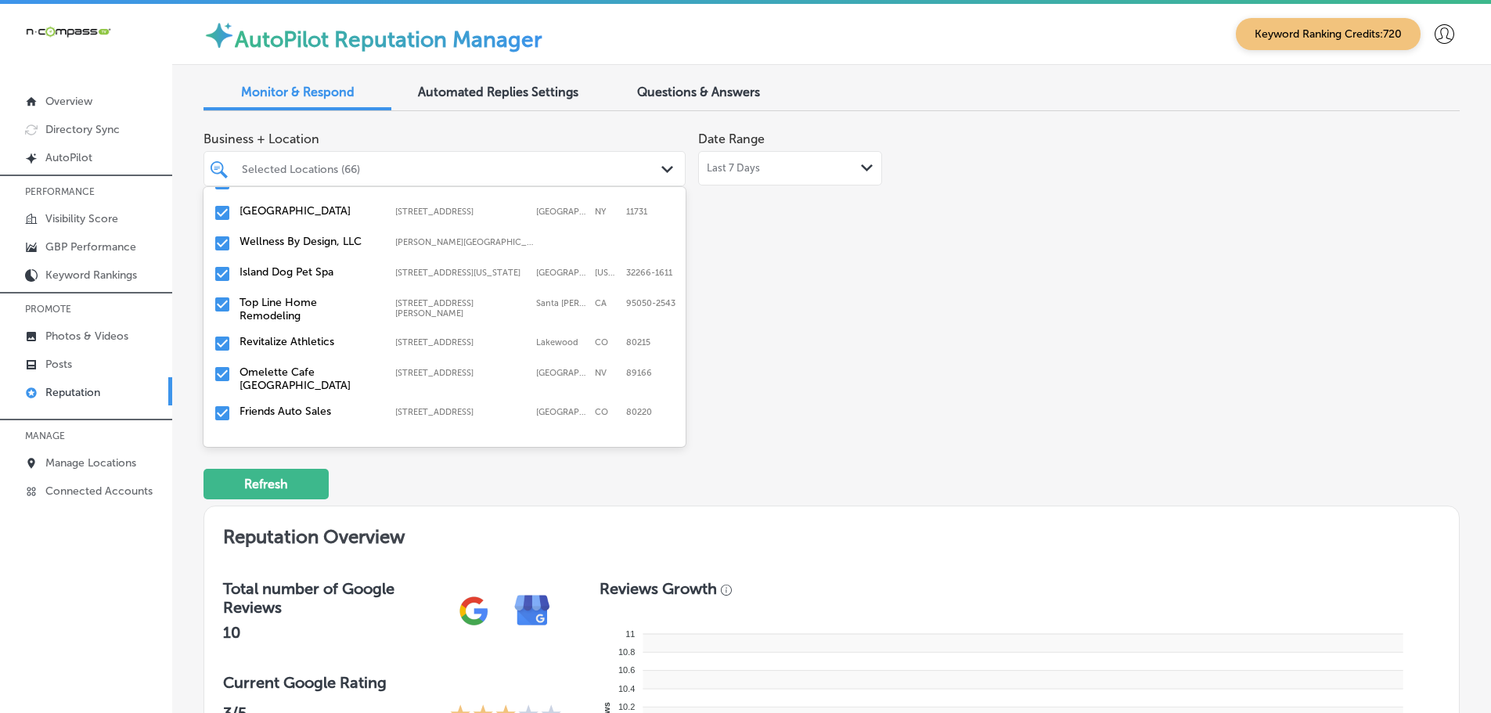
click at [320, 269] on div "Island Dog Pet Spa 2213 Florida Boulevard, Neptune Beach, Florida, 32266-1611 2…" at bounding box center [445, 274] width 470 height 24
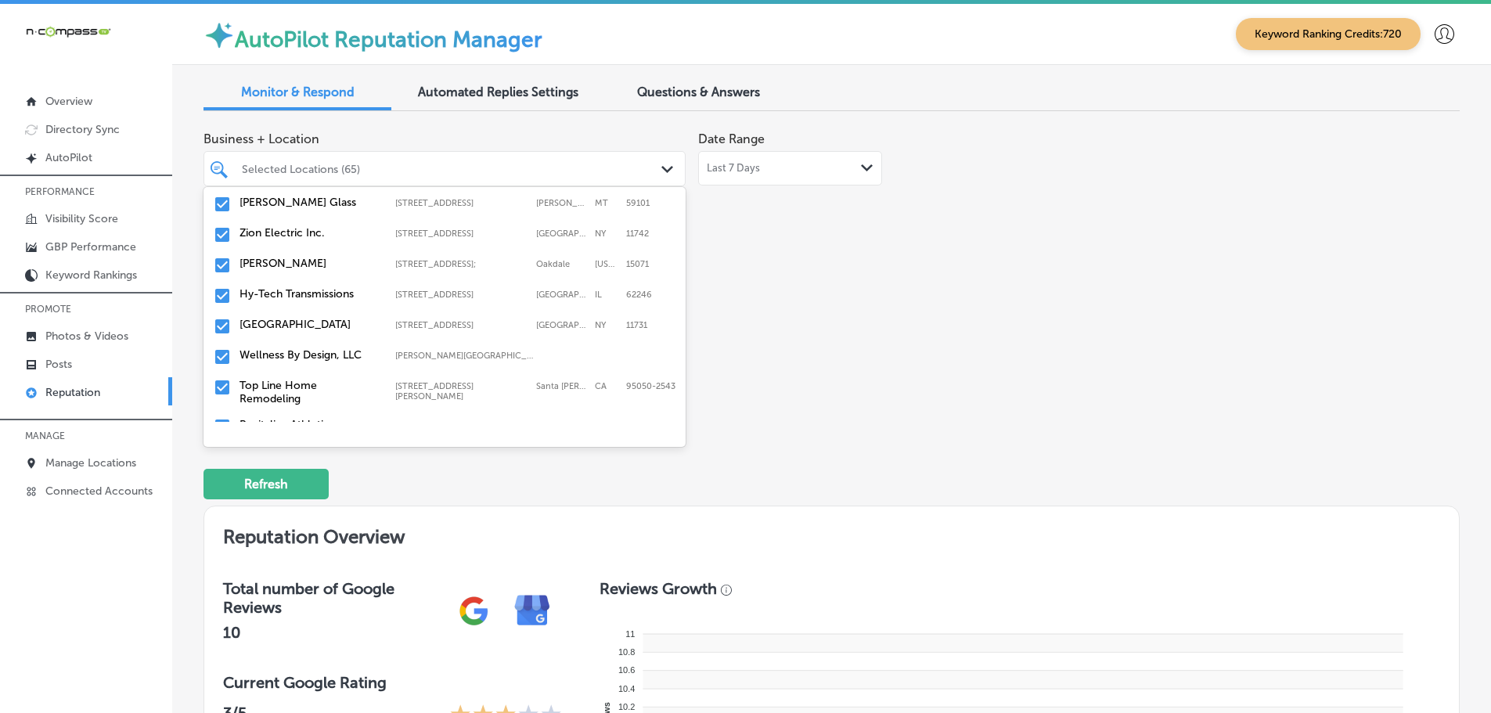
scroll to position [939, 0]
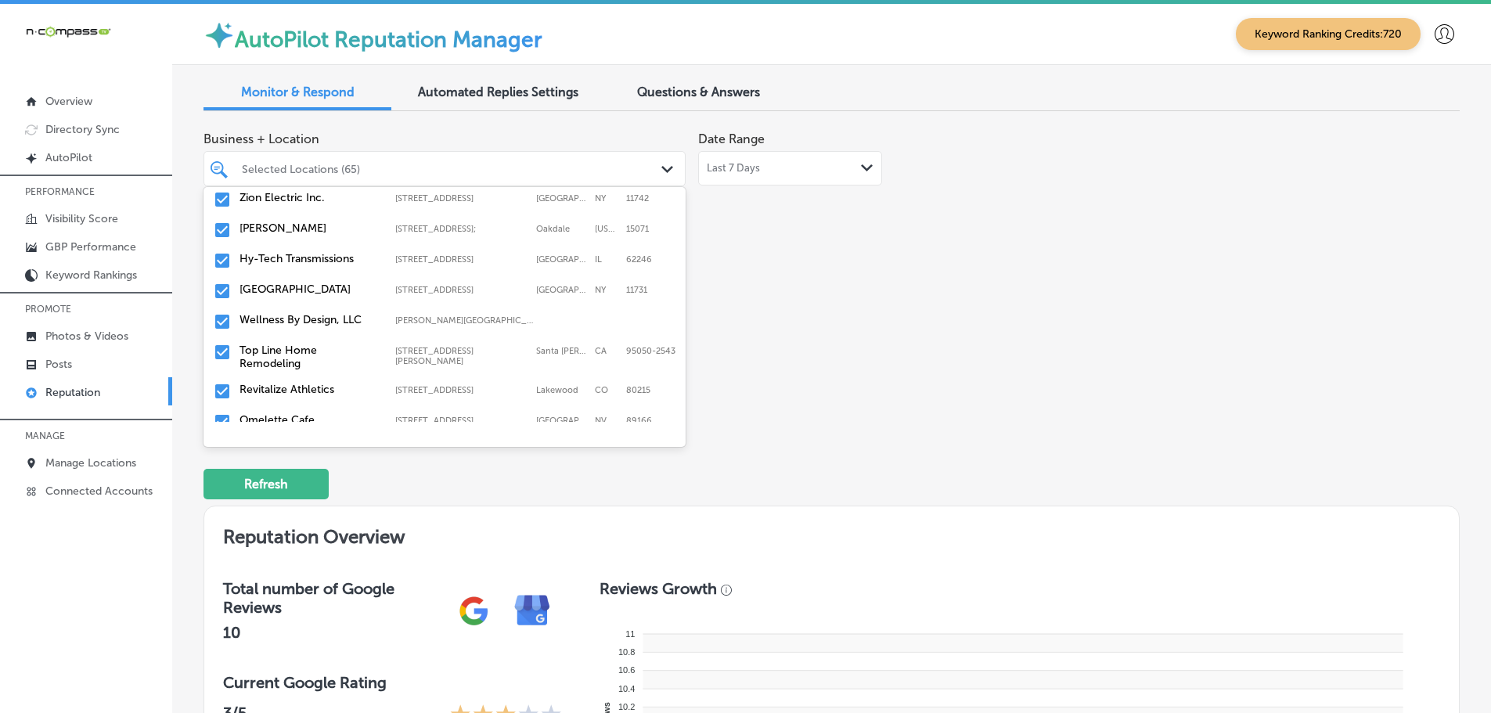
click at [308, 348] on label "Top Line Home Remodeling" at bounding box center [310, 357] width 140 height 27
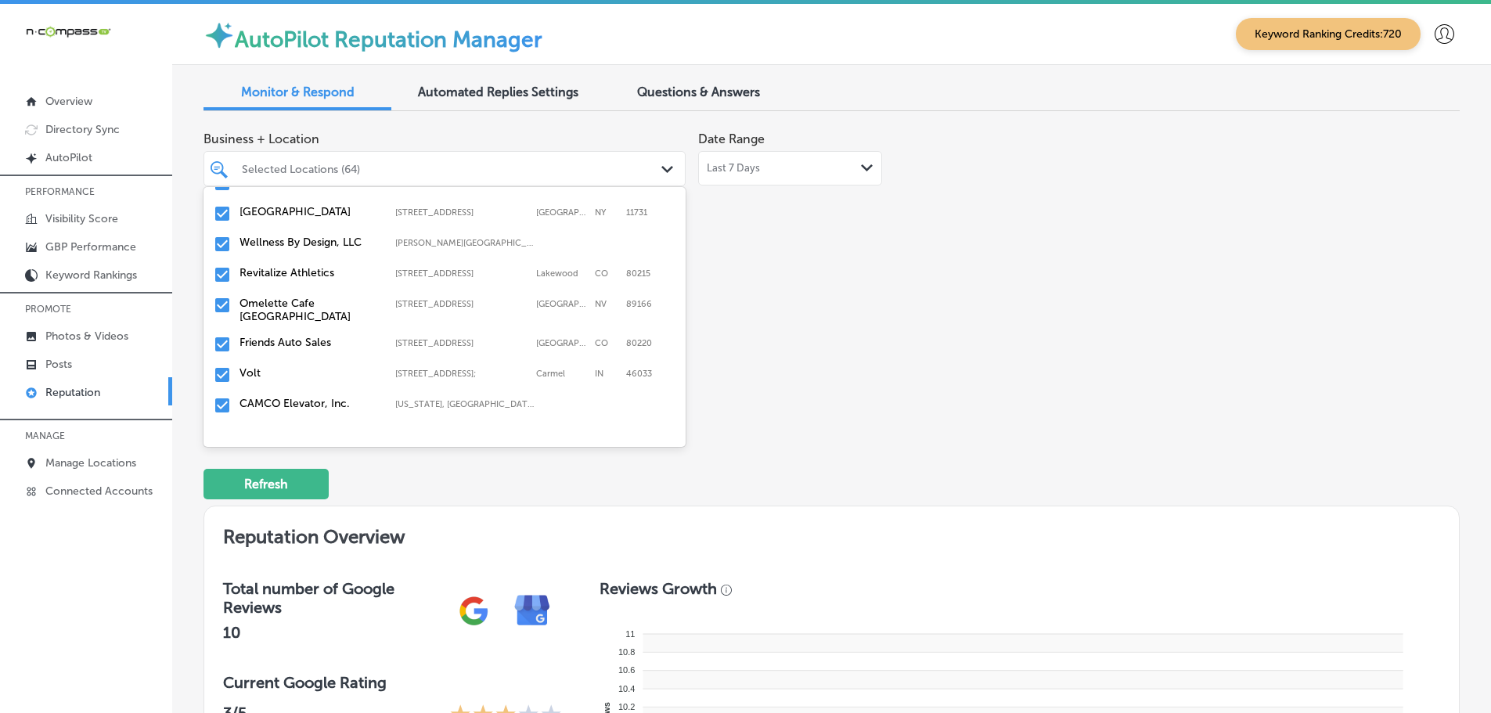
scroll to position [1018, 0]
click at [305, 269] on label "Revitalize Athletics" at bounding box center [310, 271] width 140 height 13
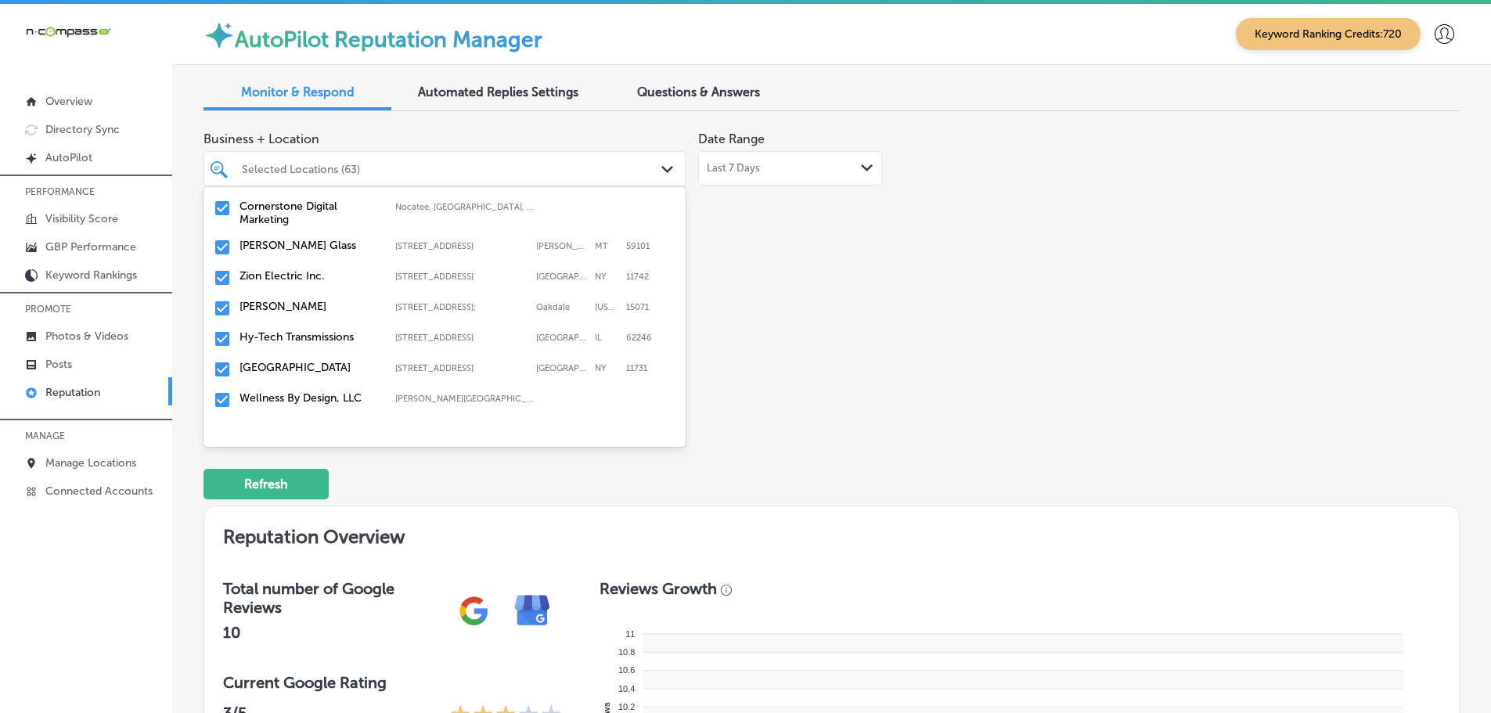
scroll to position [939, 0]
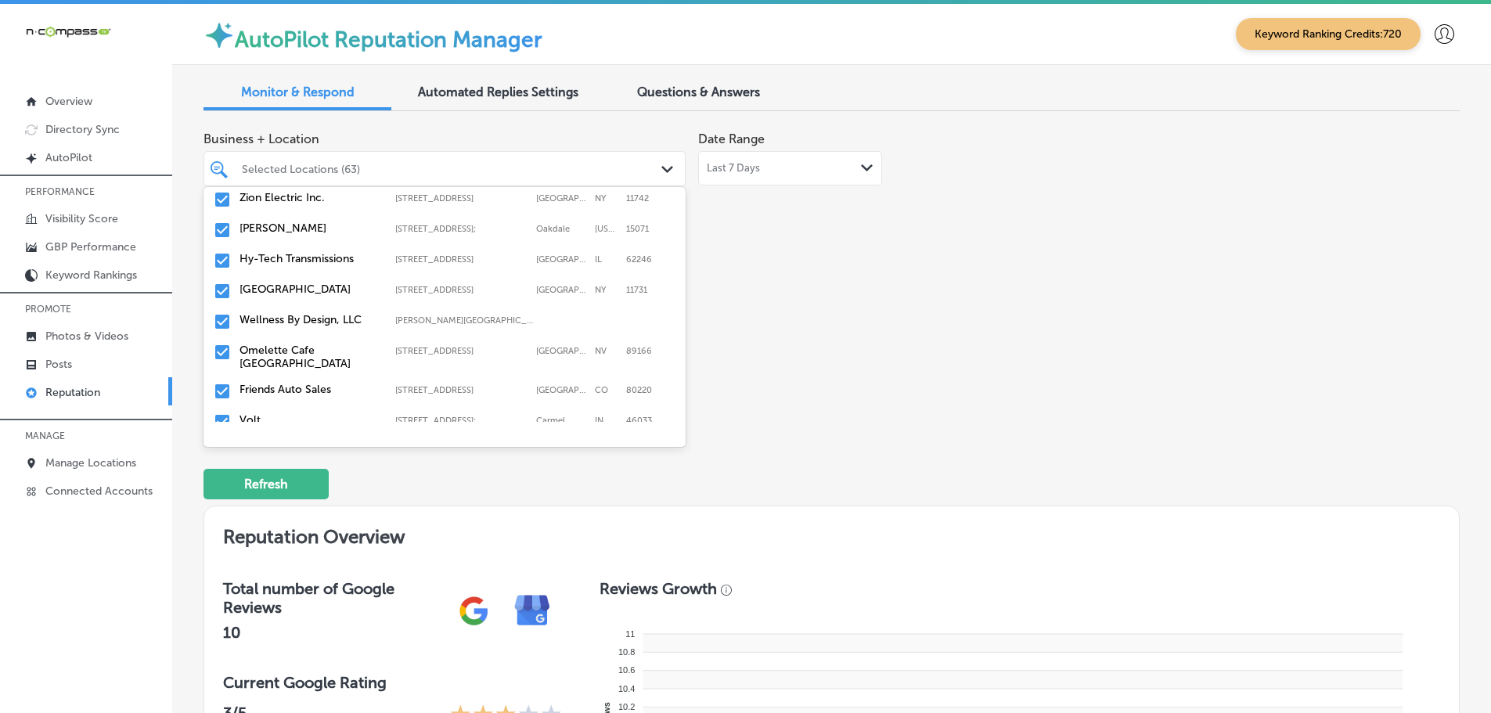
click at [317, 346] on label "Omelette Cafe [GEOGRAPHIC_DATA]" at bounding box center [310, 357] width 140 height 27
click at [292, 344] on label "Friends Auto Sales" at bounding box center [310, 350] width 140 height 13
click at [280, 344] on label "Volt" at bounding box center [310, 350] width 140 height 13
click at [322, 344] on label "CAMCO Elevator, Inc." at bounding box center [310, 350] width 140 height 13
click at [314, 344] on label "Omelet House" at bounding box center [310, 350] width 140 height 13
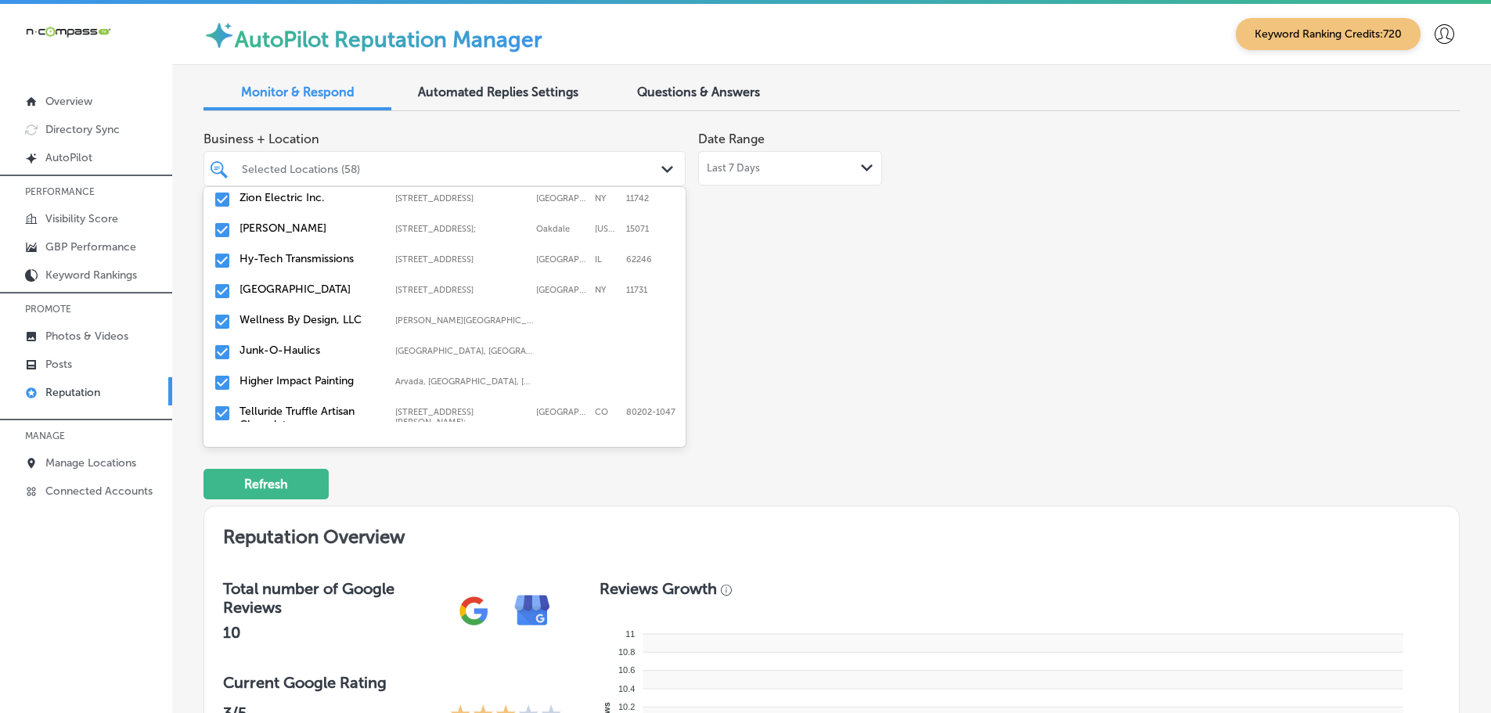
click at [314, 344] on label "Junk-O-Haulics" at bounding box center [310, 350] width 140 height 13
click at [310, 374] on label "Telluride Truffle Artisan Chocolate" at bounding box center [310, 387] width 140 height 27
click at [315, 381] on label "Mr. Electric of Main Line-[GEOGRAPHIC_DATA]" at bounding box center [310, 387] width 140 height 27
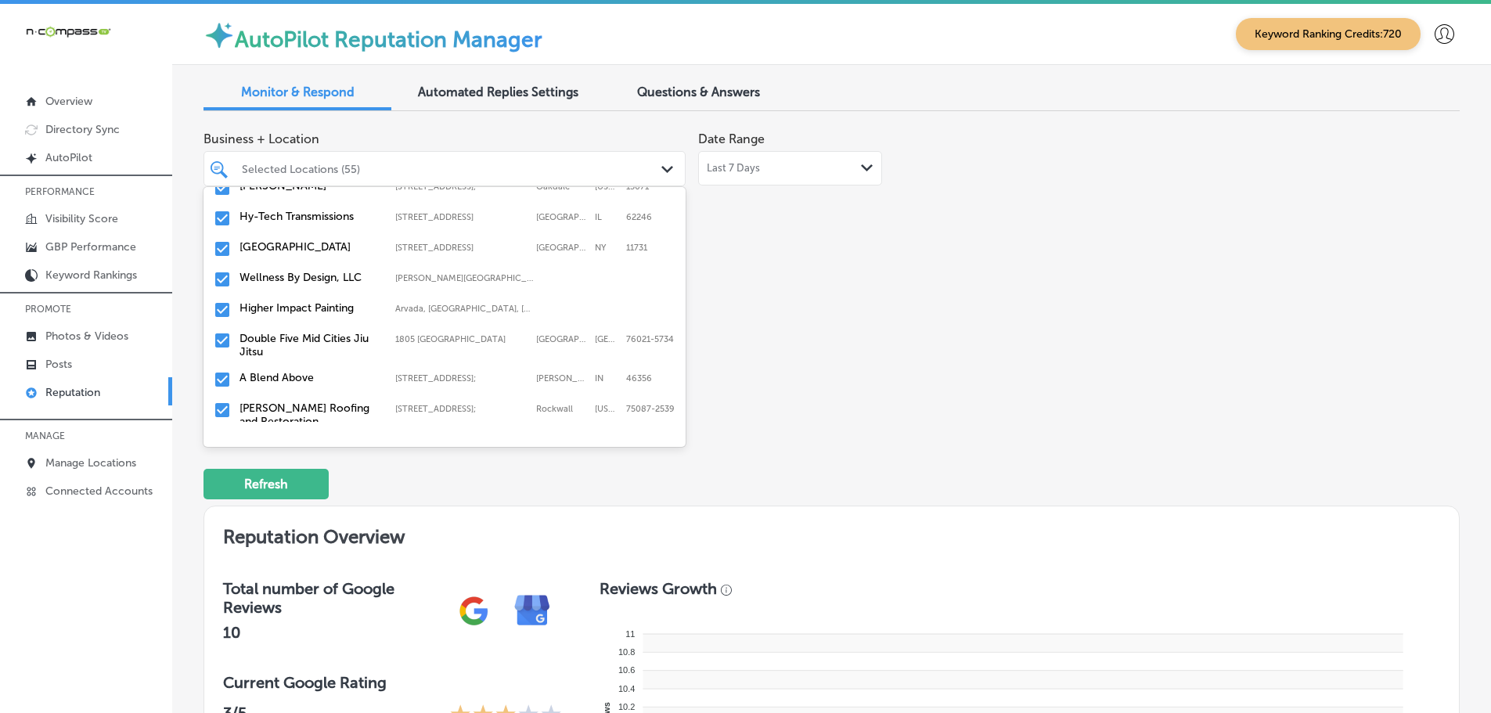
scroll to position [1018, 0]
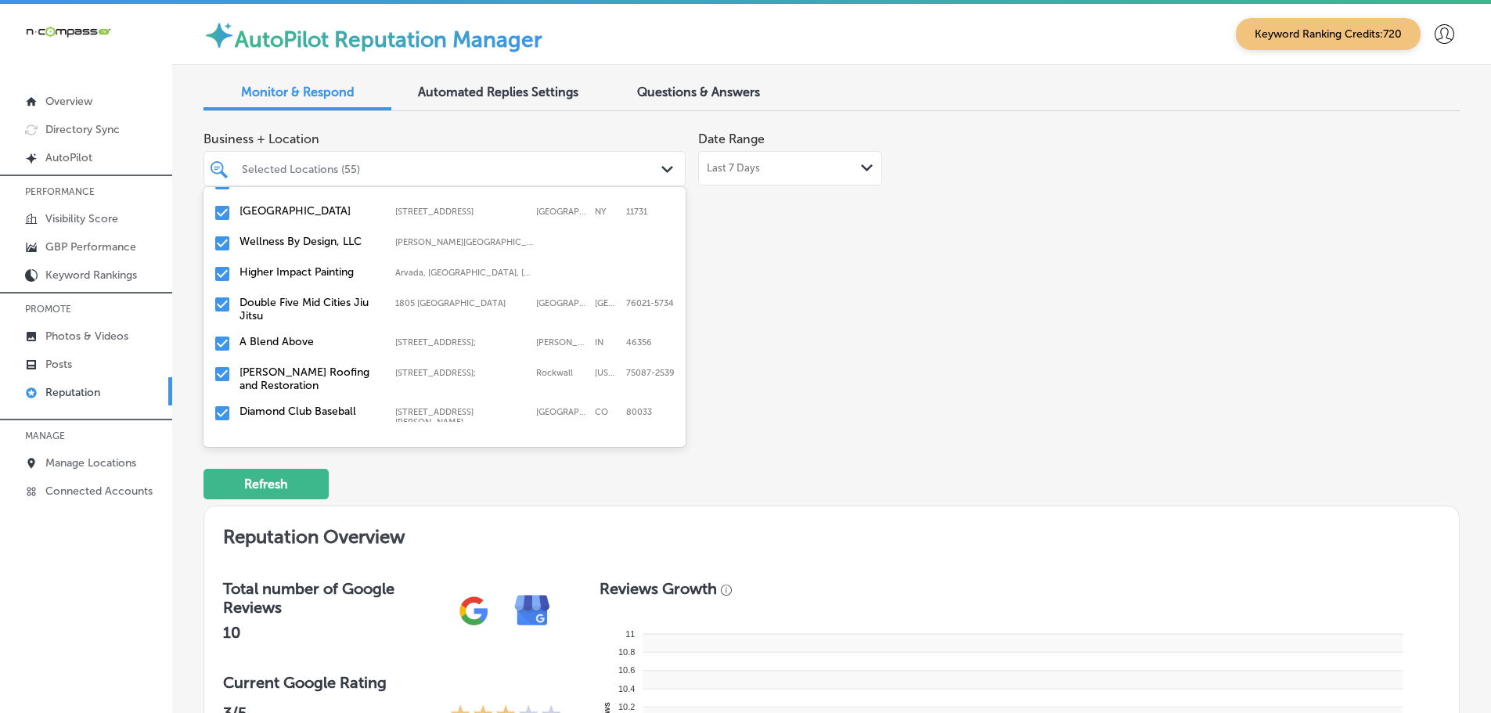
click at [329, 305] on label "Double Five Mid Cities Jiu Jitsu" at bounding box center [310, 309] width 140 height 27
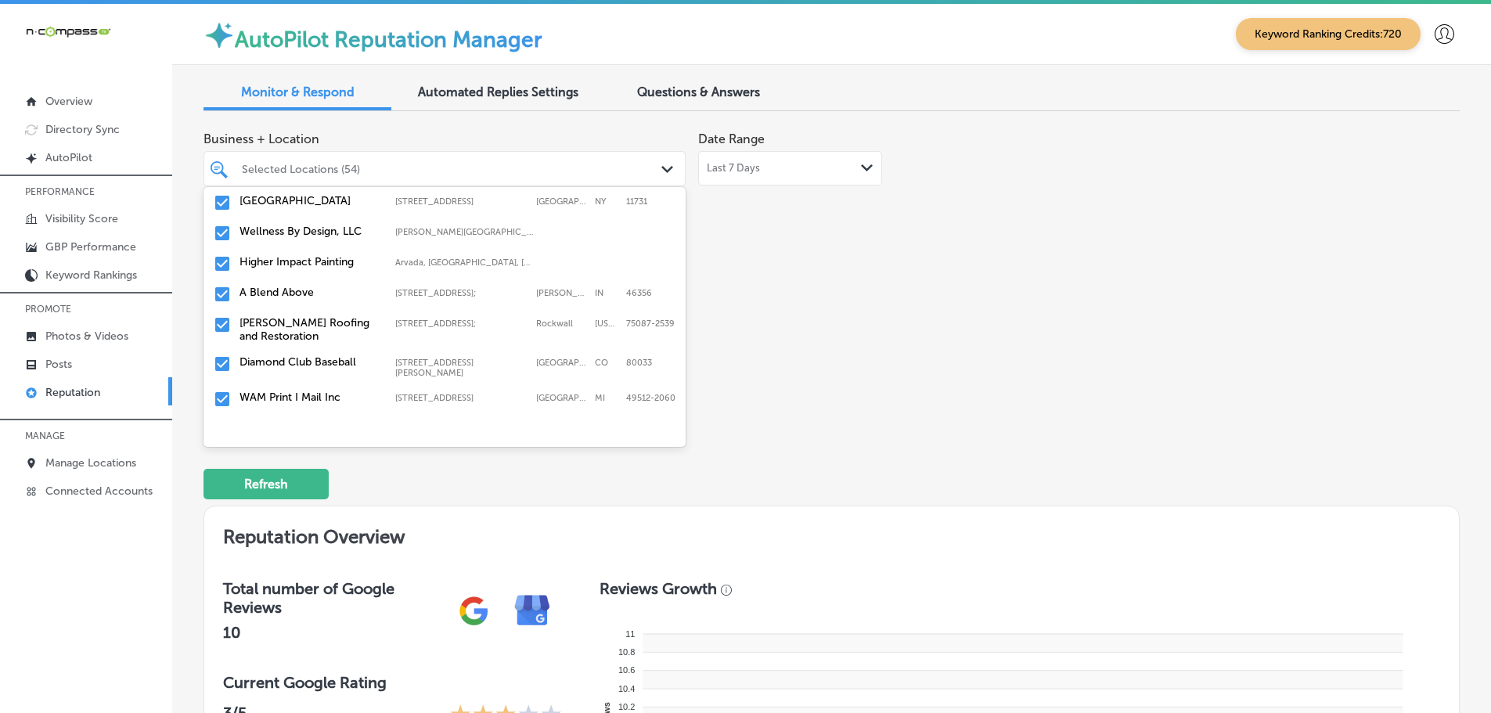
scroll to position [1096, 0]
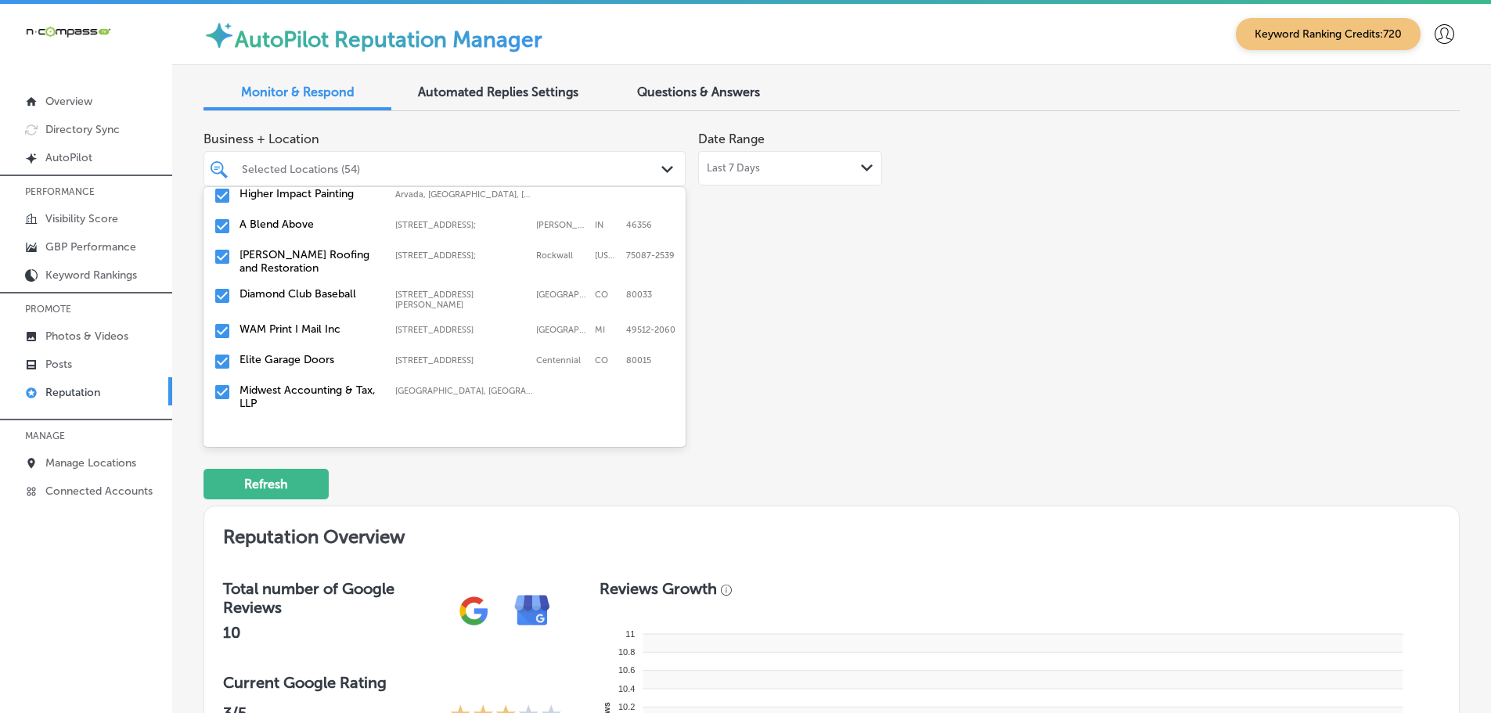
click at [300, 254] on label "[PERSON_NAME] Roofing and Restoration" at bounding box center [310, 261] width 140 height 27
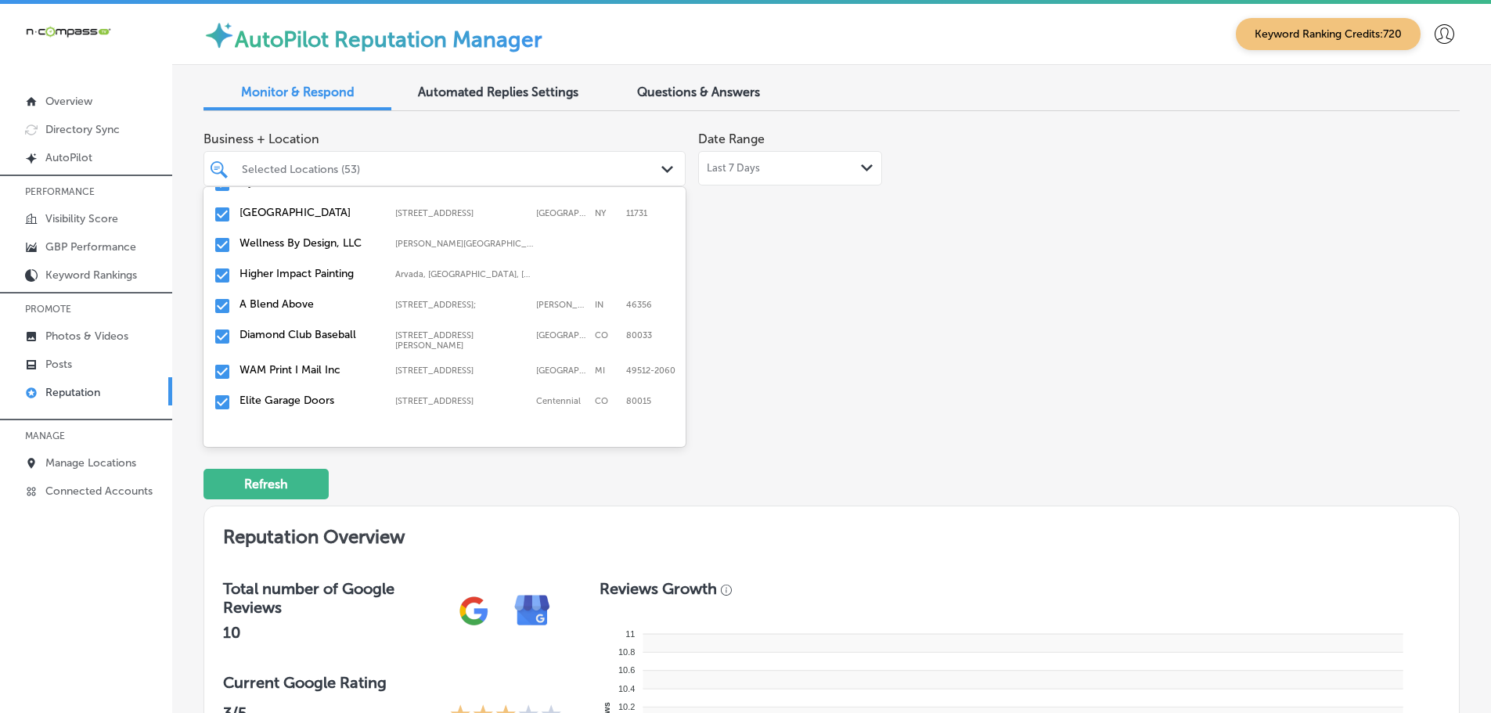
scroll to position [1018, 0]
click at [342, 328] on label "Diamond Club Baseball" at bounding box center [310, 332] width 140 height 13
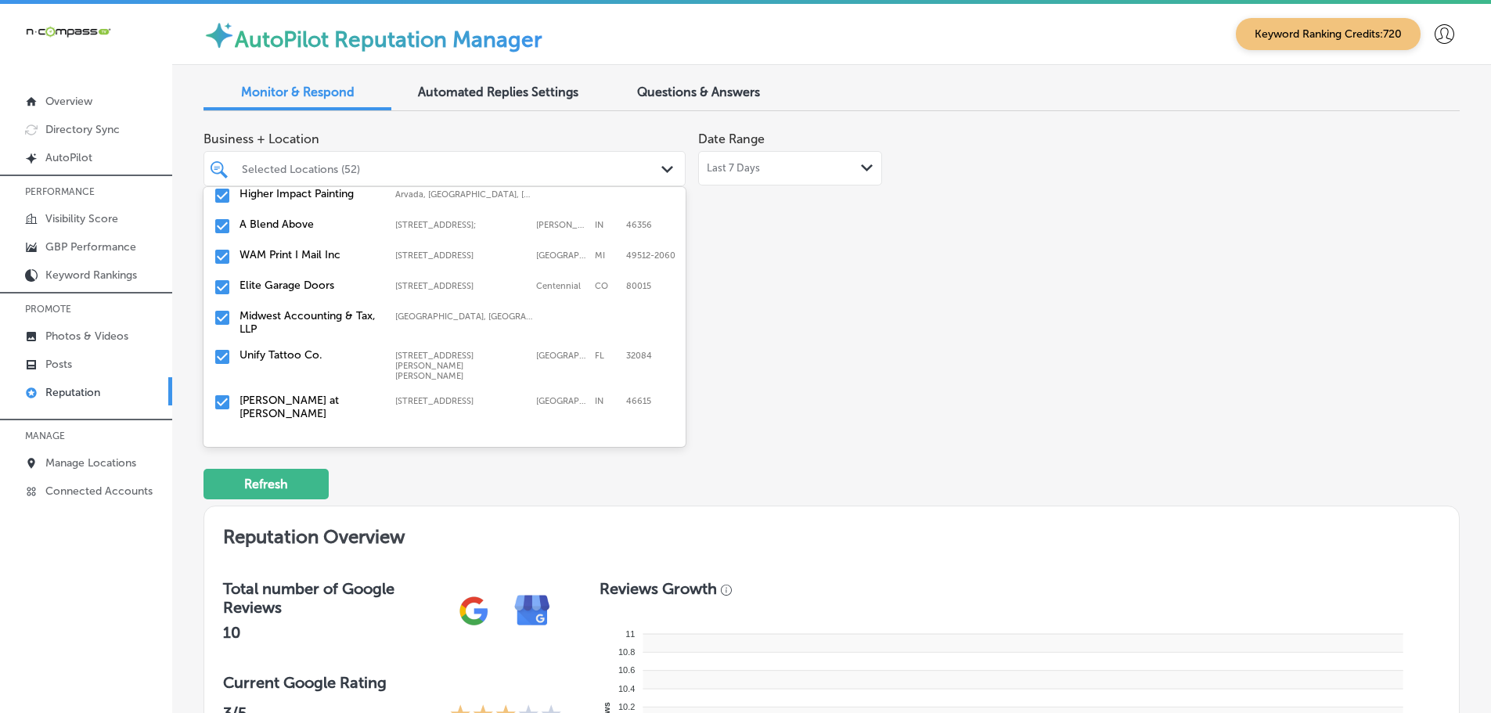
click at [308, 284] on div "Elite Garage Doors 5692 S Quemoy Ct, Centennial, CO, 80015 5692 S Quemoy Ct Cen…" at bounding box center [445, 288] width 470 height 24
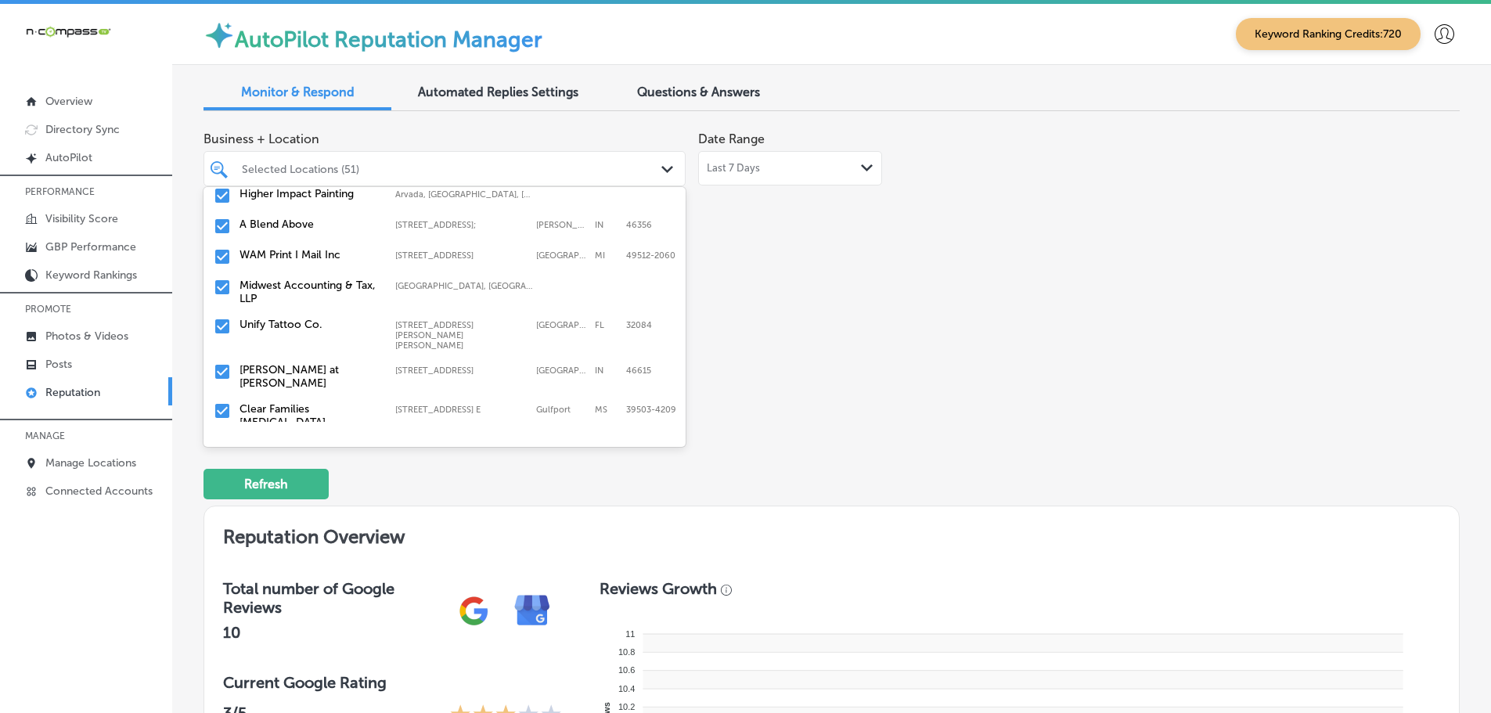
click at [324, 287] on label "Midwest Accounting & Tax, LLP" at bounding box center [310, 292] width 140 height 27
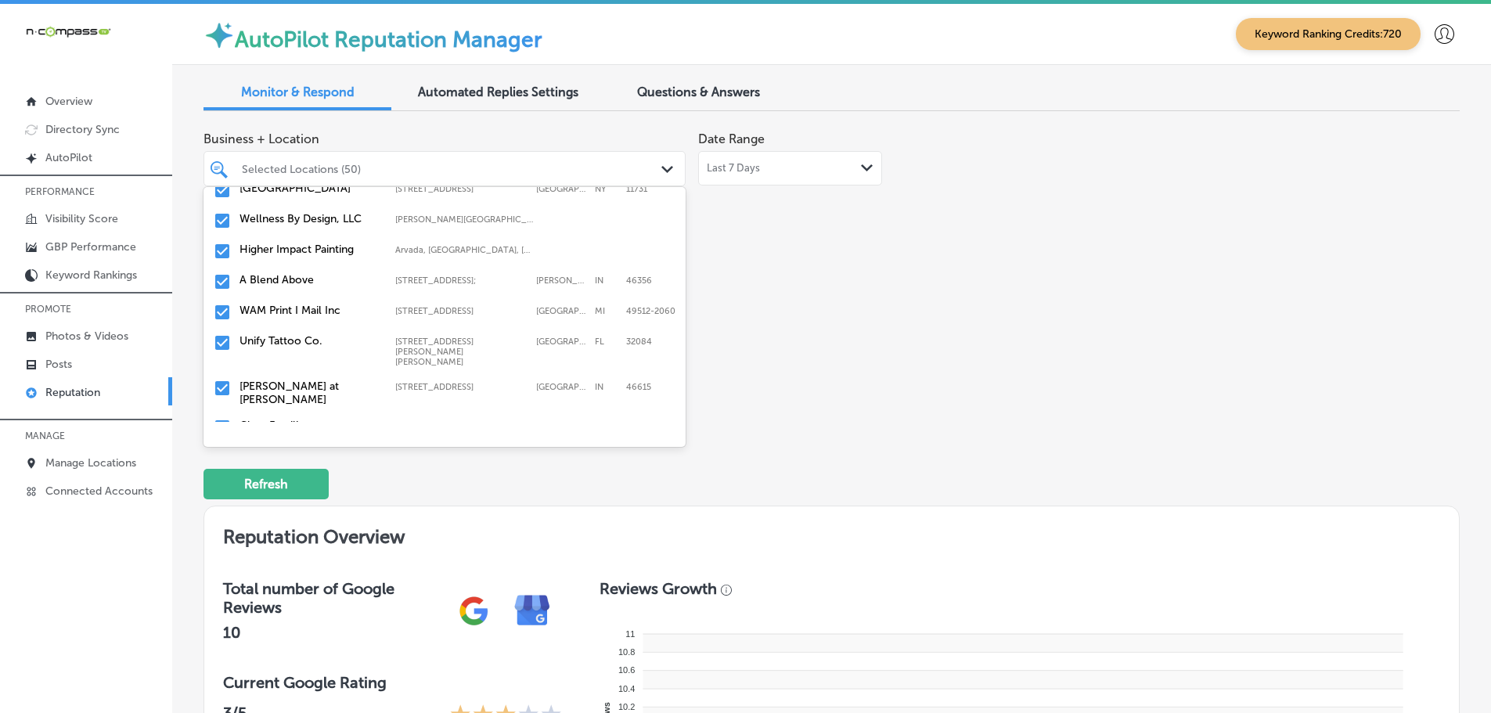
scroll to position [1018, 0]
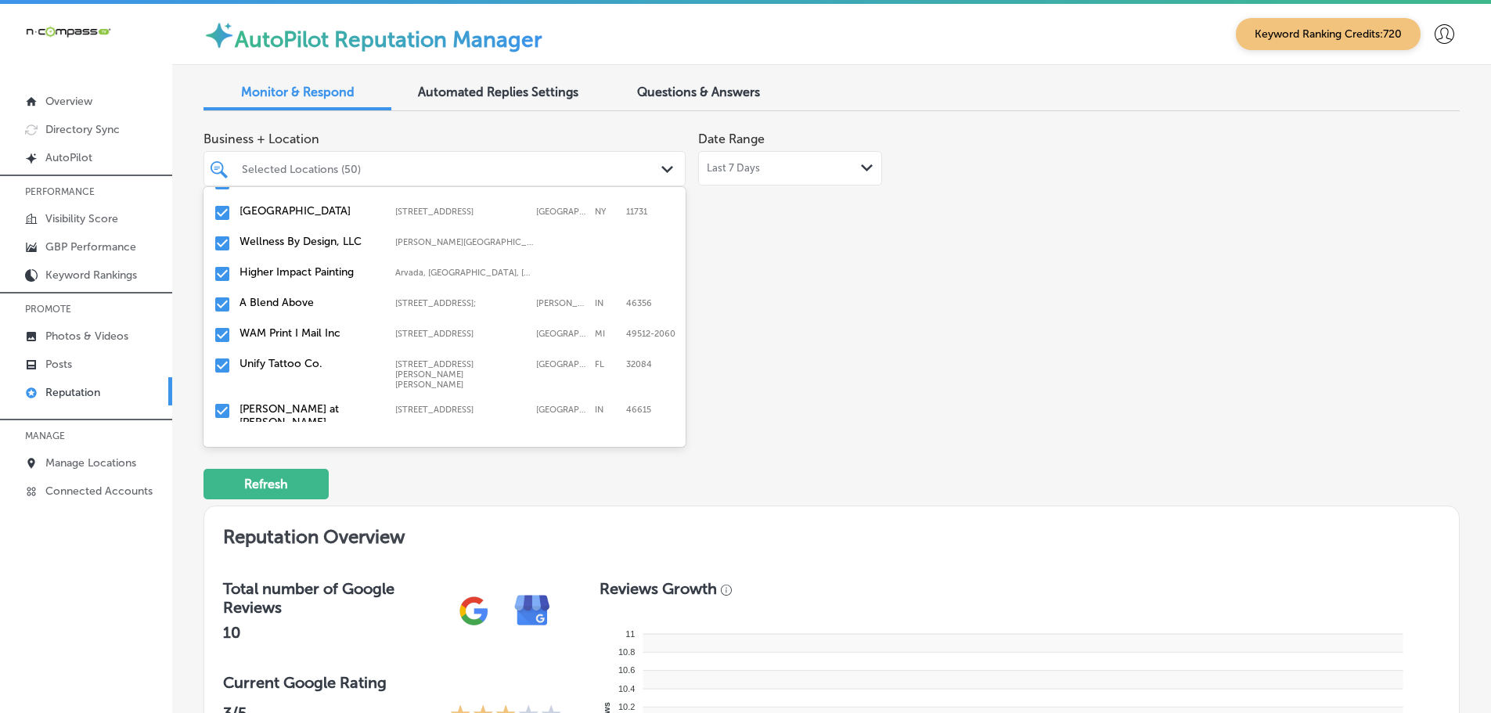
click at [312, 357] on label "Unify Tattoo Co." at bounding box center [310, 363] width 140 height 13
click at [320, 357] on label "[PERSON_NAME] at [PERSON_NAME]" at bounding box center [310, 370] width 140 height 27
click at [304, 359] on label "Clear Families [MEDICAL_DATA]" at bounding box center [310, 370] width 140 height 27
click at [319, 359] on label "Phoenix Digital Marketing" at bounding box center [310, 363] width 140 height 13
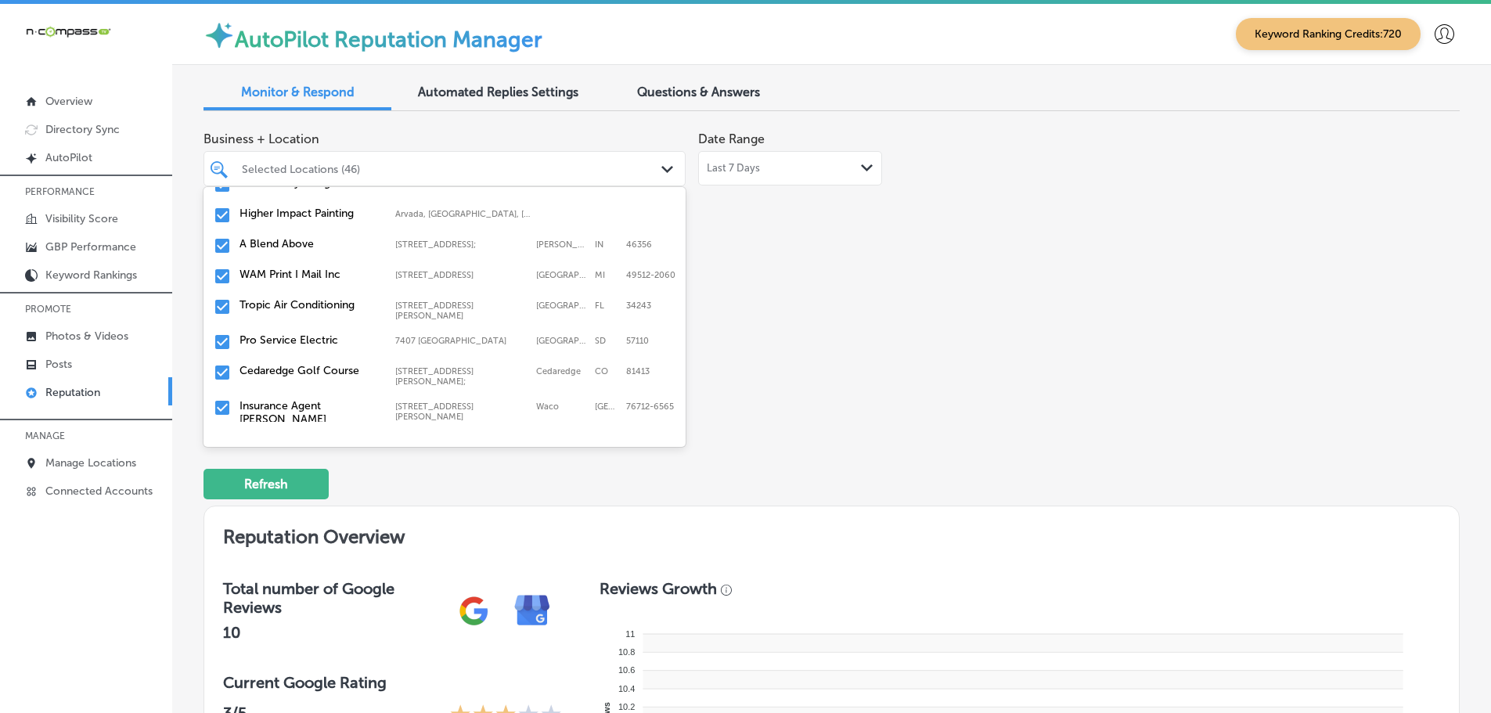
scroll to position [1096, 0]
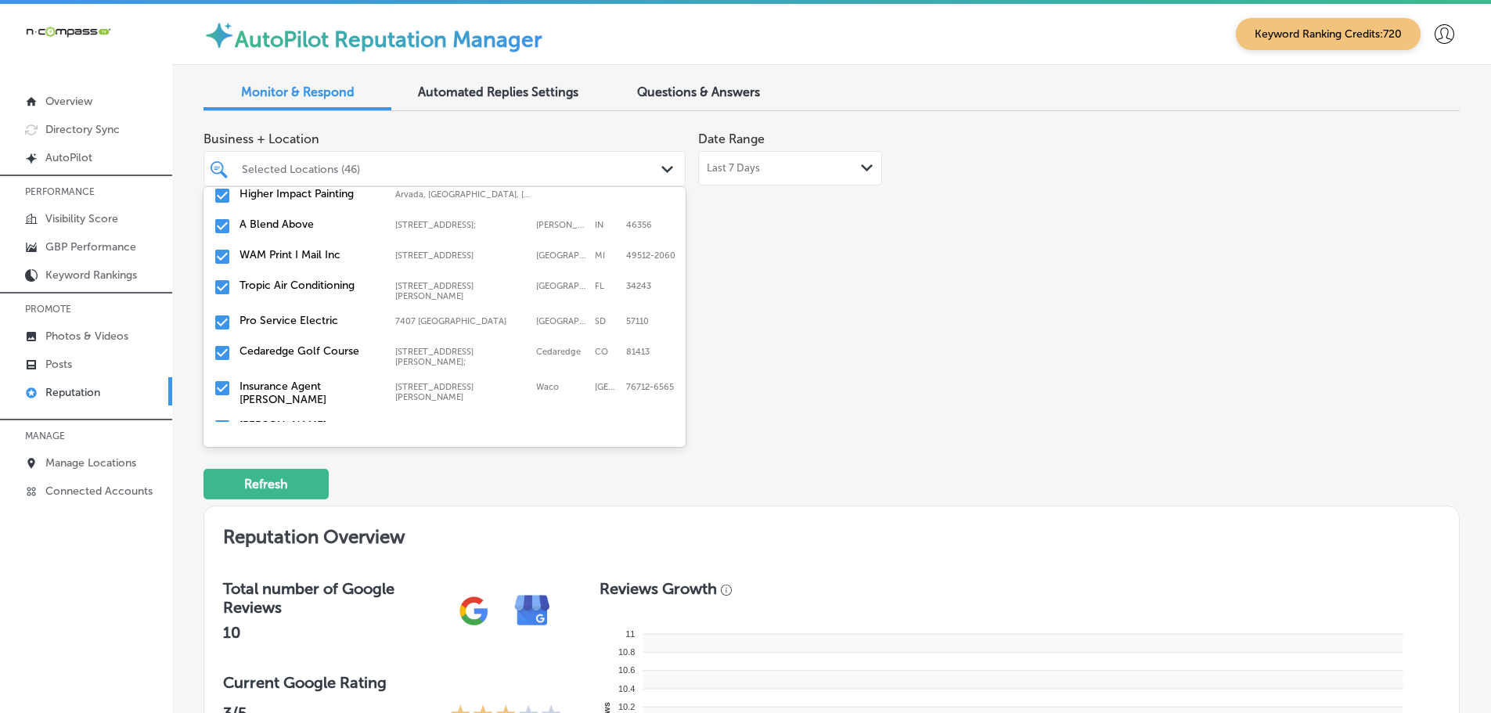
click at [304, 279] on label "Tropic Air Conditioning" at bounding box center [310, 285] width 140 height 13
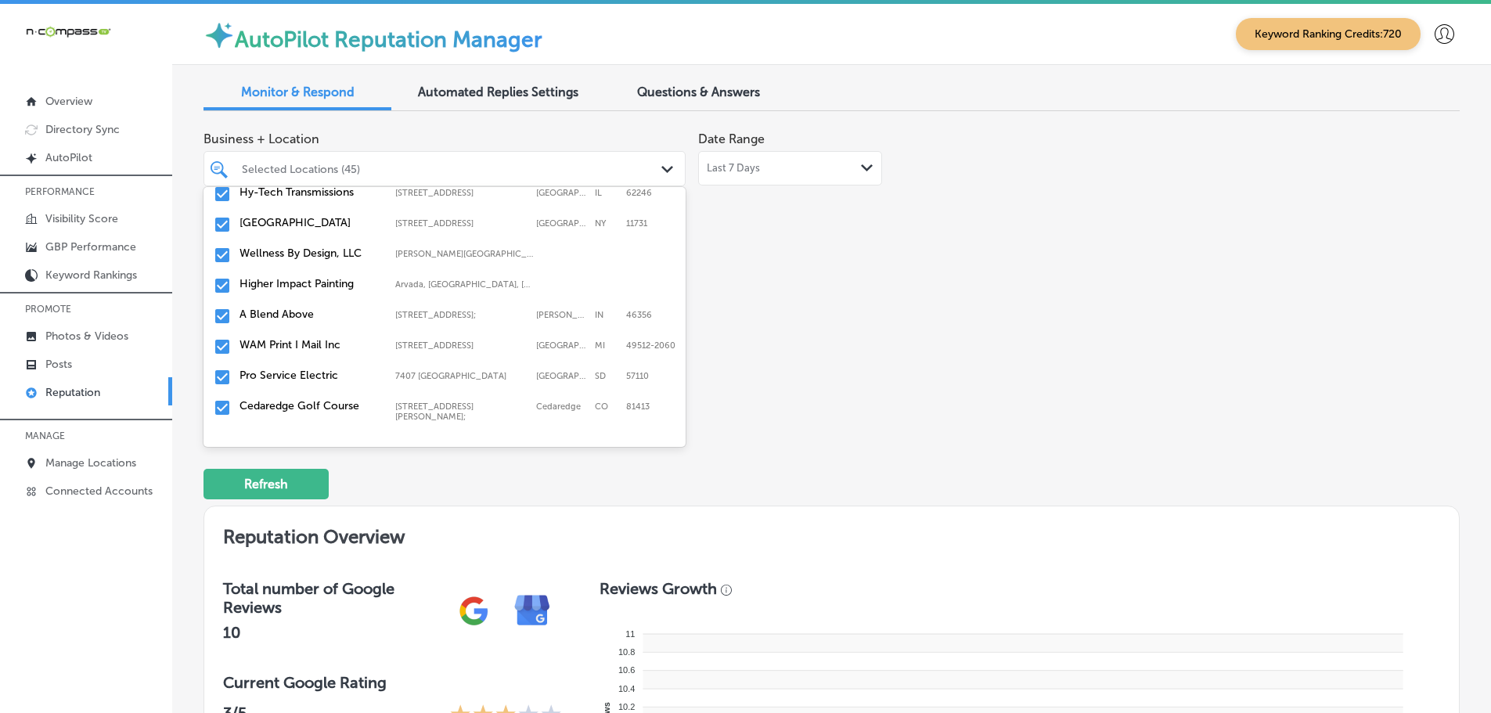
scroll to position [1018, 0]
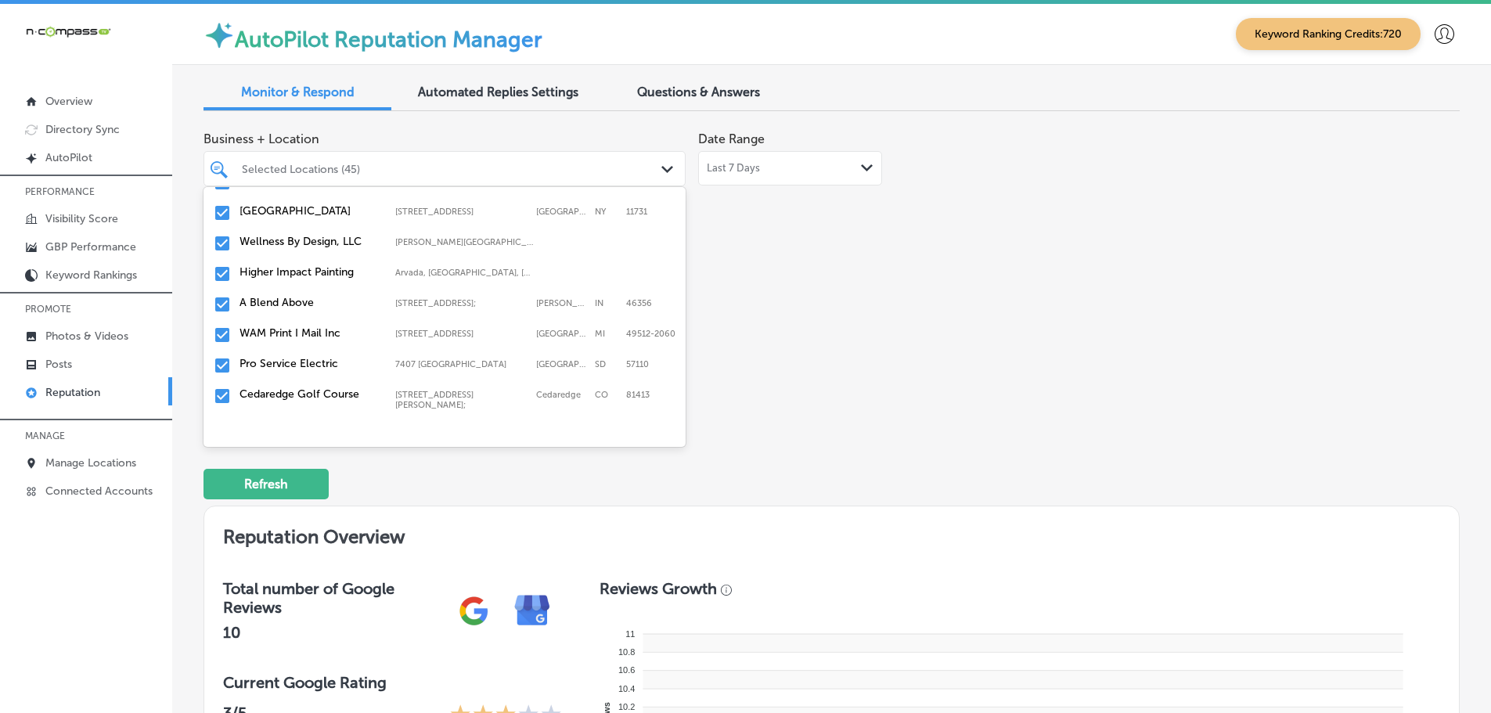
click at [321, 359] on label "Pro Service Electric" at bounding box center [310, 363] width 140 height 13
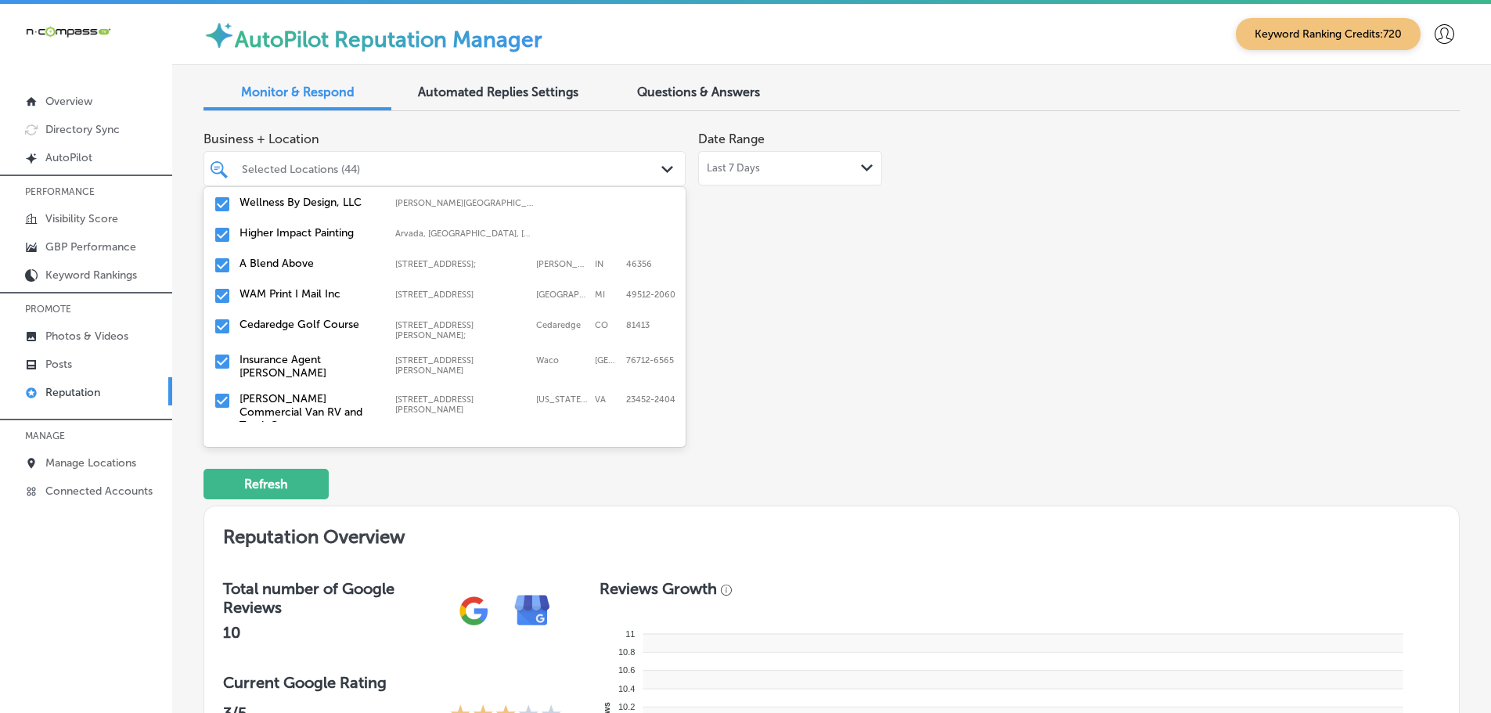
scroll to position [1096, 0]
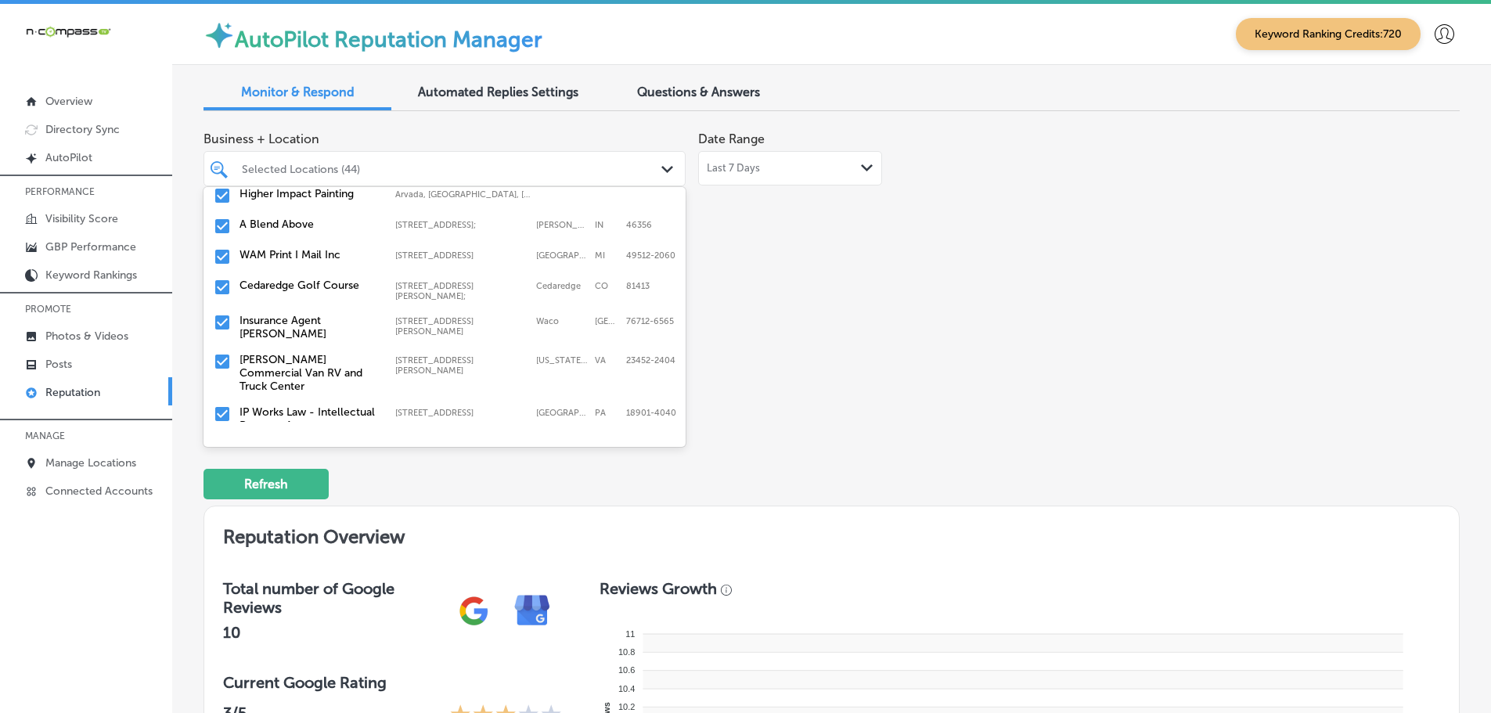
click at [335, 314] on label "Insurance Agent [PERSON_NAME]" at bounding box center [310, 327] width 140 height 27
click at [332, 321] on label "[PERSON_NAME] Commercial Van RV and Truck Center" at bounding box center [310, 334] width 140 height 40
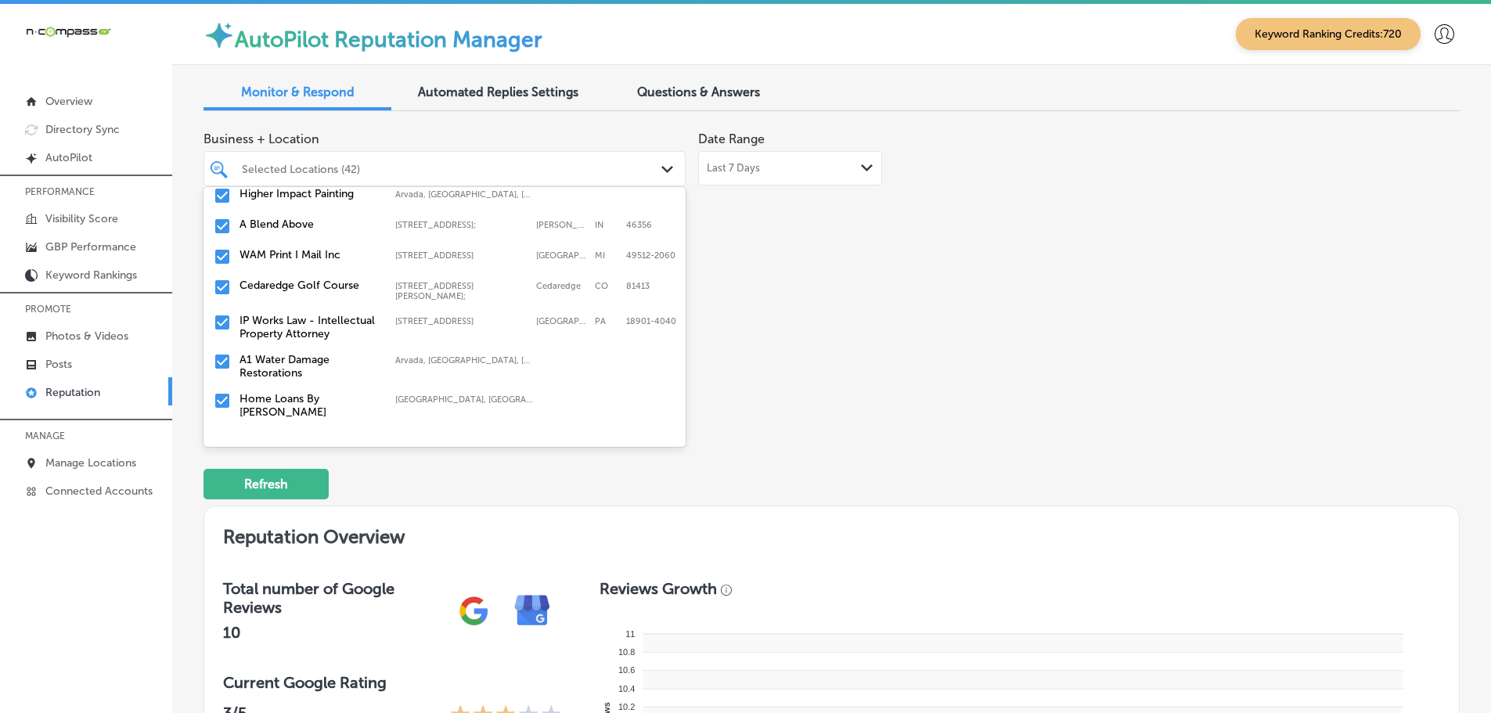
click at [333, 321] on label "IP Works Law - Intellectual Property Attorney" at bounding box center [310, 327] width 140 height 27
click at [322, 353] on label "Home Loans By [PERSON_NAME]" at bounding box center [310, 366] width 140 height 27
click at [330, 353] on label "Home Loans By [PERSON_NAME]" at bounding box center [310, 366] width 140 height 27
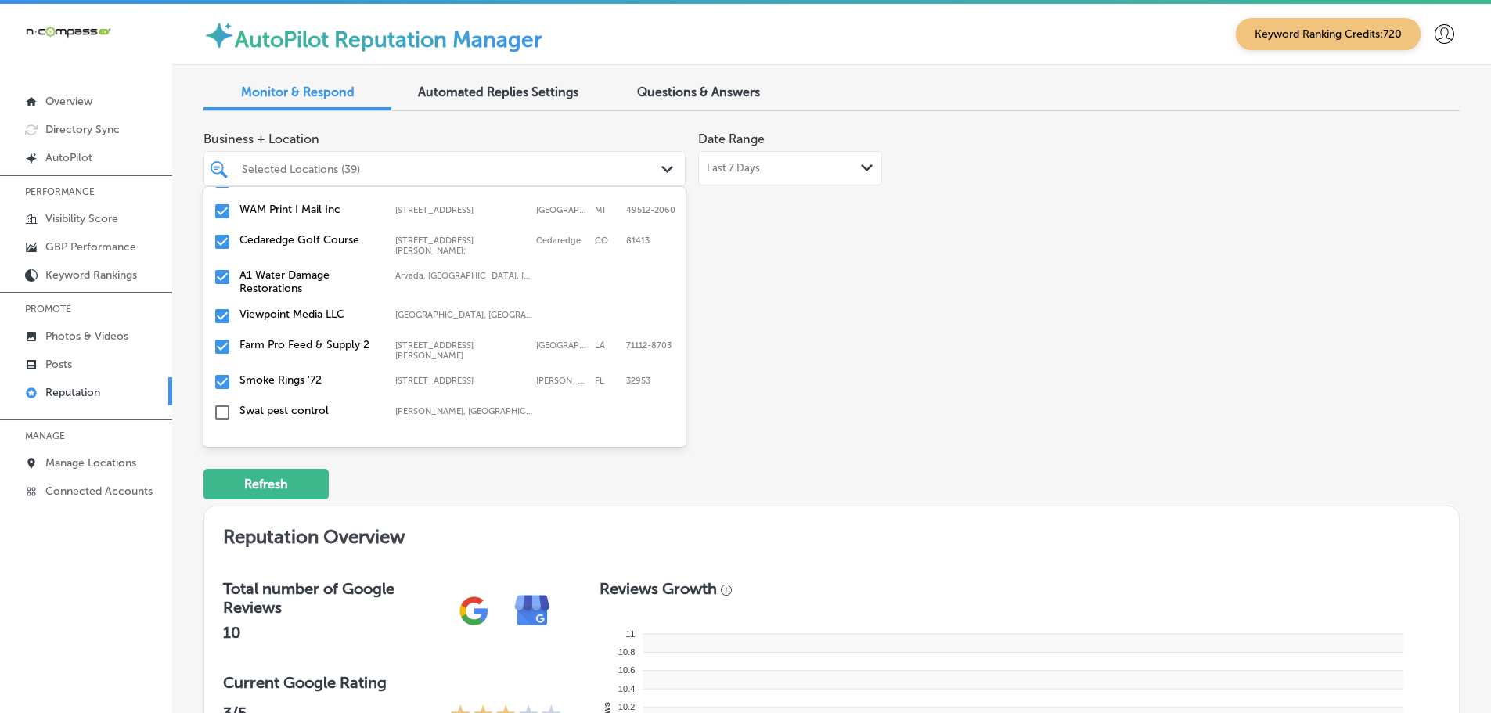
scroll to position [1174, 0]
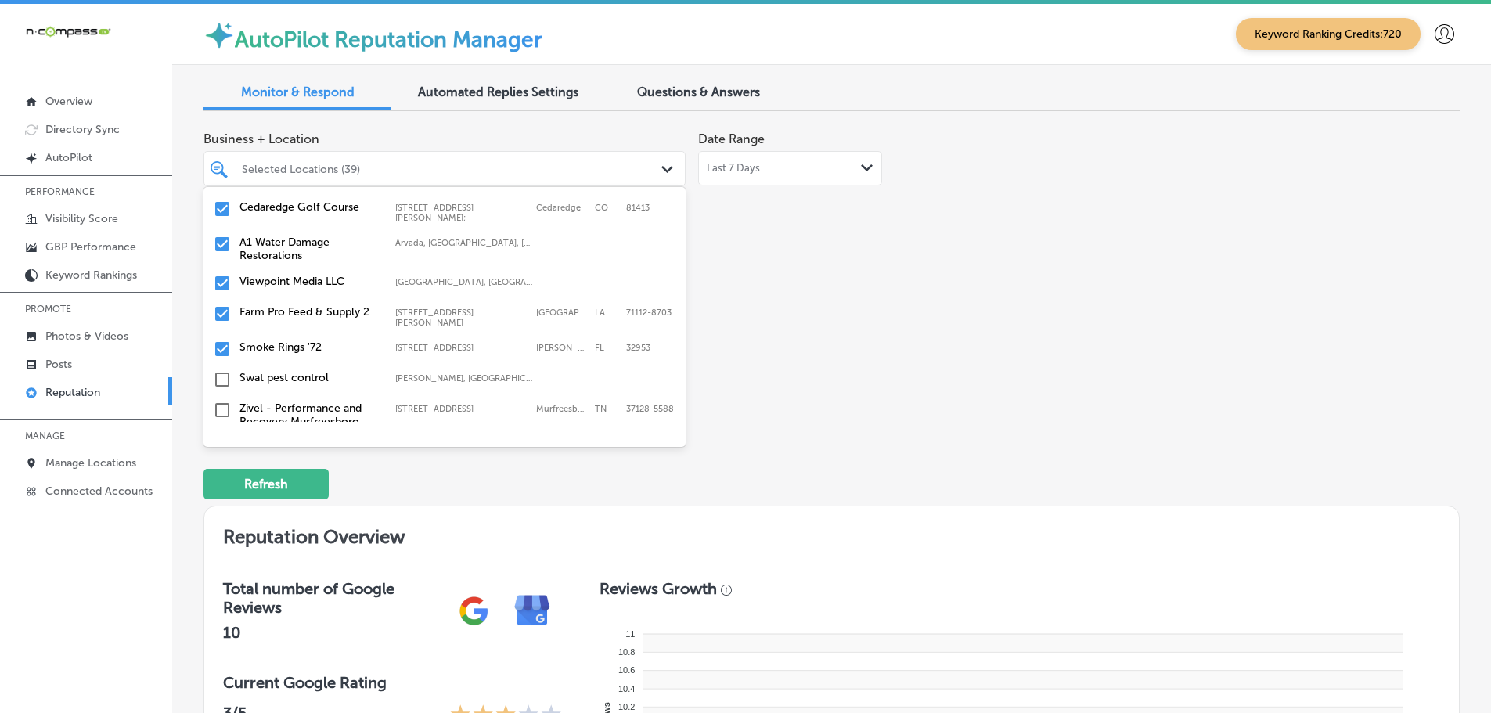
click at [333, 305] on label "Farm Pro Feed & Supply 2" at bounding box center [310, 311] width 140 height 13
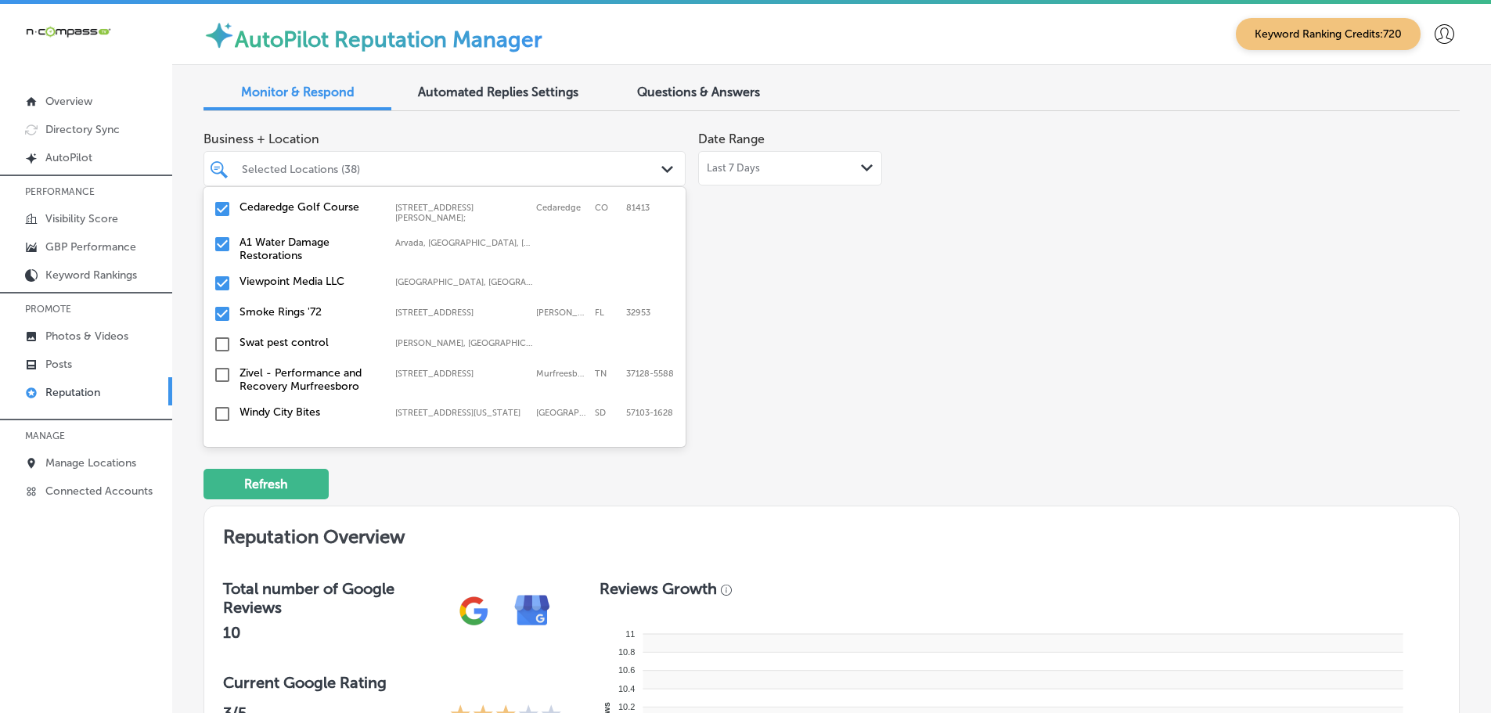
click at [315, 305] on label "Smoke Rings '72" at bounding box center [310, 311] width 140 height 13
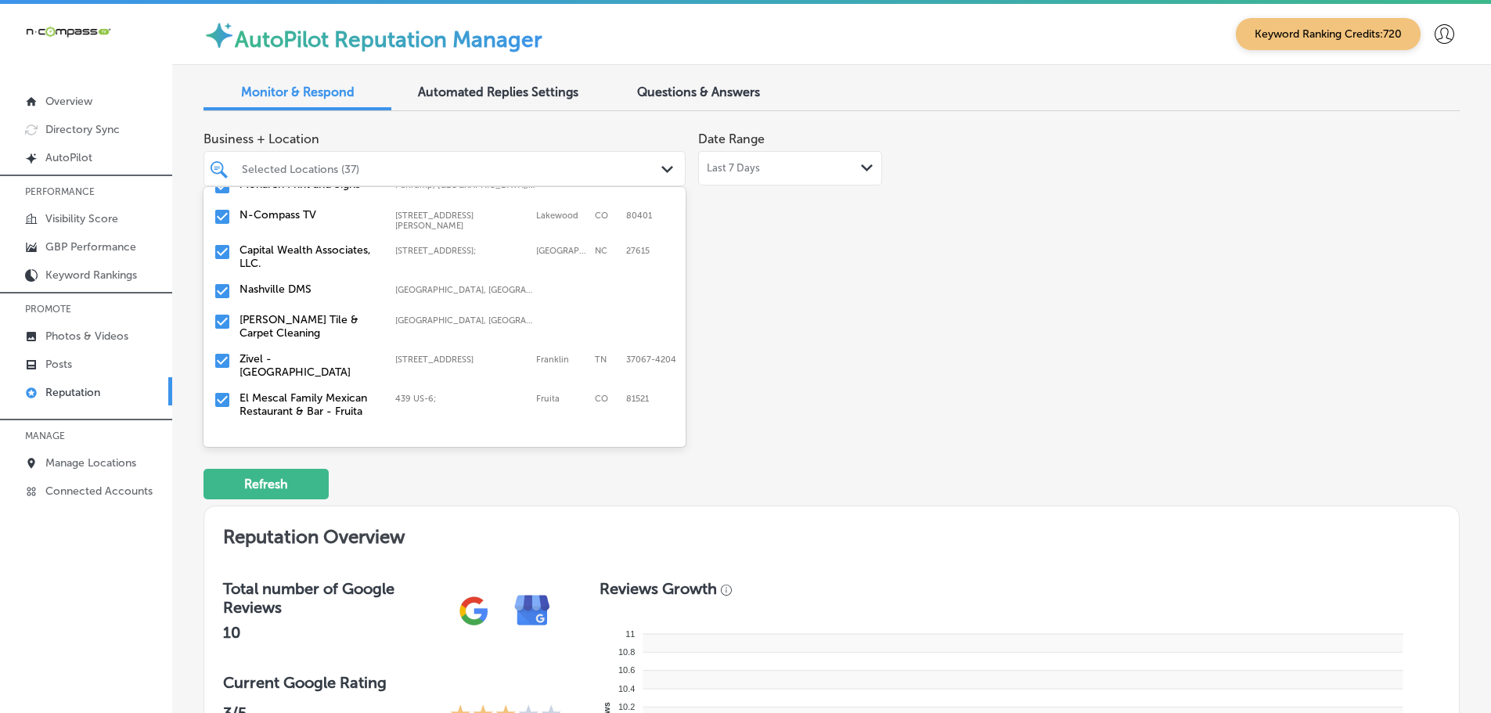
scroll to position [78, 0]
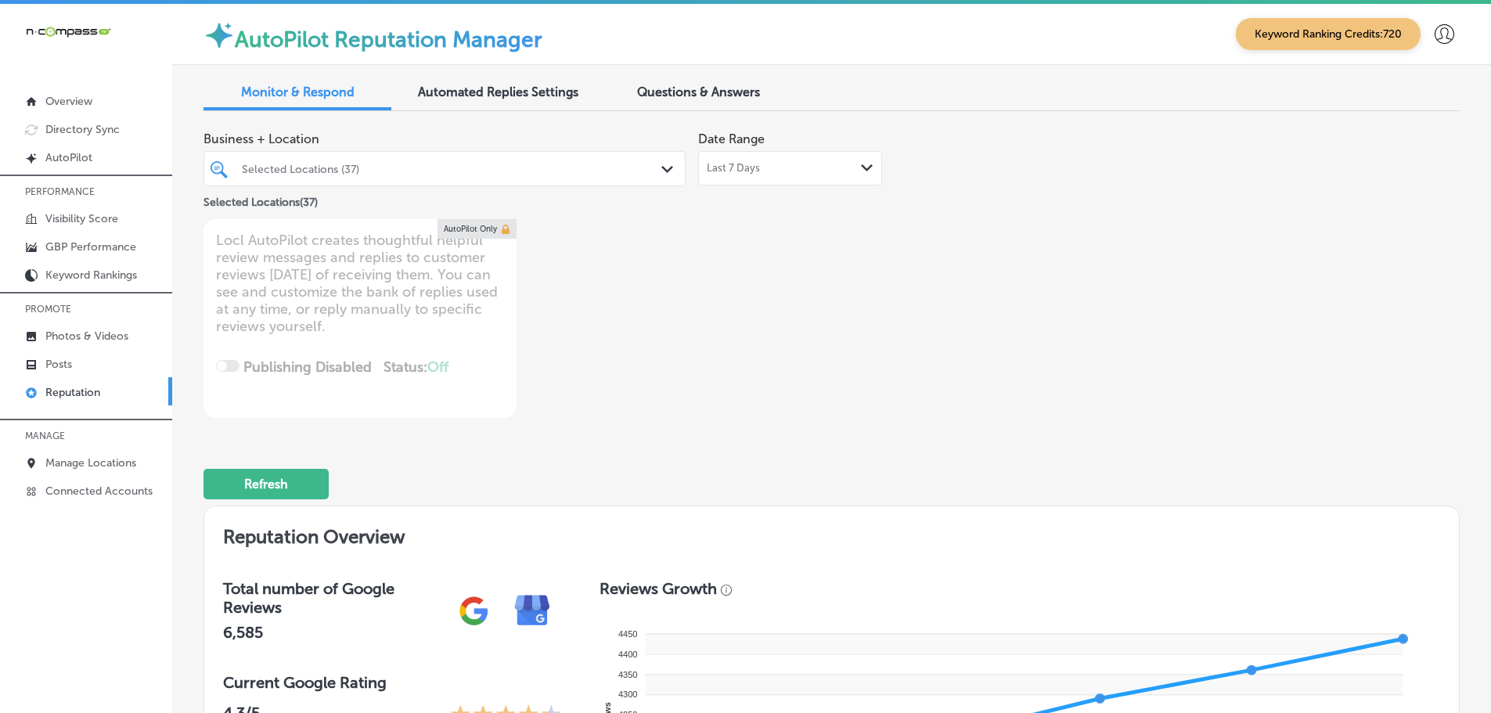
click at [636, 169] on div "Selected Locations (37)" at bounding box center [452, 168] width 421 height 13
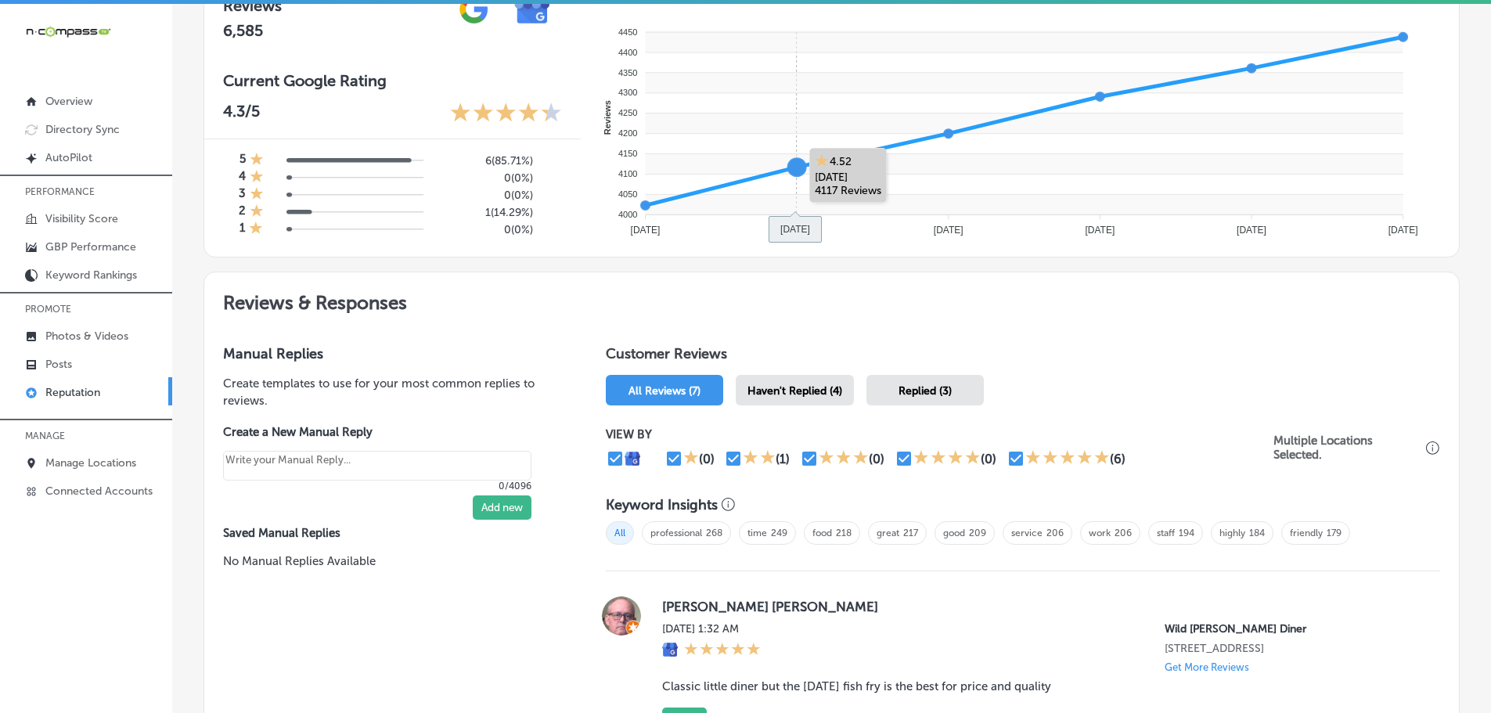
scroll to position [626, 0]
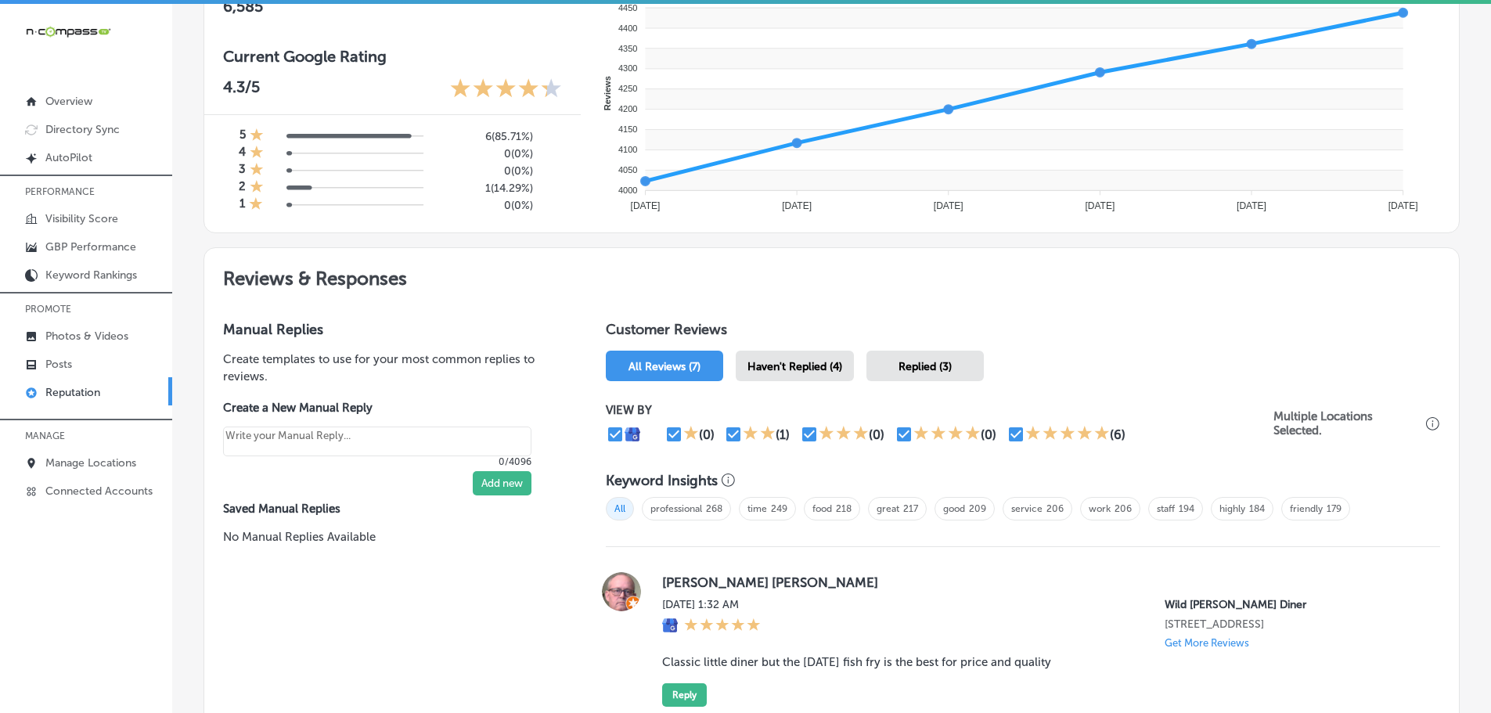
click at [778, 366] on span "Haven't Replied (4)" at bounding box center [795, 366] width 95 height 13
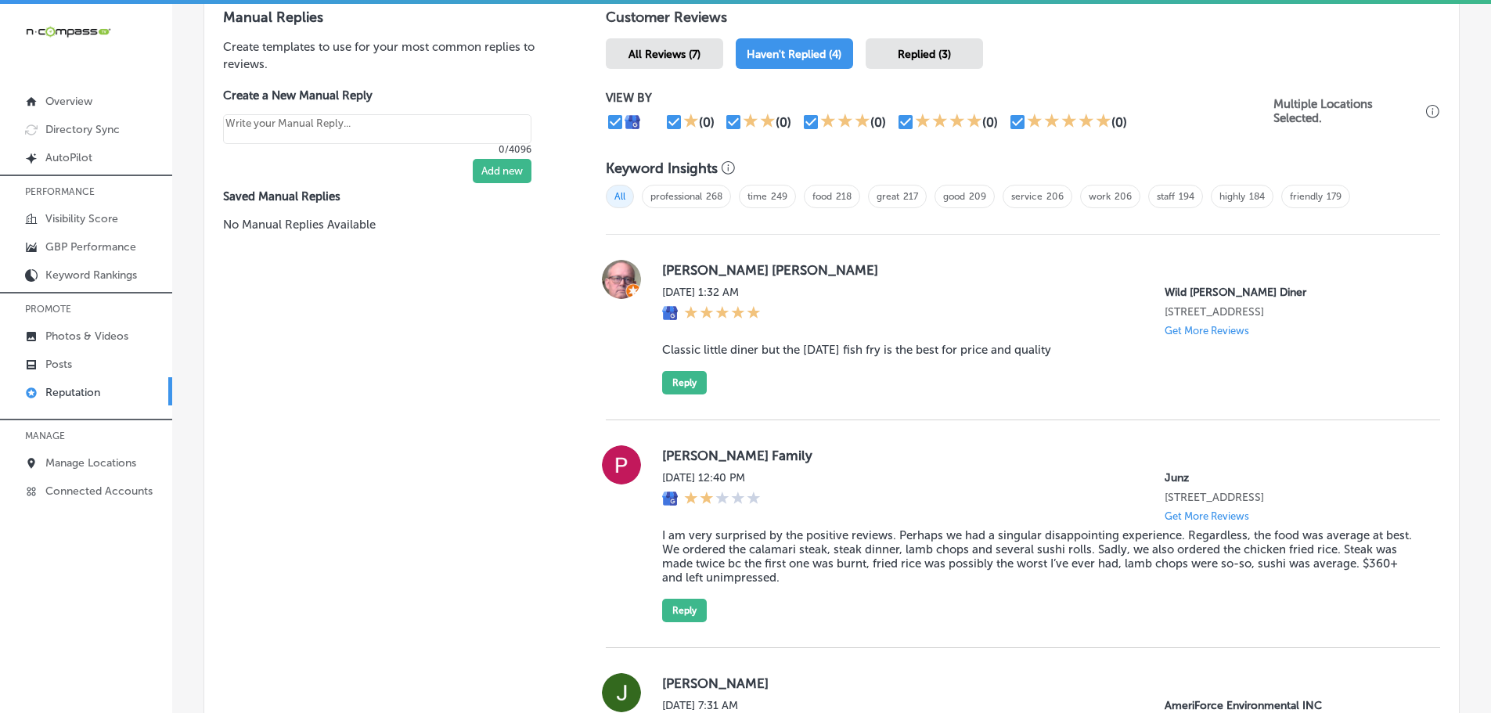
scroll to position [939, 0]
drag, startPoint x: 1091, startPoint y: 346, endPoint x: 651, endPoint y: 347, distance: 440.0
click at [651, 347] on div "J. Michael Slocum Mon, Sep 8, 2025 1:32 AM Wild Berry Diner 4805 E Main St. Mes…" at bounding box center [1023, 326] width 835 height 135
copy blockquote "Classic little diner but the Friday fish fry is the best for price and quality"
click at [686, 385] on button "Reply" at bounding box center [684, 381] width 45 height 23
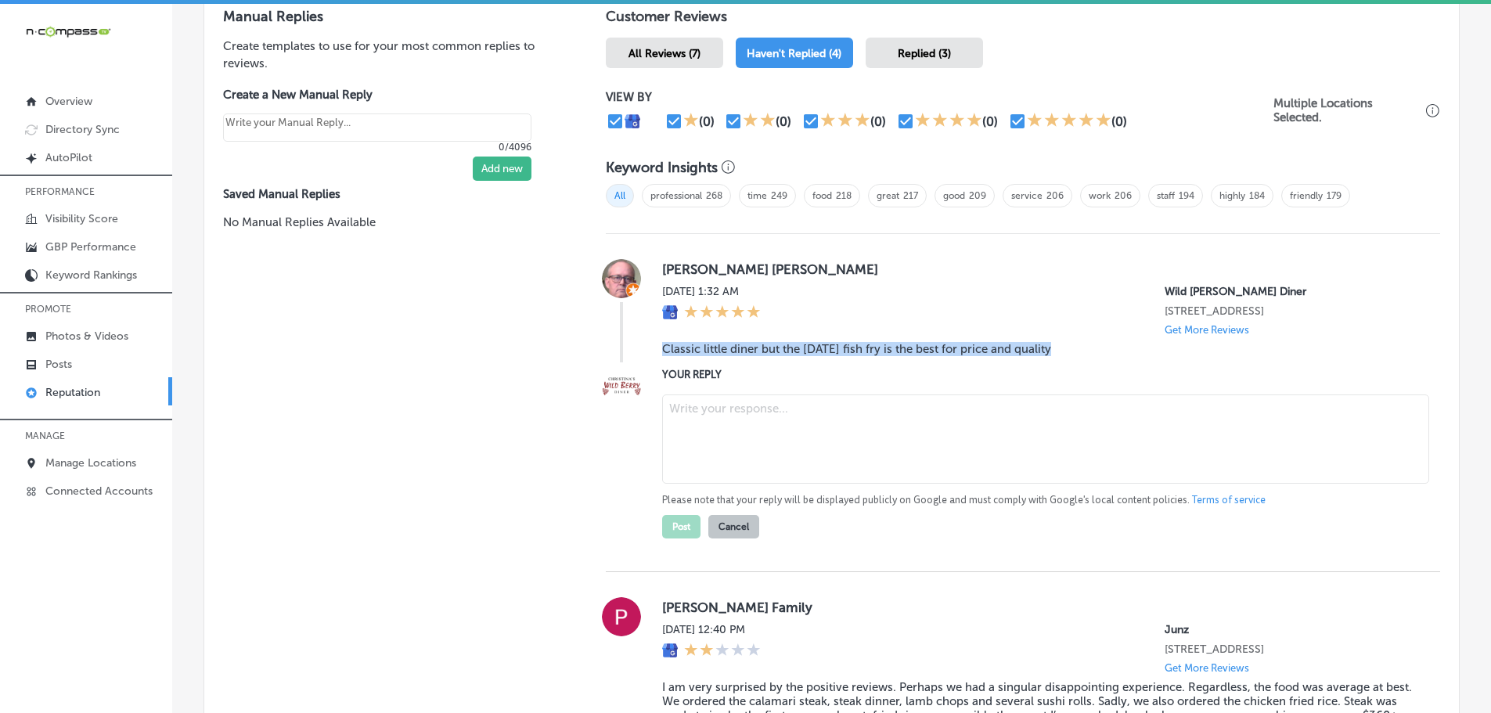
click at [759, 435] on textarea at bounding box center [1045, 439] width 767 height 89
type textarea "x"
paste textarea "Thank you for the great review! We're so glad you enjoyed our classic diner atm…"
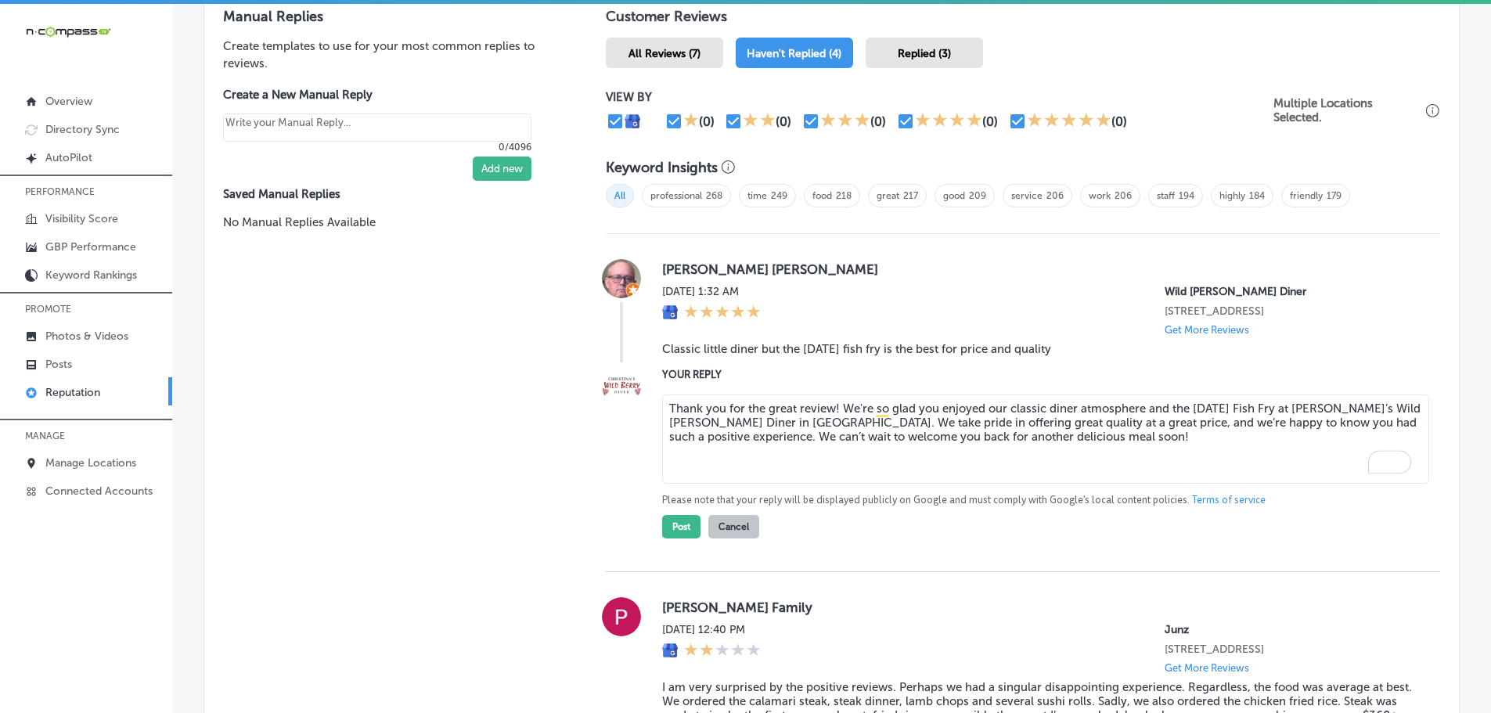
click at [832, 409] on textarea "Thank you for the great review! We're so glad you enjoyed our classic diner atm…" at bounding box center [1045, 439] width 767 height 89
type textarea "Thank you for the great review, Michael! We're so glad you enjoyed our classic …"
click at [683, 534] on button "Post" at bounding box center [681, 526] width 38 height 23
type textarea "x"
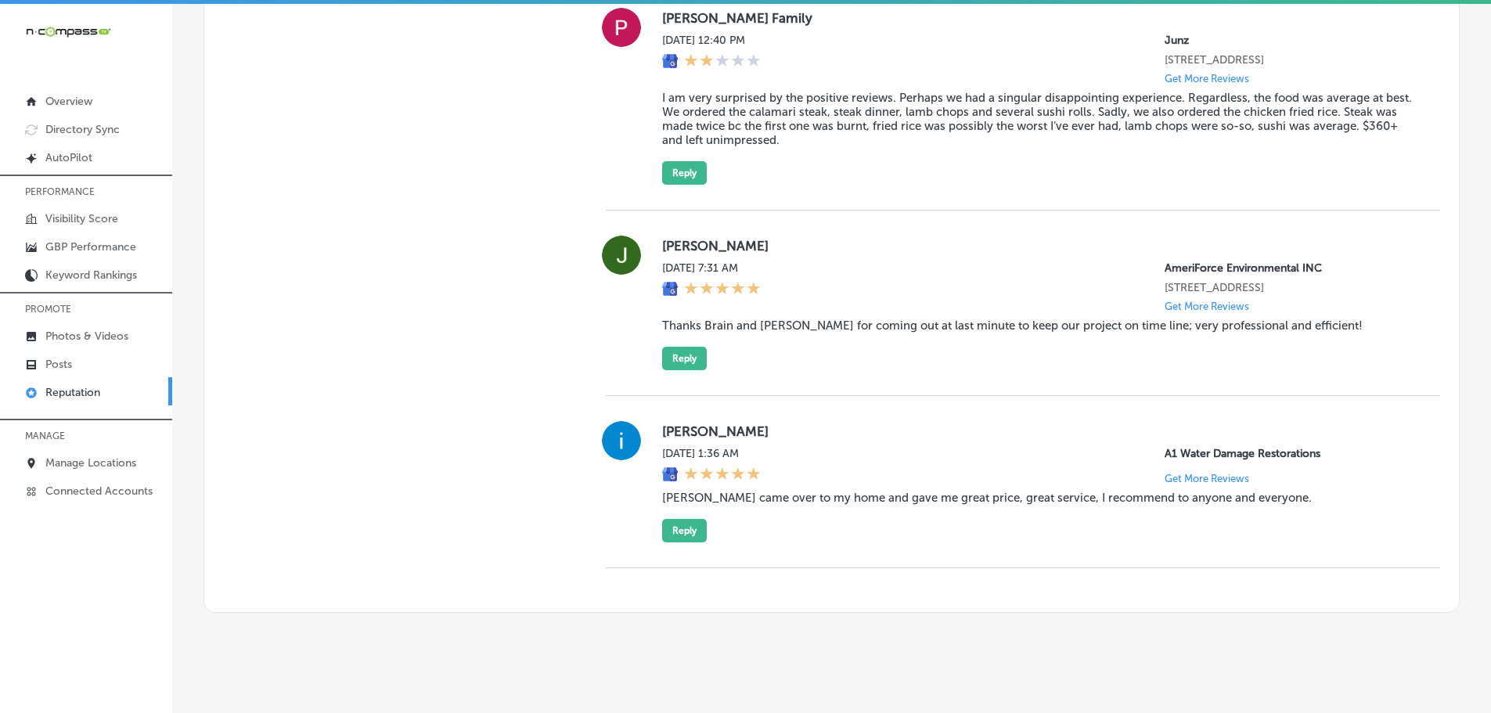
scroll to position [1155, 0]
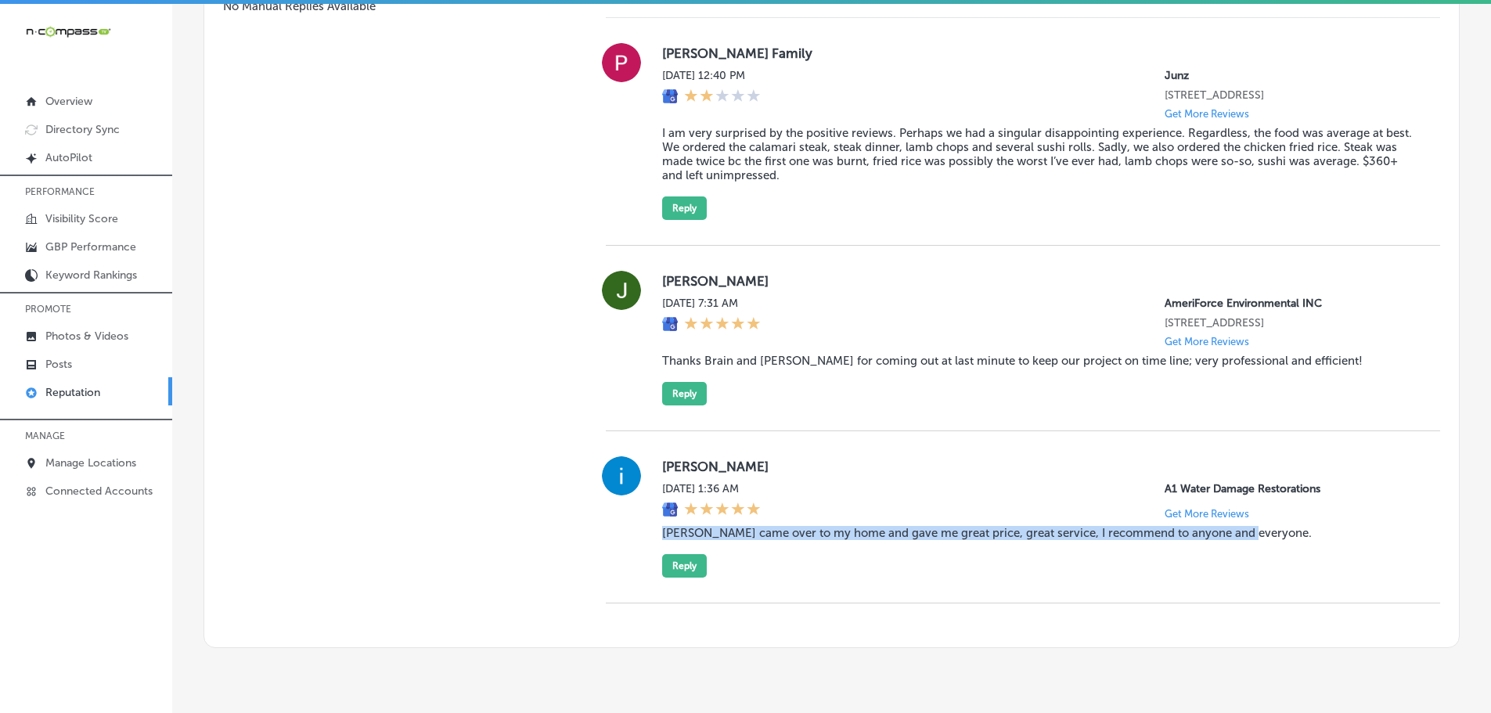
drag, startPoint x: 660, startPoint y: 561, endPoint x: 1267, endPoint y: 561, distance: 606.7
click at [1265, 540] on blockquote "Tony came over to my home and gave me great price, great service, I recommend t…" at bounding box center [1038, 533] width 753 height 14
copy blockquote "Tony came over to my home and gave me great price, great service, I recommend t…"
click at [685, 578] on button "Reply" at bounding box center [684, 565] width 45 height 23
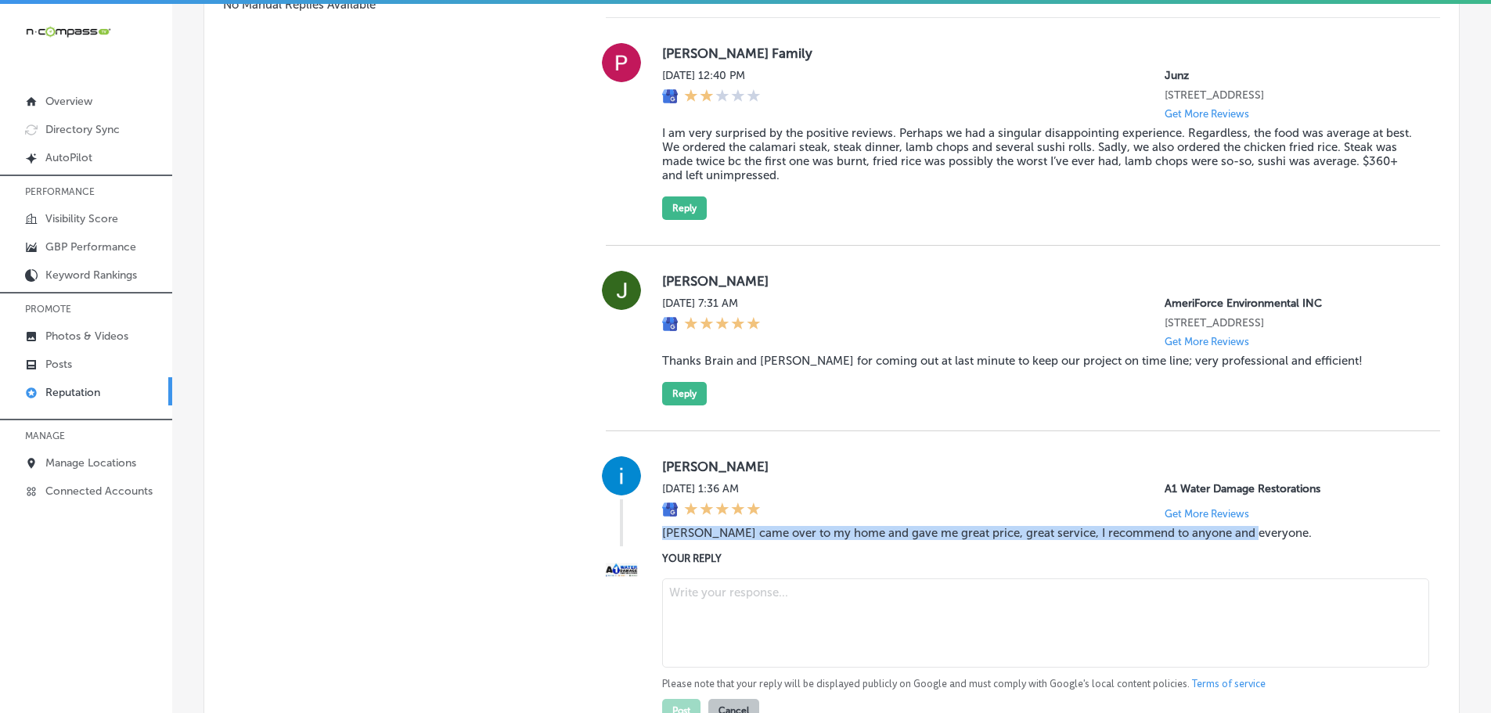
scroll to position [1154, 0]
click at [734, 629] on textarea at bounding box center [1045, 624] width 767 height 89
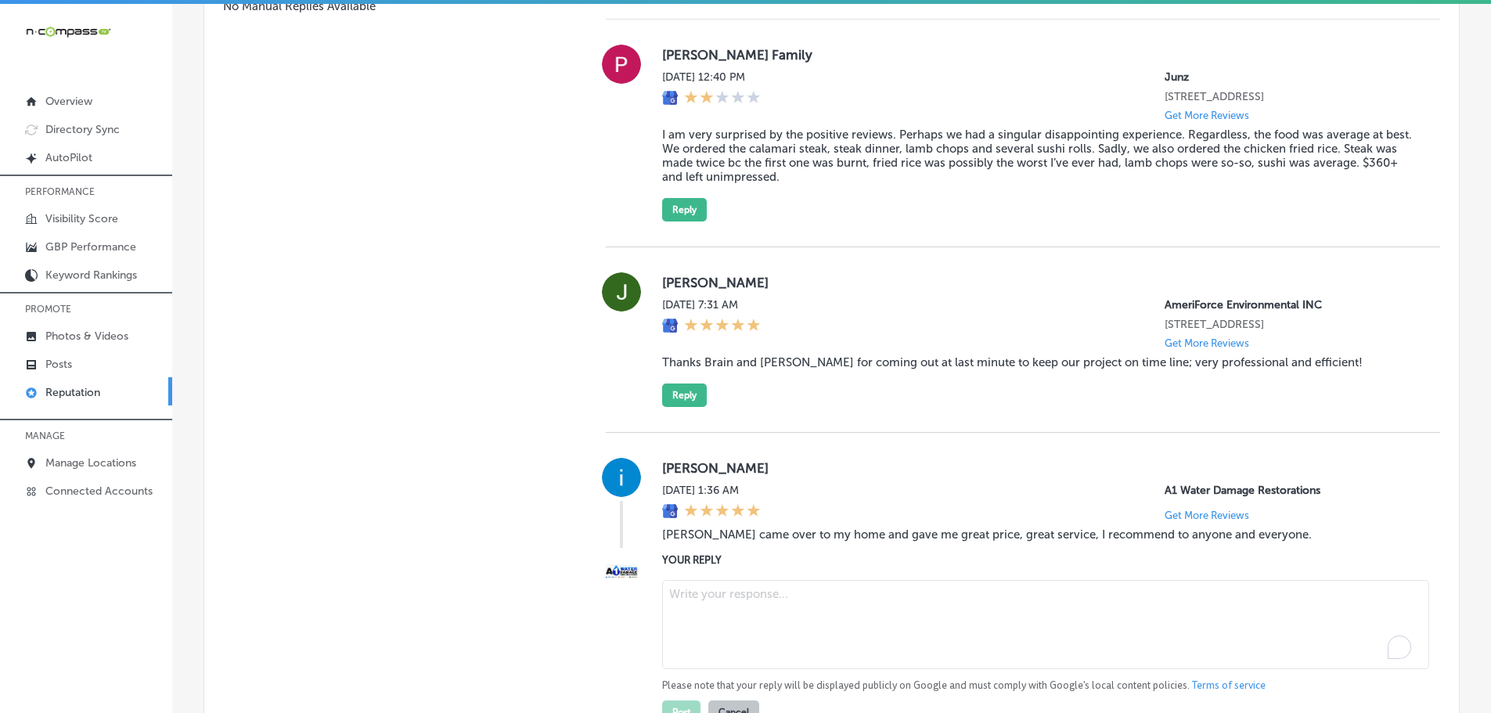
paste textarea "Thank you so much for the wonderful review! We're so glad to hear that Tony pro…"
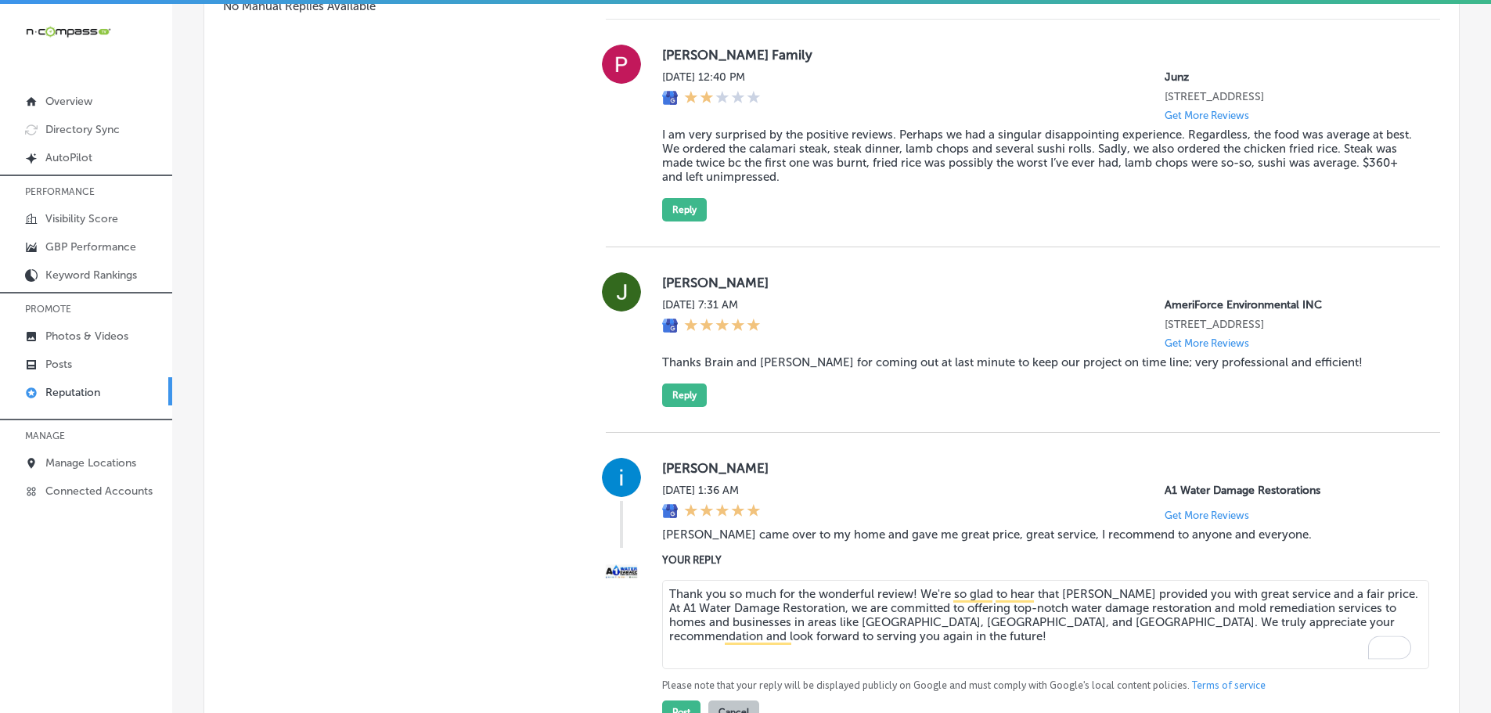
click at [910, 622] on textarea "Thank you so much for the wonderful review! We're so glad to hear that Tony pro…" at bounding box center [1045, 624] width 767 height 89
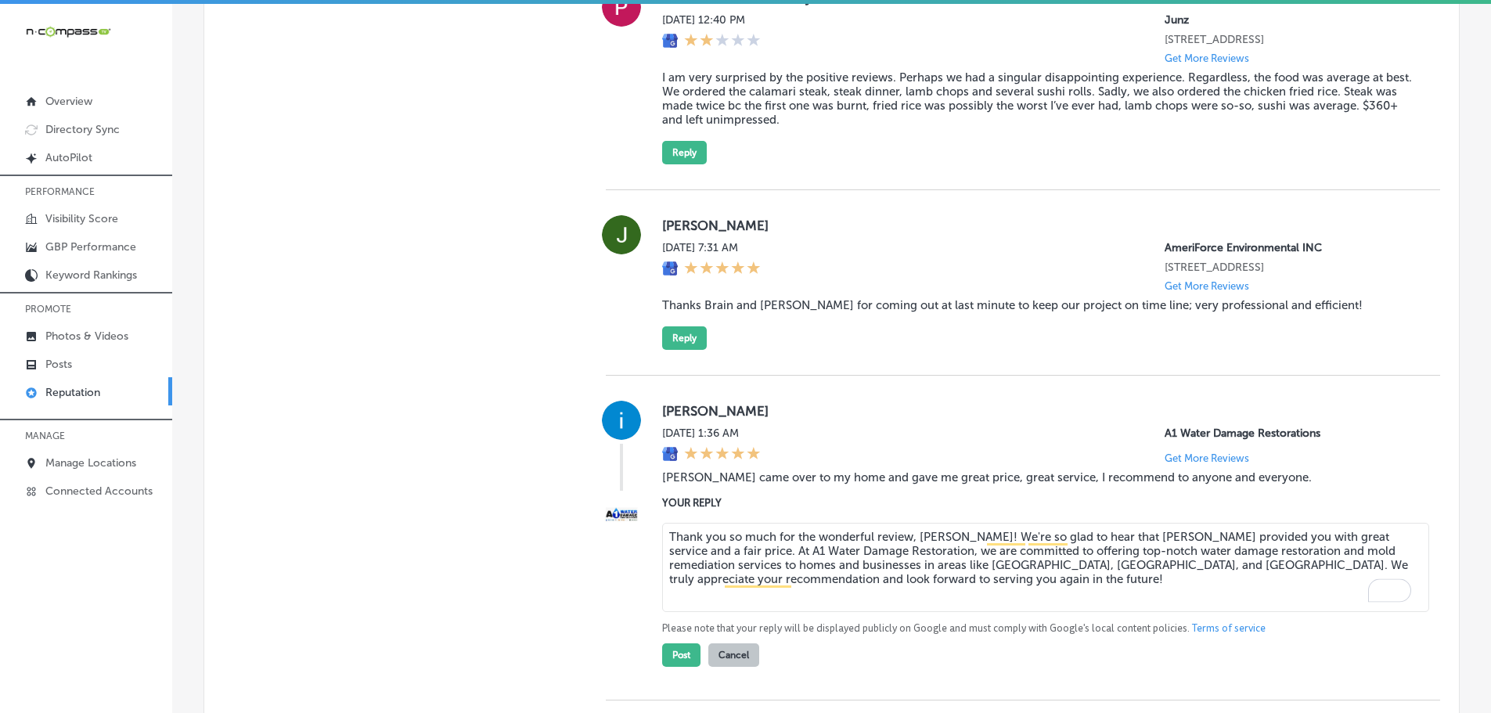
scroll to position [1310, 0]
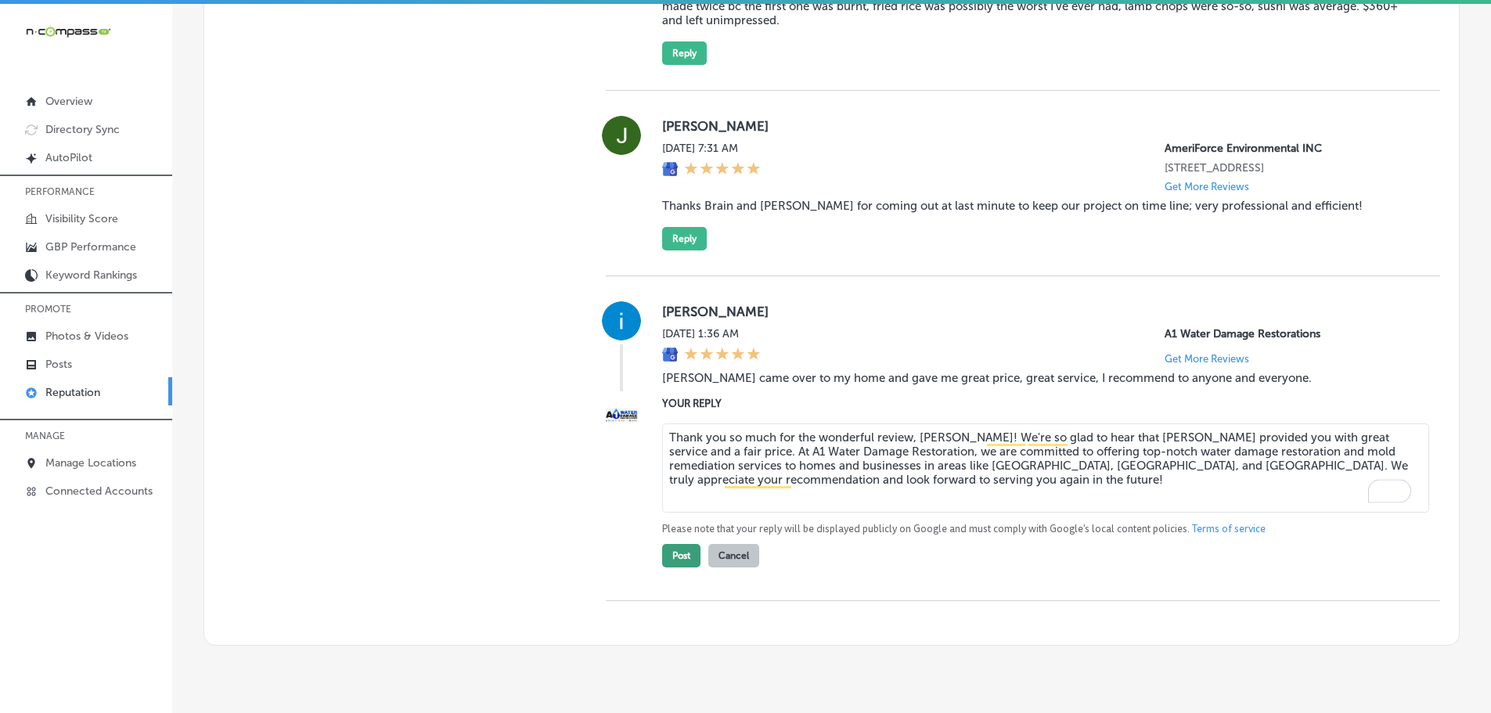
type textarea "Thank you so much for the wonderful review, Isaac! We're so glad to hear that T…"
click at [662, 568] on button "Post" at bounding box center [681, 555] width 38 height 23
type textarea "x"
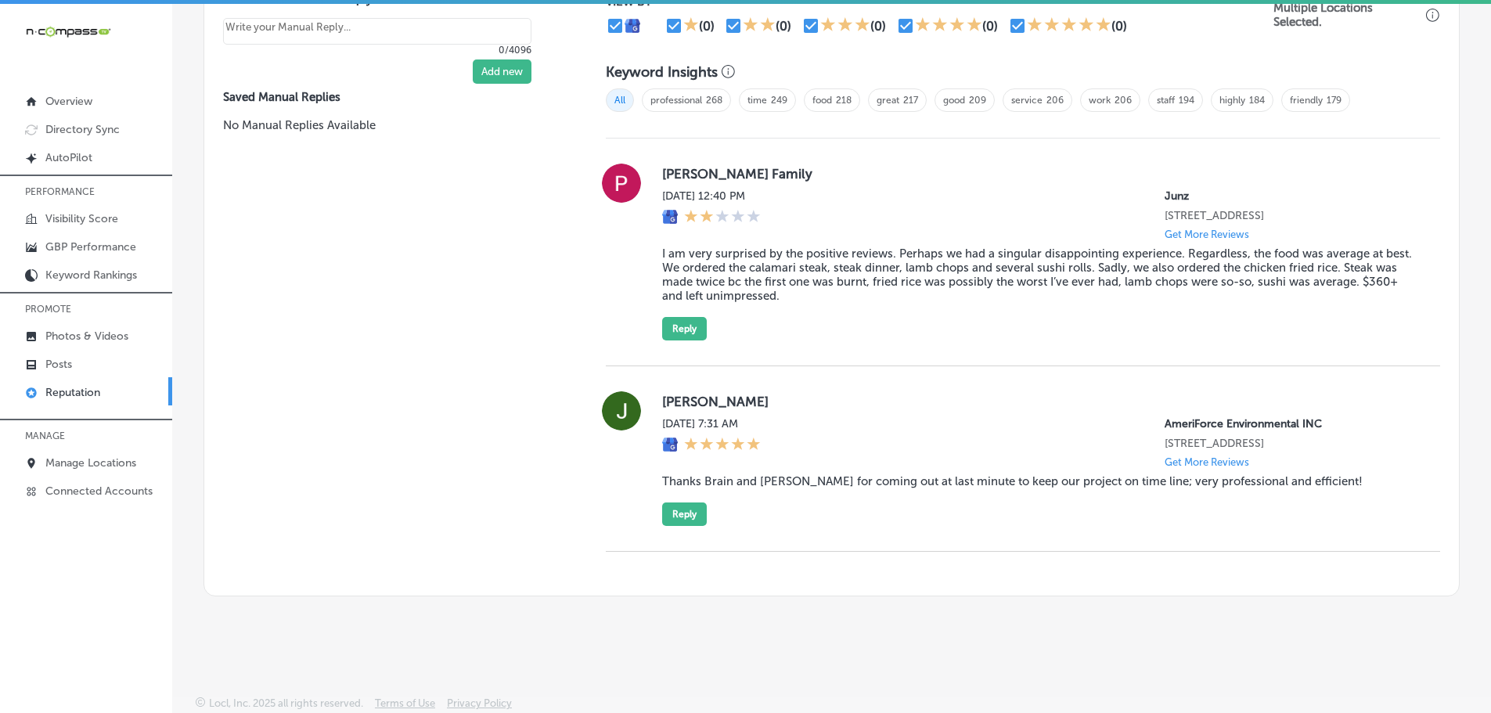
scroll to position [1062, 0]
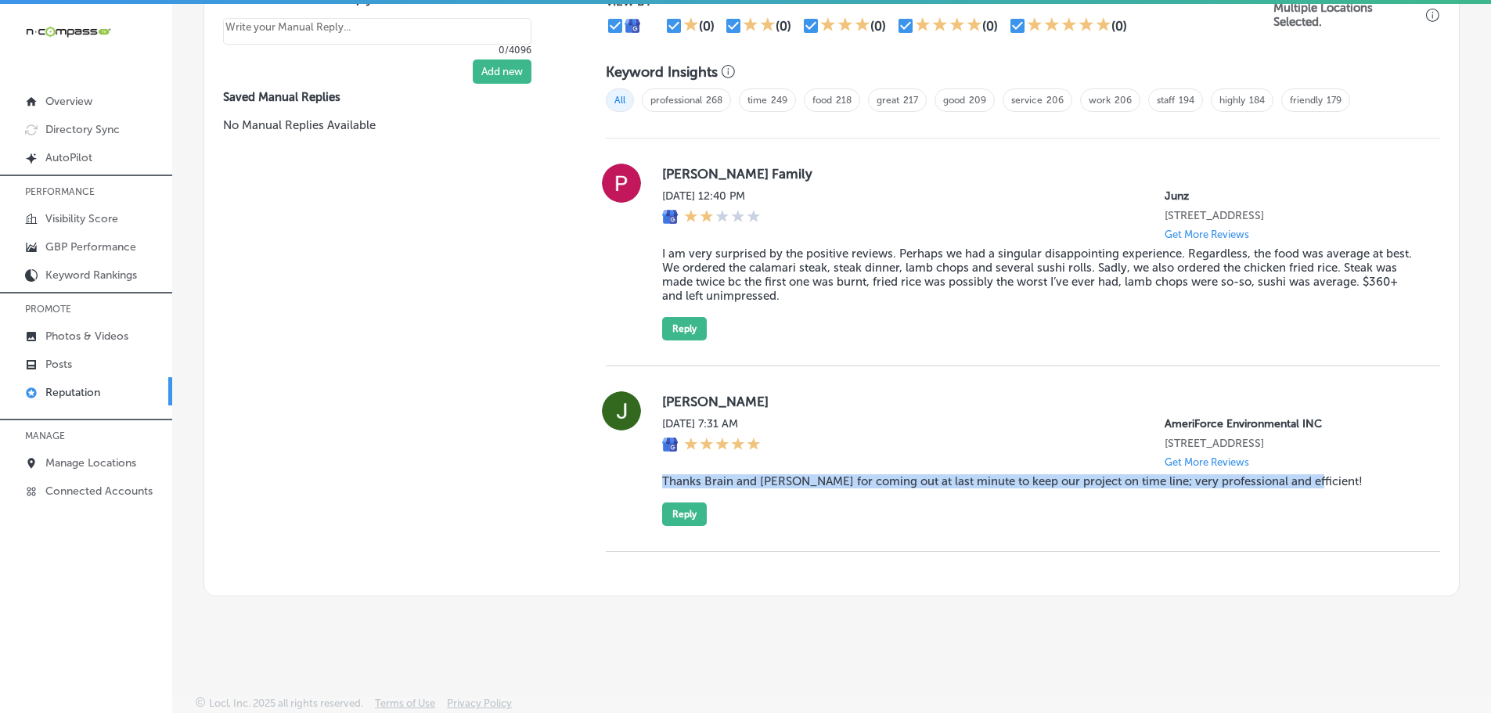
drag, startPoint x: 654, startPoint y: 479, endPoint x: 1303, endPoint y: 478, distance: 649.8
click at [1303, 478] on div "Jessica Taylor Fri, Sep 5, 2025 7:31 AM AmeriForce Environmental INC 11455 W In…" at bounding box center [1023, 458] width 835 height 135
copy blockquote "Thanks Brain and Angel for coming out at last minute to keep our project on tim…"
click at [689, 513] on button "Reply" at bounding box center [684, 514] width 45 height 23
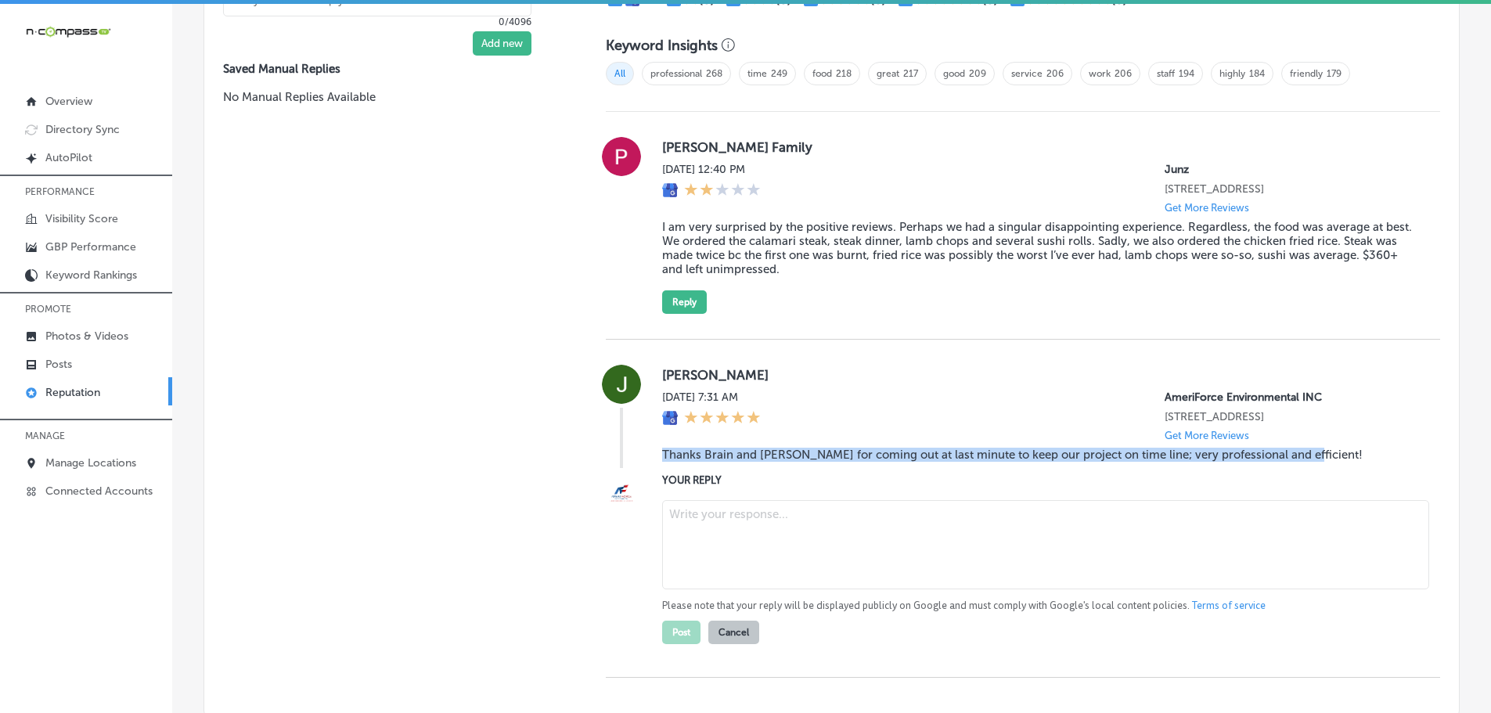
click at [716, 552] on textarea at bounding box center [1045, 544] width 767 height 89
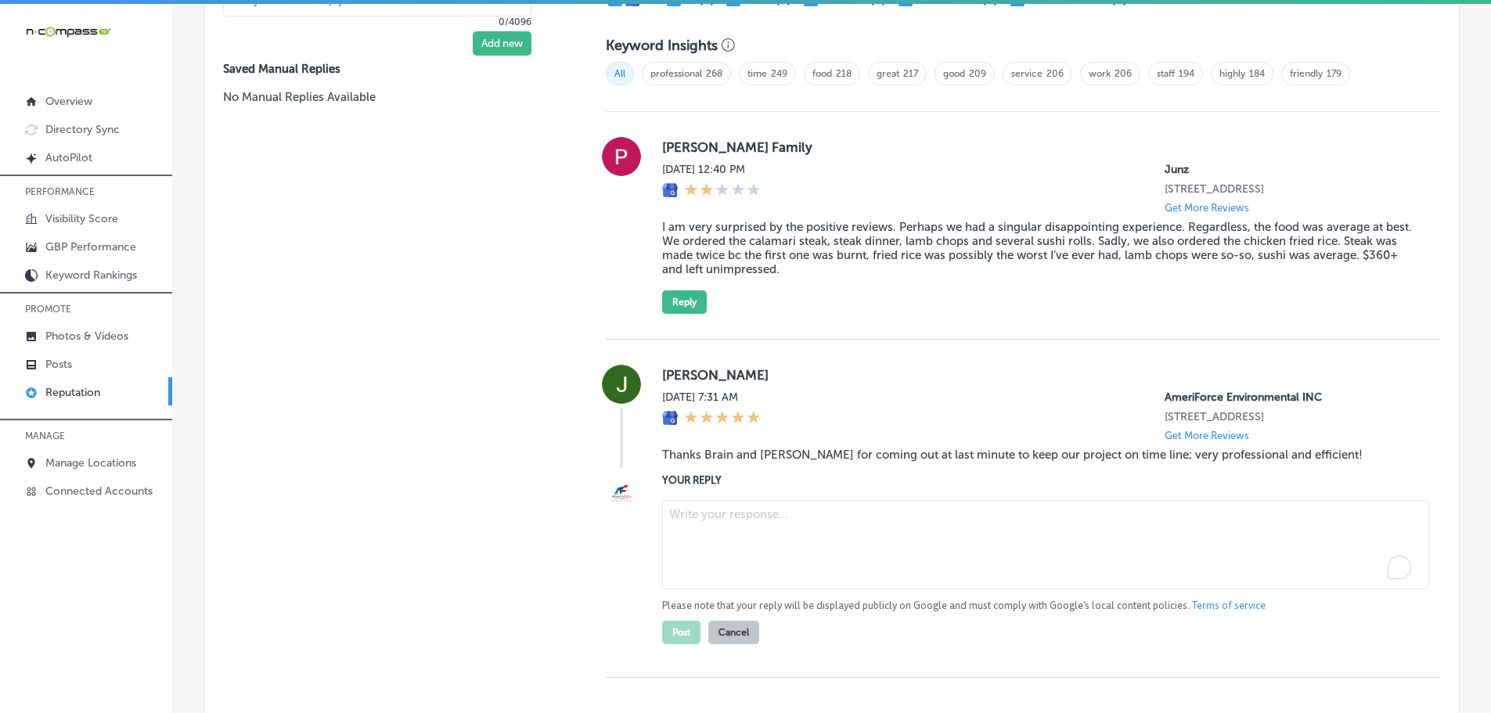
paste textarea "Thank you for the kind words! We’re glad Brian and Angel could step in at the l…"
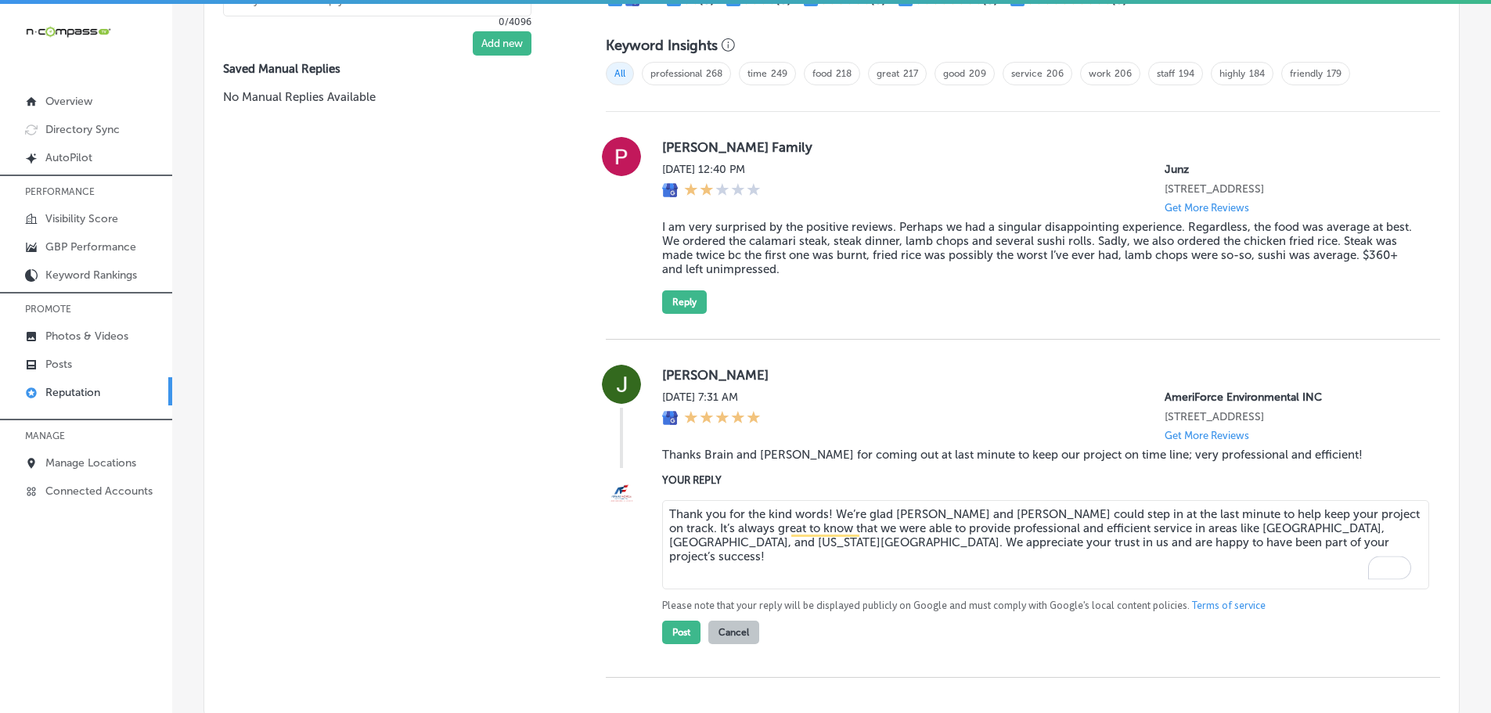
click at [822, 544] on textarea "Thank you for the kind words! We’re glad Brian and Angel could step in at the l…" at bounding box center [1045, 544] width 767 height 89
type textarea "Thank you for the kind words, Jessica! We’re glad Brian and Angel could step in…"
click at [677, 644] on button "Post" at bounding box center [681, 632] width 38 height 23
type textarea "x"
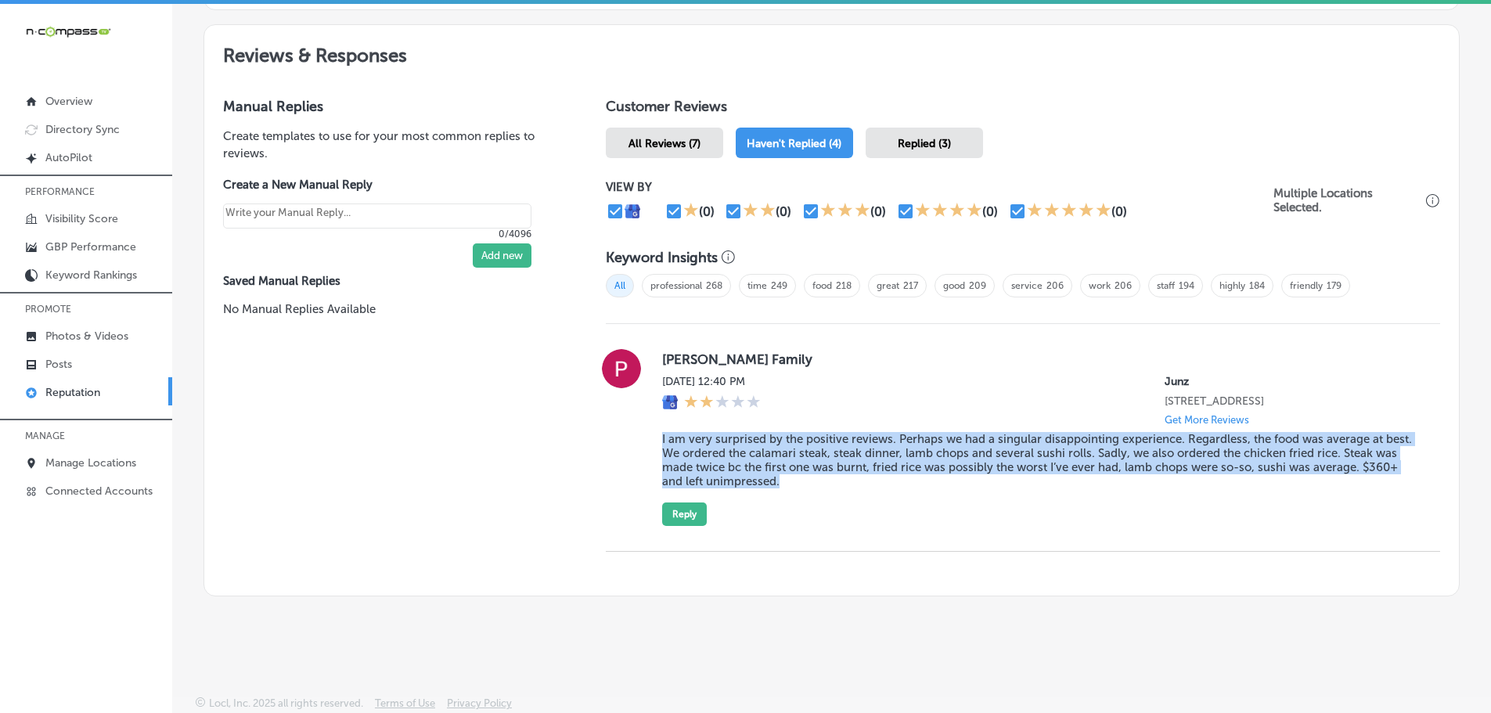
drag, startPoint x: 657, startPoint y: 431, endPoint x: 806, endPoint y: 484, distance: 158.0
click at [806, 484] on div "Penny Family Sat, Sep 6, 2025 12:40 PM Junz 11211 Dransfeldt Road # 100 Parker,…" at bounding box center [1023, 437] width 835 height 177
copy blockquote "I am very surprised by the positive reviews. Perhaps we had a singular disappoi…"
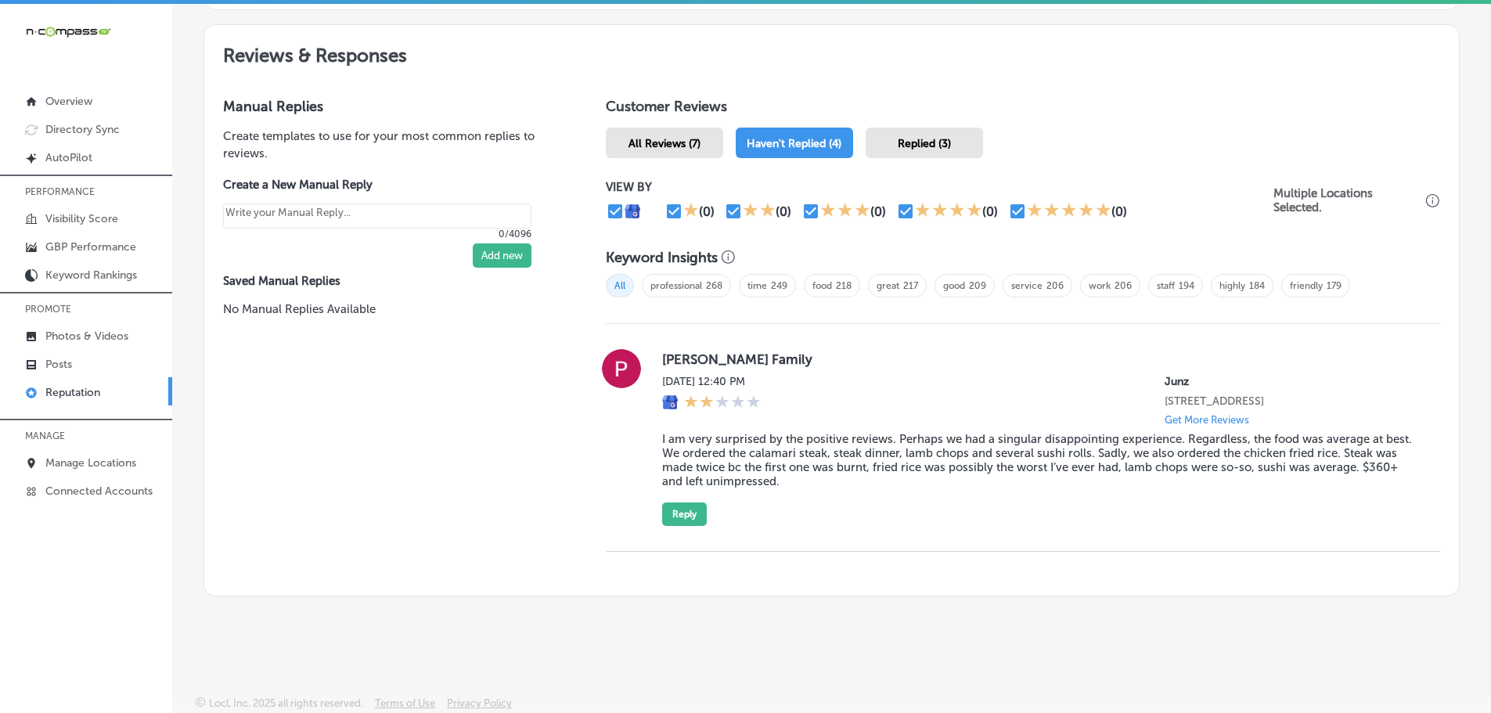
click at [553, 537] on div "Manual Replies Create templates to use for your most common replies to reviews.…" at bounding box center [389, 337] width 370 height 517
